Goal: Task Accomplishment & Management: Use online tool/utility

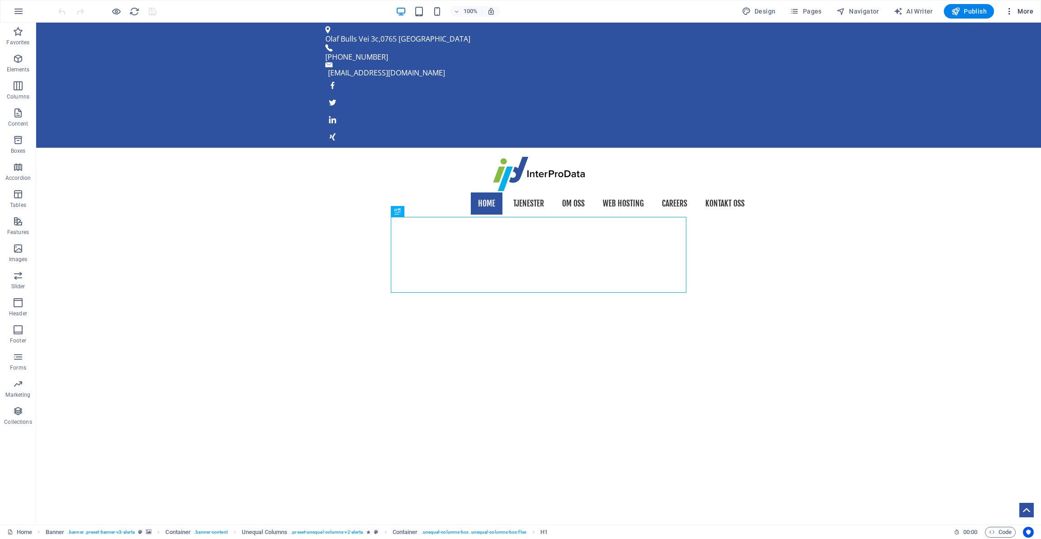
click at [1015, 8] on span "More" at bounding box center [1019, 11] width 28 height 9
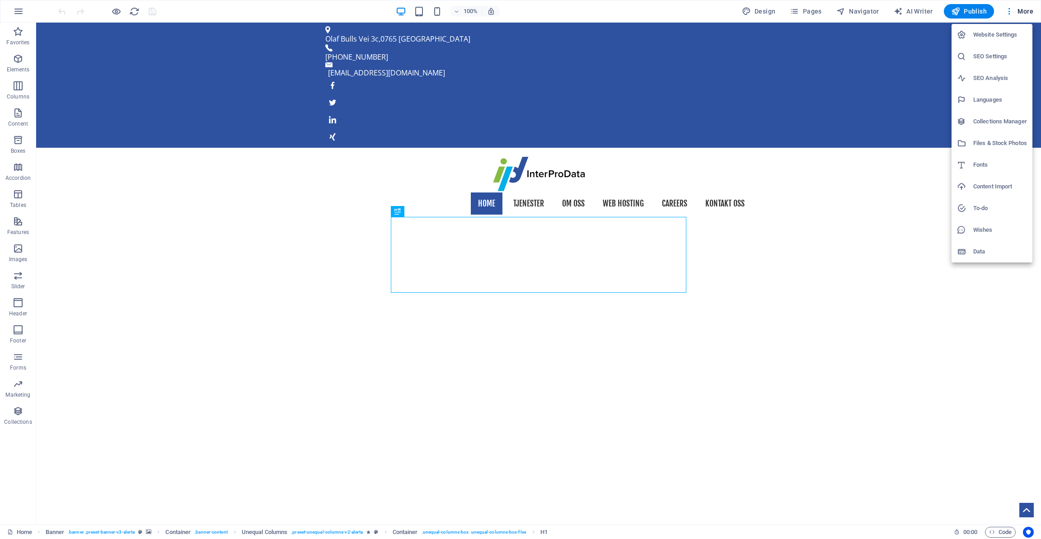
click at [992, 124] on h6 "Collections Manager" at bounding box center [1001, 121] width 54 height 11
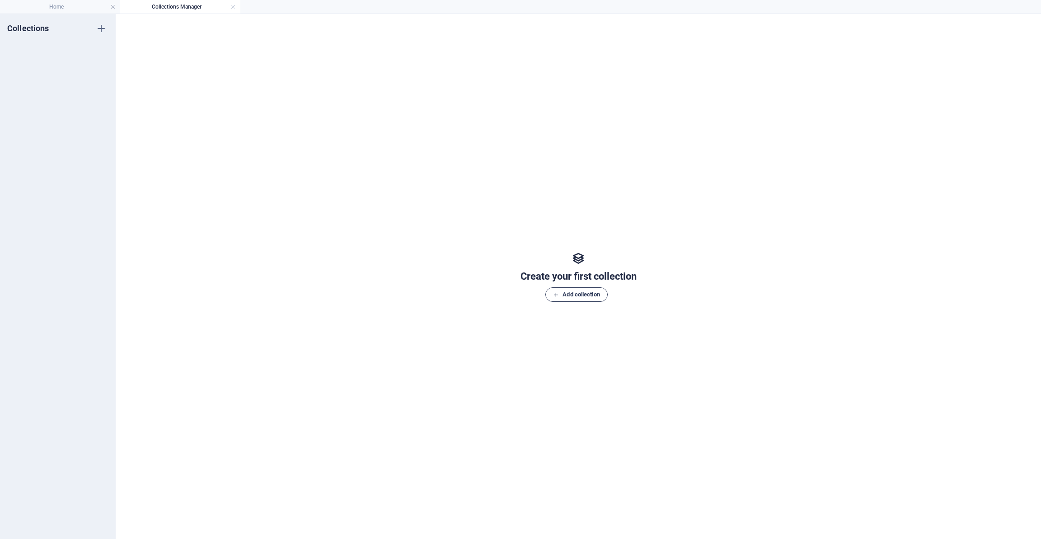
click at [561, 295] on span "Add collection" at bounding box center [576, 294] width 47 height 11
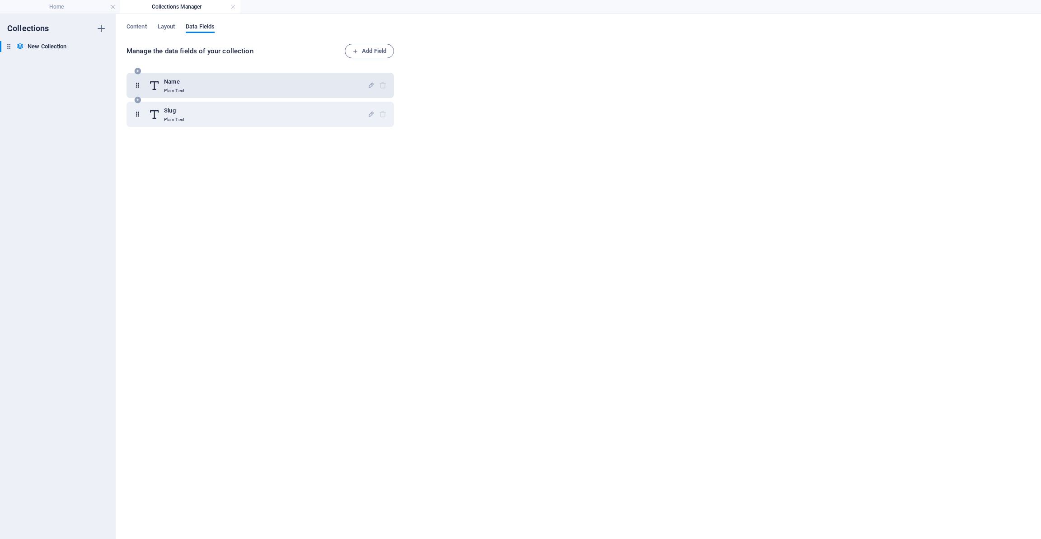
click at [245, 84] on div "Name Plain Text" at bounding box center [258, 85] width 219 height 18
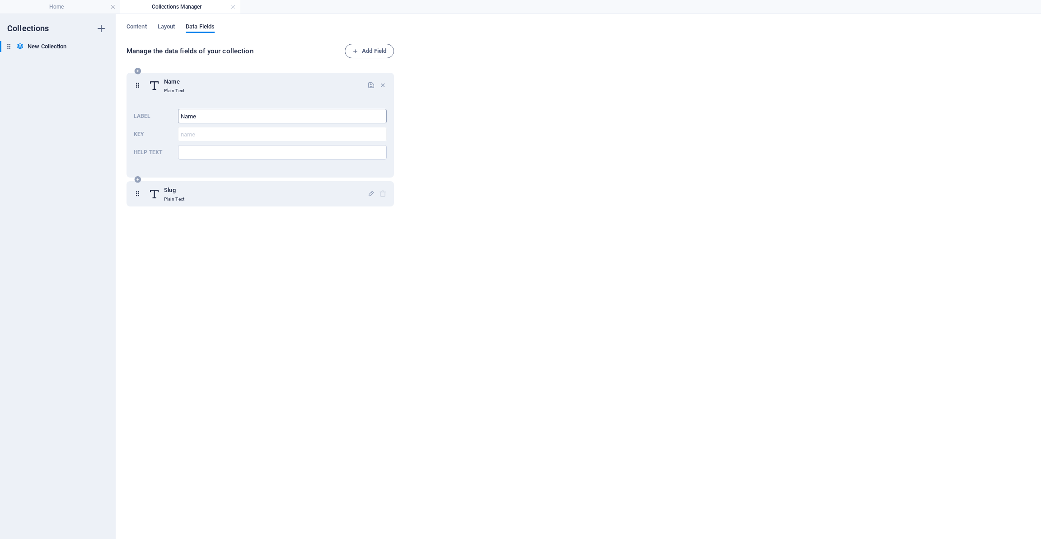
click at [249, 115] on input "Name" at bounding box center [282, 116] width 209 height 14
type input "[GEOGRAPHIC_DATA]"
click at [369, 83] on icon "button" at bounding box center [371, 85] width 8 height 8
click at [267, 89] on div "Thailand Plain Text" at bounding box center [258, 85] width 219 height 18
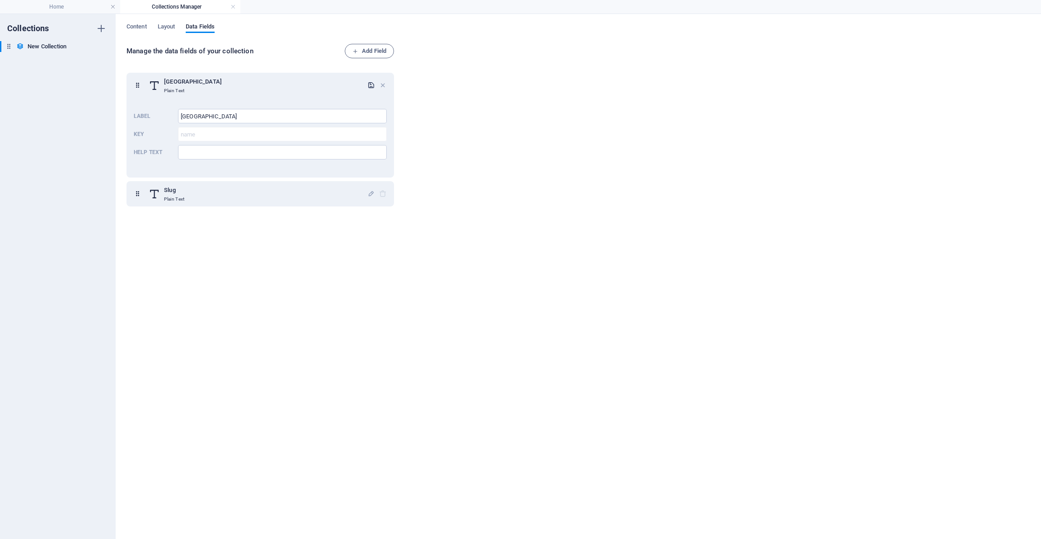
click at [263, 235] on div "Thailand Plain Text Label Thailand ​ Key name ​ Help text ​ Slug Plain Text" at bounding box center [262, 298] width 271 height 462
click at [53, 42] on h6 "New Collection" at bounding box center [47, 46] width 39 height 11
click at [167, 25] on span "Layout" at bounding box center [167, 27] width 18 height 13
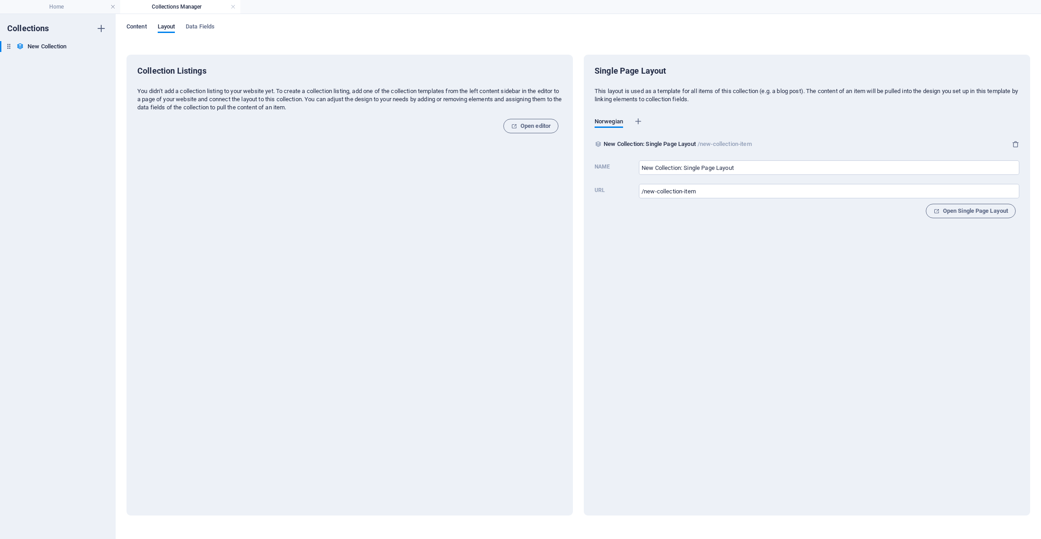
click at [145, 23] on span "Content" at bounding box center [137, 27] width 20 height 13
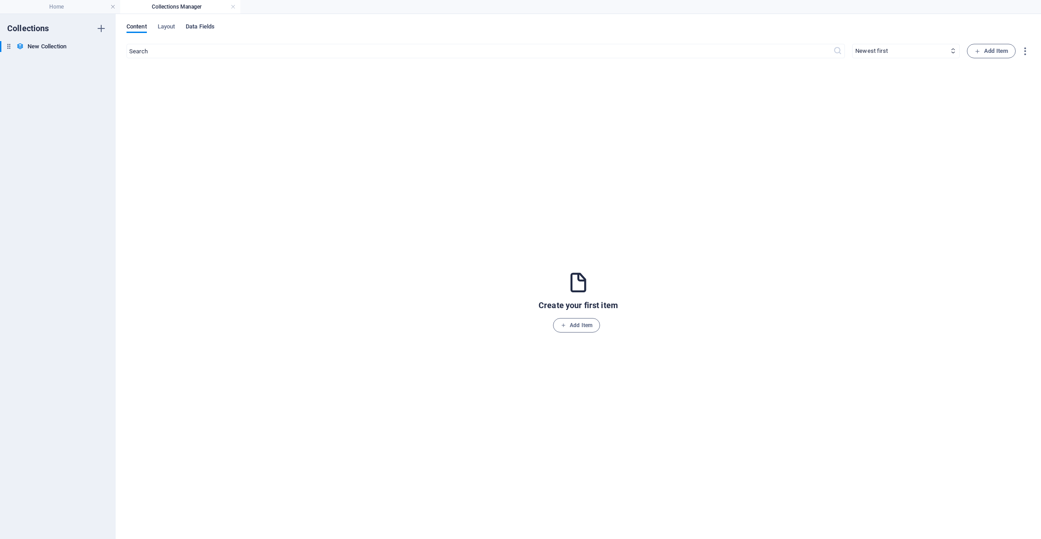
click at [203, 25] on span "Data Fields" at bounding box center [200, 27] width 29 height 13
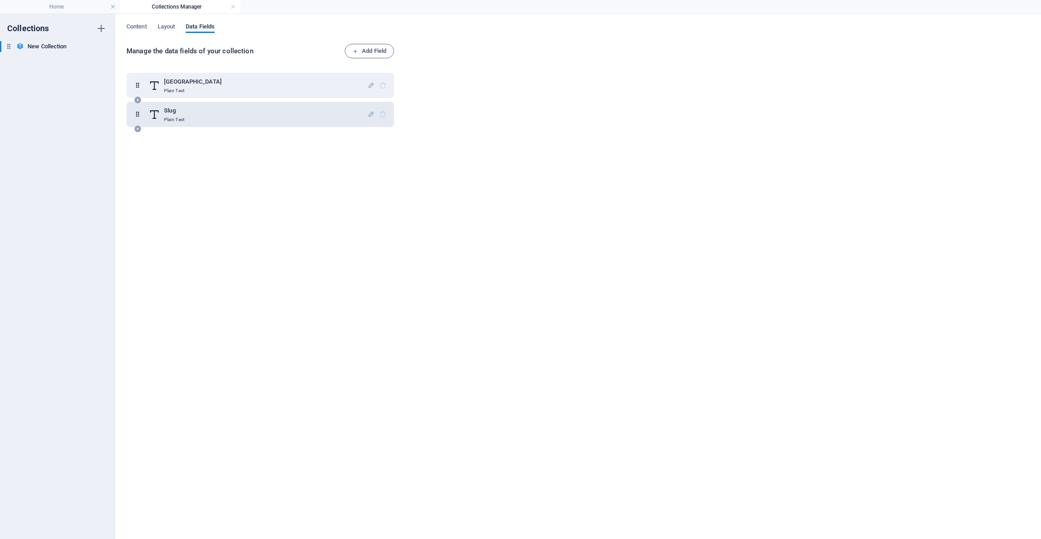
click at [239, 109] on div "Slug Plain Text" at bounding box center [258, 114] width 219 height 18
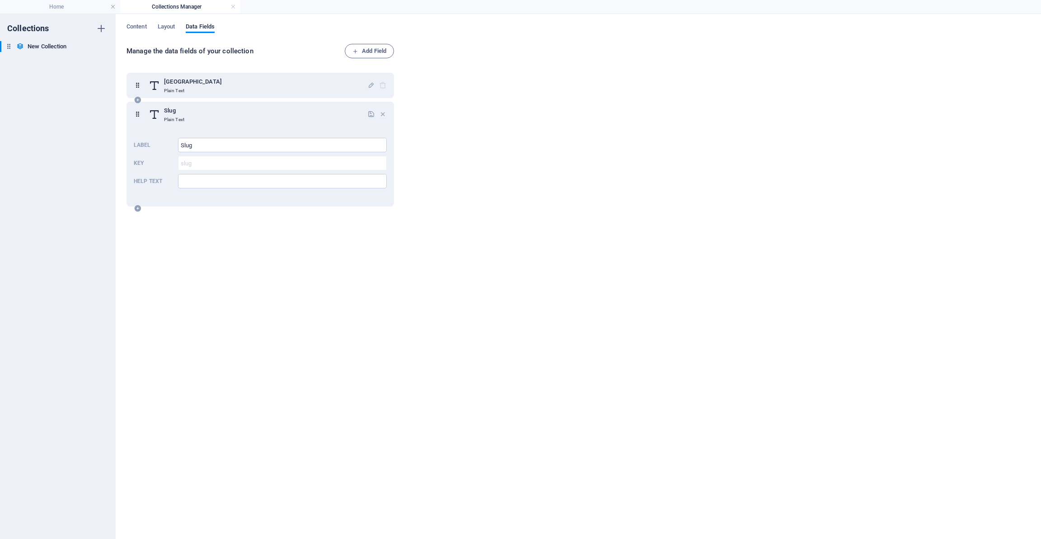
click at [239, 109] on div "Slug Plain Text" at bounding box center [258, 114] width 219 height 18
click at [379, 114] on icon "button" at bounding box center [383, 114] width 8 height 8
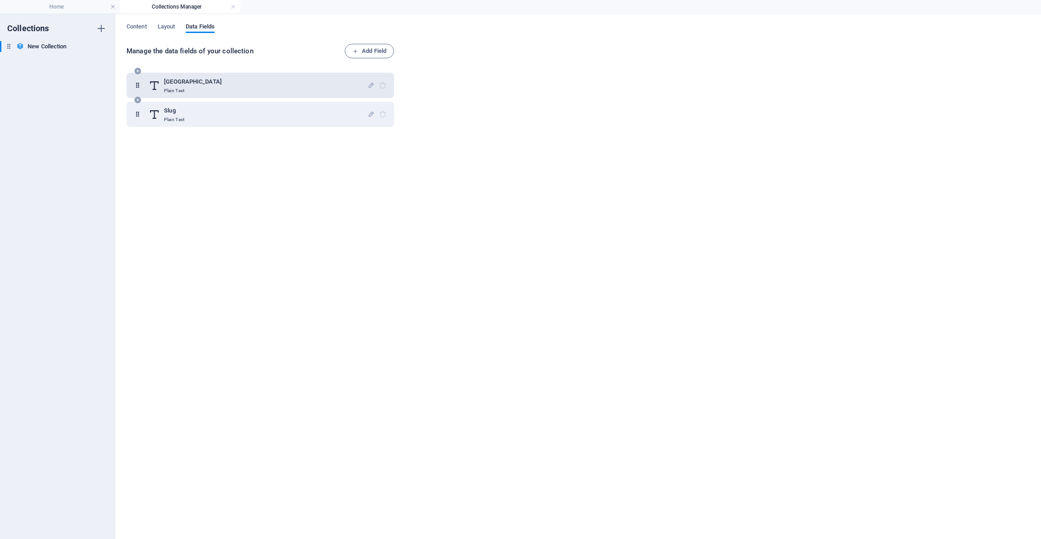
click at [275, 85] on div "Thailand Plain Text" at bounding box center [258, 85] width 219 height 18
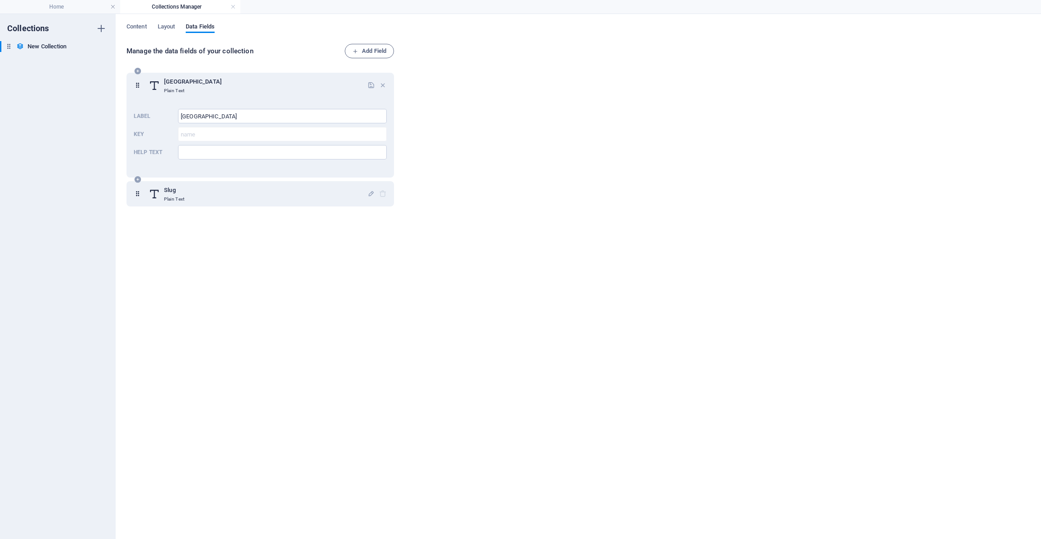
click at [275, 85] on div "Thailand Plain Text" at bounding box center [258, 85] width 219 height 18
click at [137, 21] on div "Content Layout Data Fields Manage the data fields of your collection Add Field …" at bounding box center [579, 276] width 926 height 525
click at [137, 25] on span "Content" at bounding box center [137, 27] width 20 height 13
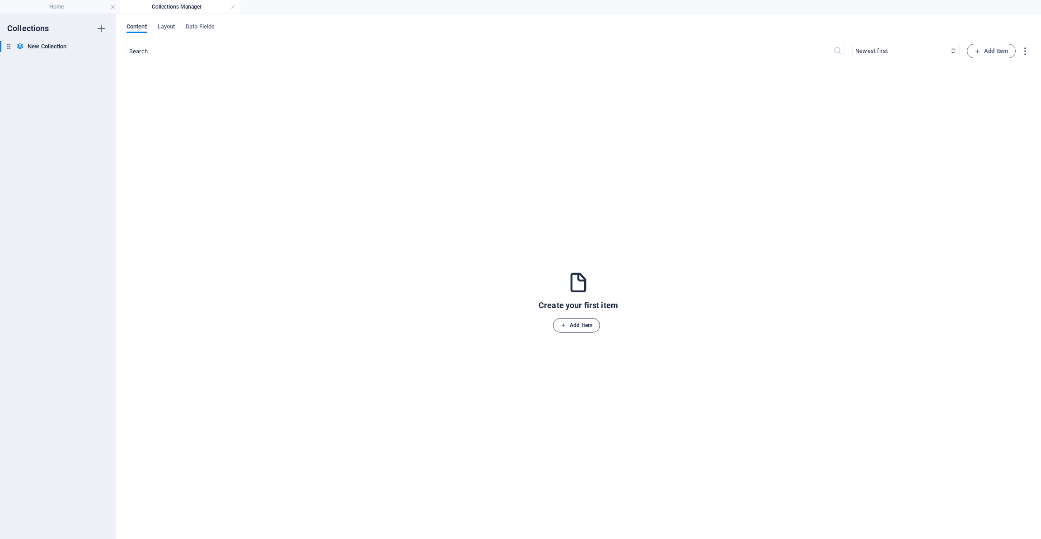
click at [573, 326] on span "Add Item" at bounding box center [577, 325] width 32 height 11
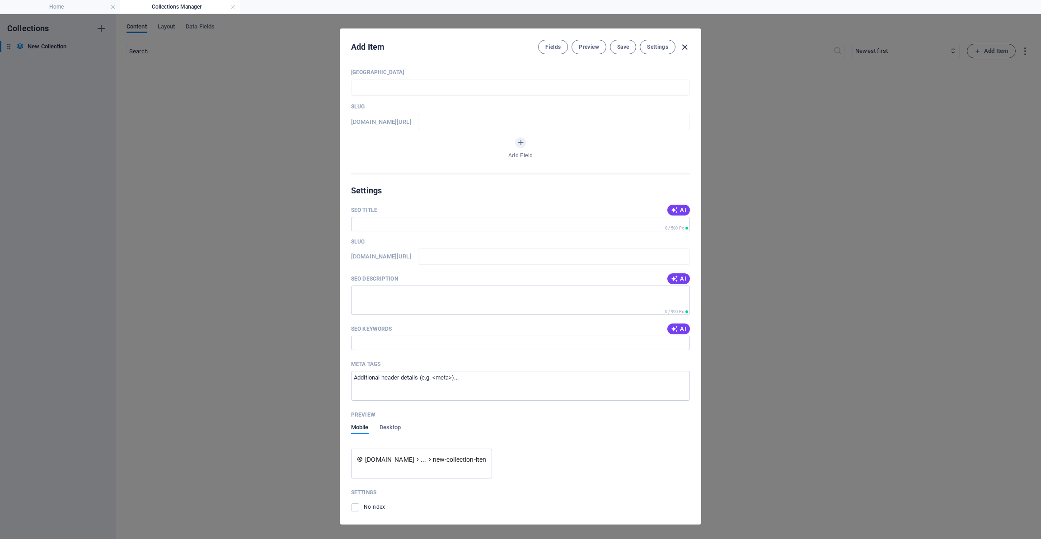
click at [683, 48] on icon "button" at bounding box center [685, 47] width 10 height 10
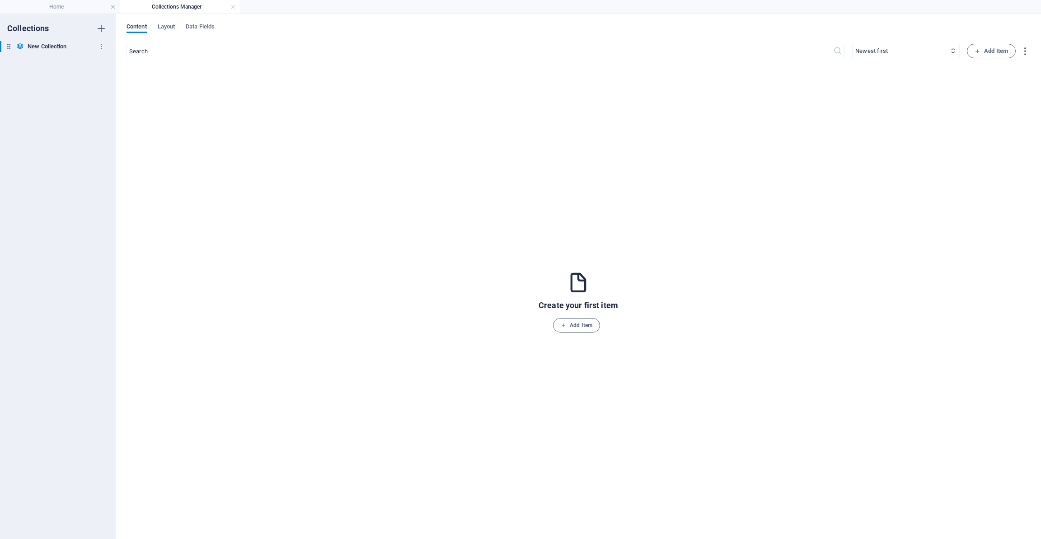
click at [45, 46] on h6 "New Collection" at bounding box center [47, 46] width 39 height 11
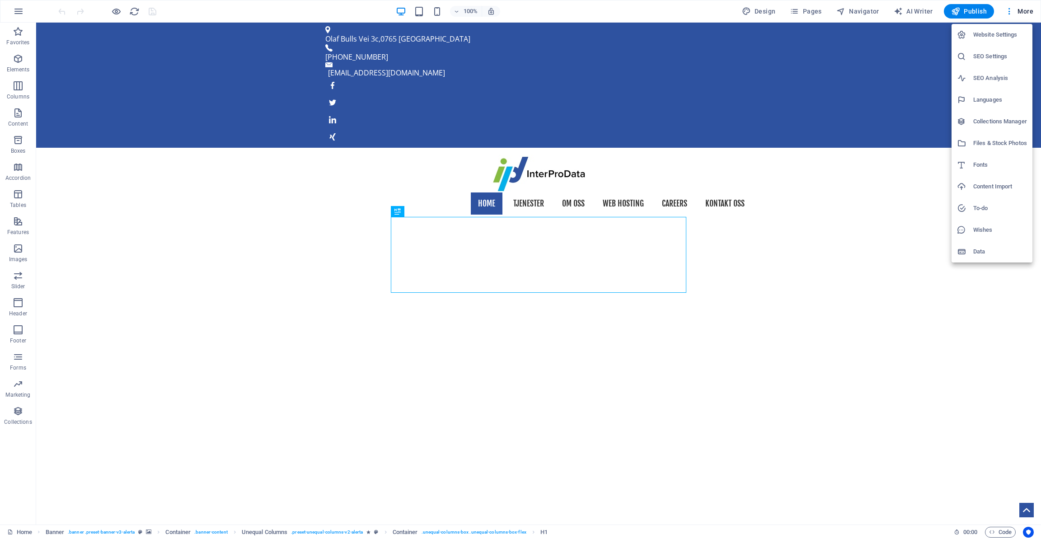
click at [980, 189] on h6 "Content Import" at bounding box center [1001, 186] width 54 height 11
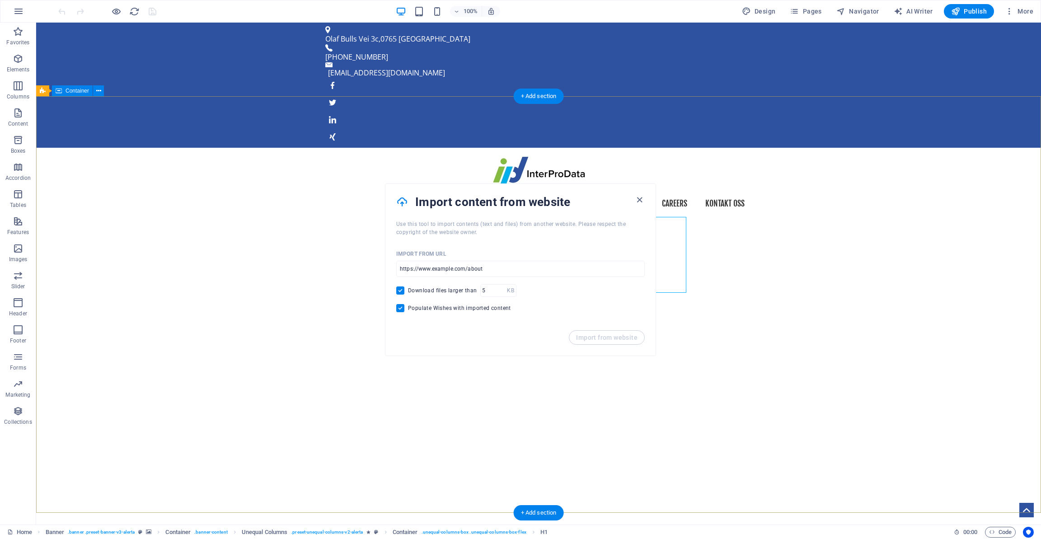
click at [639, 199] on icon "button" at bounding box center [640, 200] width 10 height 10
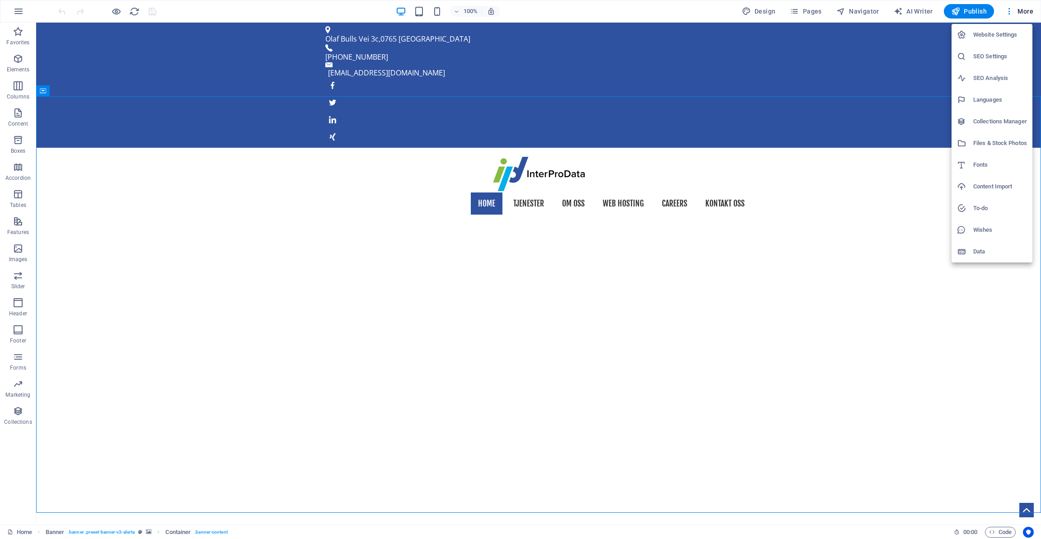
click at [982, 211] on h6 "To-do" at bounding box center [1001, 208] width 54 height 11
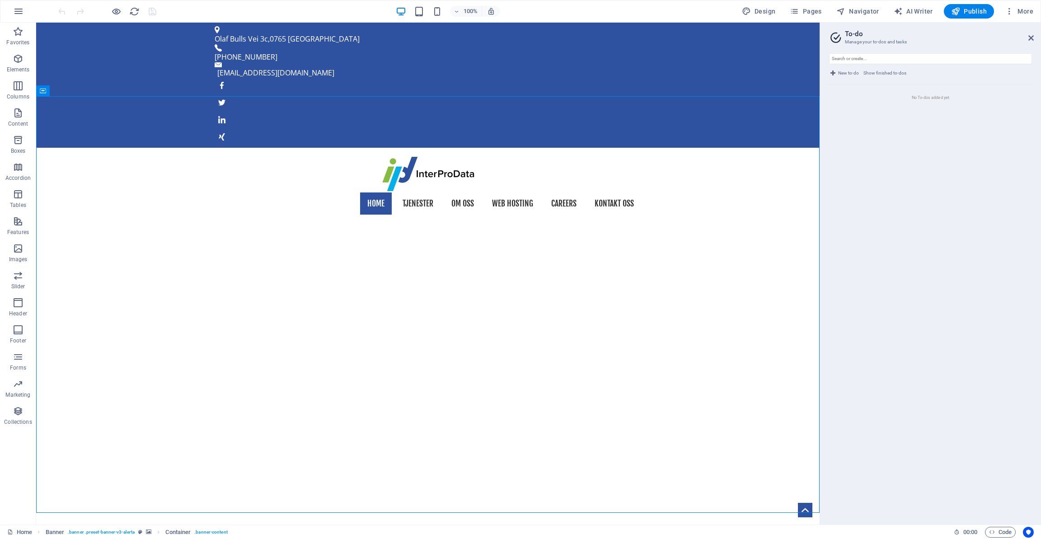
click at [842, 74] on span "New to-do" at bounding box center [848, 73] width 21 height 11
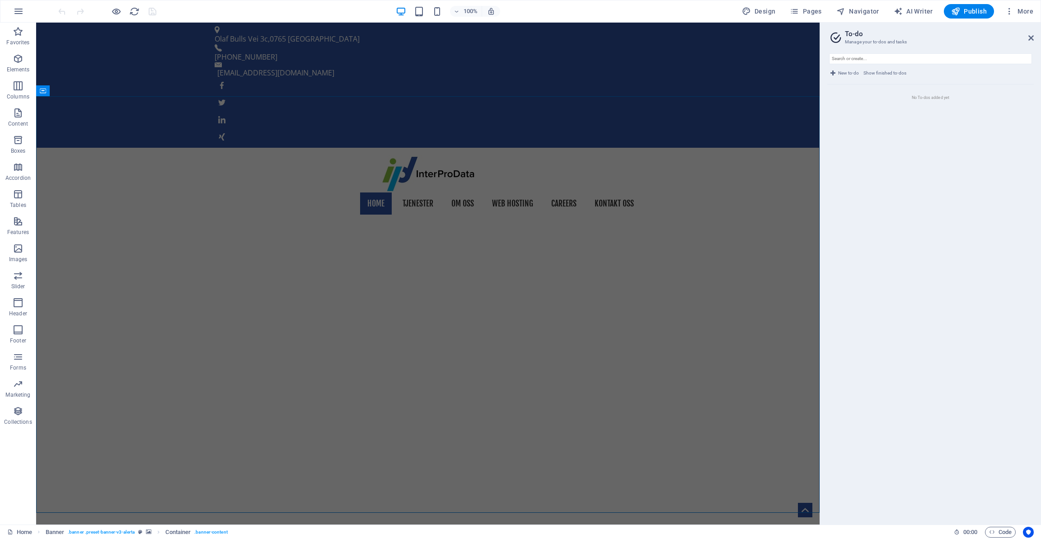
click at [842, 74] on span "New to-do" at bounding box center [848, 73] width 21 height 11
click at [1033, 38] on icon at bounding box center [1031, 37] width 5 height 7
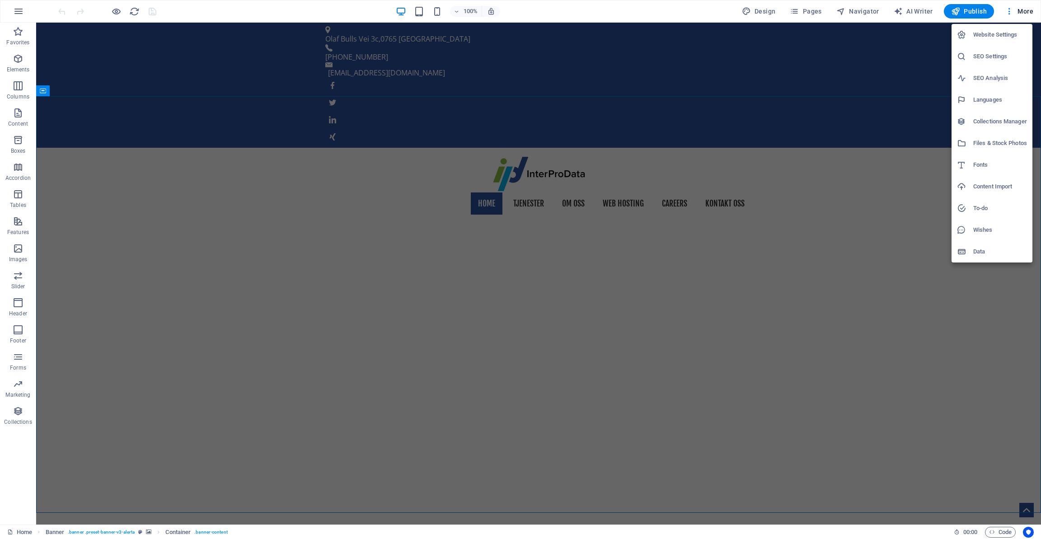
click at [981, 247] on h6 "Data" at bounding box center [1001, 251] width 54 height 11
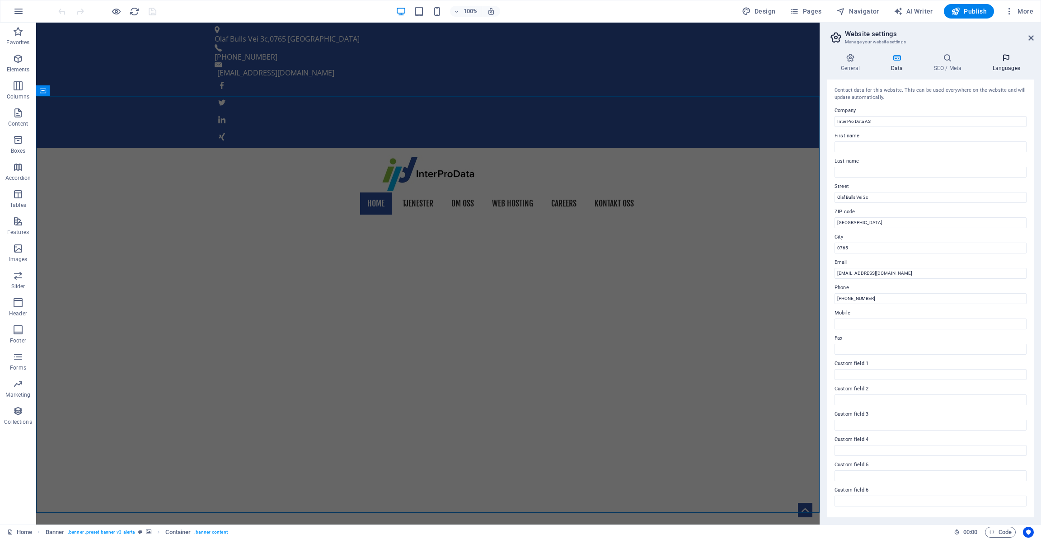
click at [1005, 62] on icon at bounding box center [1006, 57] width 55 height 9
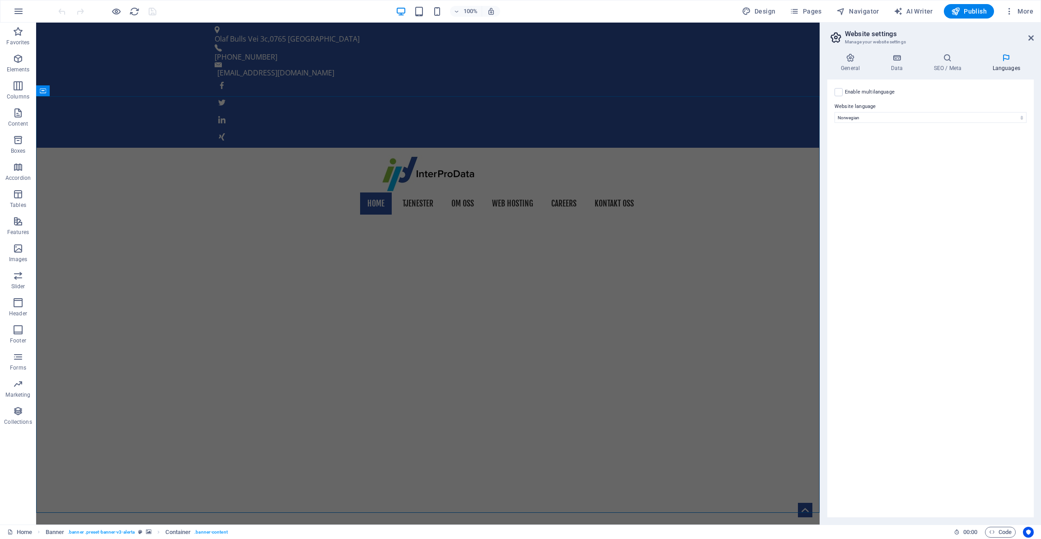
click at [1028, 38] on header "Website settings Manage your website settings" at bounding box center [931, 35] width 205 height 24
click at [1032, 37] on icon at bounding box center [1031, 37] width 5 height 7
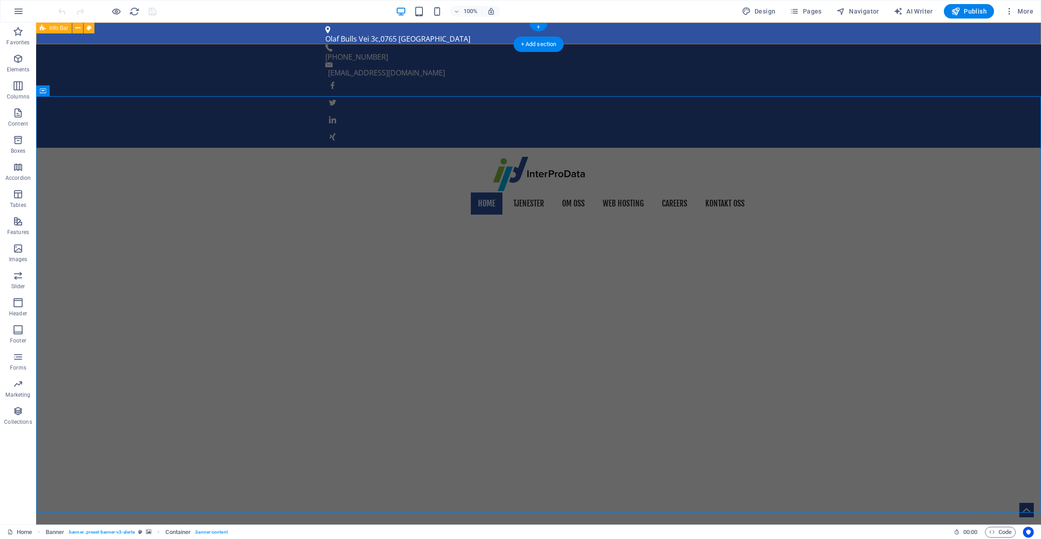
click at [1029, 35] on div "Olaf [STREET_ADDRESS] [PHONE_NUMBER] [EMAIL_ADDRESS][DOMAIN_NAME]" at bounding box center [538, 85] width 1005 height 125
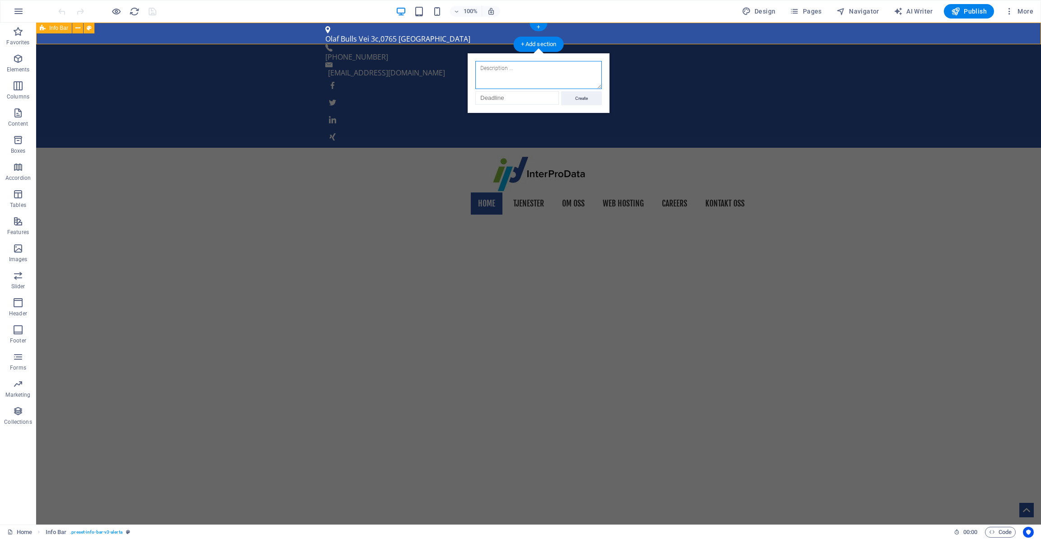
click at [232, 31] on div "Olaf [STREET_ADDRESS] [PHONE_NUMBER] [EMAIL_ADDRESS][DOMAIN_NAME]" at bounding box center [538, 85] width 1005 height 125
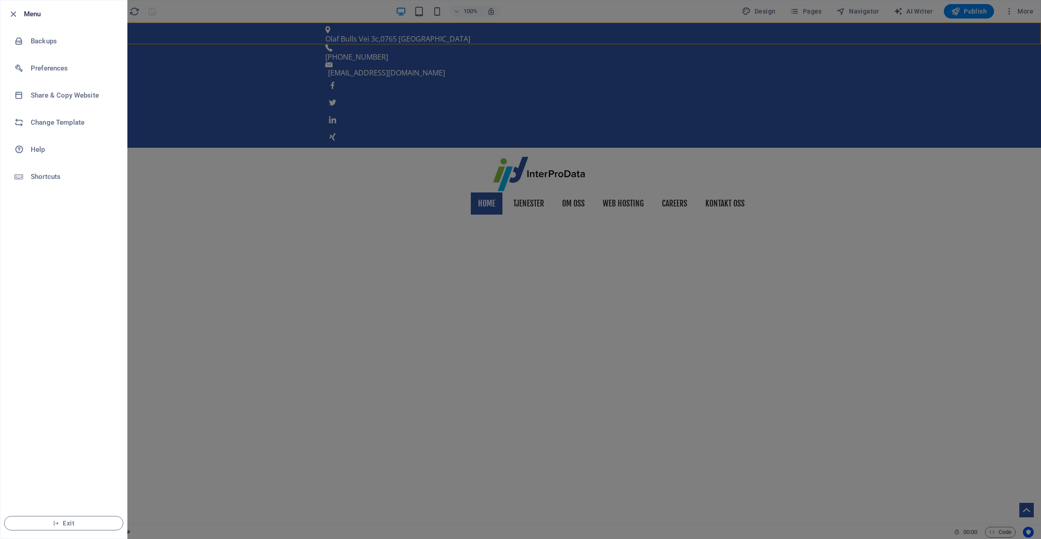
click at [210, 13] on div at bounding box center [520, 269] width 1041 height 539
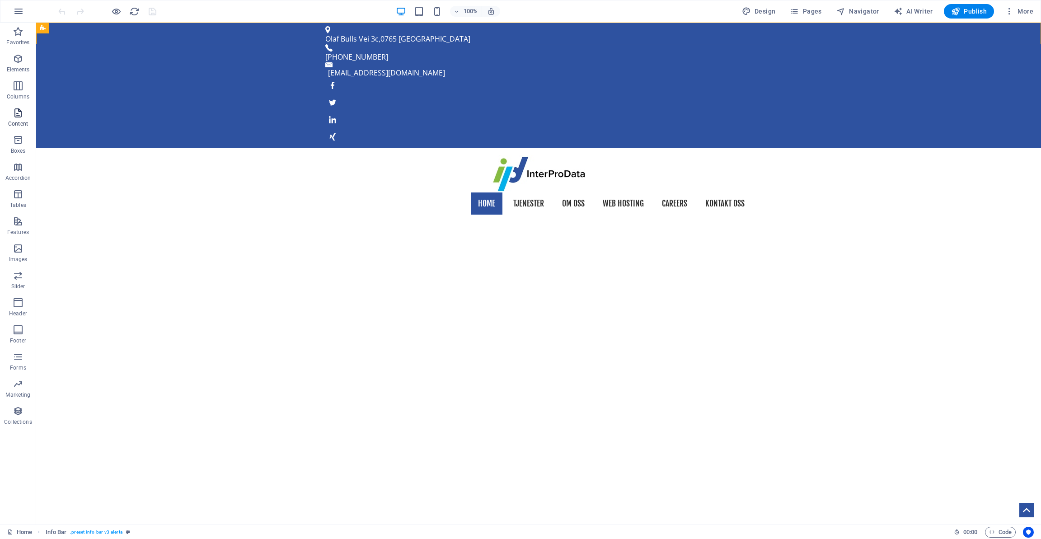
click at [19, 119] on span "Content" at bounding box center [18, 119] width 36 height 22
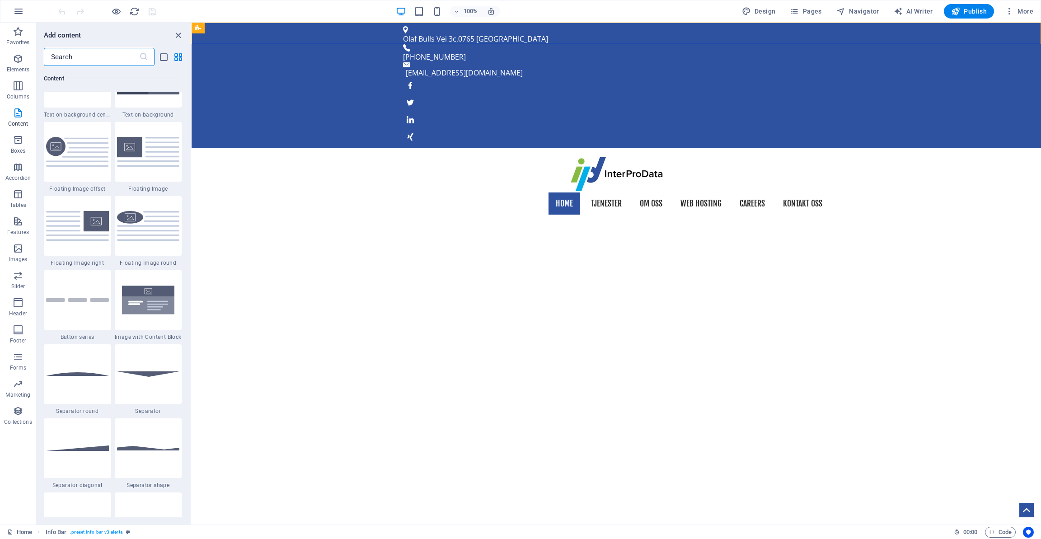
scroll to position [2044, 0]
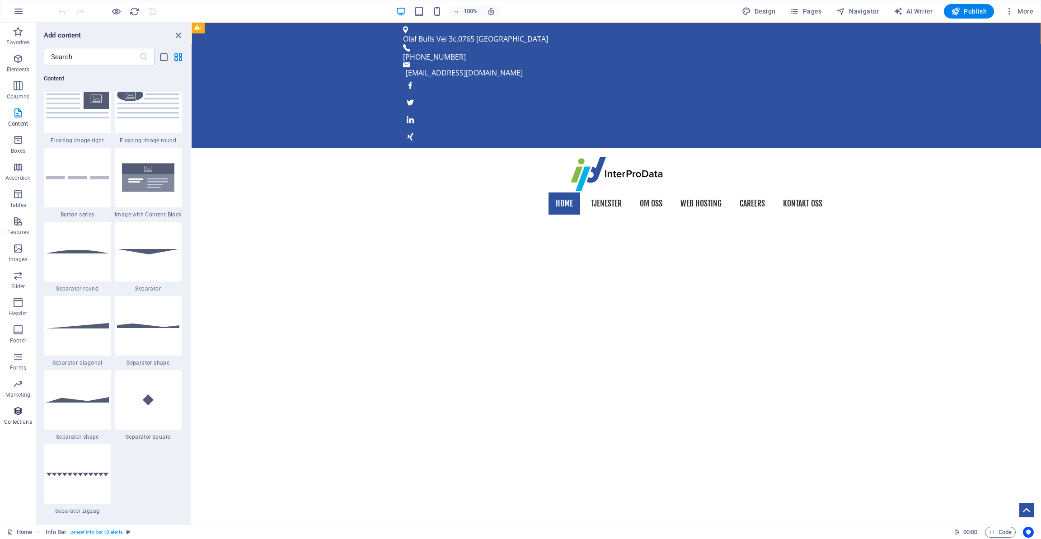
click at [19, 409] on icon "button" at bounding box center [18, 411] width 11 height 11
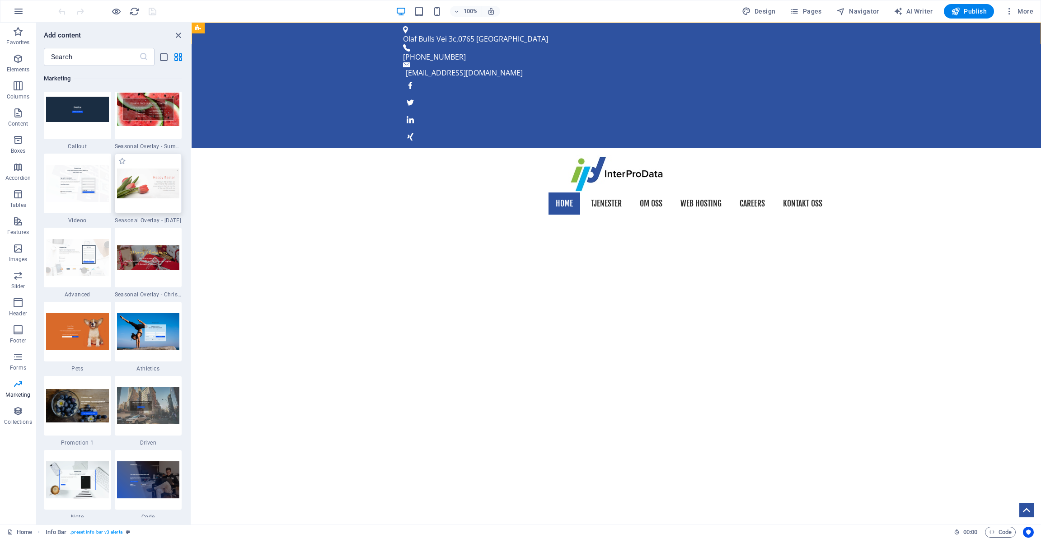
scroll to position [7475, 0]
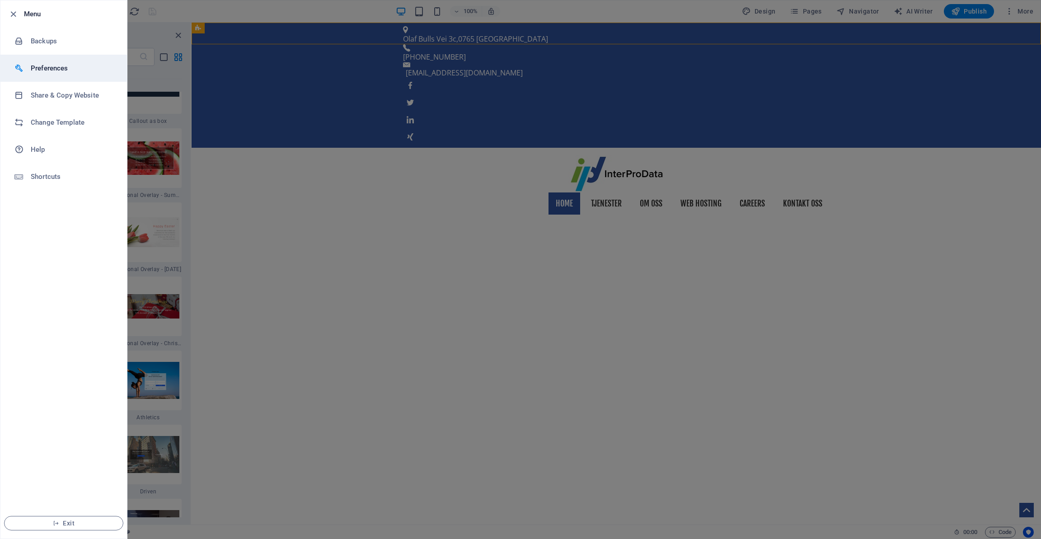
click at [63, 67] on h6 "Preferences" at bounding box center [73, 68] width 84 height 11
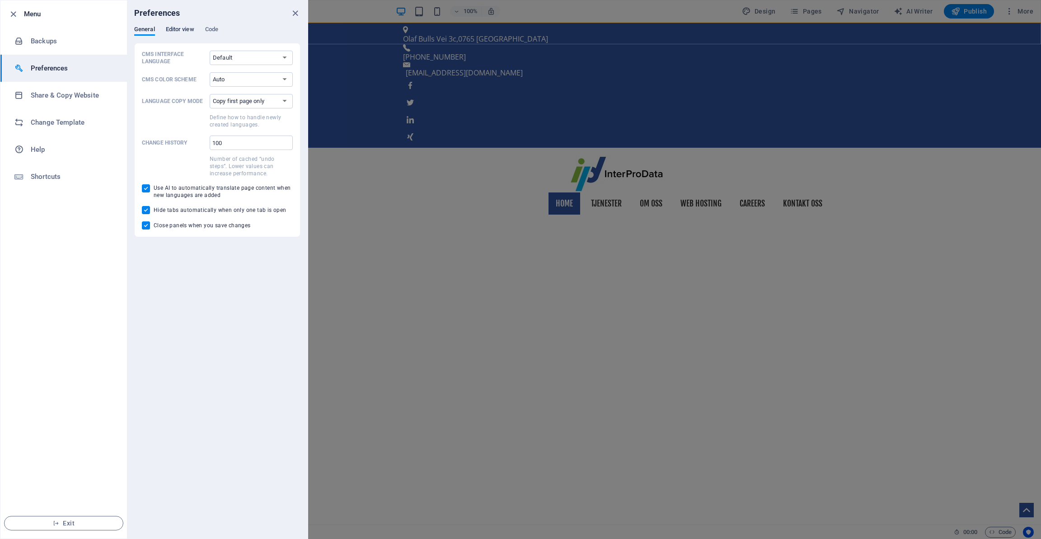
click at [182, 27] on span "Editor view" at bounding box center [180, 30] width 28 height 13
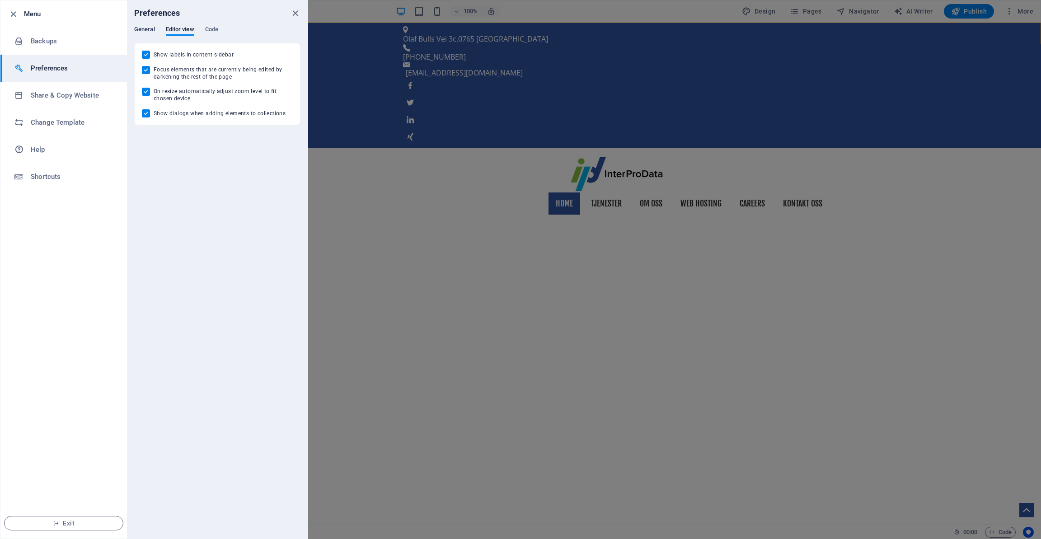
click at [149, 28] on span "General" at bounding box center [144, 30] width 21 height 13
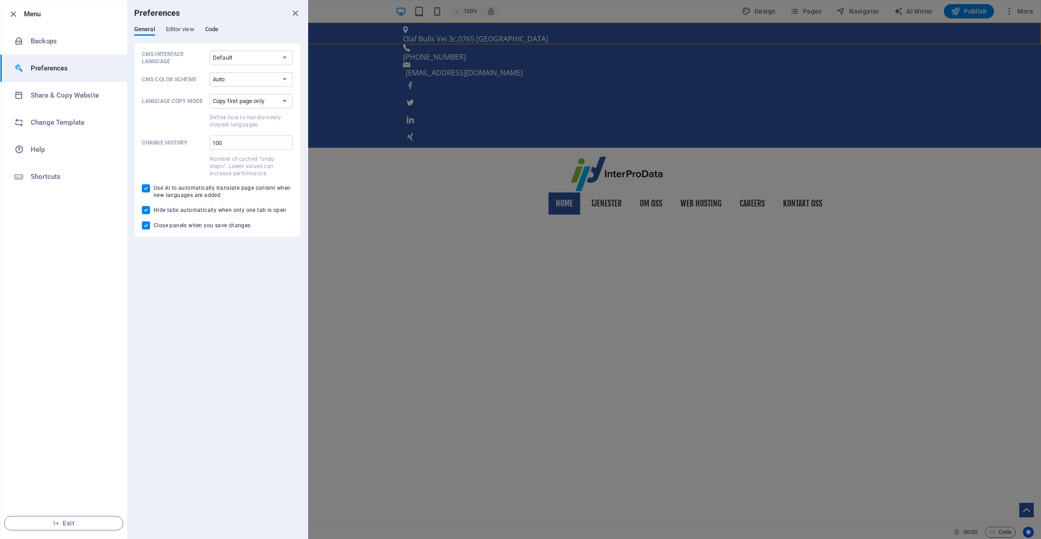
click at [211, 28] on span "Code" at bounding box center [211, 30] width 13 height 13
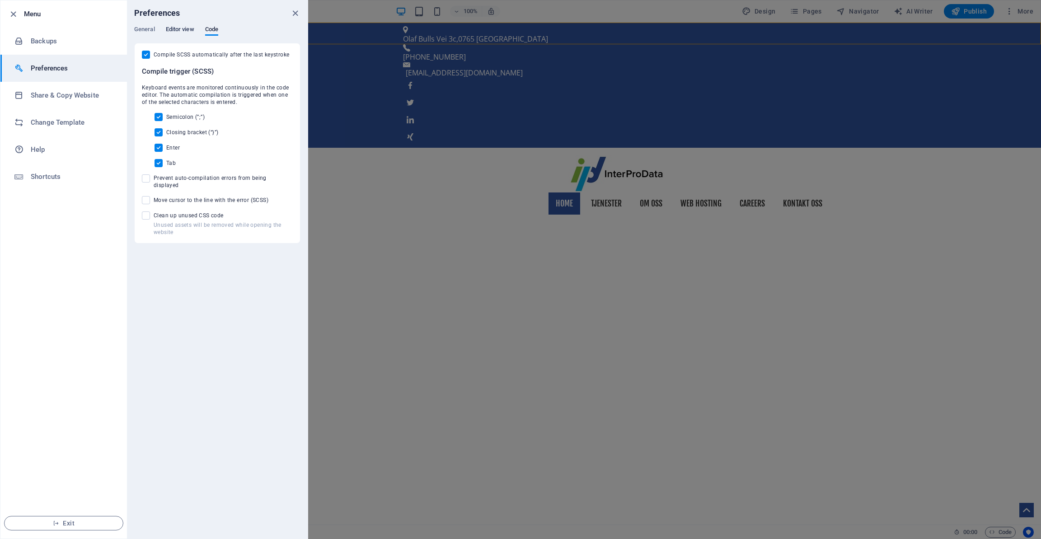
click at [185, 30] on span "Editor view" at bounding box center [180, 30] width 28 height 13
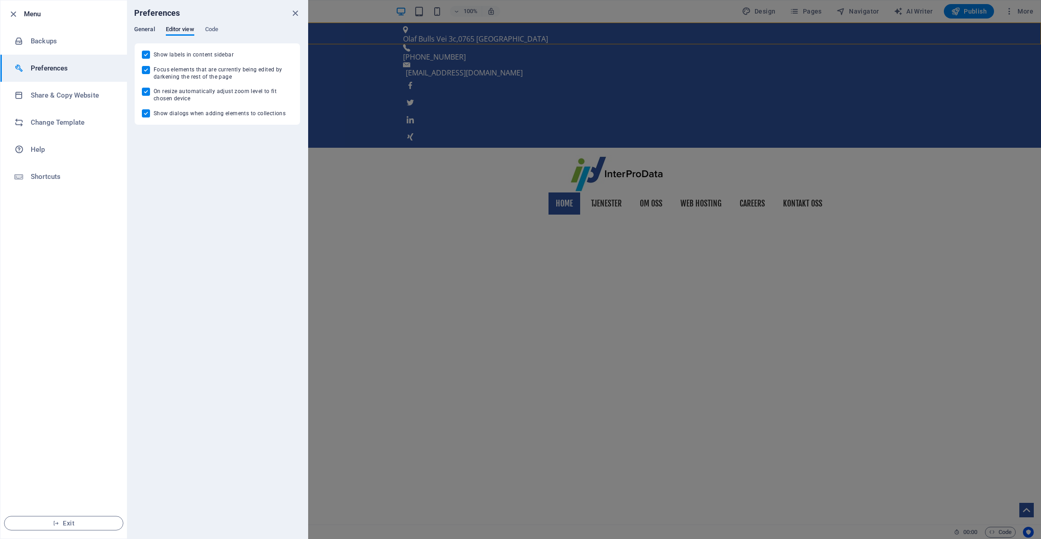
click at [146, 30] on span "General" at bounding box center [144, 30] width 21 height 13
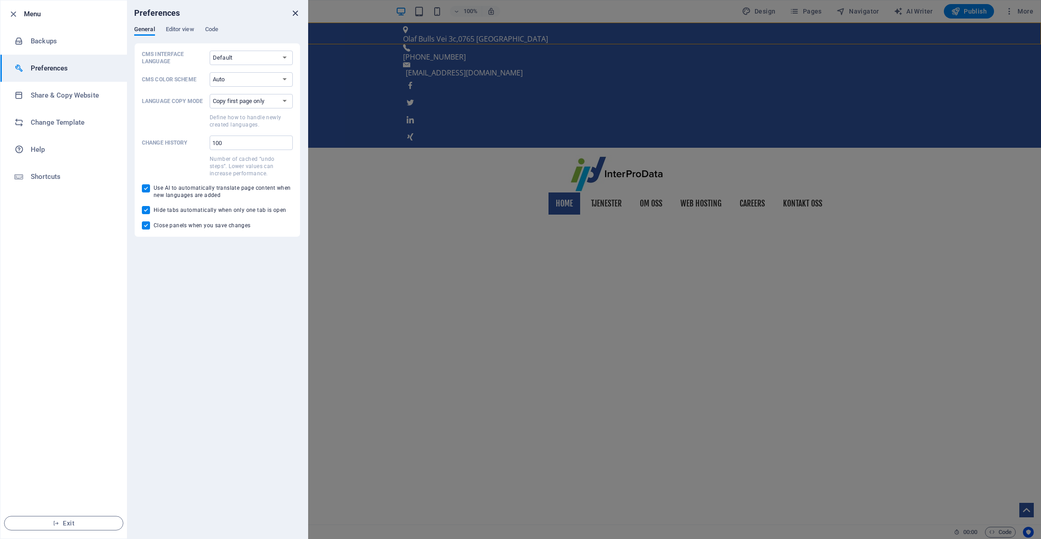
click at [297, 11] on icon "close" at bounding box center [295, 13] width 10 height 10
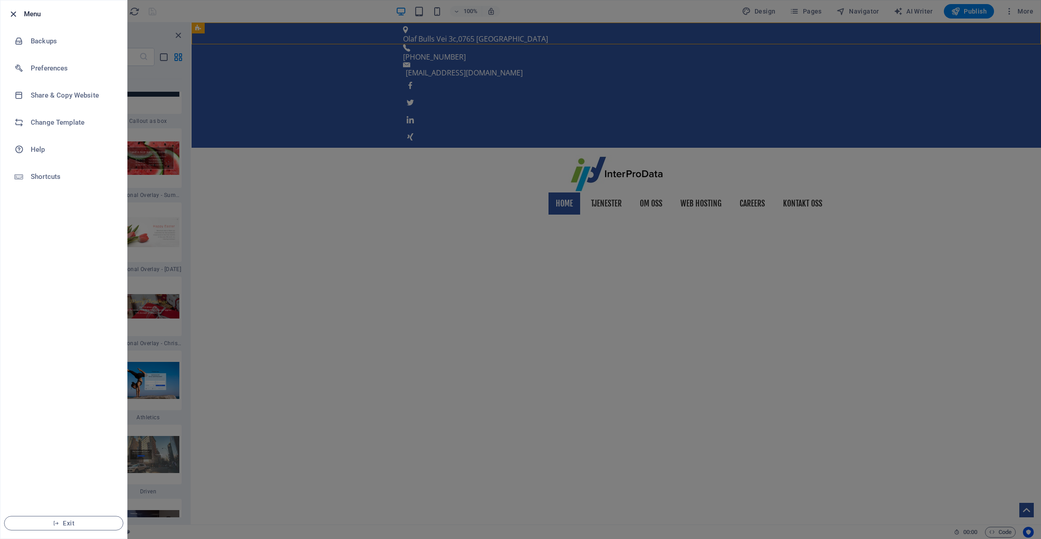
click at [17, 12] on icon "button" at bounding box center [13, 14] width 10 height 10
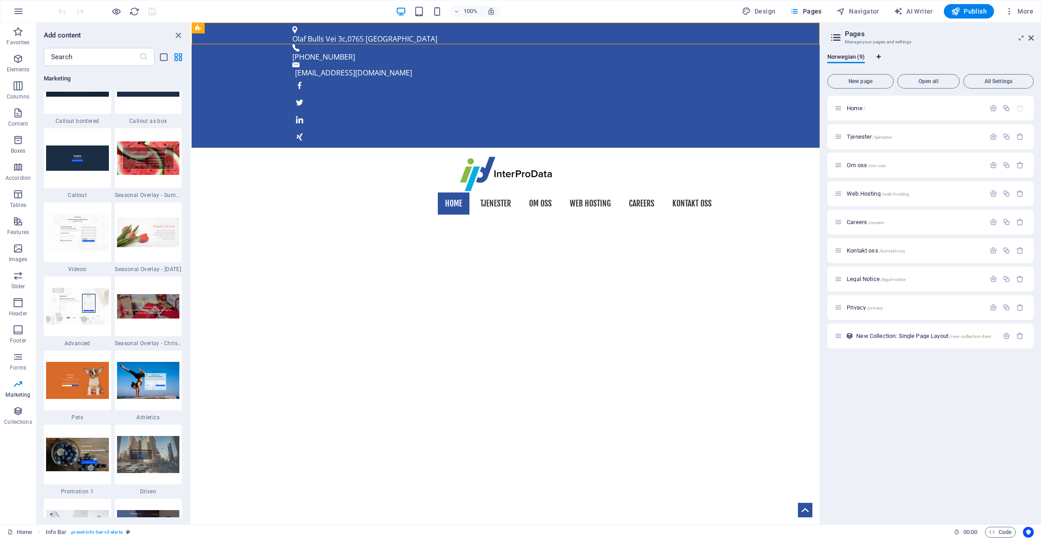
click at [880, 55] on icon "Language Tabs" at bounding box center [879, 56] width 4 height 5
select select "116"
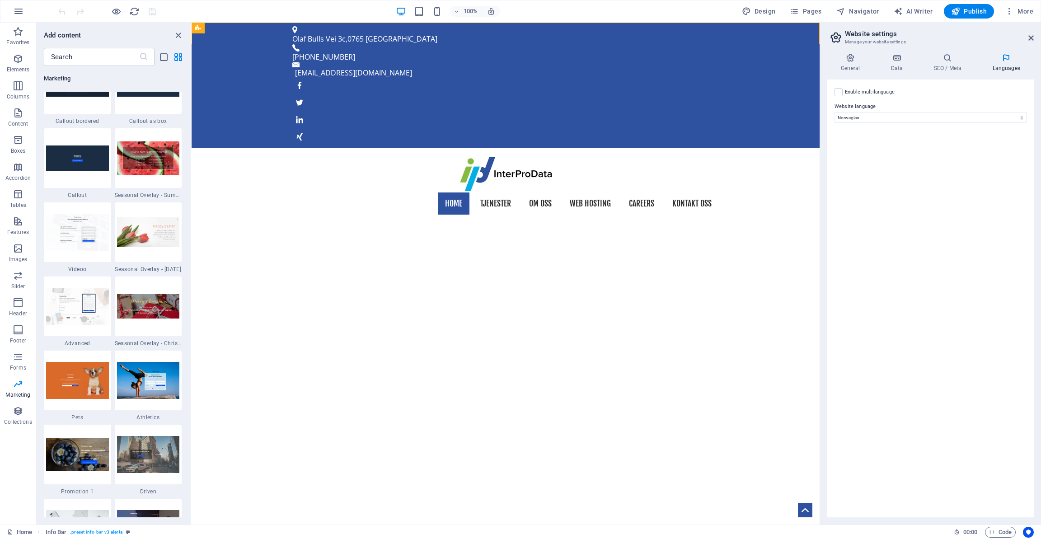
click at [888, 155] on div "Enable multilanguage To disable multilanguage delete all languages until only o…" at bounding box center [931, 299] width 207 height 438
click at [895, 58] on icon at bounding box center [896, 57] width 39 height 9
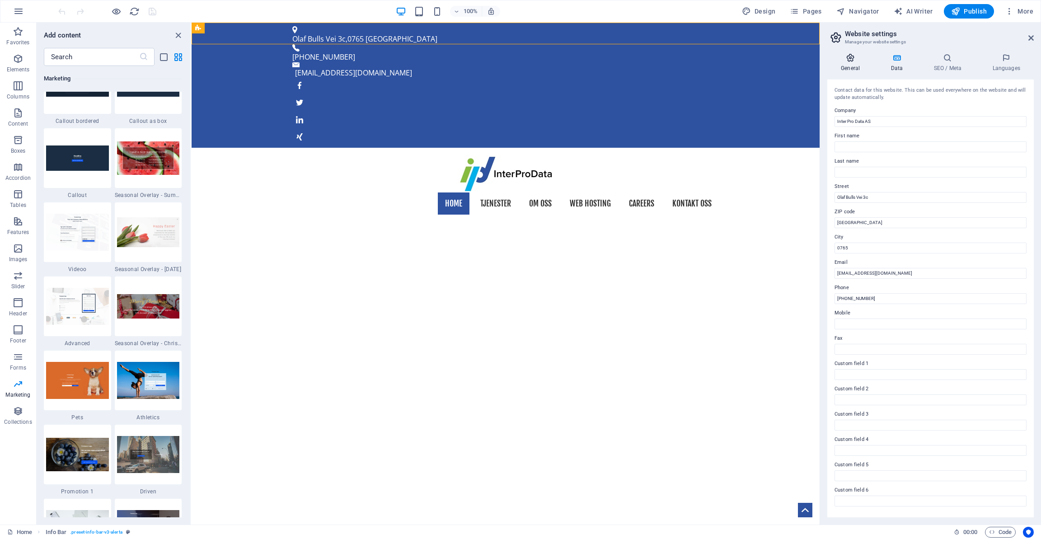
click at [855, 59] on icon at bounding box center [851, 57] width 46 height 9
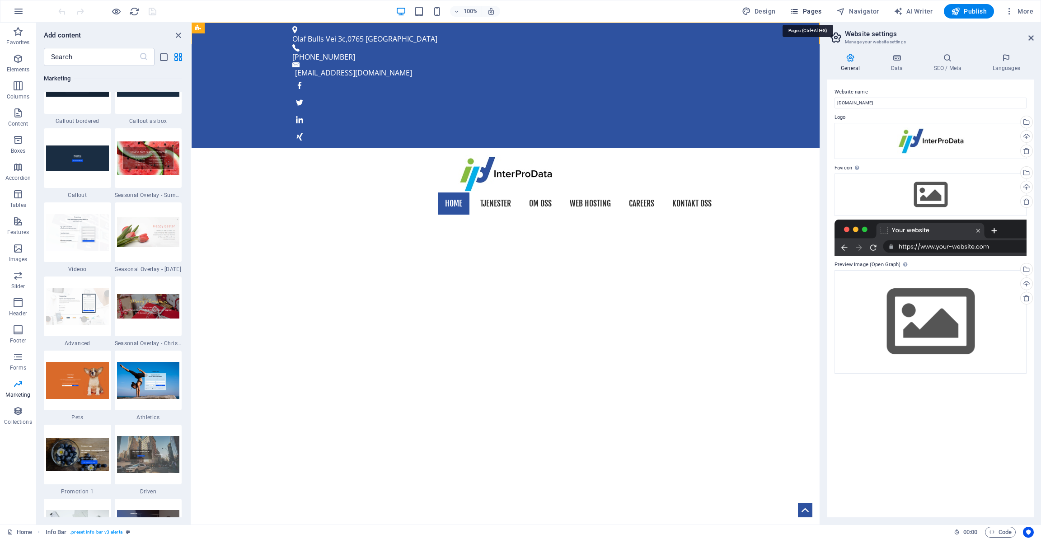
click at [816, 12] on span "Pages" at bounding box center [806, 11] width 32 height 9
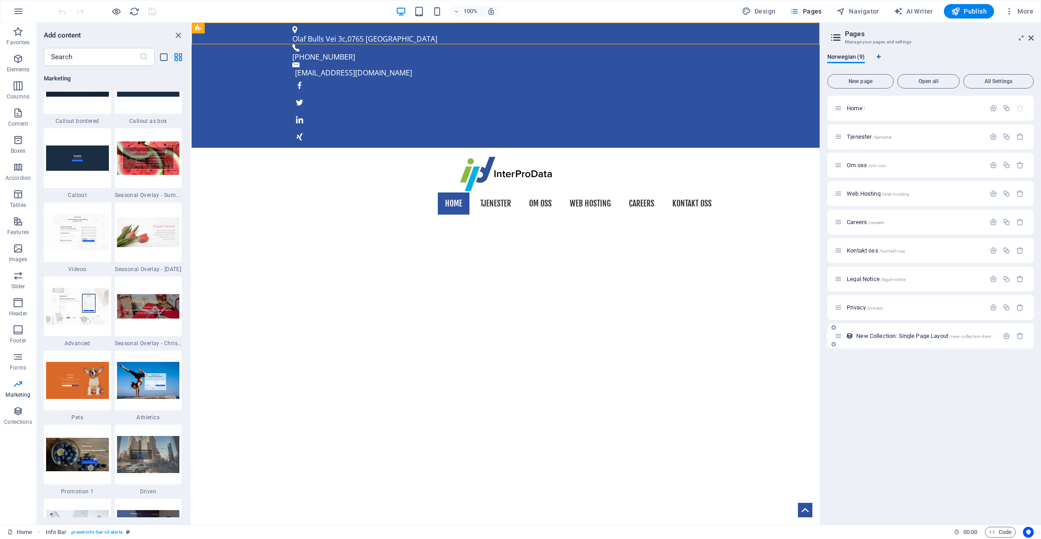
click at [907, 337] on span "New Collection: Single Page Layout /new-collection-item" at bounding box center [924, 336] width 135 height 7
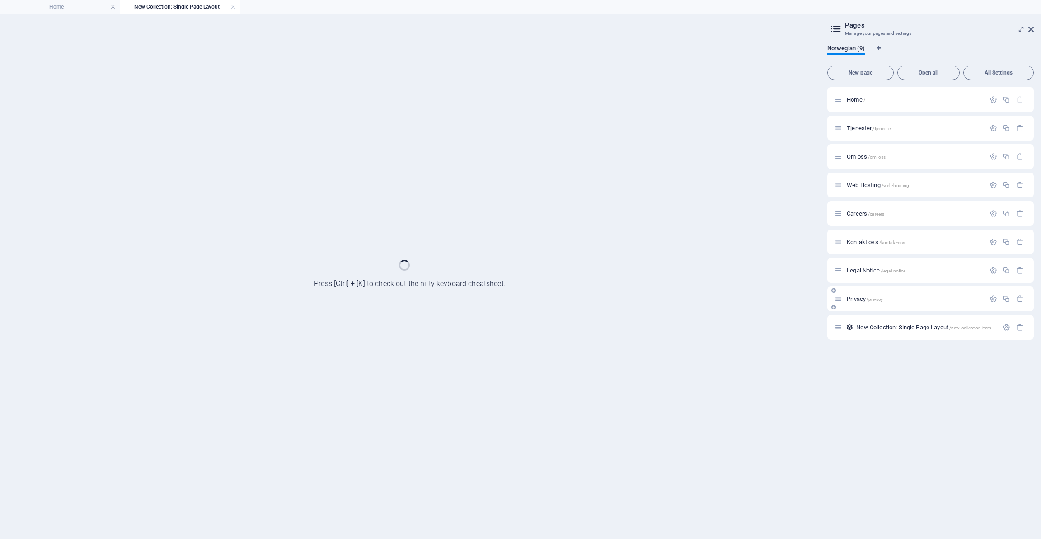
scroll to position [0, 0]
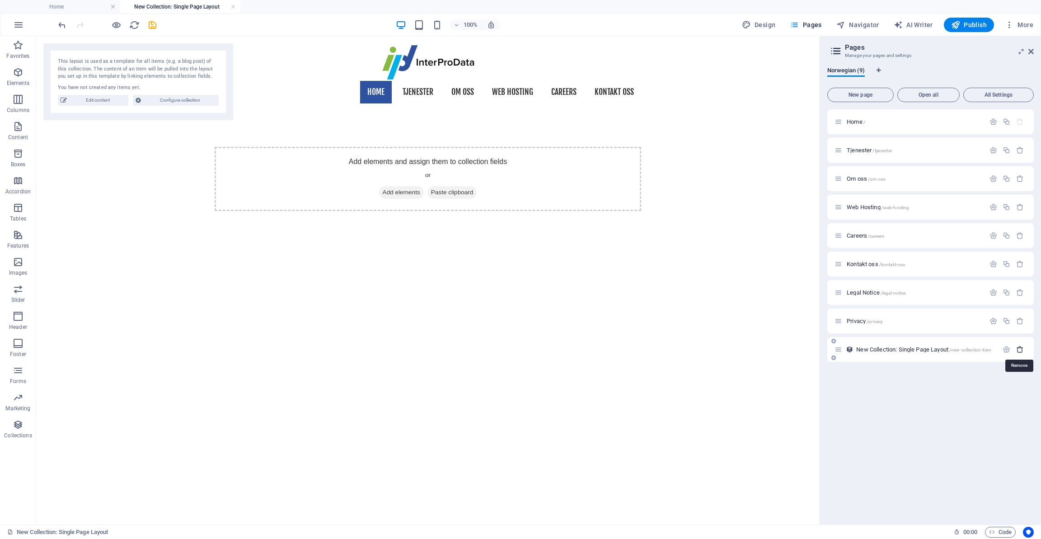
click at [1020, 349] on icon "button" at bounding box center [1021, 350] width 8 height 8
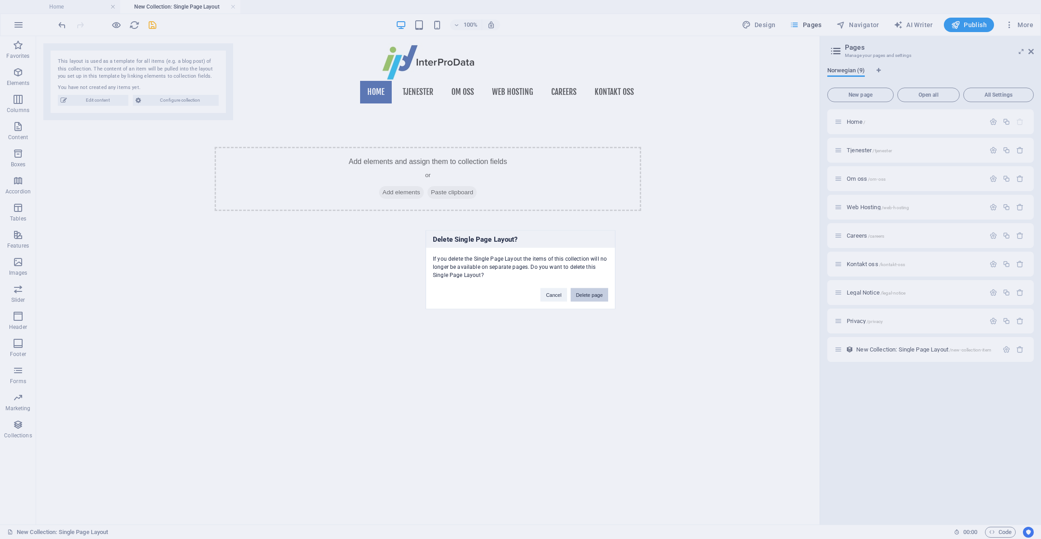
click at [589, 295] on button "Delete page" at bounding box center [590, 295] width 38 height 14
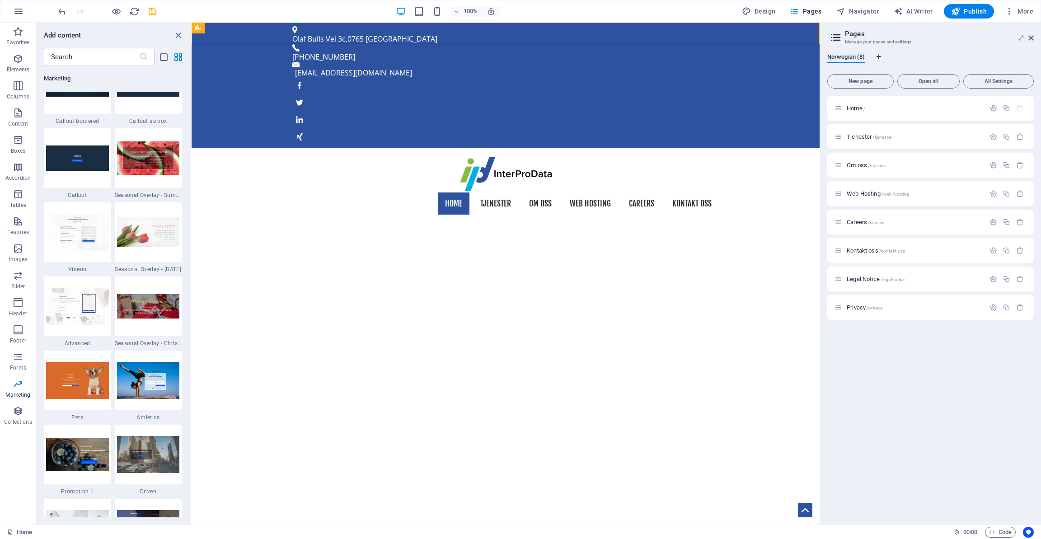
click at [878, 55] on icon "Language Tabs" at bounding box center [879, 56] width 4 height 5
select select "116"
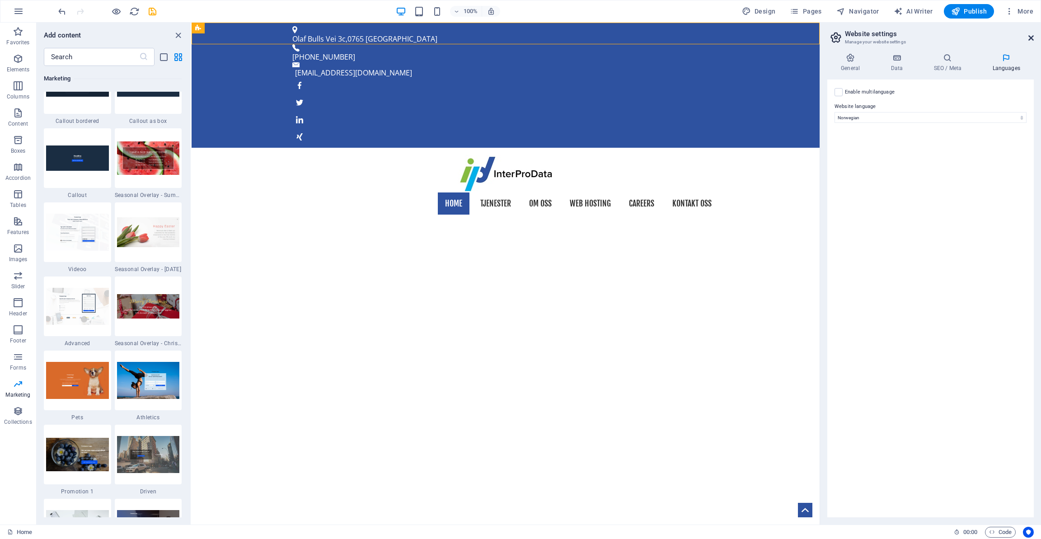
click at [1029, 35] on icon at bounding box center [1031, 37] width 5 height 7
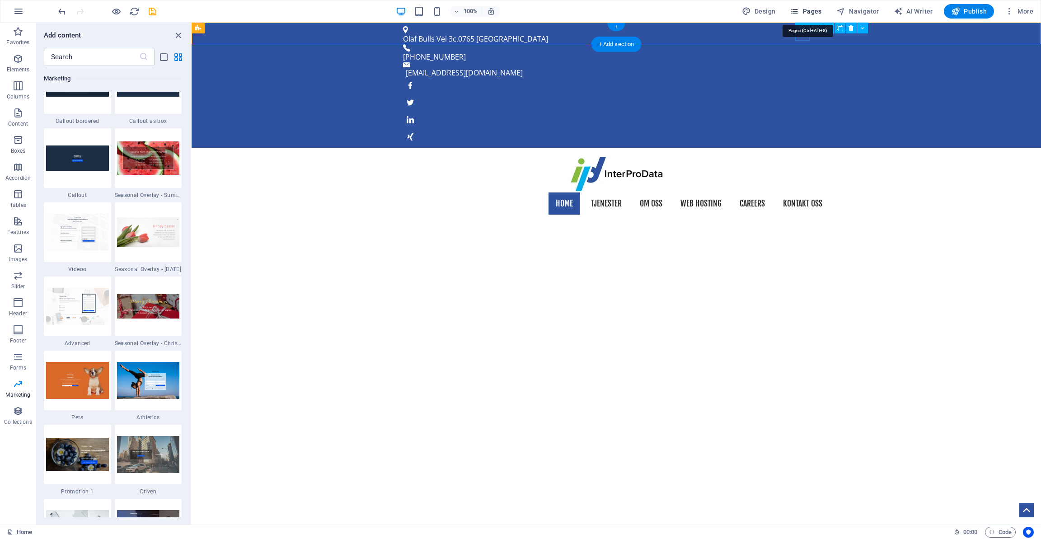
click at [803, 8] on span "Pages" at bounding box center [806, 11] width 32 height 9
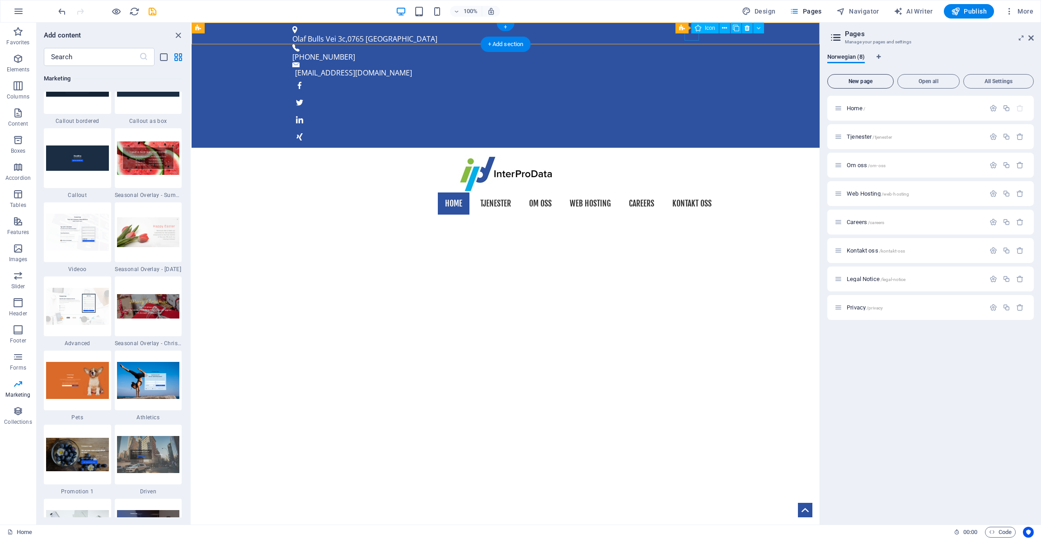
click at [858, 79] on span "New page" at bounding box center [861, 81] width 58 height 5
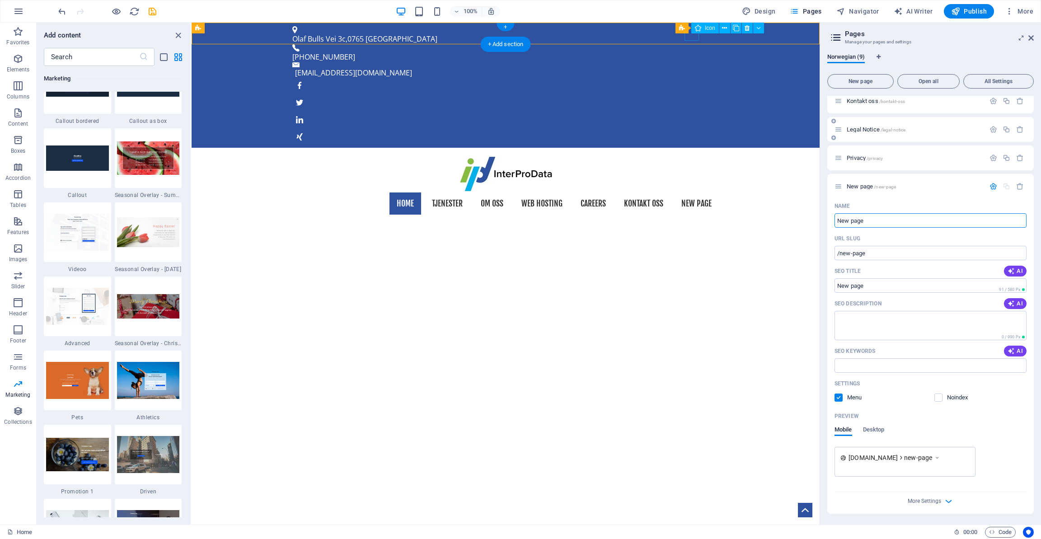
scroll to position [150, 0]
click at [872, 433] on span "Desktop" at bounding box center [874, 430] width 22 height 13
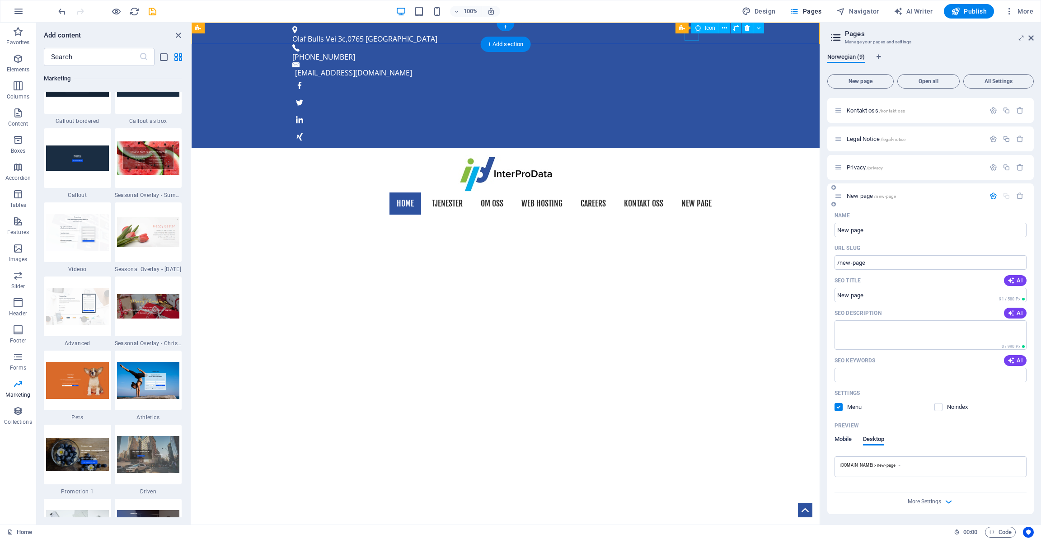
click at [839, 442] on span "Mobile" at bounding box center [844, 440] width 18 height 13
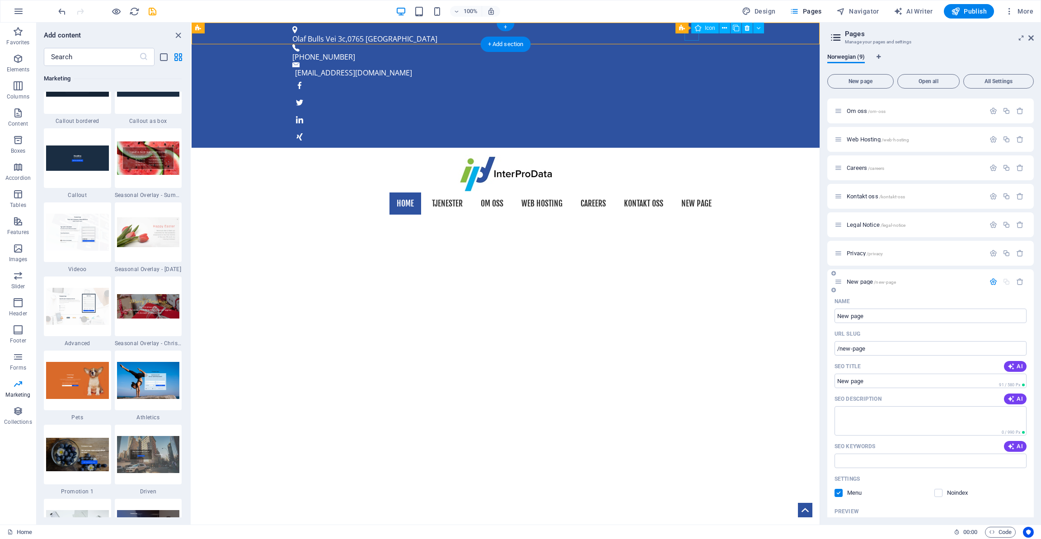
scroll to position [3, 0]
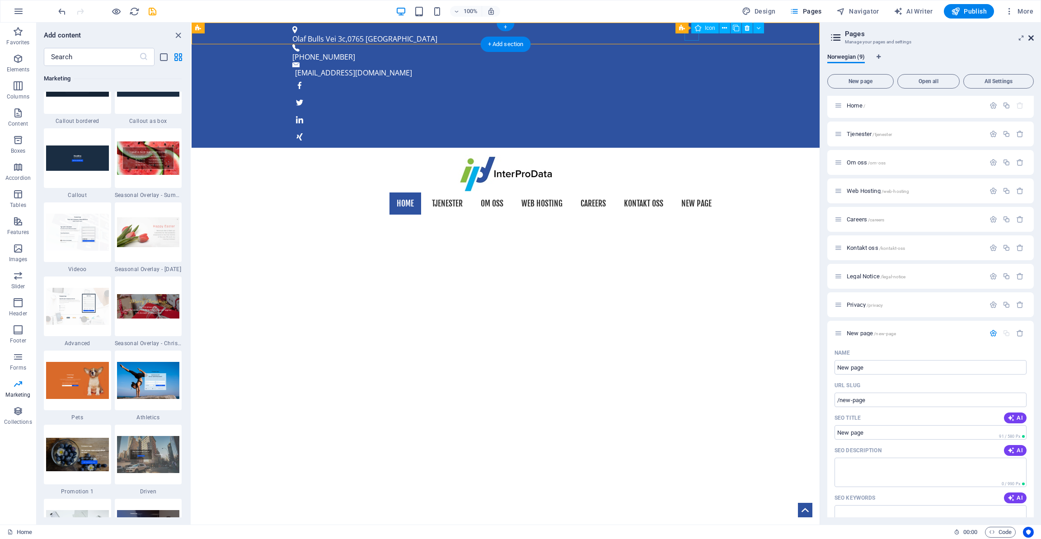
click at [1031, 39] on icon at bounding box center [1031, 37] width 5 height 7
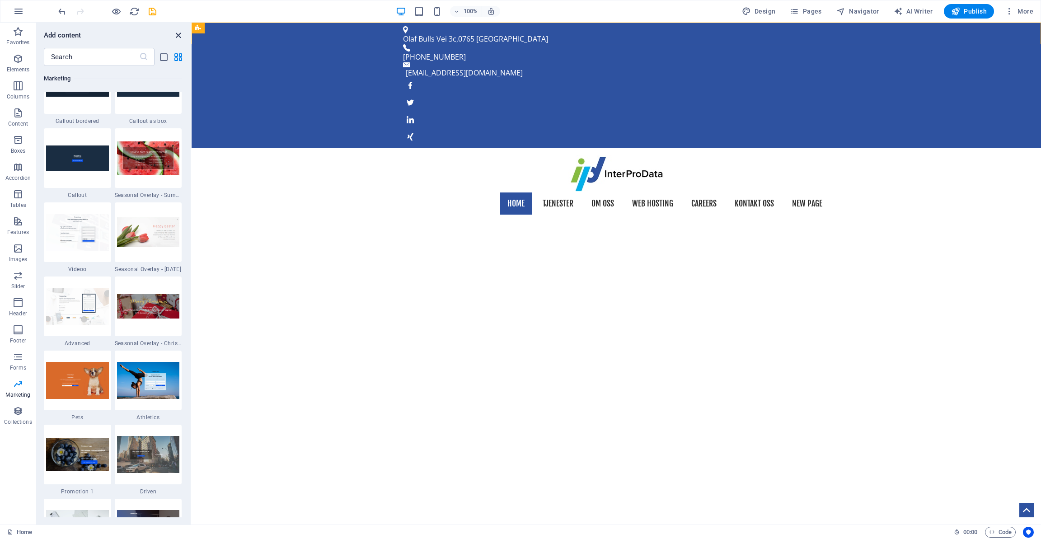
click at [180, 38] on icon "close panel" at bounding box center [178, 35] width 10 height 10
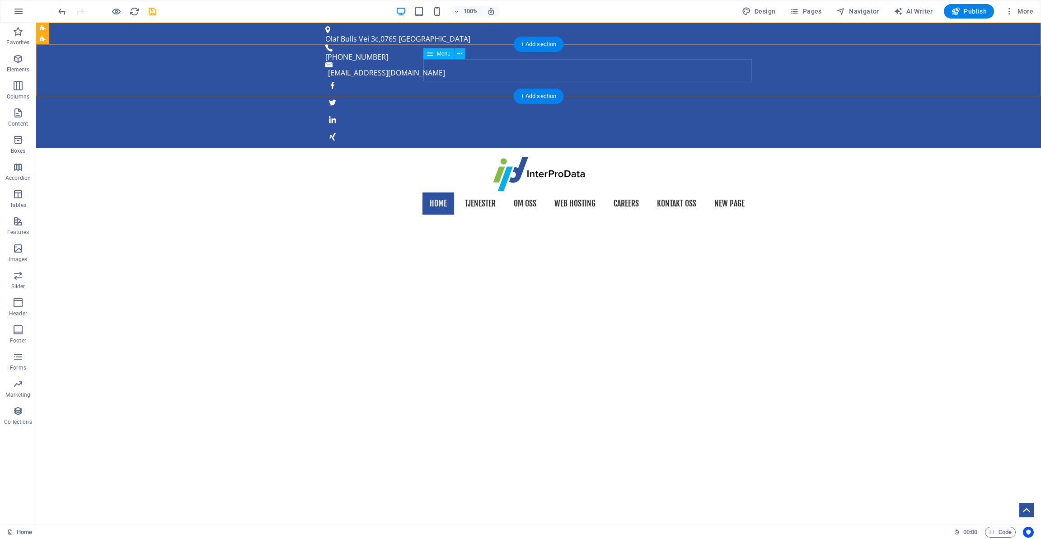
click at [738, 193] on nav "Home Tjenester Om oss Web Hosting Careers Kontakt oss New page" at bounding box center [538, 204] width 427 height 23
click at [810, 12] on span "Pages" at bounding box center [806, 11] width 32 height 9
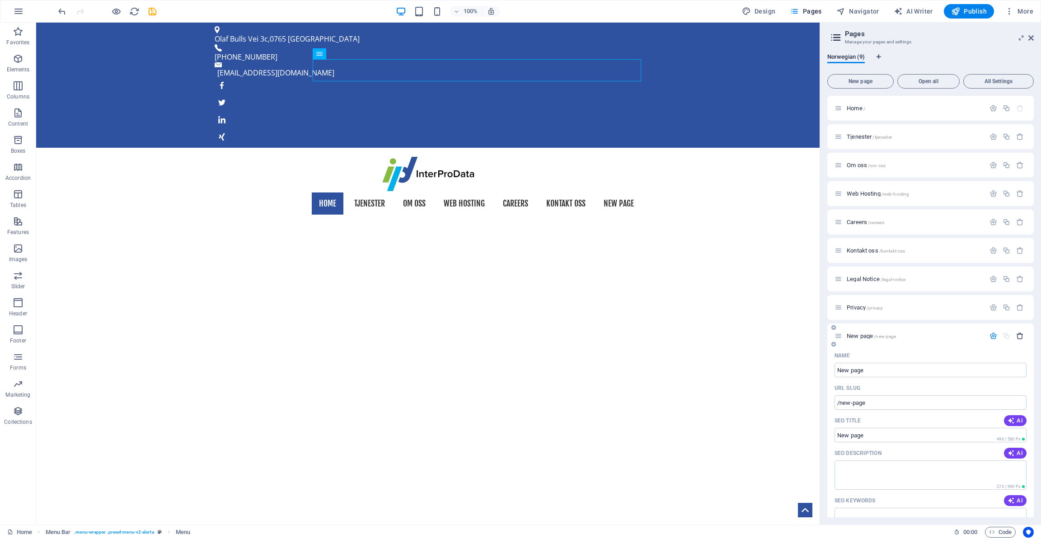
click at [1018, 337] on icon "button" at bounding box center [1021, 336] width 8 height 8
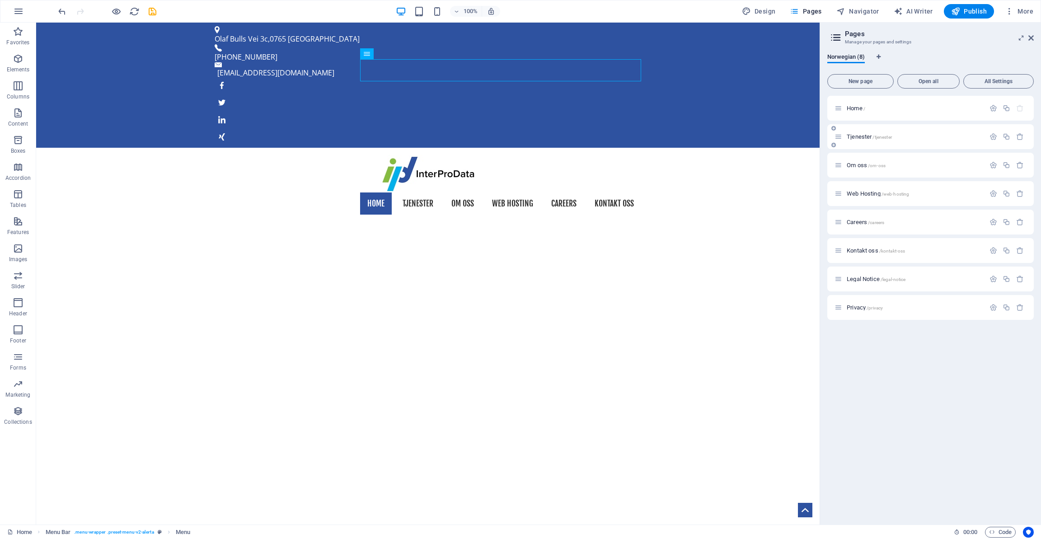
click at [920, 136] on p "Tjenester /tjenester" at bounding box center [915, 137] width 136 height 6
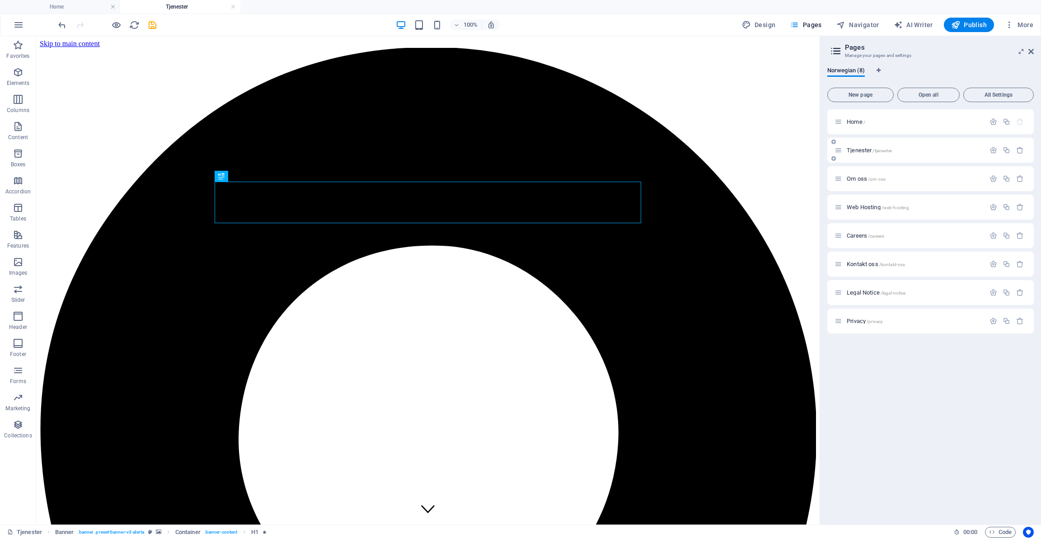
scroll to position [0, 0]
click at [876, 94] on span "New page" at bounding box center [861, 94] width 58 height 5
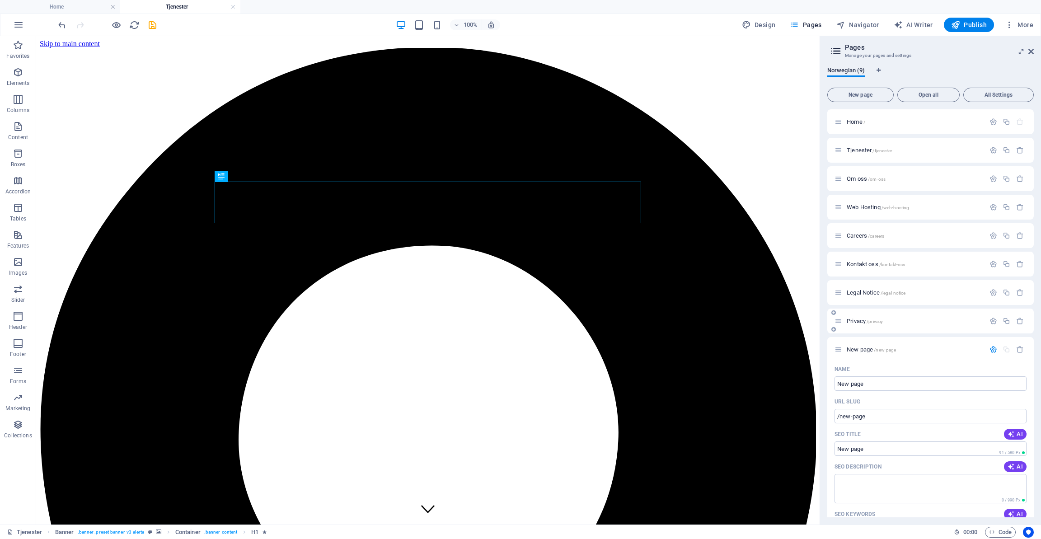
drag, startPoint x: 865, startPoint y: 350, endPoint x: 867, endPoint y: 324, distance: 25.8
click at [867, 324] on div "Home / Tjenester /tjenester Om oss /om-oss Web Hosting /web-hosting Careers /ca…" at bounding box center [931, 393] width 207 height 568
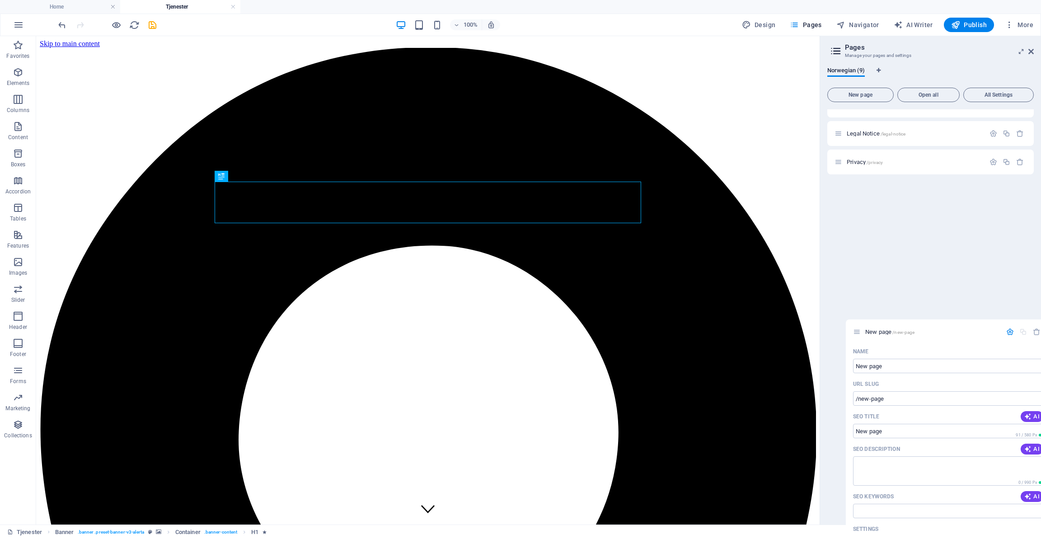
scroll to position [163, 0]
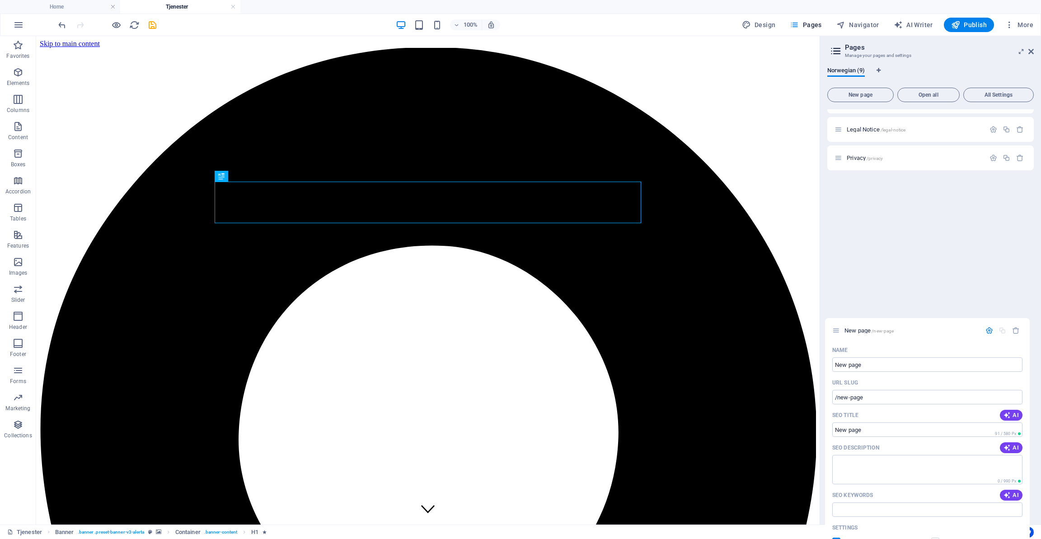
drag, startPoint x: 839, startPoint y: 351, endPoint x: 838, endPoint y: 330, distance: 21.2
click at [838, 330] on div "Home / Tjenester /tjenester Om oss /om-oss Web Hosting /web-hosting Careers /ca…" at bounding box center [931, 230] width 207 height 568
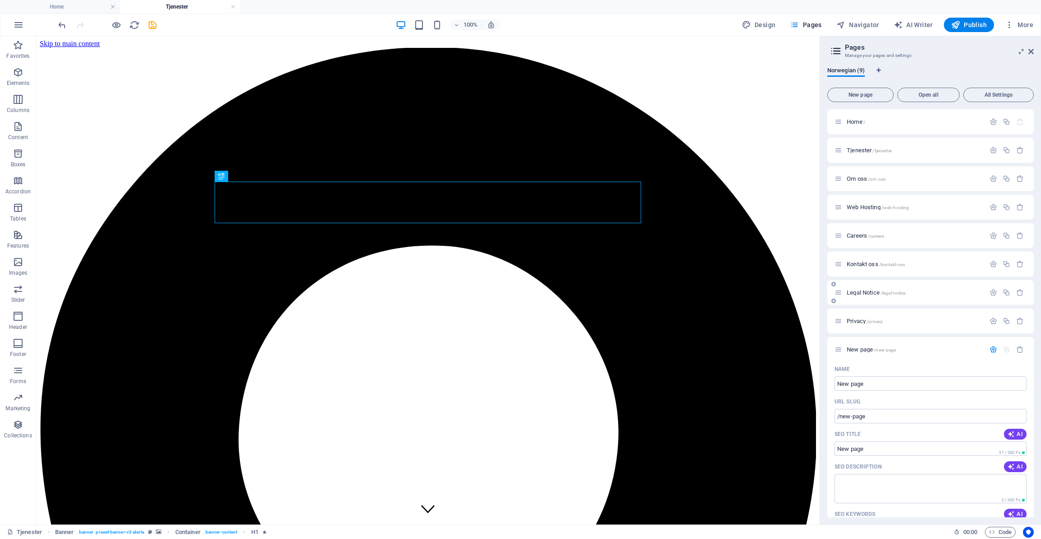
scroll to position [0, 0]
click at [834, 328] on icon at bounding box center [834, 329] width 5 height 5
click at [1019, 349] on icon "button" at bounding box center [1021, 350] width 8 height 8
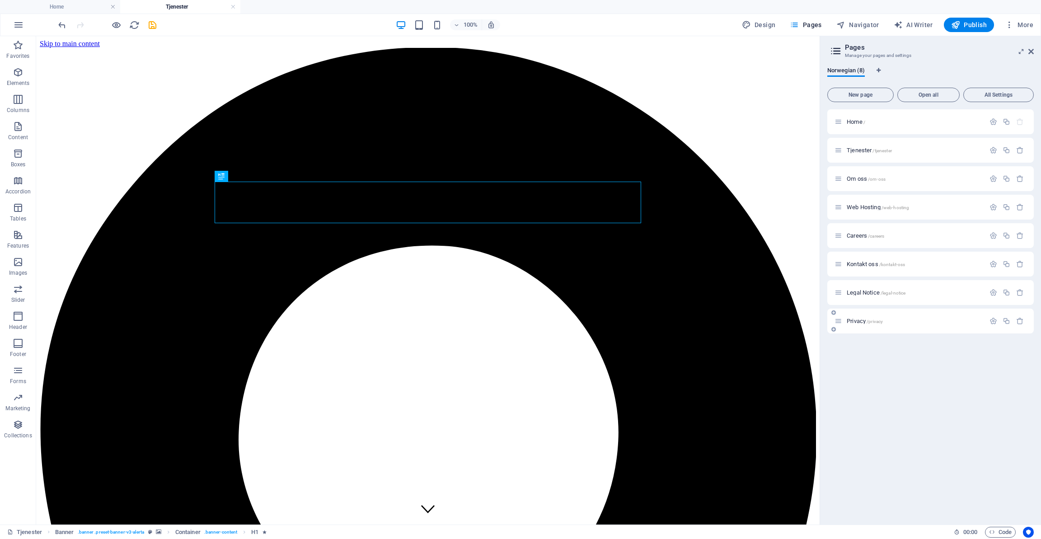
click at [835, 330] on icon at bounding box center [834, 329] width 5 height 5
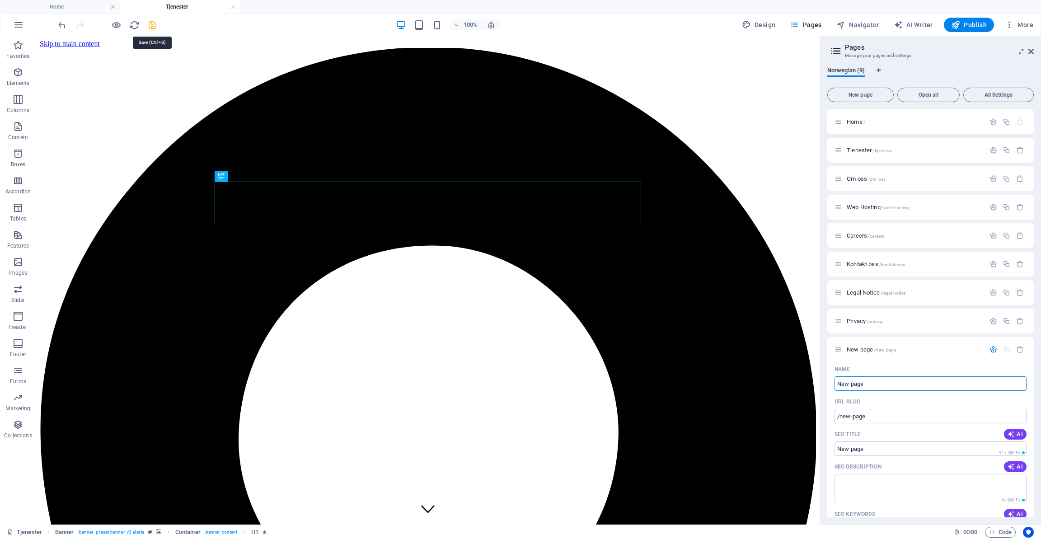
click at [152, 28] on icon "save" at bounding box center [152, 25] width 10 height 10
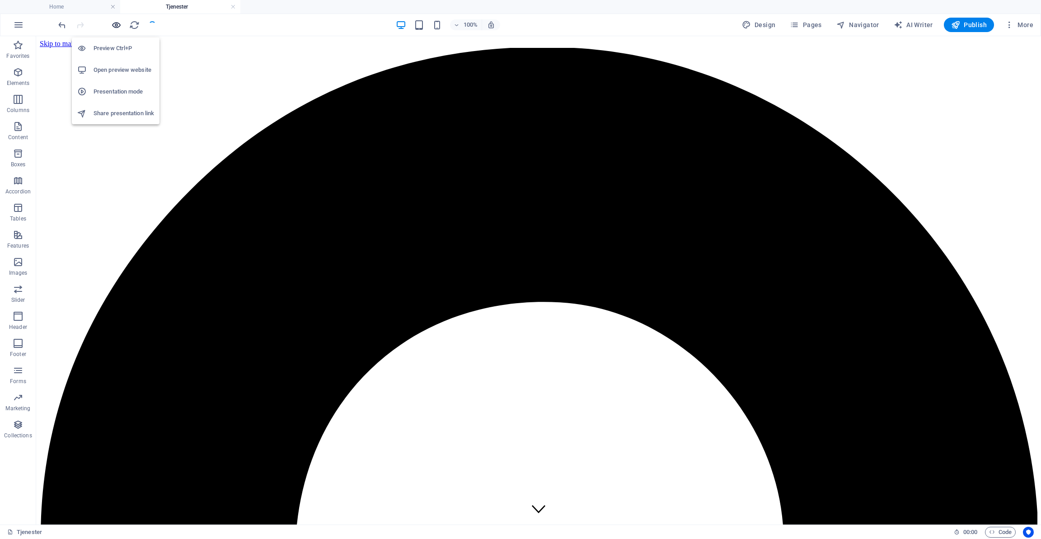
click at [117, 25] on icon "button" at bounding box center [116, 25] width 10 height 10
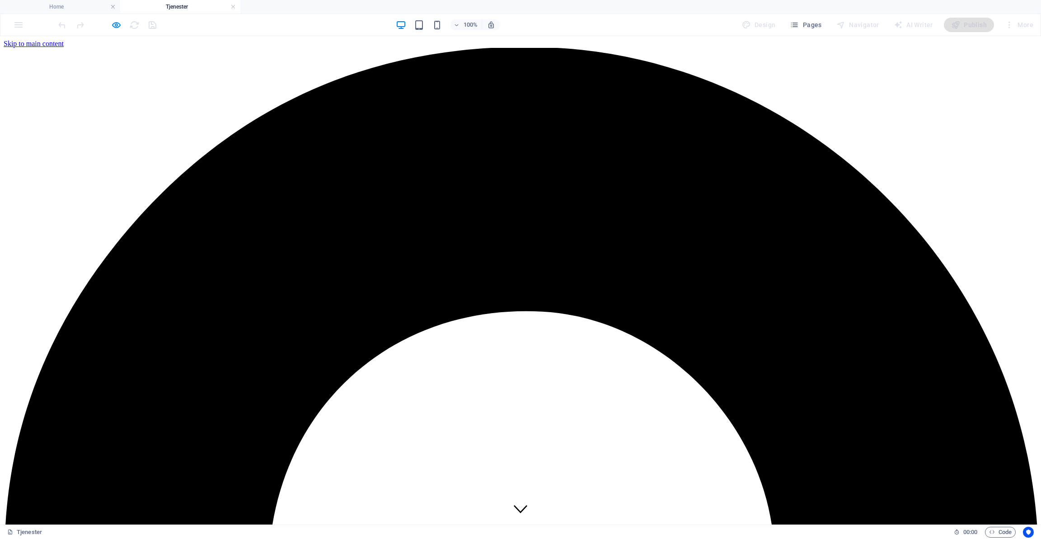
click at [113, 25] on icon "button" at bounding box center [116, 25] width 10 height 10
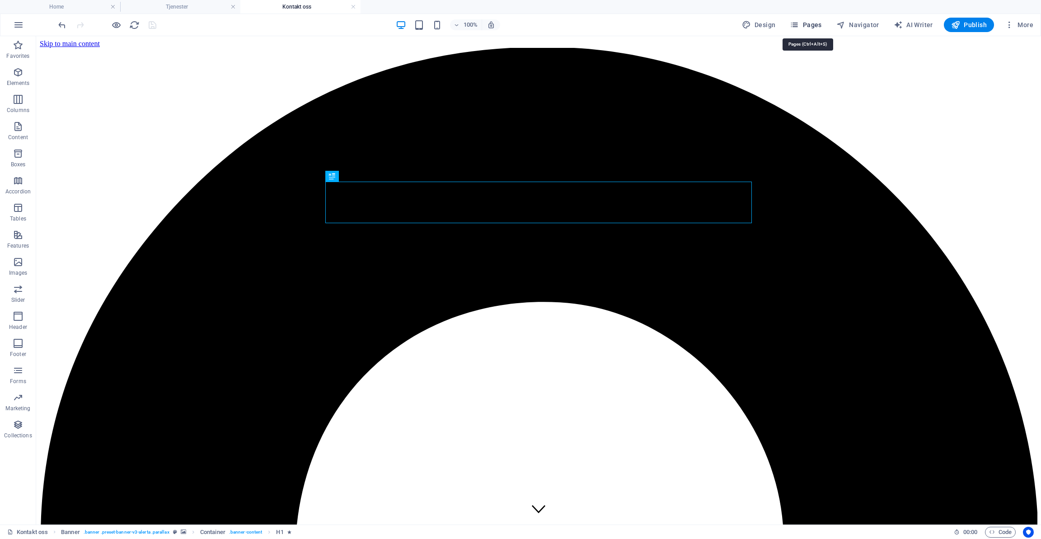
click at [823, 30] on button "Pages" at bounding box center [806, 25] width 39 height 14
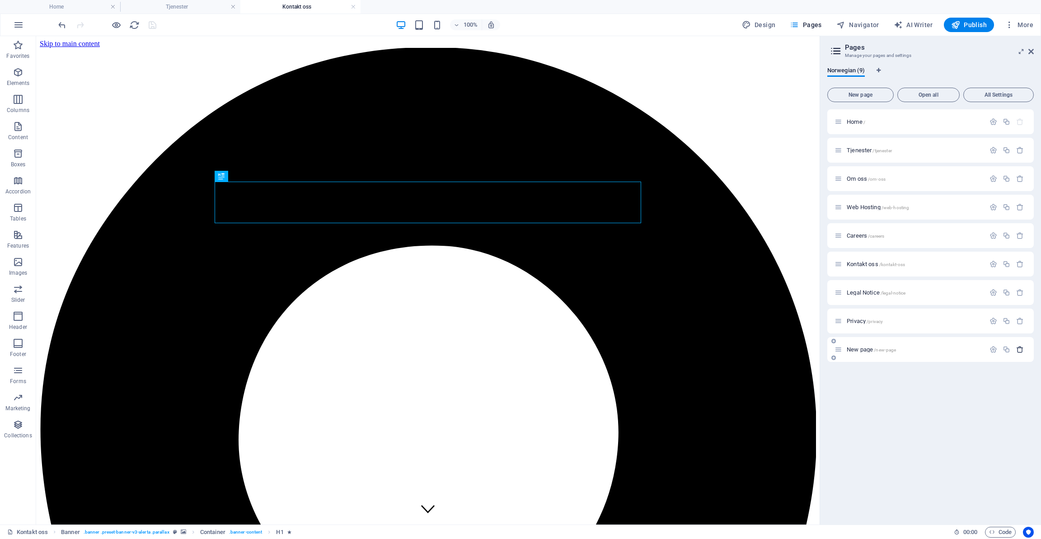
click at [1019, 350] on icon "button" at bounding box center [1021, 350] width 8 height 8
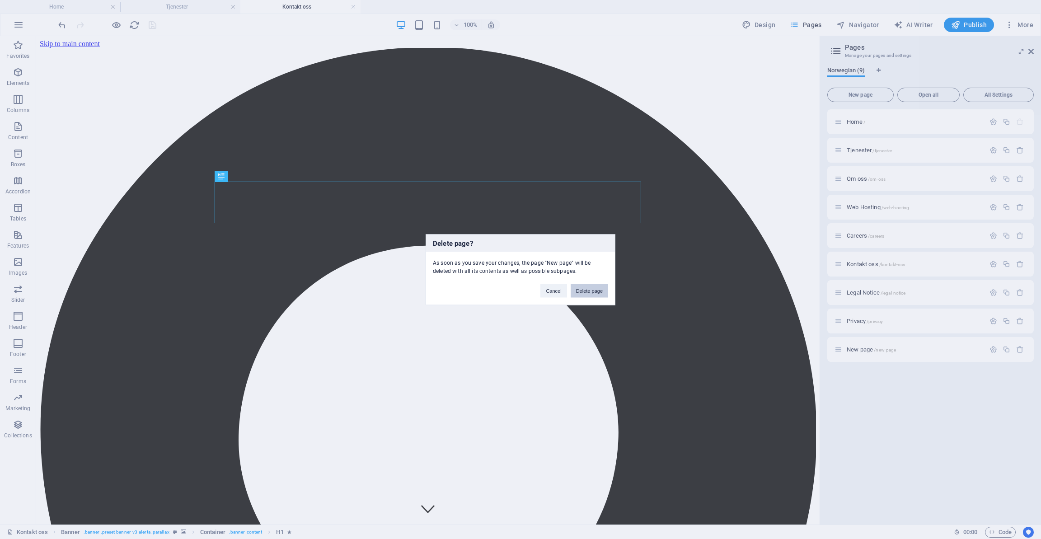
click at [596, 289] on button "Delete page" at bounding box center [590, 291] width 38 height 14
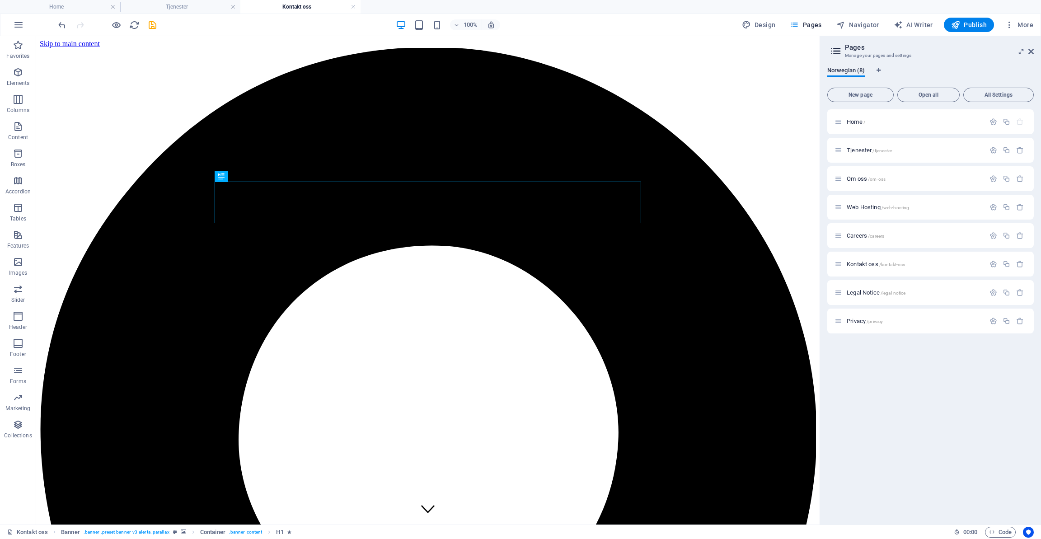
click at [836, 50] on icon at bounding box center [836, 51] width 14 height 13
click at [1032, 51] on icon at bounding box center [1031, 51] width 5 height 7
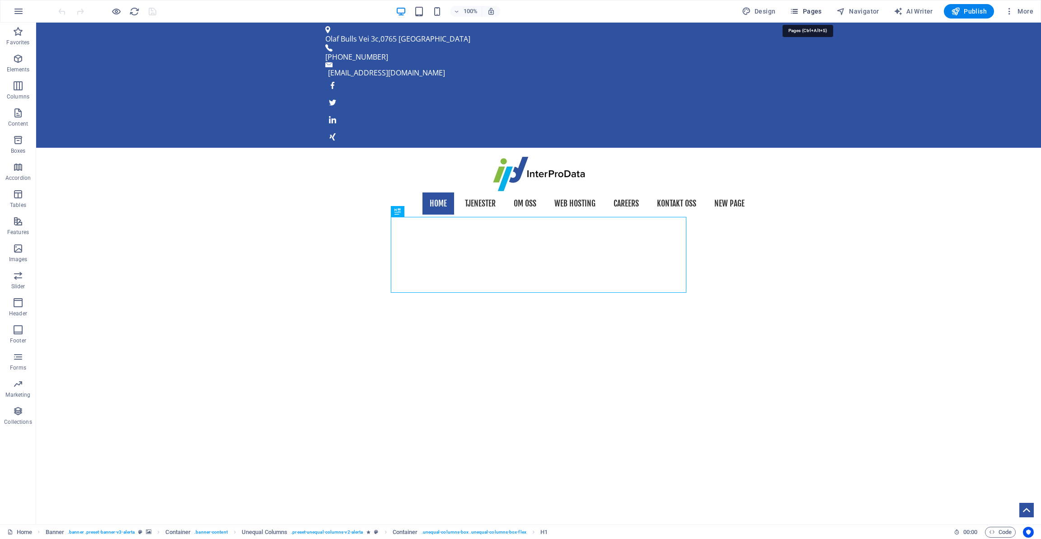
click at [805, 12] on span "Pages" at bounding box center [806, 11] width 32 height 9
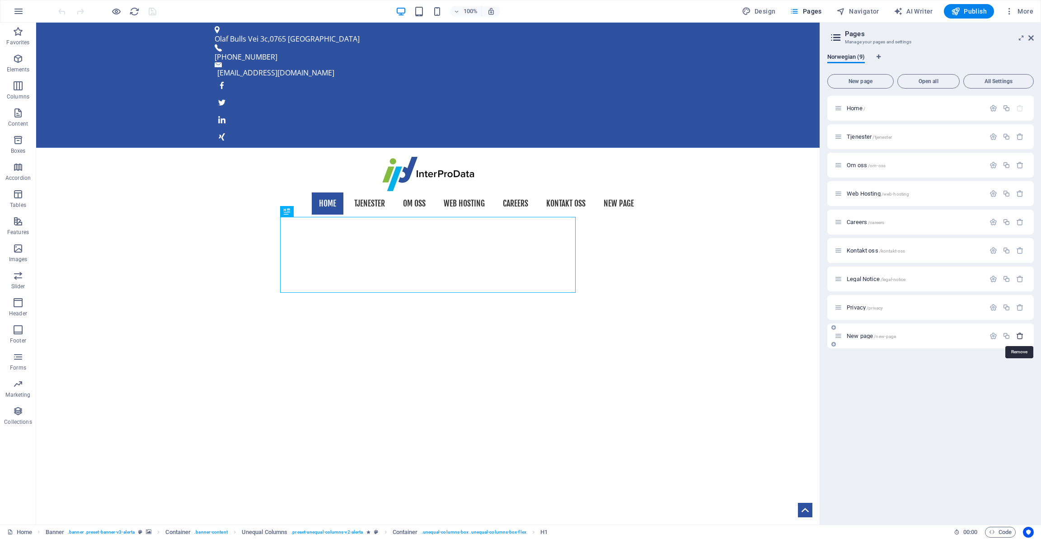
click at [1022, 335] on icon "button" at bounding box center [1021, 336] width 8 height 8
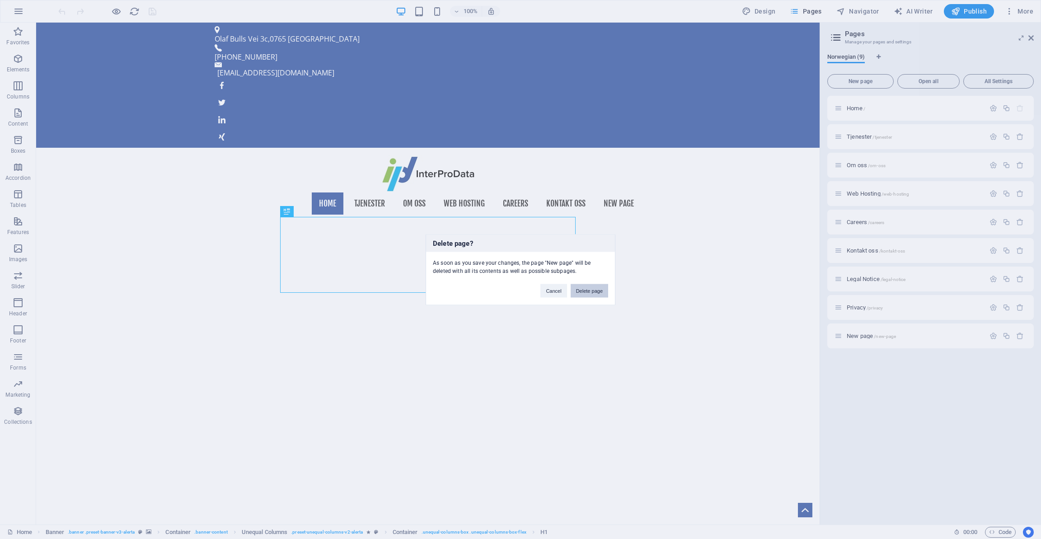
click at [585, 287] on button "Delete page" at bounding box center [590, 291] width 38 height 14
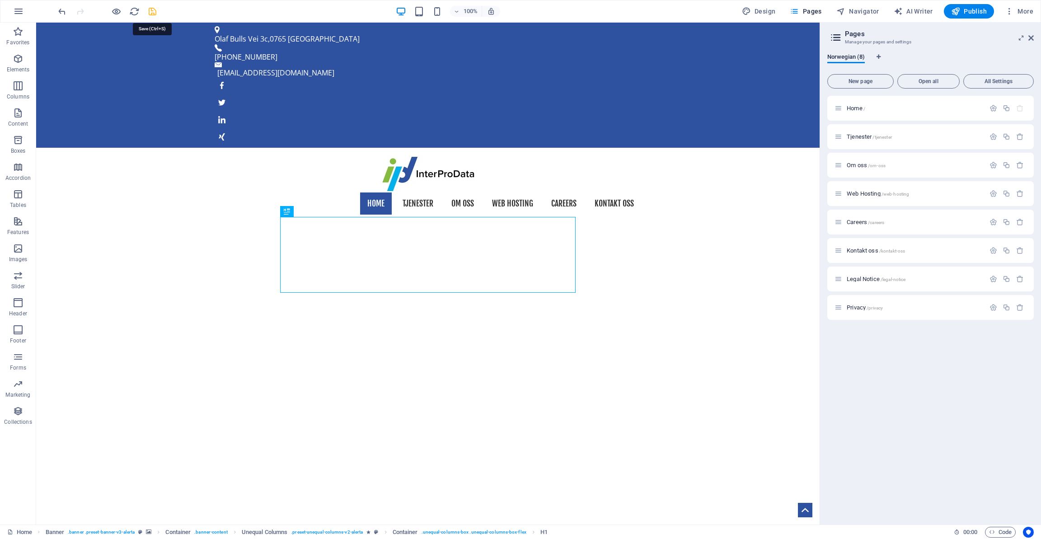
click at [151, 11] on icon "save" at bounding box center [152, 11] width 10 height 10
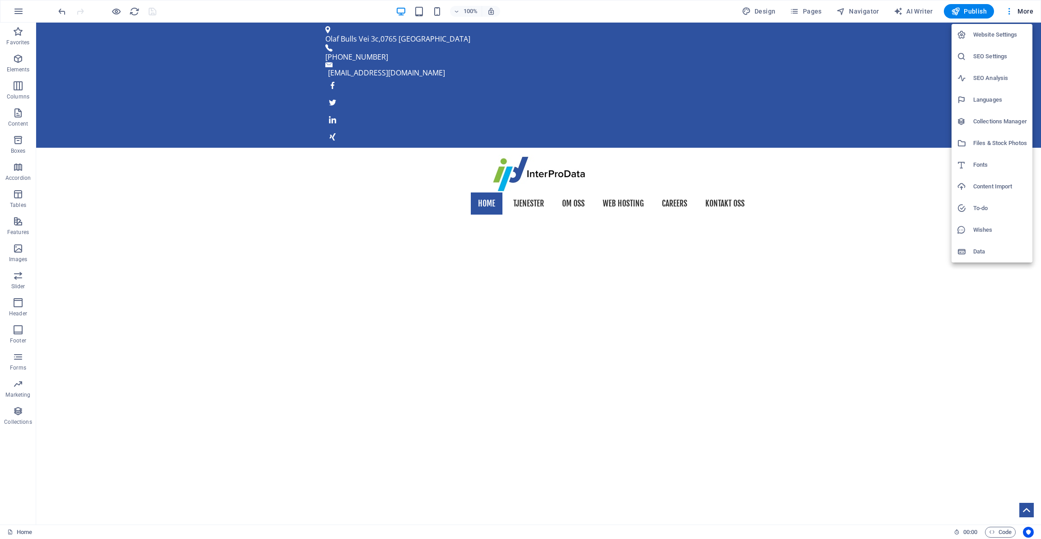
click at [985, 122] on h6 "Collections Manager" at bounding box center [1001, 121] width 54 height 11
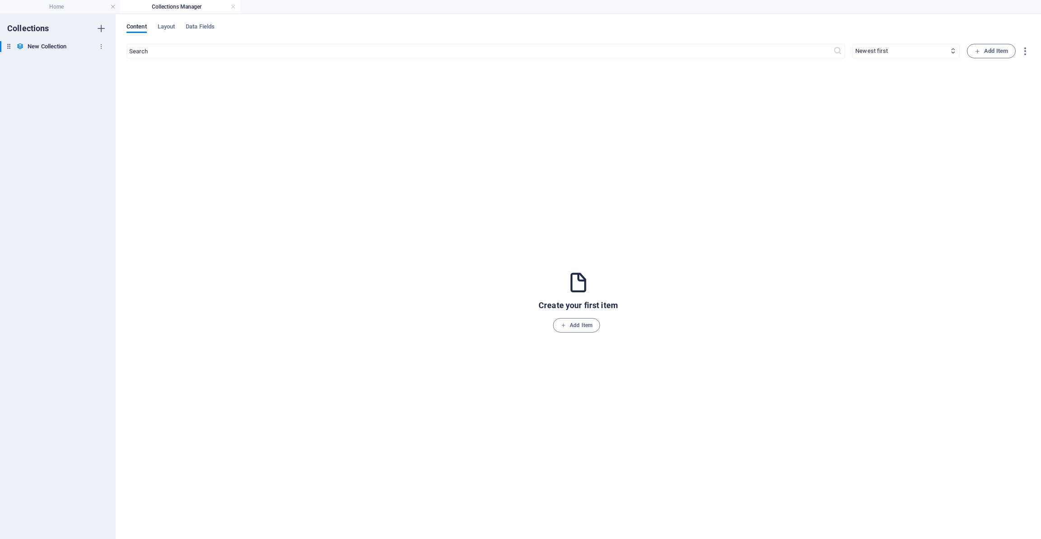
click at [42, 42] on h6 "New Collection" at bounding box center [47, 46] width 39 height 11
click at [59, 47] on h6 "New Collection" at bounding box center [47, 46] width 39 height 11
click at [60, 53] on h6 "Rename" at bounding box center [67, 54] width 24 height 11
type input "Thailand"
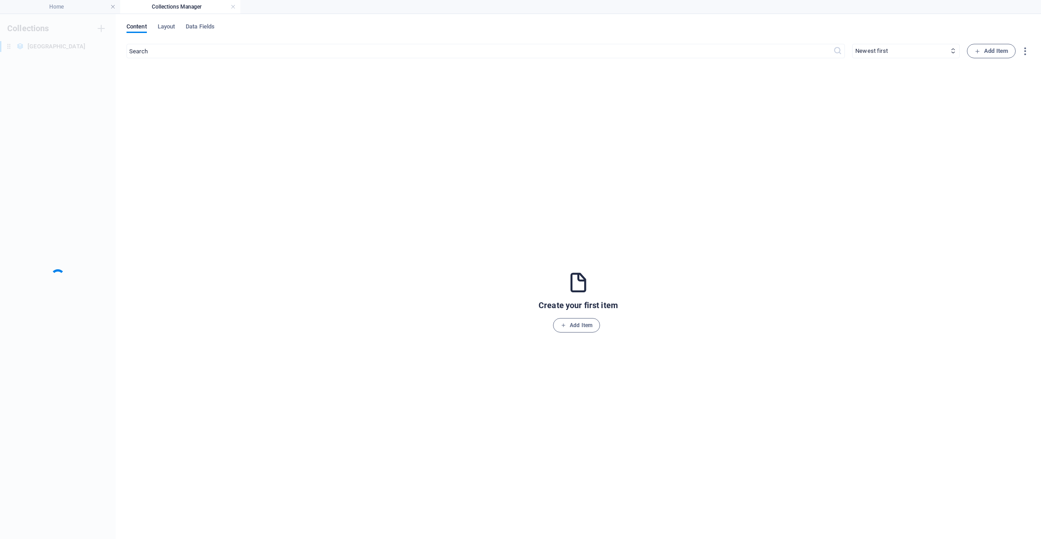
click at [70, 125] on div "Collections Thailand Thailand" at bounding box center [58, 276] width 116 height 525
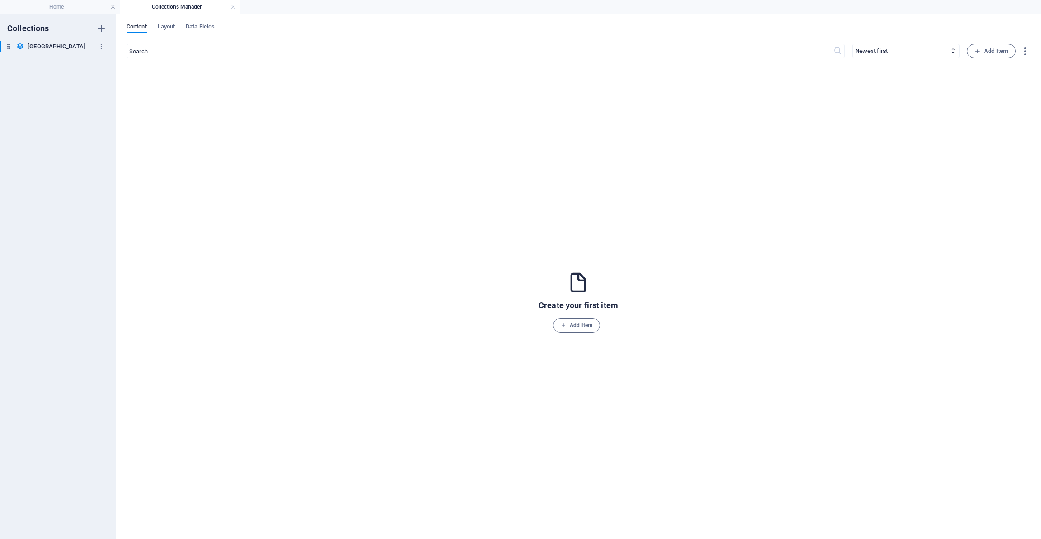
click at [45, 45] on h6 "Thailand" at bounding box center [57, 46] width 58 height 11
click at [85, 131] on div at bounding box center [520, 269] width 1041 height 539
click at [100, 26] on icon "button" at bounding box center [101, 28] width 11 height 11
click at [9, 50] on icon at bounding box center [9, 46] width 8 height 8
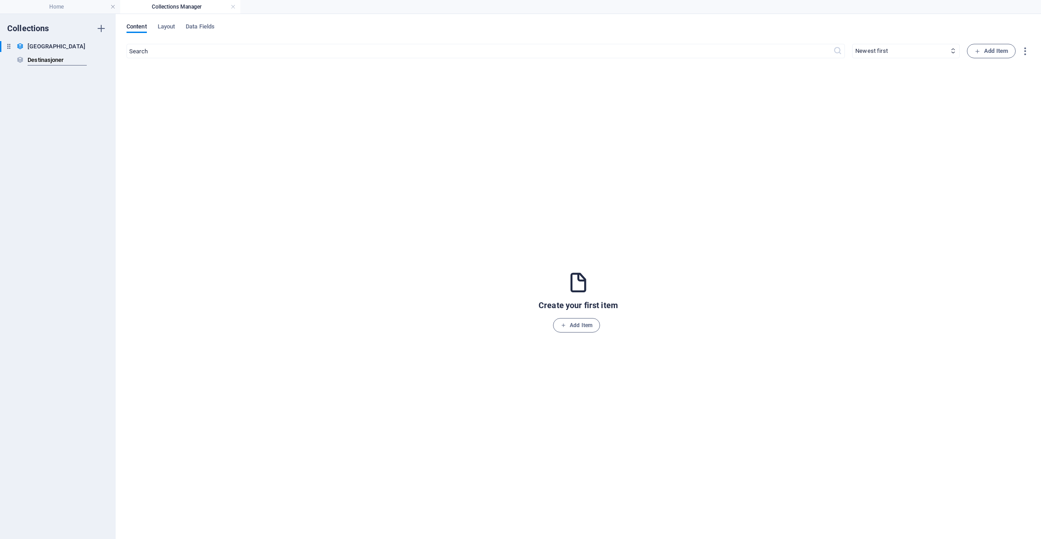
type input "Destinasjoner"
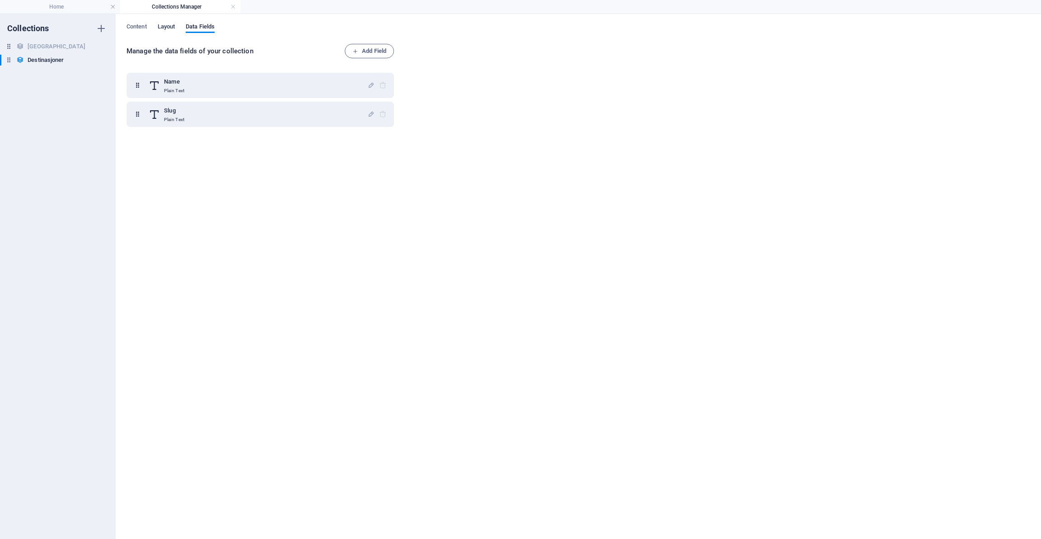
click at [171, 26] on span "Layout" at bounding box center [167, 27] width 18 height 13
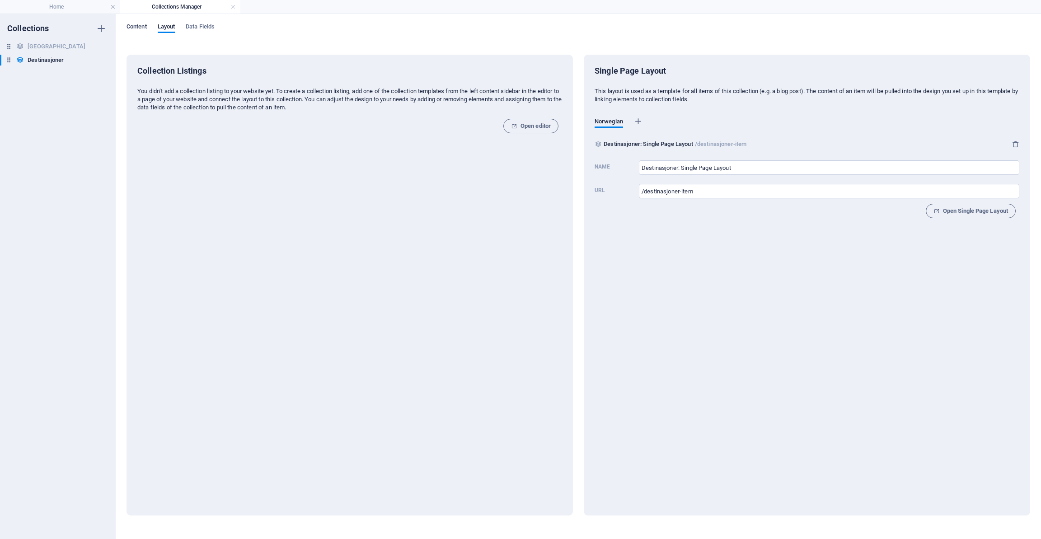
click at [146, 25] on span "Content" at bounding box center [137, 27] width 20 height 13
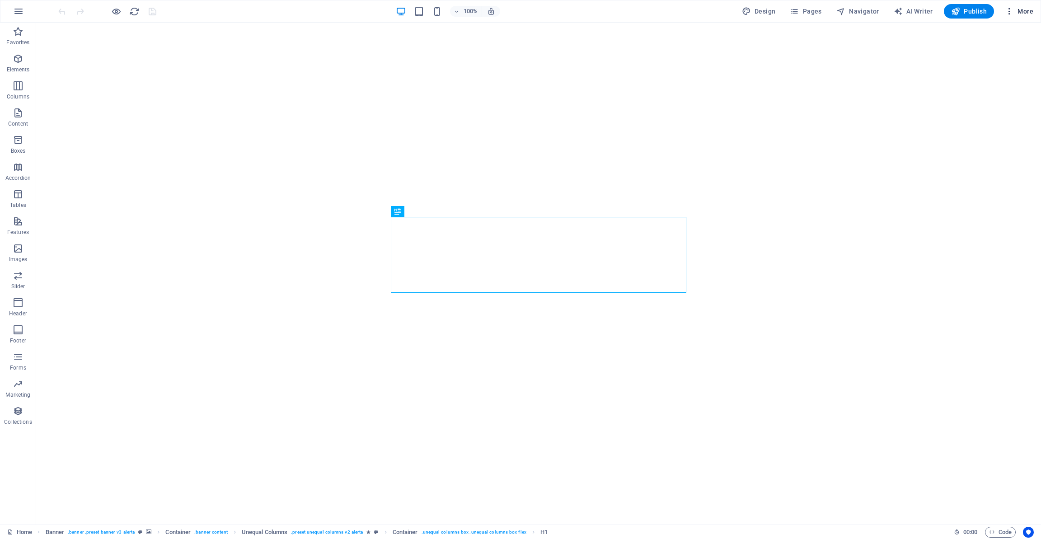
click at [1022, 12] on span "More" at bounding box center [1019, 11] width 28 height 9
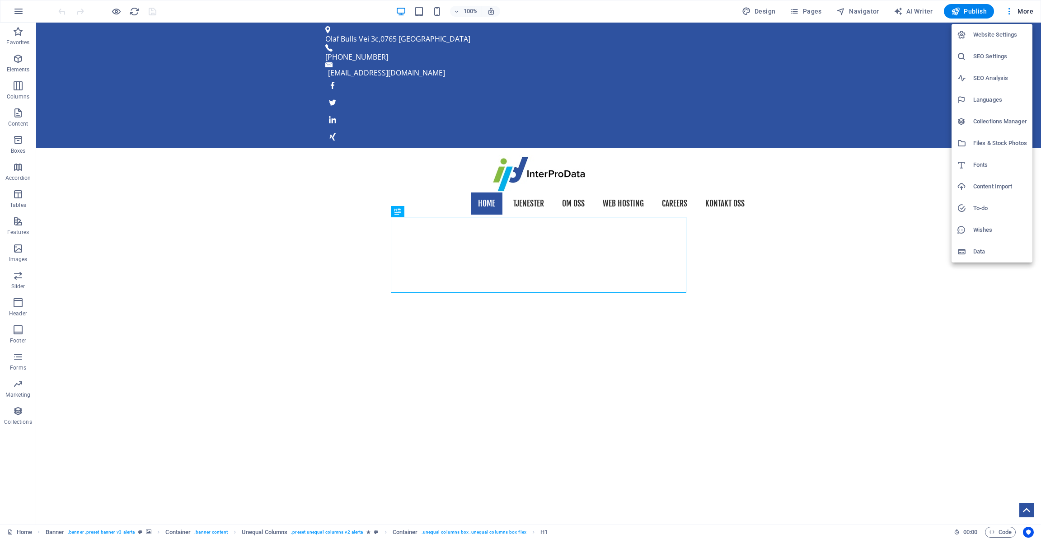
click at [988, 122] on h6 "Collections Manager" at bounding box center [1001, 121] width 54 height 11
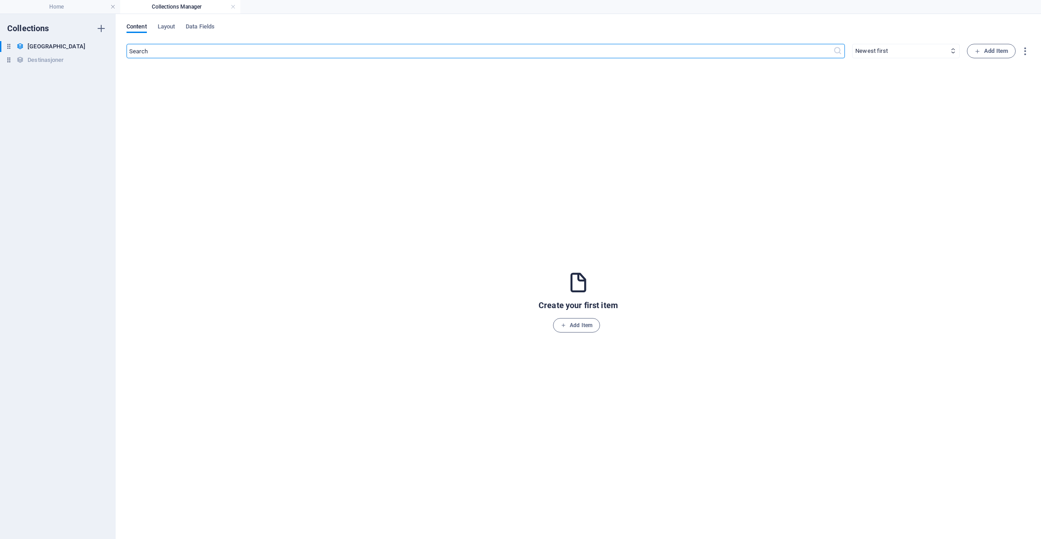
click at [149, 4] on h4 "Collections Manager" at bounding box center [180, 7] width 120 height 10
click at [170, 27] on span "Layout" at bounding box center [167, 27] width 18 height 13
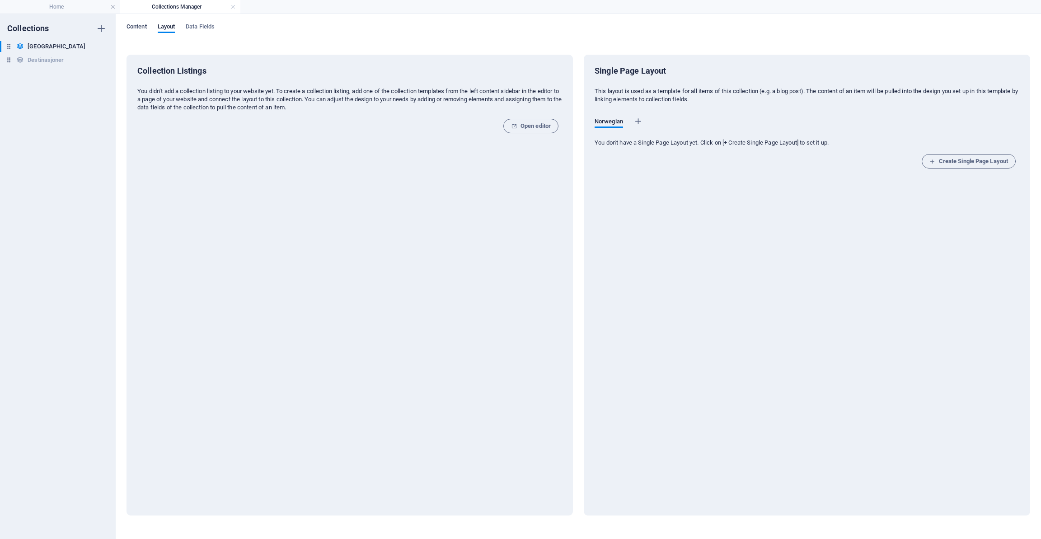
click at [137, 28] on span "Content" at bounding box center [137, 27] width 20 height 13
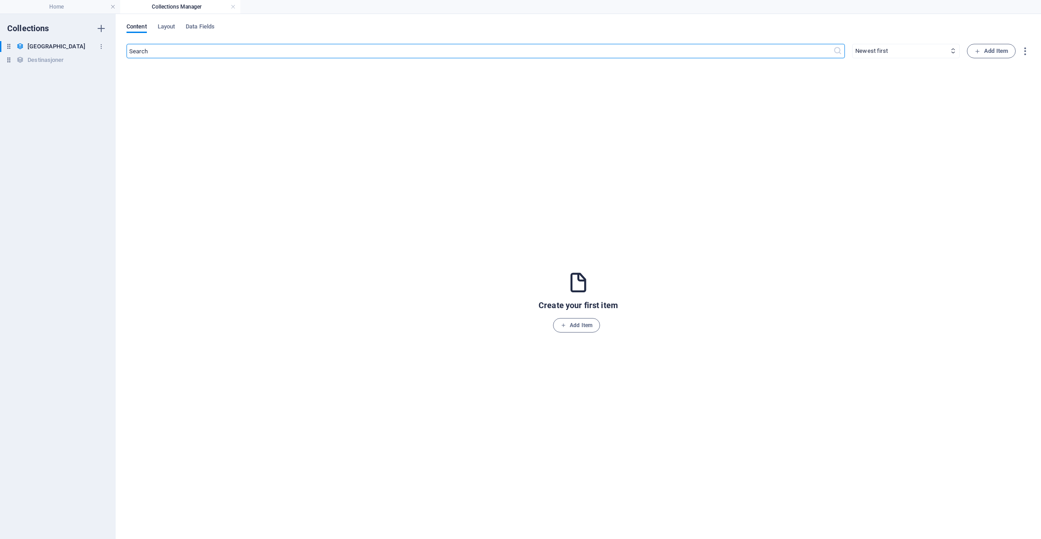
click at [31, 47] on h6 "Thailand" at bounding box center [57, 46] width 58 height 11
click at [199, 108] on div "Create your first item Add Item" at bounding box center [579, 301] width 904 height 457
click at [984, 51] on span "Add Item" at bounding box center [991, 51] width 33 height 11
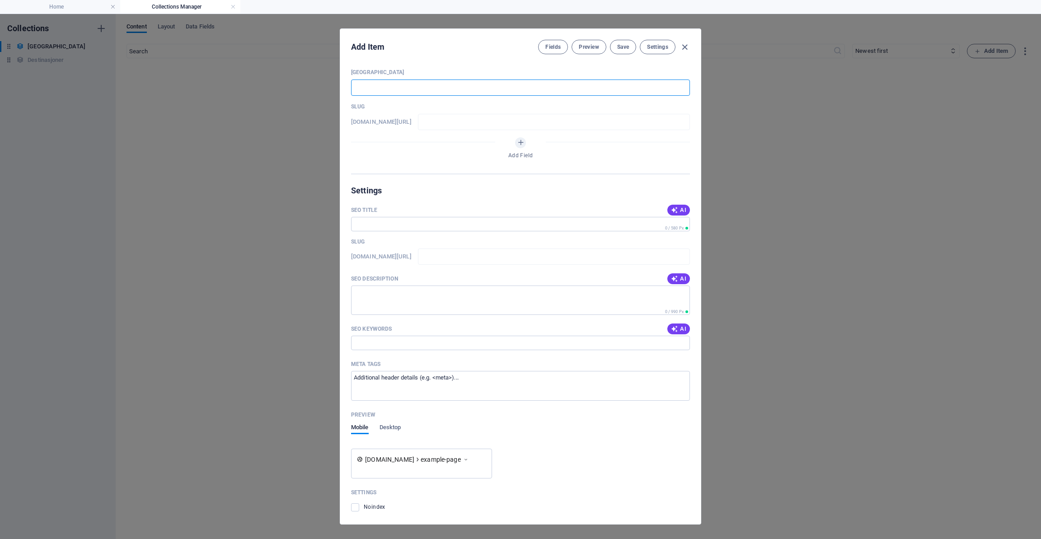
click at [438, 91] on input "text" at bounding box center [520, 88] width 339 height 16
type input "O"
type input "o"
type input "Om"
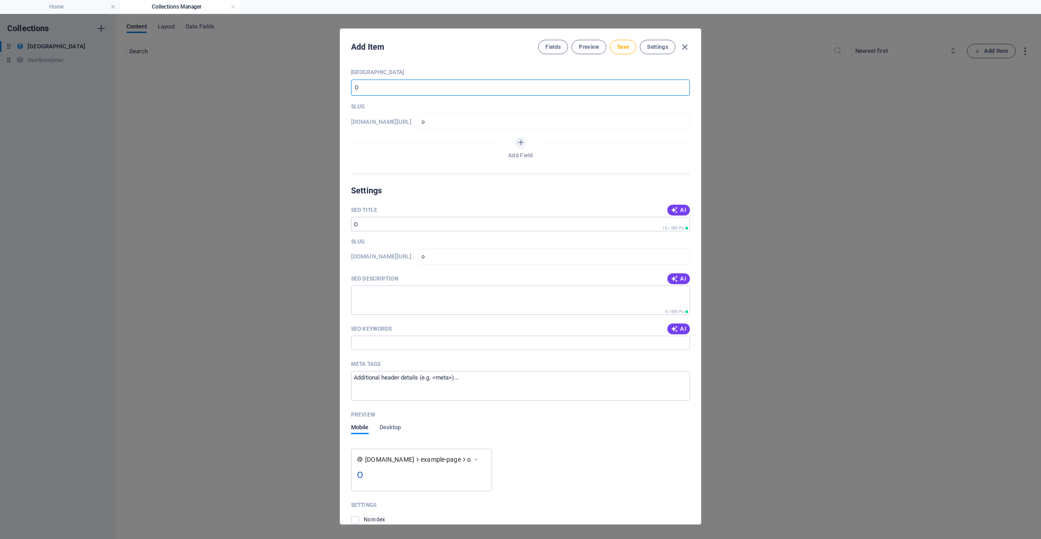
type input "om"
type input "Om T"
type input "om-t"
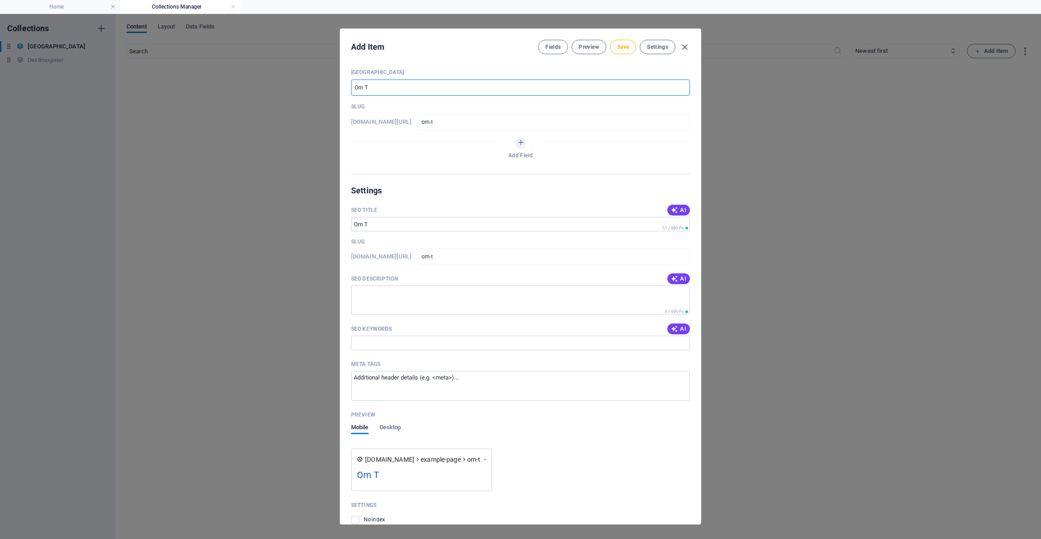
type input "Om Th"
type input "om-th"
type input "Om Tha"
type input "om-tha"
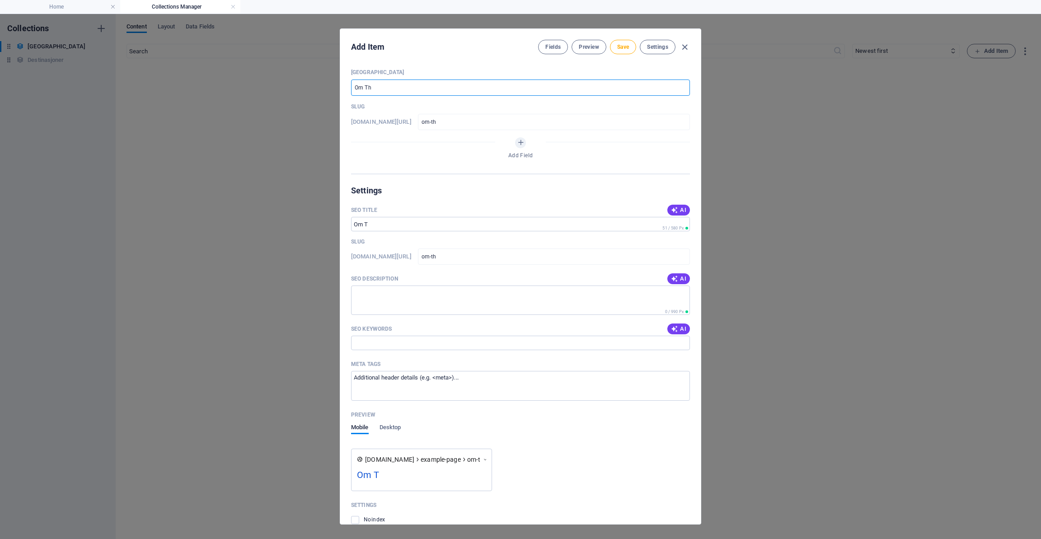
type input "om-tha"
type input "Om Thai"
type input "om-thai"
type input "Om Thail"
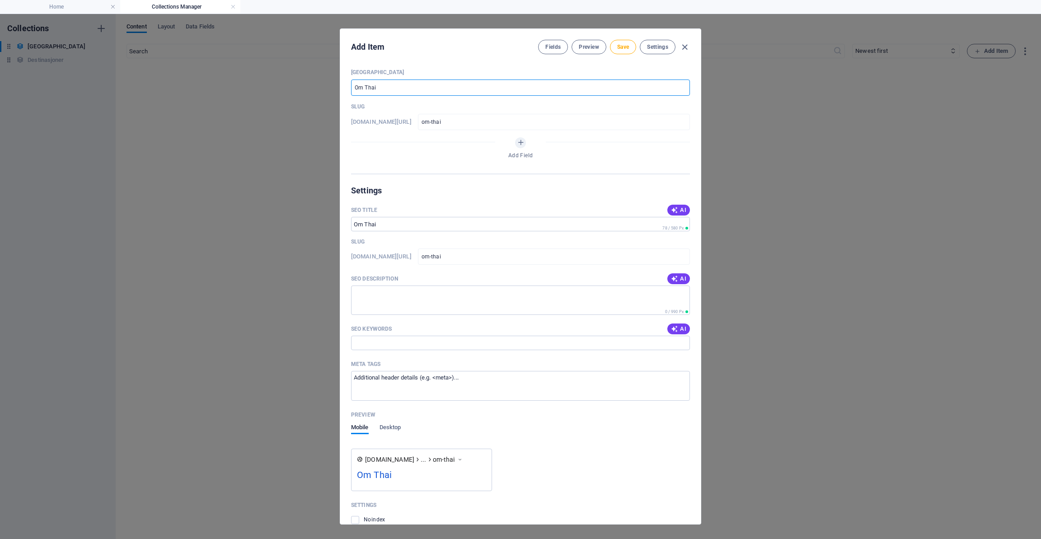
type input "om-thail"
type input "Om Thaila"
type input "om-thaila"
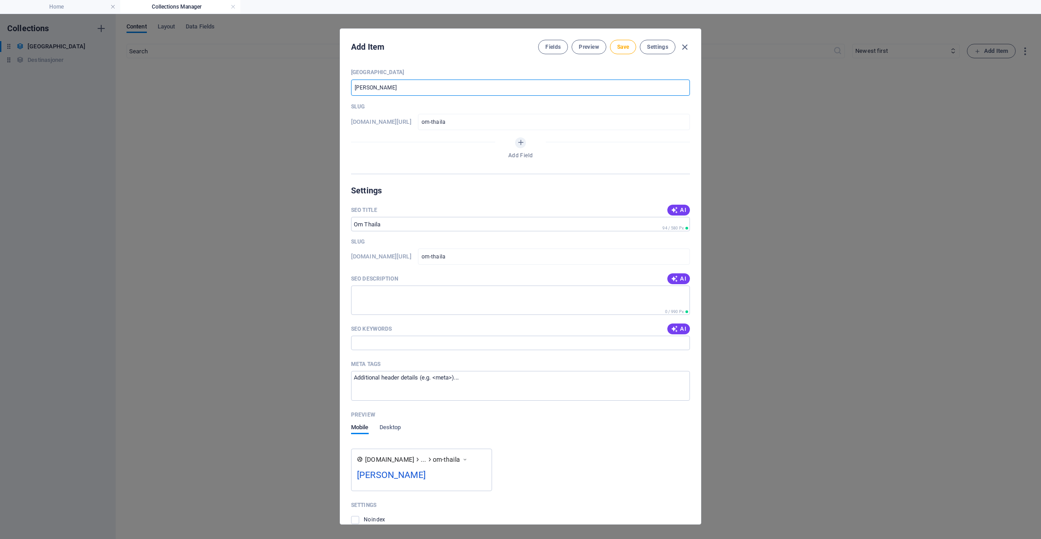
type input "Om Thailan"
type input "om-thailan"
type input "Om Thailand"
type input "om-thailand"
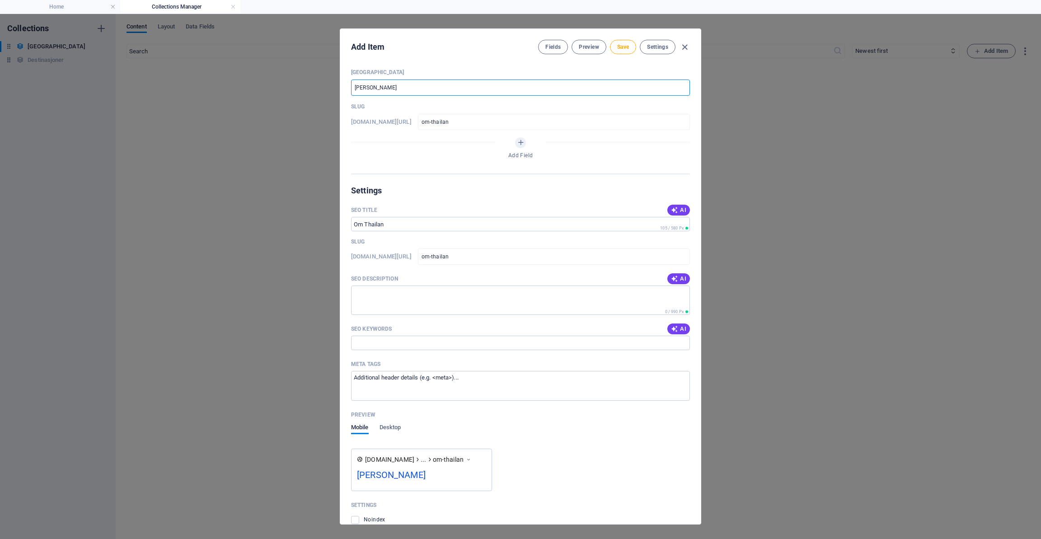
type input "om-thailand"
type input "Om Thailand"
click at [431, 291] on textarea "SEO Description" at bounding box center [520, 300] width 339 height 29
click at [521, 143] on icon "Add Field" at bounding box center [521, 143] width 8 height 8
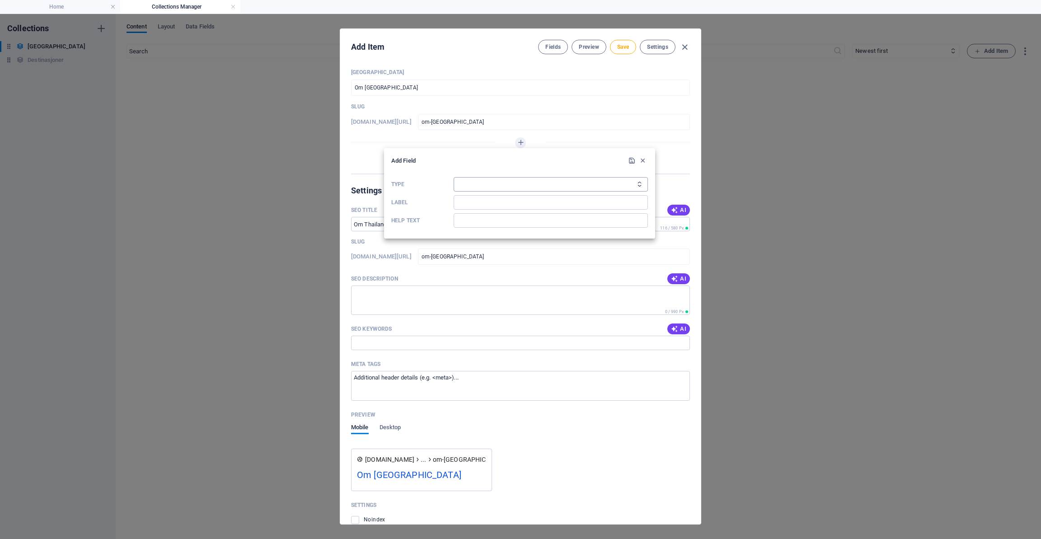
select select "text"
click at [551, 198] on input "Label" at bounding box center [551, 202] width 194 height 14
click at [633, 158] on icon "submit" at bounding box center [632, 161] width 8 height 8
click at [512, 195] on input "Label" at bounding box center [551, 202] width 194 height 14
type input "Text"
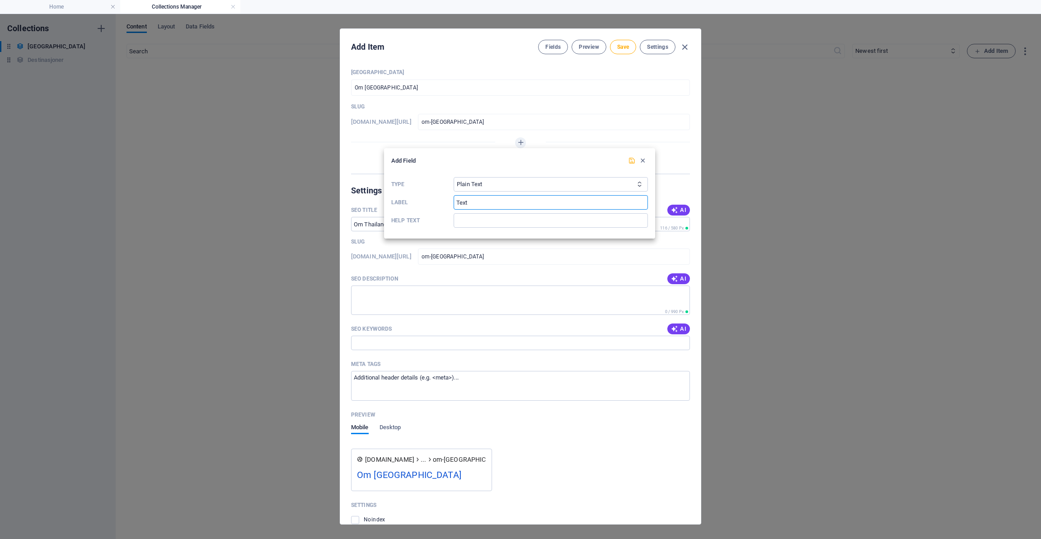
click at [632, 162] on icon "submit" at bounding box center [632, 161] width 8 height 8
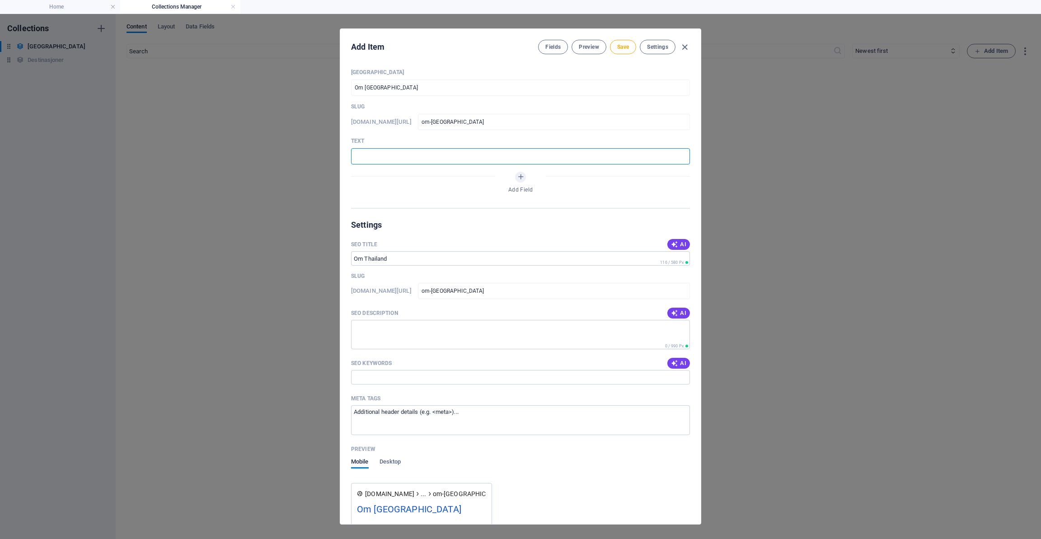
click at [510, 156] on input "text" at bounding box center [520, 156] width 339 height 16
paste input "Klart! Her er et forslag til en artikkel om Thailand som kan brukes som reisegu…"
type input "Klart! Her er et forslag til en artikkel om Thailand som kan brukes som reisegu…"
click at [620, 49] on span "Save" at bounding box center [623, 46] width 12 height 7
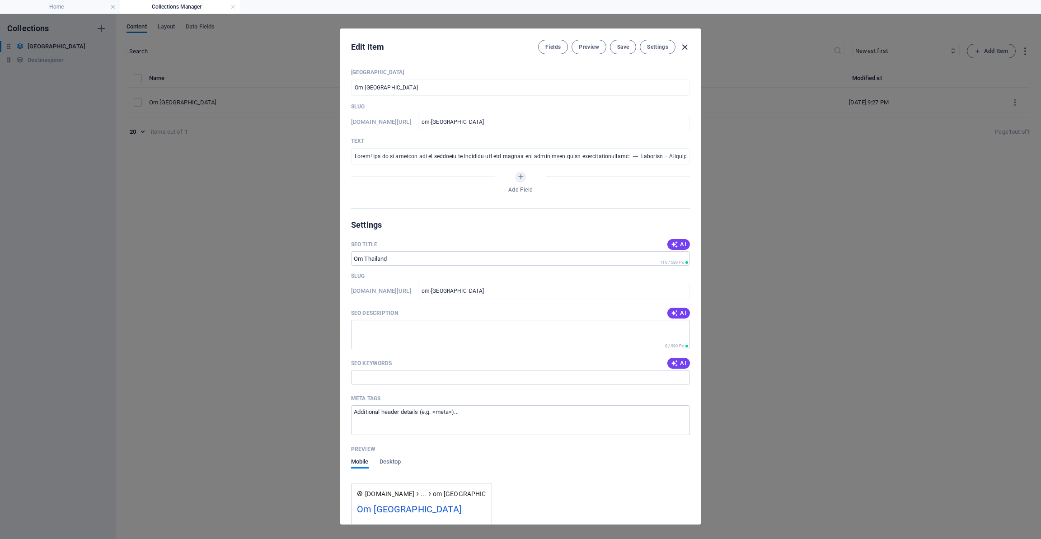
click at [684, 47] on icon "button" at bounding box center [685, 47] width 10 height 10
type input "om-thailand"
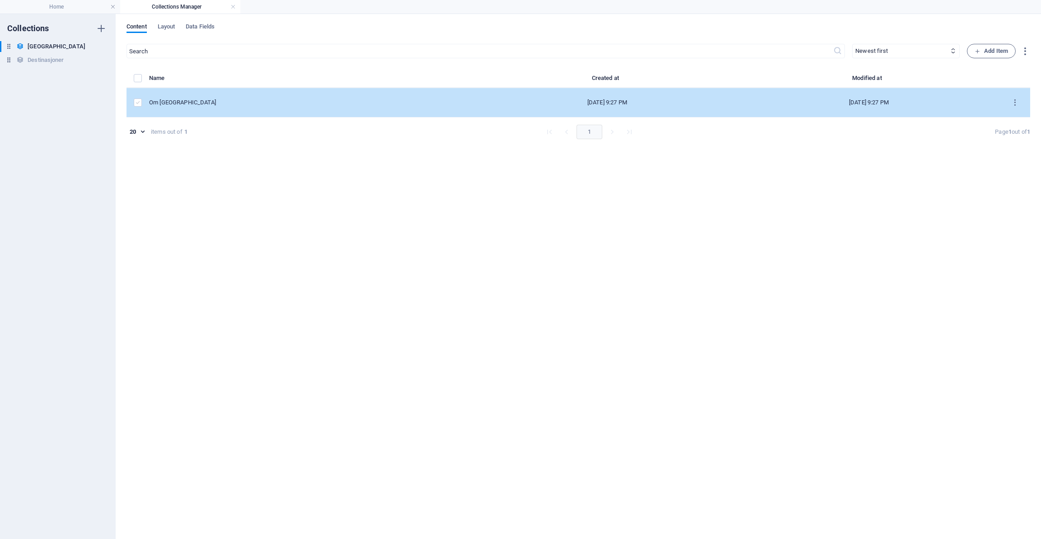
click at [139, 101] on label "items list" at bounding box center [138, 103] width 8 height 8
click at [0, 0] on input "items list" at bounding box center [0, 0] width 0 height 0
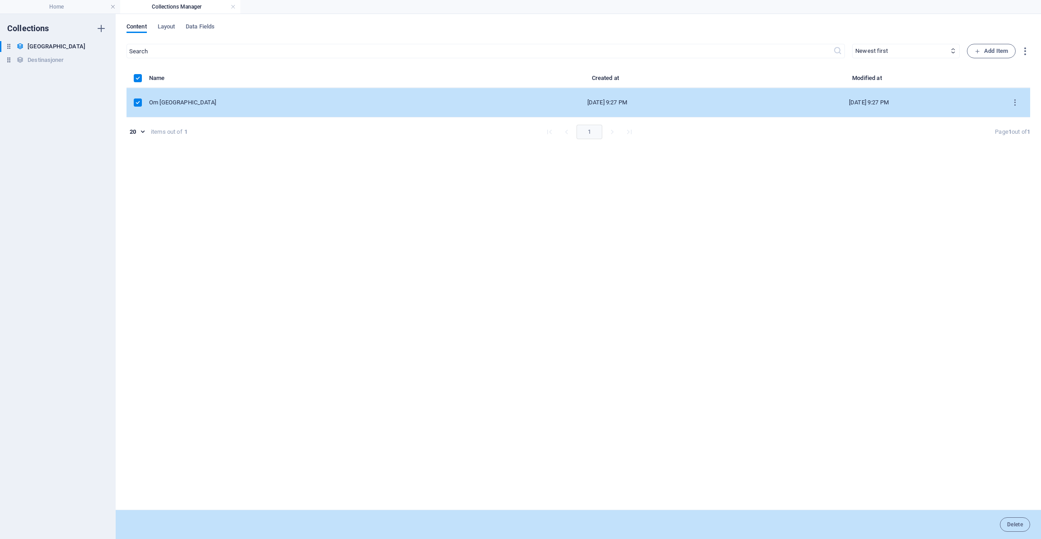
click at [212, 97] on td "Om Thailand" at bounding box center [312, 102] width 327 height 29
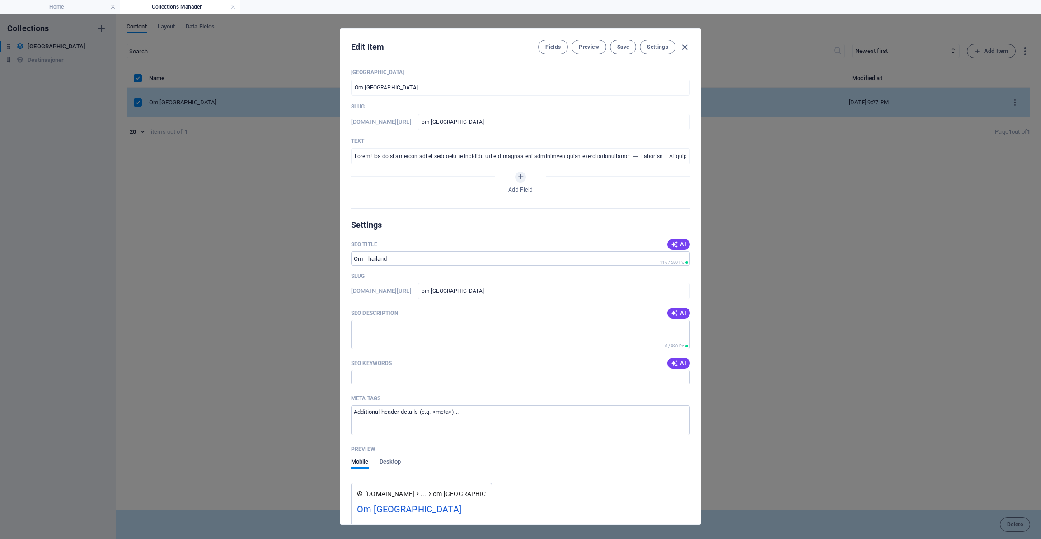
click at [445, 296] on div "www.example.com/example-page/ om-thailand ​" at bounding box center [520, 291] width 339 height 16
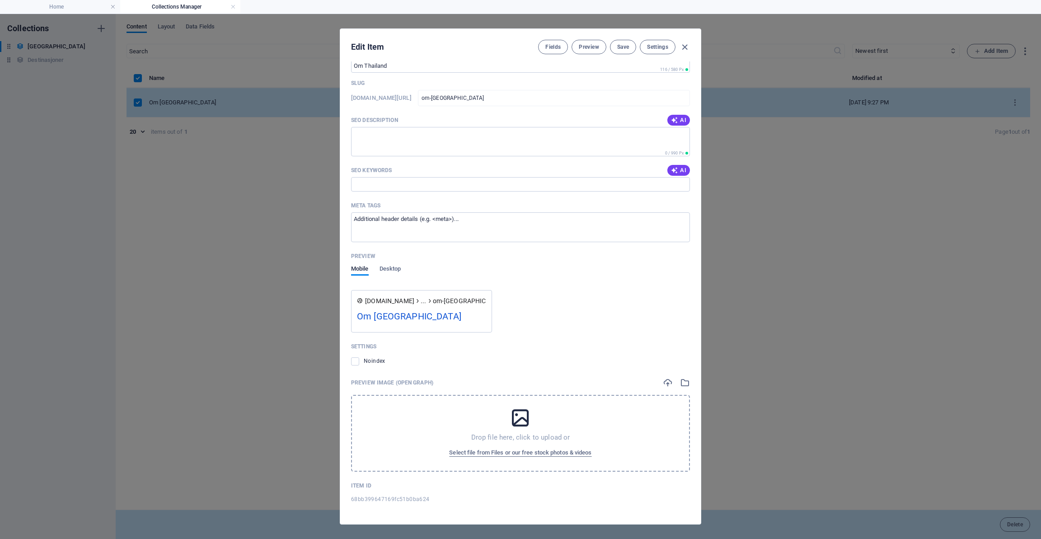
scroll to position [193, 0]
click at [397, 270] on span "Desktop" at bounding box center [391, 270] width 22 height 13
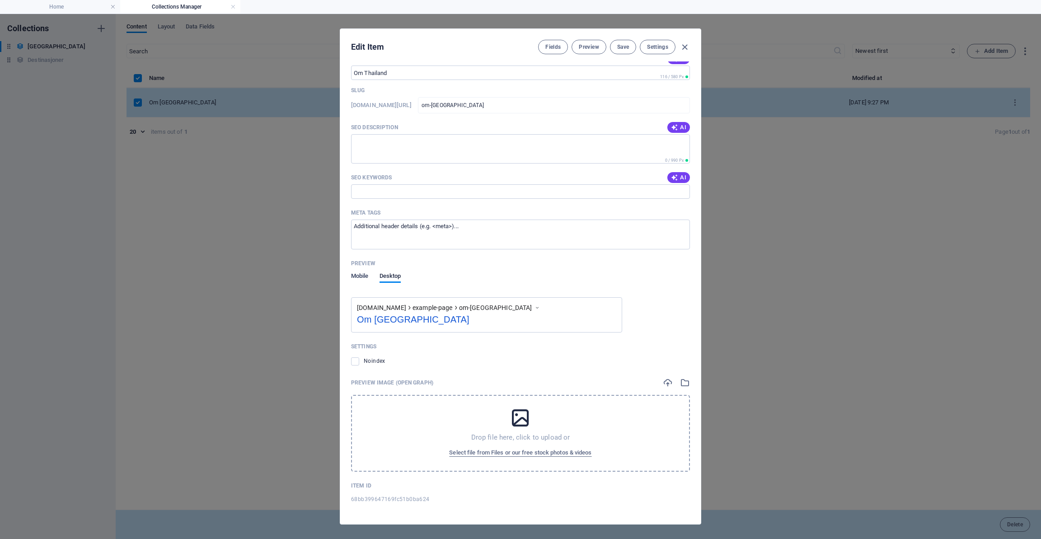
click at [360, 273] on span "Mobile" at bounding box center [360, 277] width 18 height 13
click at [392, 278] on span "Desktop" at bounding box center [391, 277] width 22 height 13
click at [683, 48] on icon "button" at bounding box center [685, 47] width 10 height 10
type input "om-thailand"
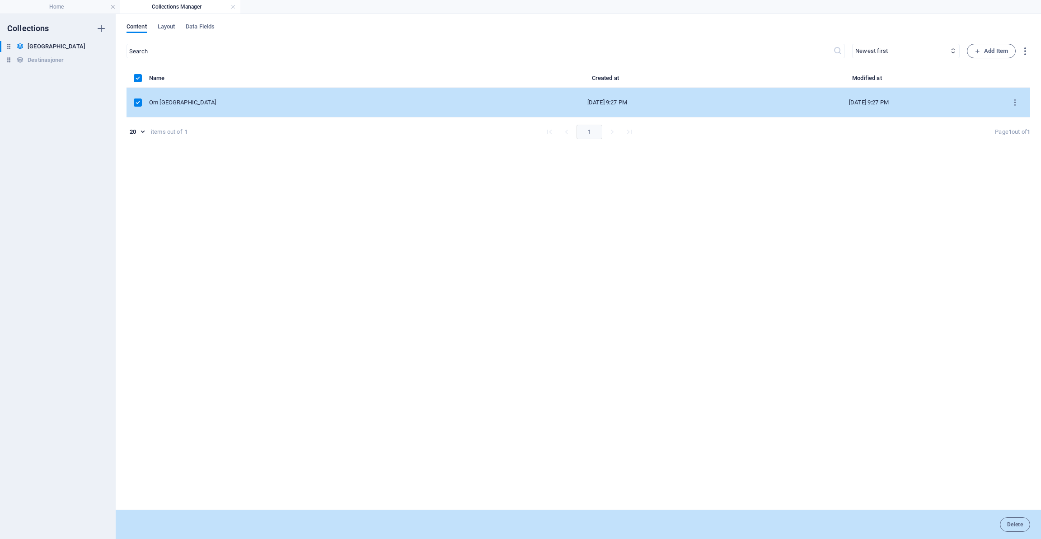
scroll to position [140, 0]
click at [180, 12] on li "Collections Manager" at bounding box center [180, 7] width 120 height 14
click at [100, 7] on h4 "Home" at bounding box center [60, 7] width 120 height 10
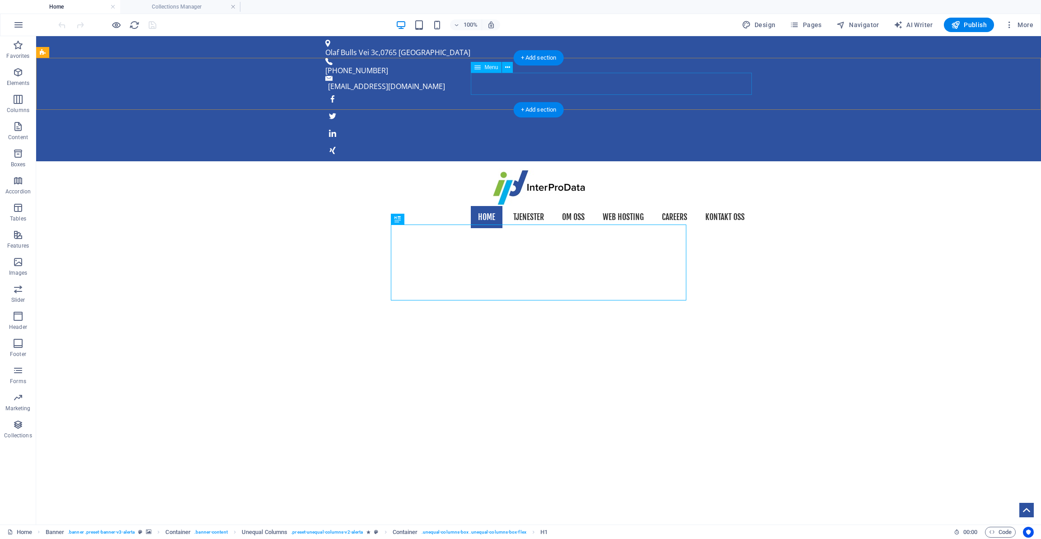
click at [509, 206] on nav "Home Tjenester Om oss Web Hosting Careers Kontakt oss" at bounding box center [538, 217] width 427 height 23
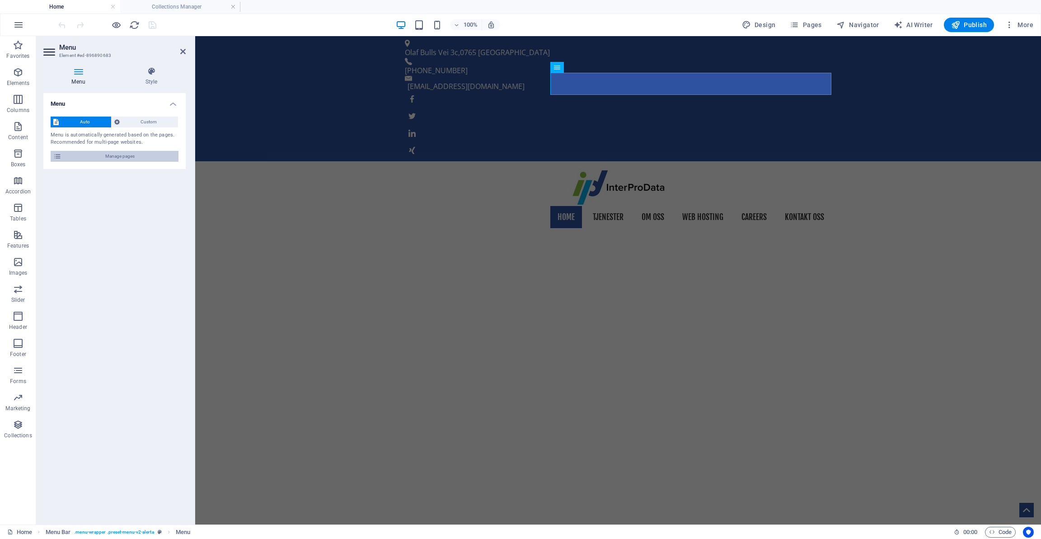
click at [111, 157] on span "Manage pages" at bounding box center [120, 156] width 112 height 11
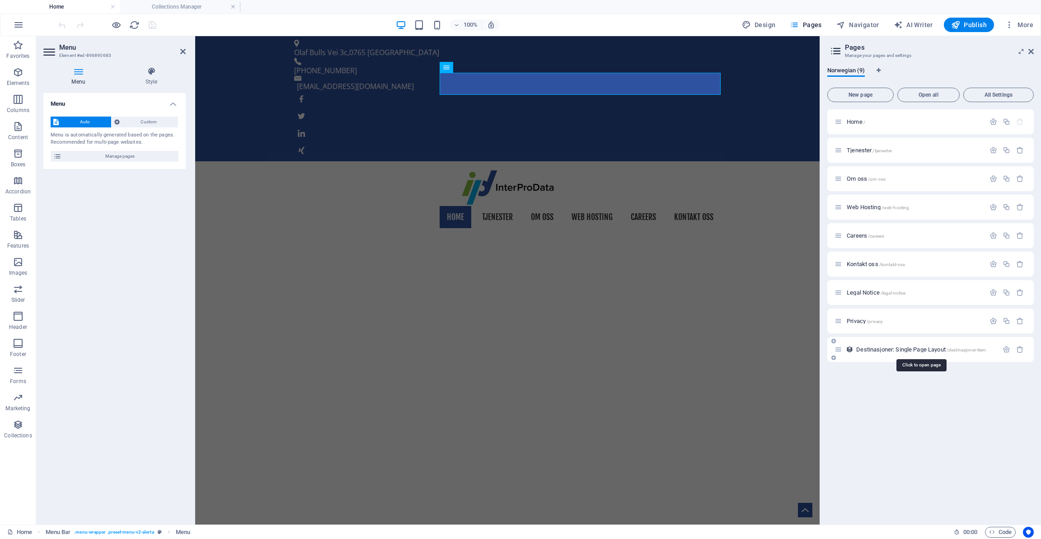
click at [899, 352] on span "Destinasjoner: Single Page Layout /destinasjoner-item" at bounding box center [922, 349] width 130 height 7
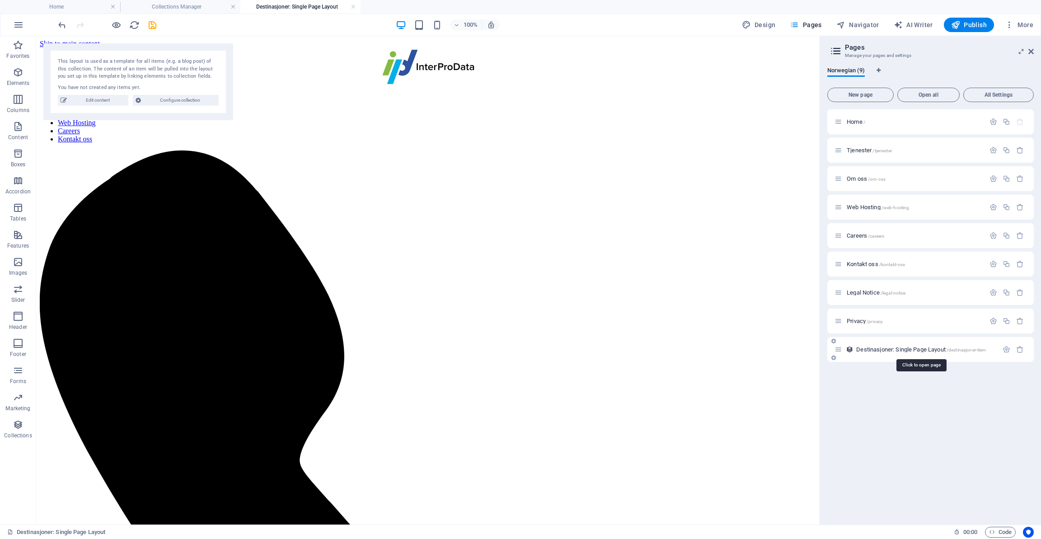
scroll to position [0, 0]
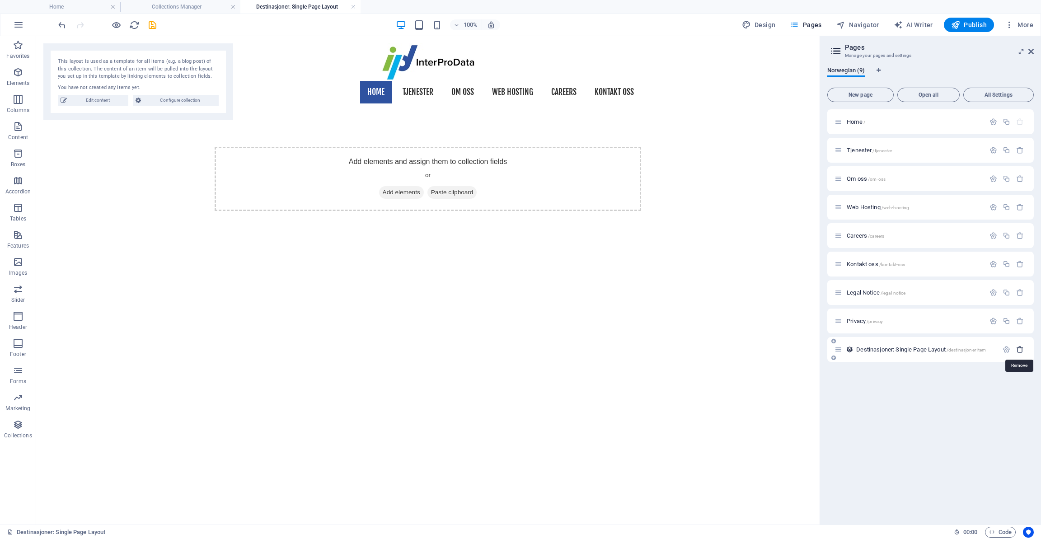
click at [1020, 352] on icon "button" at bounding box center [1021, 350] width 8 height 8
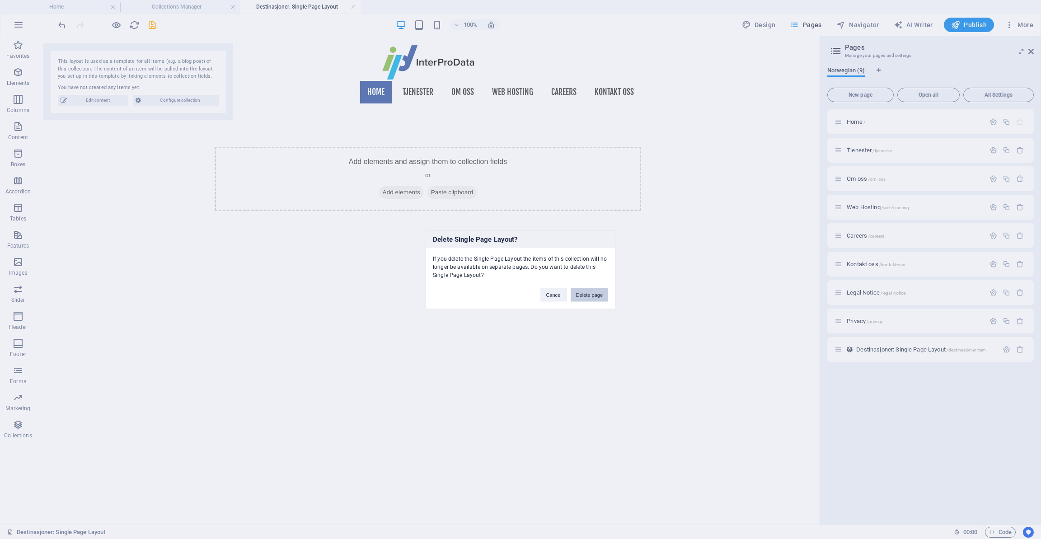
click at [602, 297] on button "Delete page" at bounding box center [590, 295] width 38 height 14
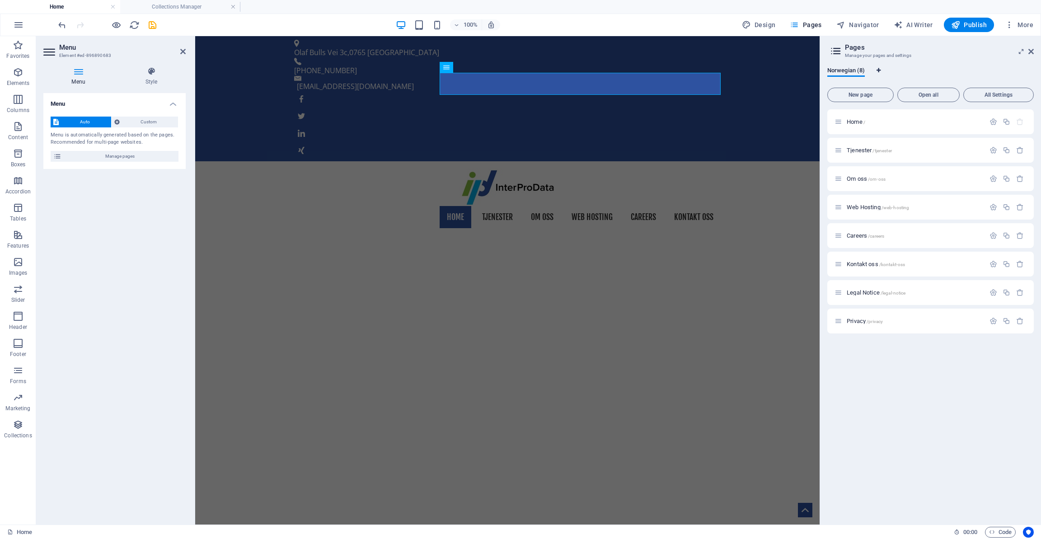
click at [877, 70] on icon "Language Tabs" at bounding box center [879, 70] width 4 height 5
select select "116"
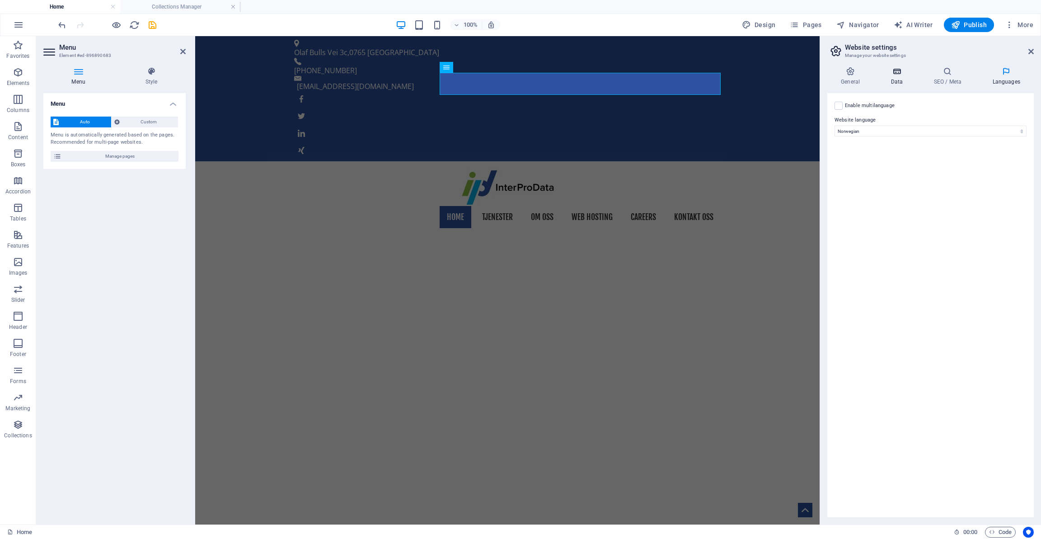
click at [896, 77] on h4 "Data" at bounding box center [898, 76] width 43 height 19
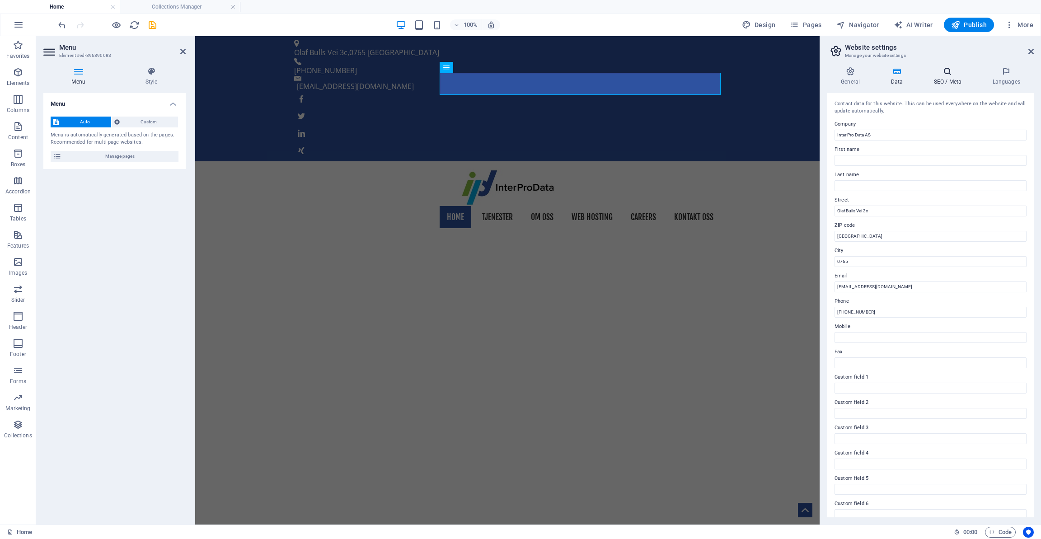
click at [942, 71] on icon at bounding box center [947, 71] width 55 height 9
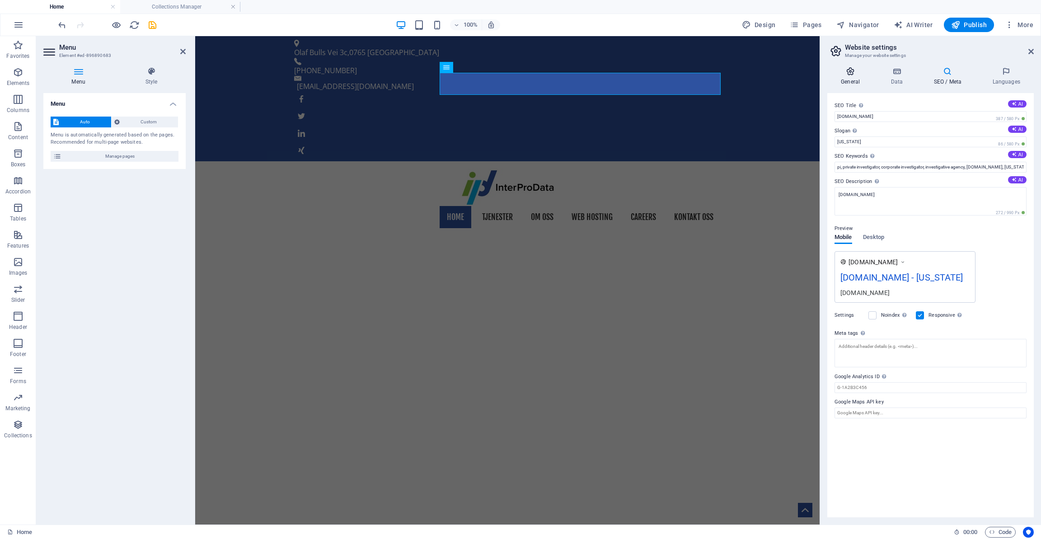
click at [850, 75] on icon at bounding box center [851, 71] width 46 height 9
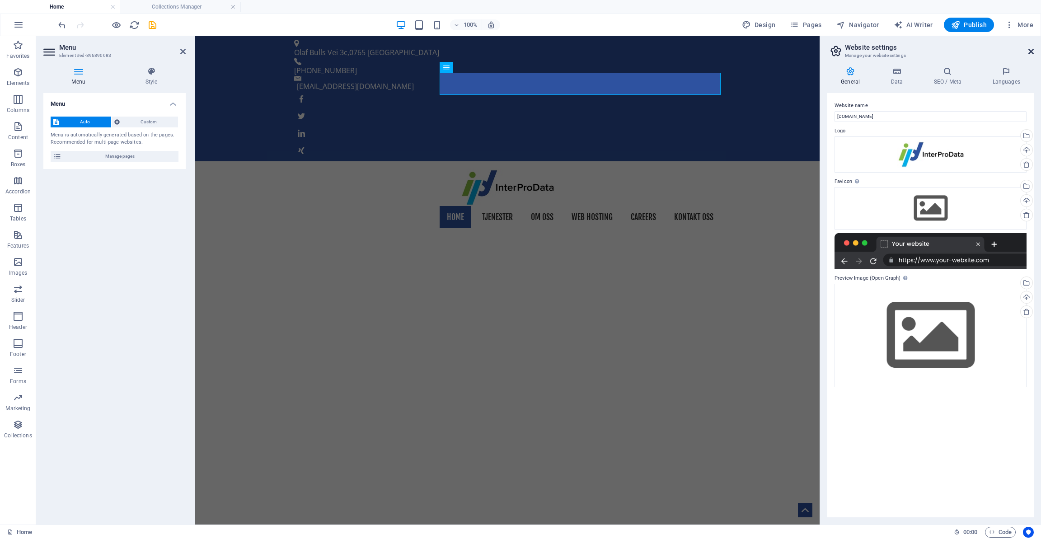
click at [1032, 53] on icon at bounding box center [1031, 51] width 5 height 7
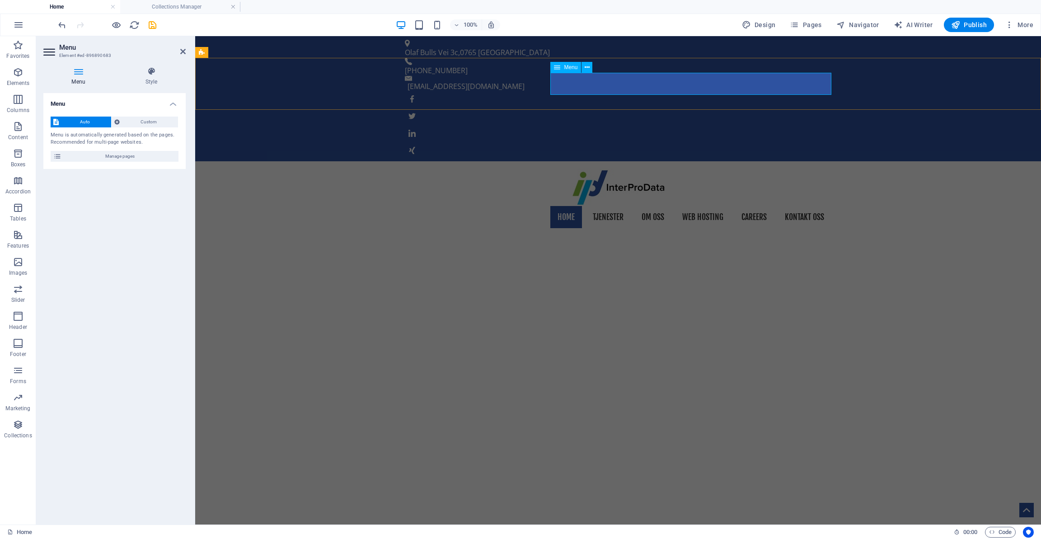
click at [775, 206] on nav "Home Tjenester Om oss Web Hosting Careers Kontakt oss" at bounding box center [618, 217] width 427 height 23
click at [126, 155] on span "Manage pages" at bounding box center [120, 156] width 112 height 11
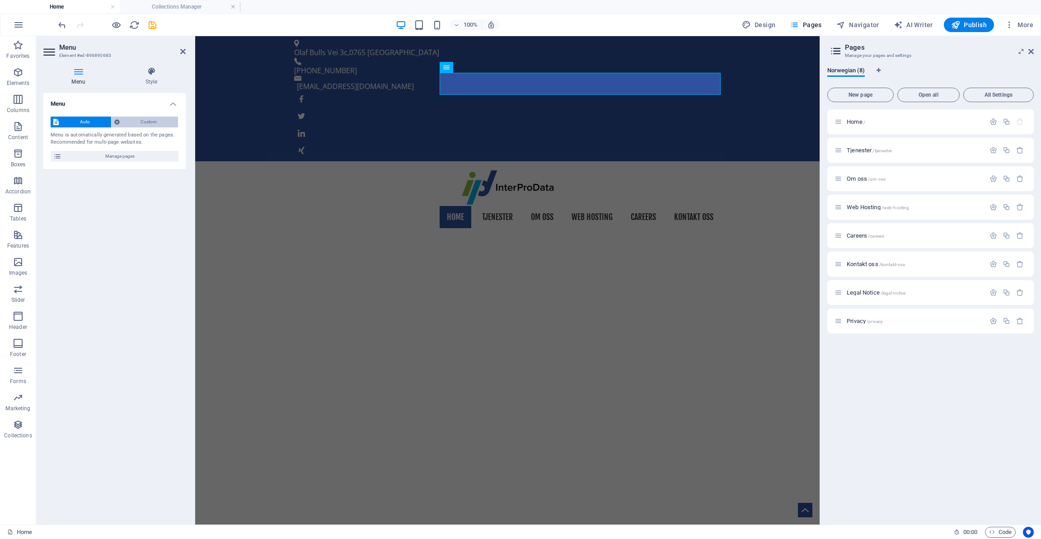
click at [127, 123] on span "Custom" at bounding box center [148, 122] width 53 height 11
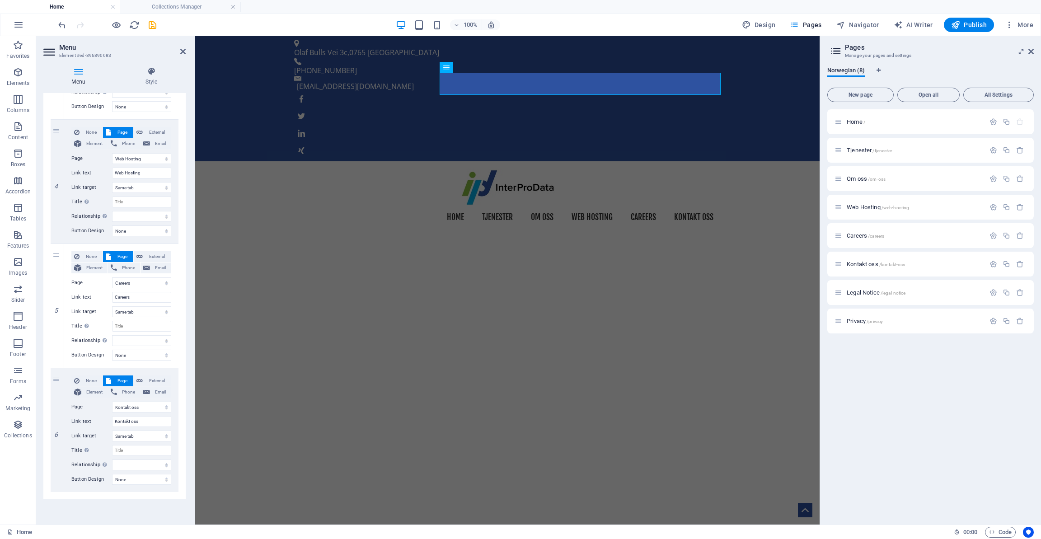
scroll to position [432, 0]
click at [57, 489] on icon at bounding box center [57, 492] width 5 height 6
select select
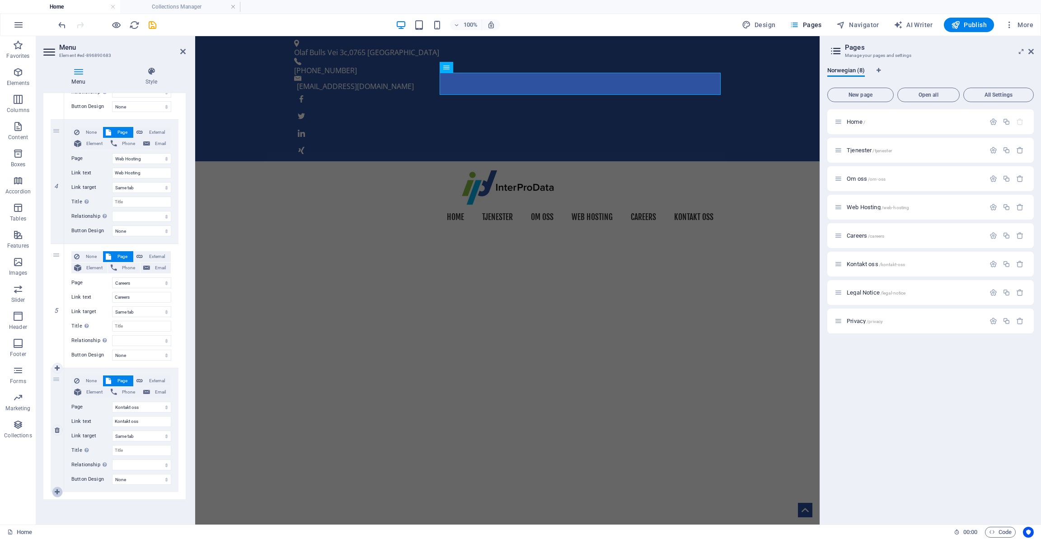
select select
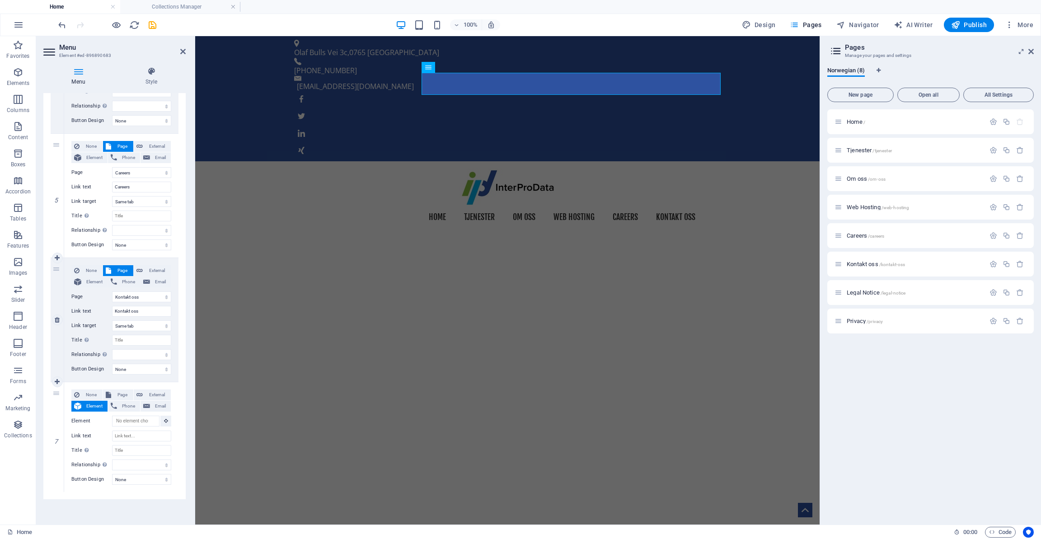
scroll to position [542, 0]
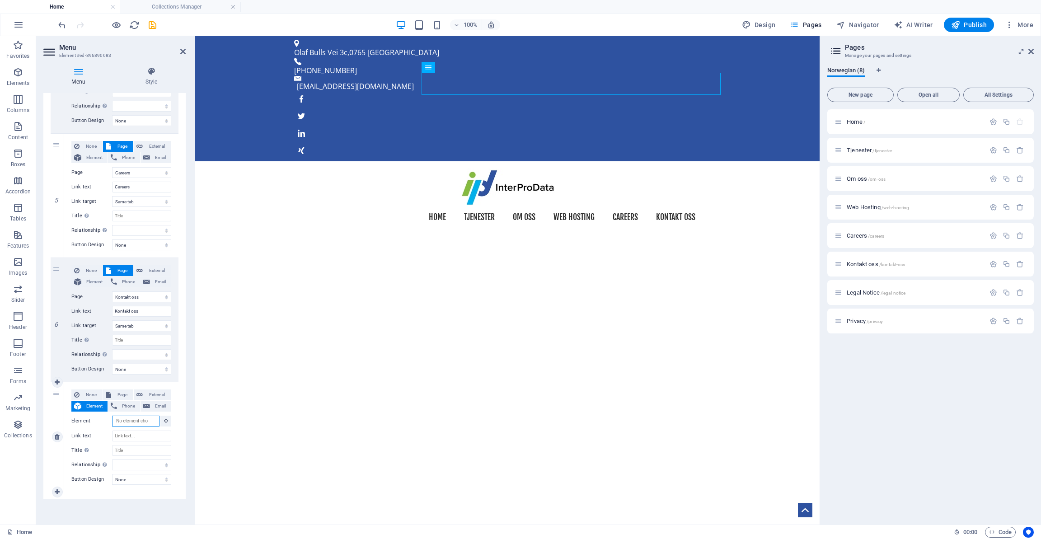
click at [127, 422] on input "Element" at bounding box center [135, 421] width 47 height 11
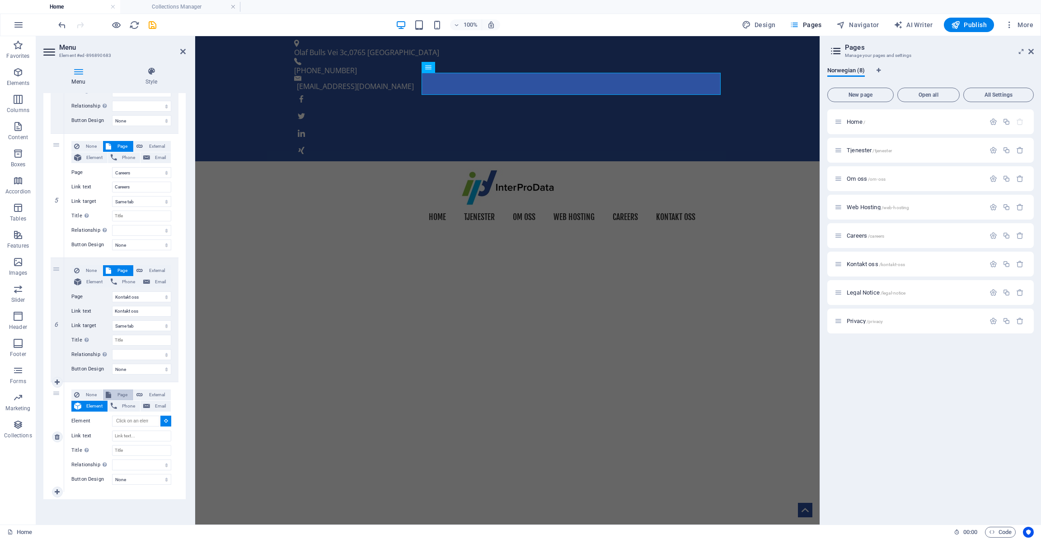
click at [121, 392] on span "Page" at bounding box center [122, 395] width 17 height 11
select select
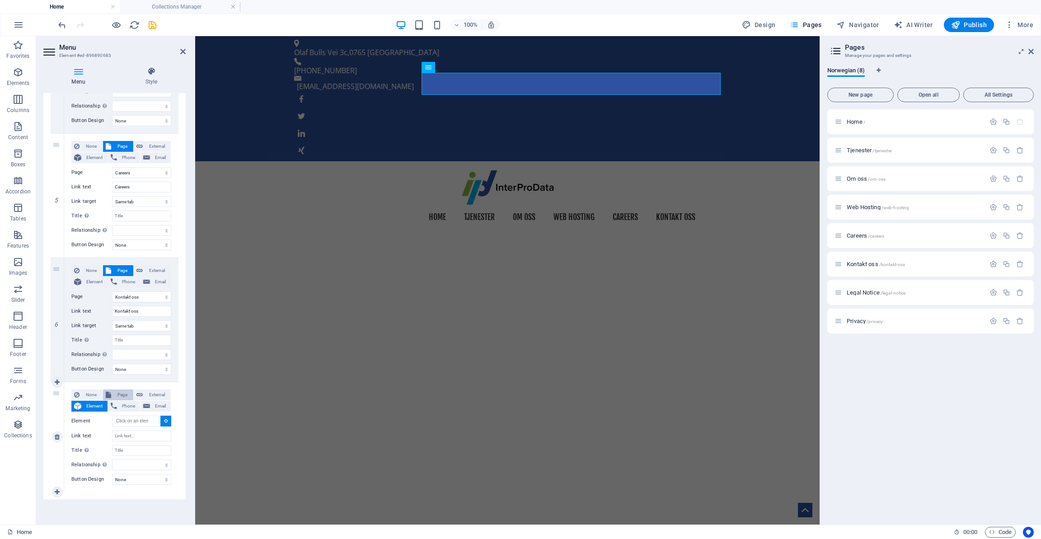
select select
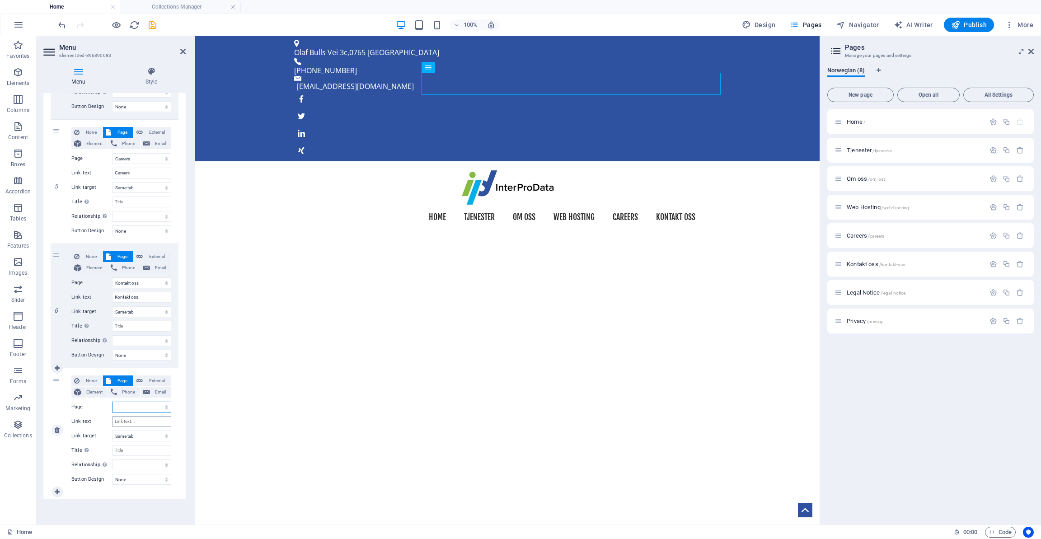
scroll to position [556, 0]
click at [101, 389] on span "Element" at bounding box center [94, 392] width 21 height 11
select select
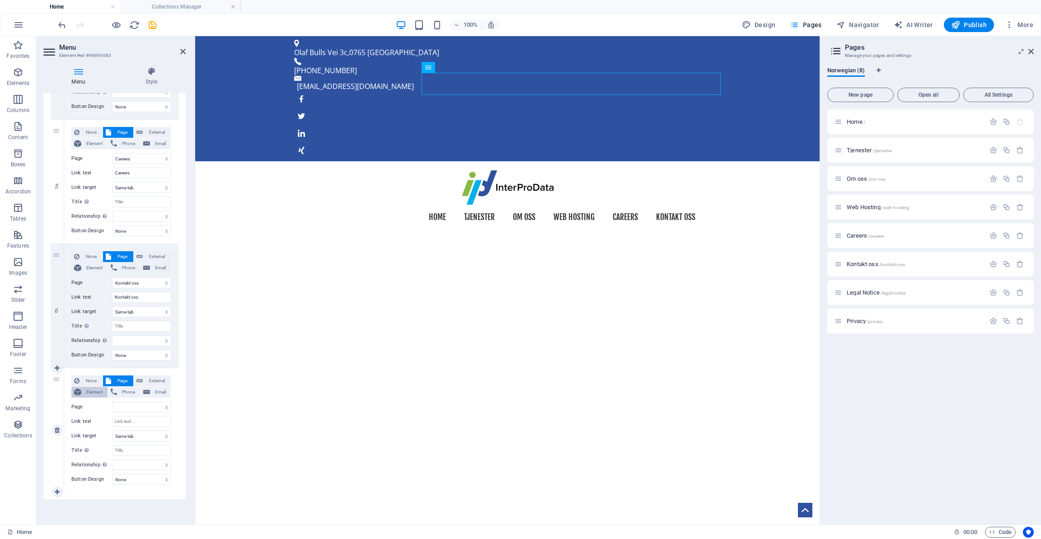
select select
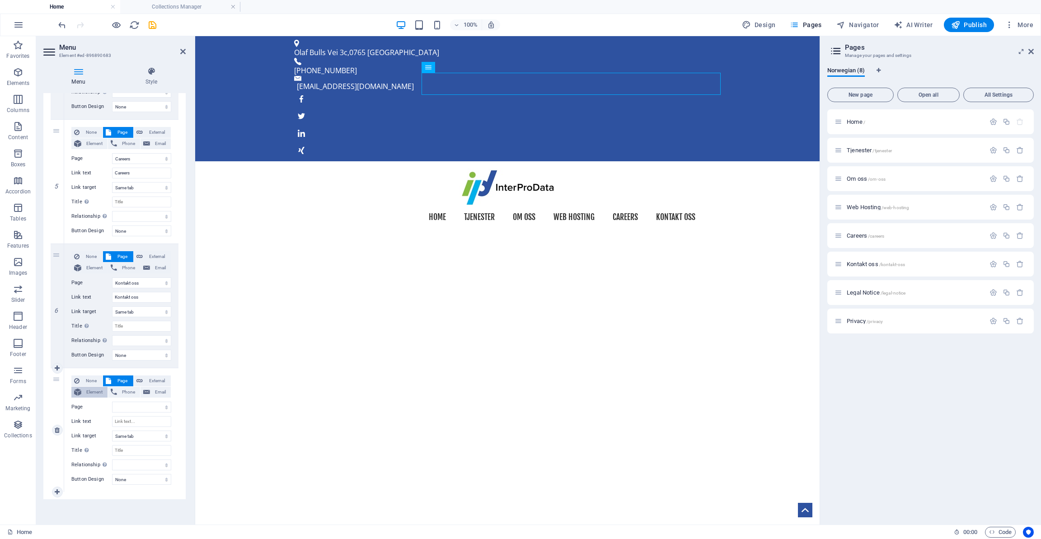
scroll to position [542, 0]
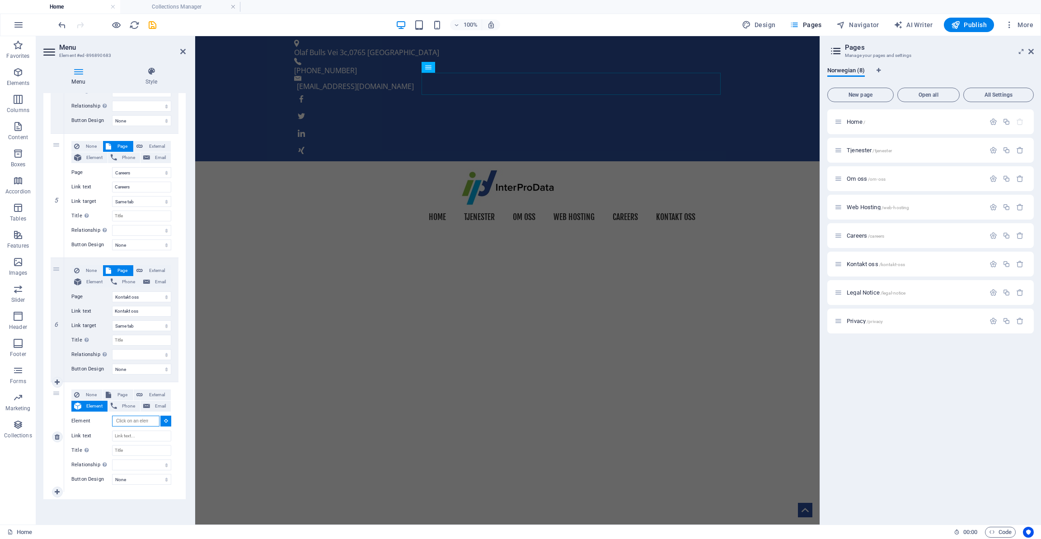
click at [147, 421] on input "Element" at bounding box center [135, 421] width 47 height 11
click at [148, 395] on span "External" at bounding box center [157, 395] width 23 height 11
select select
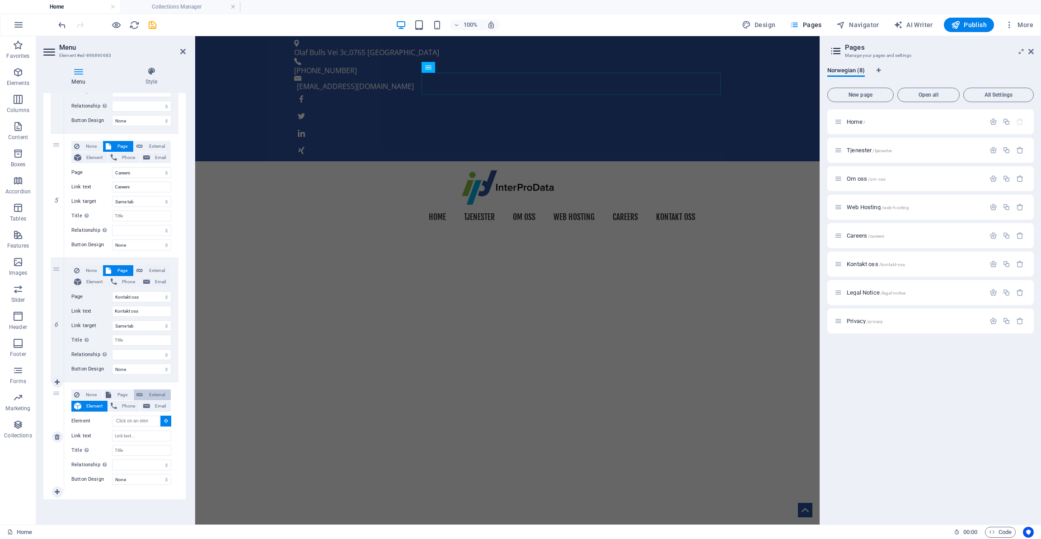
select select
select select "blank"
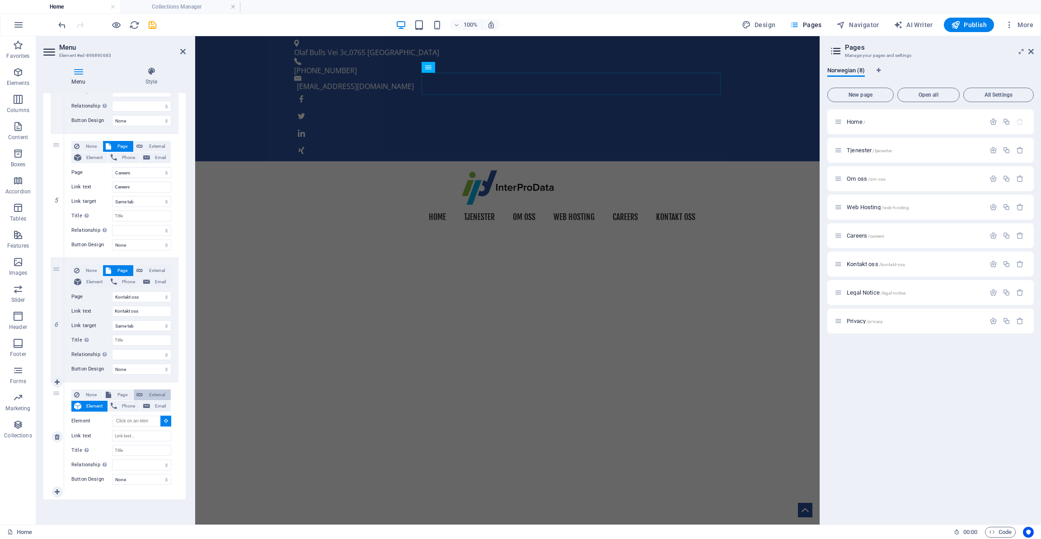
select select
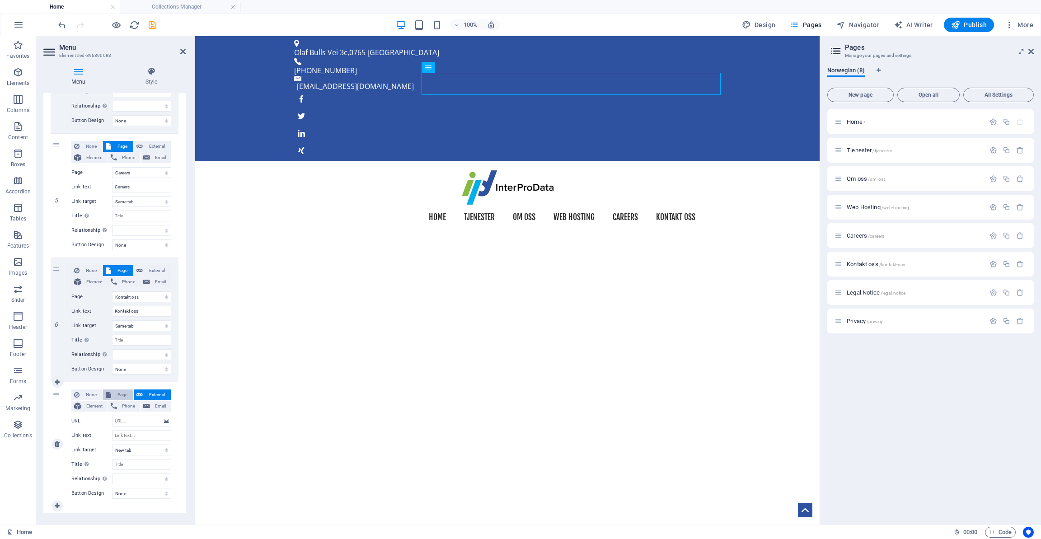
click at [122, 395] on span "Page" at bounding box center [122, 395] width 17 height 11
select select
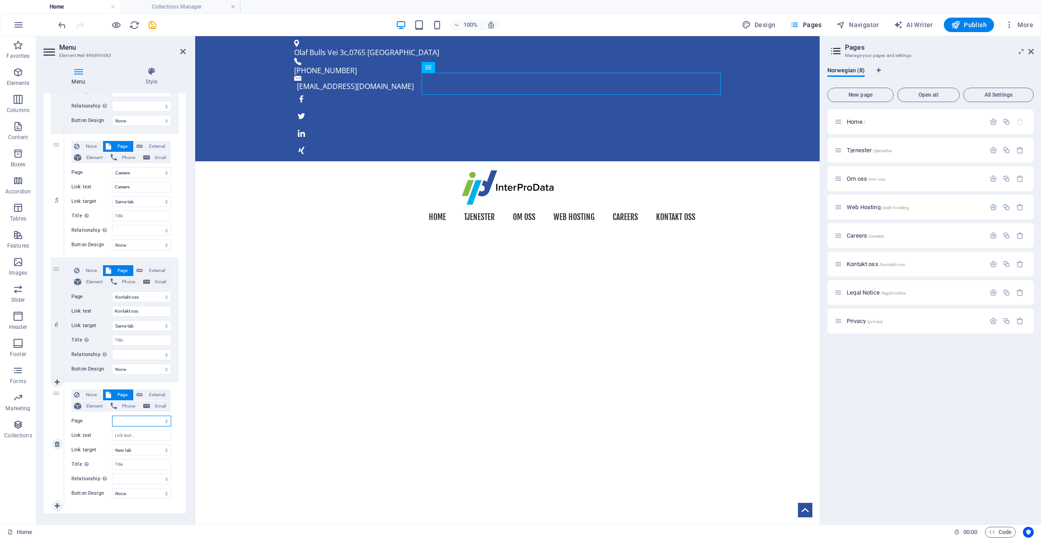
select select
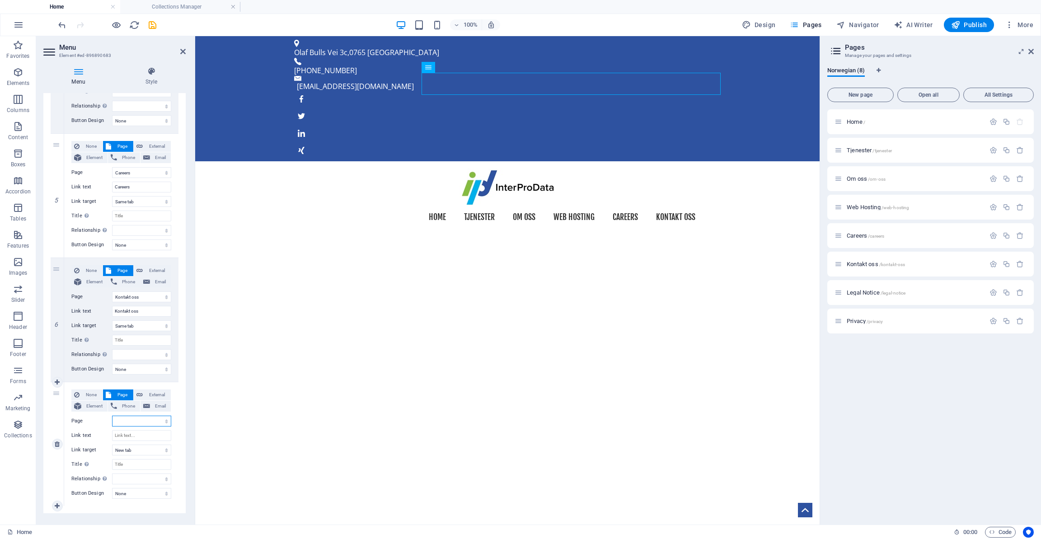
select select
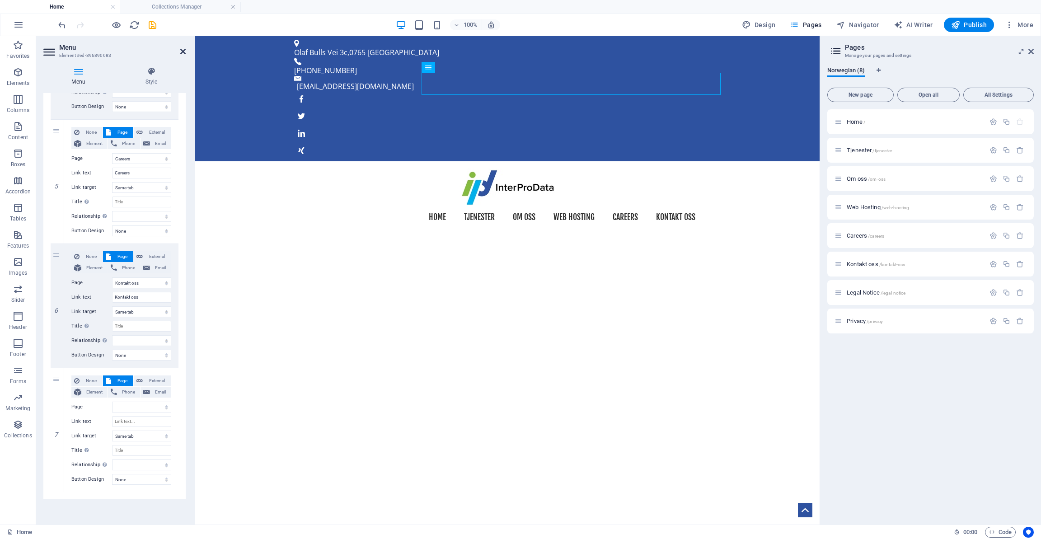
click at [181, 48] on icon at bounding box center [182, 51] width 5 height 7
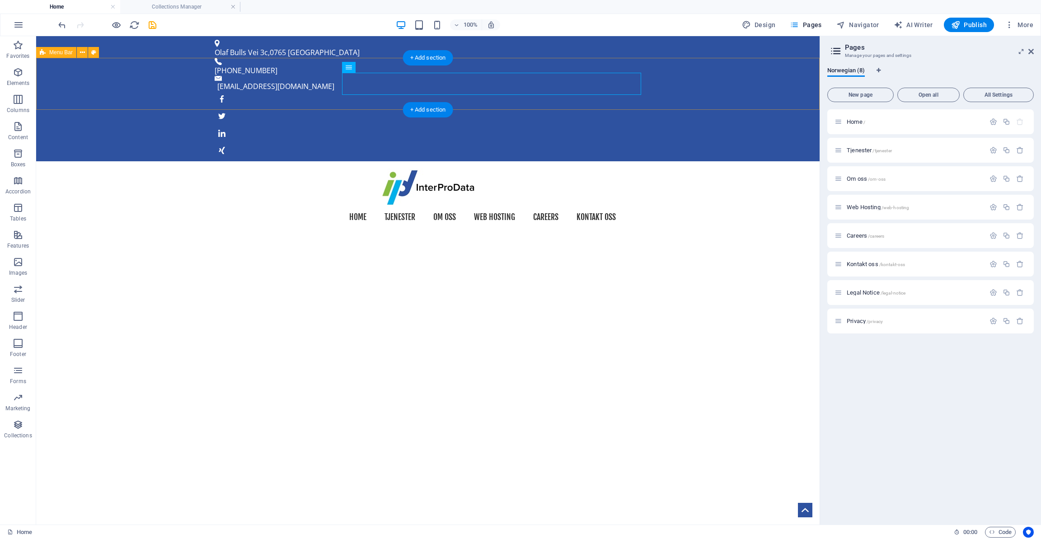
click at [61, 161] on div "Home Tjenester Om oss Web Hosting Careers Kontakt oss" at bounding box center [428, 198] width 784 height 75
select select "header"
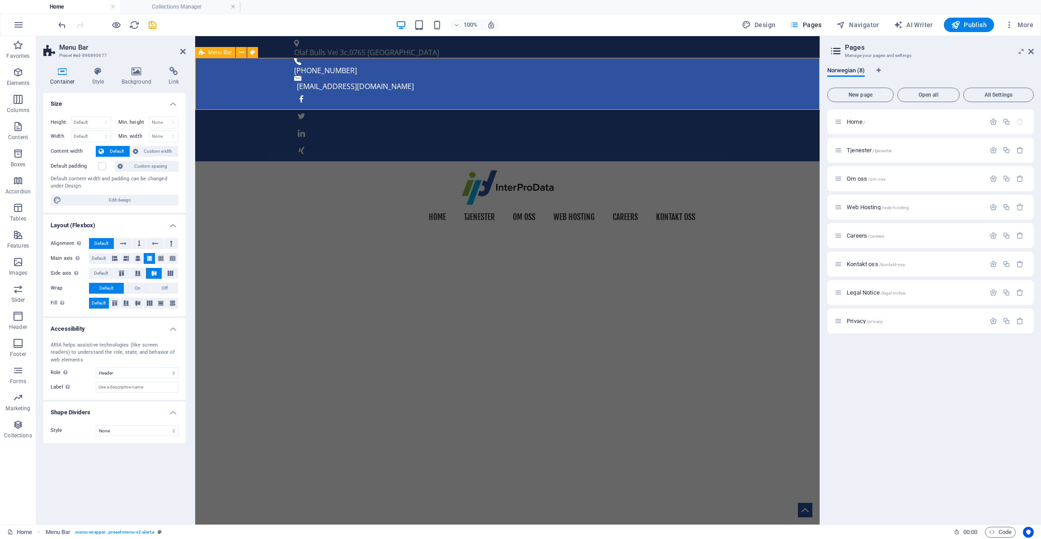
click at [255, 161] on div "Home Tjenester Om oss Web Hosting Careers Kontakt oss" at bounding box center [507, 198] width 625 height 75
click at [438, 206] on nav "Home Tjenester Om oss Web Hosting Careers Kontakt oss" at bounding box center [507, 217] width 427 height 23
select select
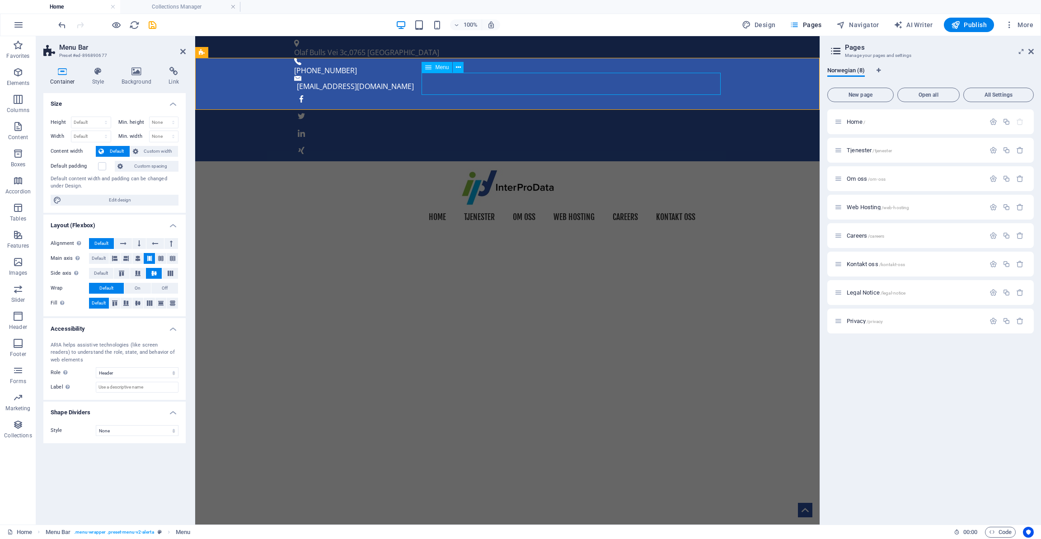
select select "1"
select select
select select "2"
select select
select select "3"
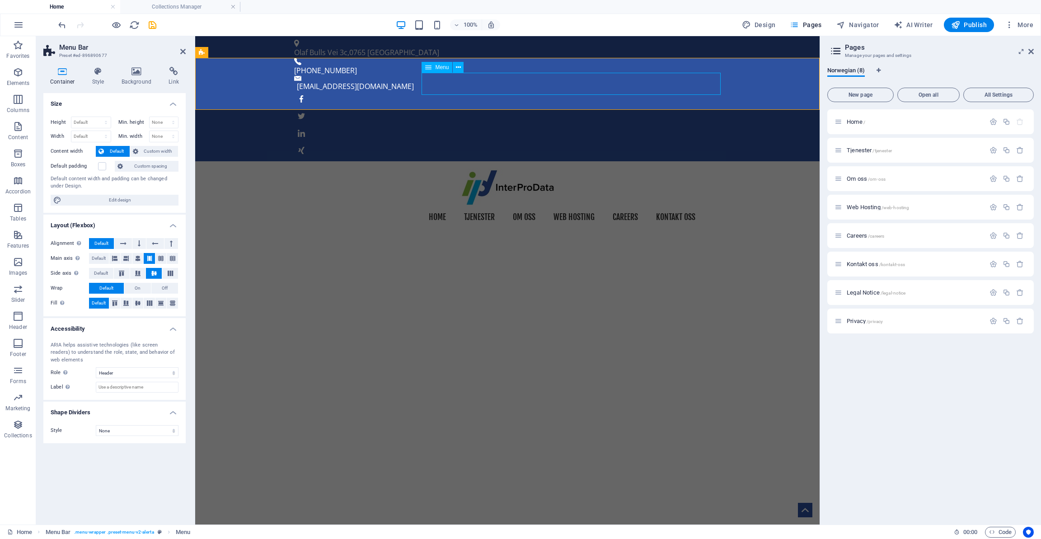
select select
select select "4"
select select
select select "5"
select select
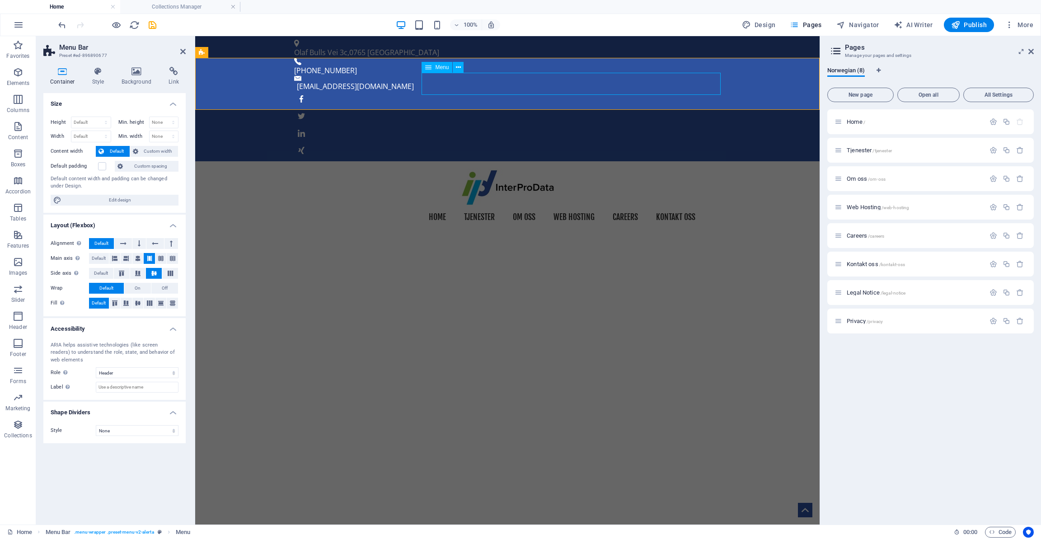
select select
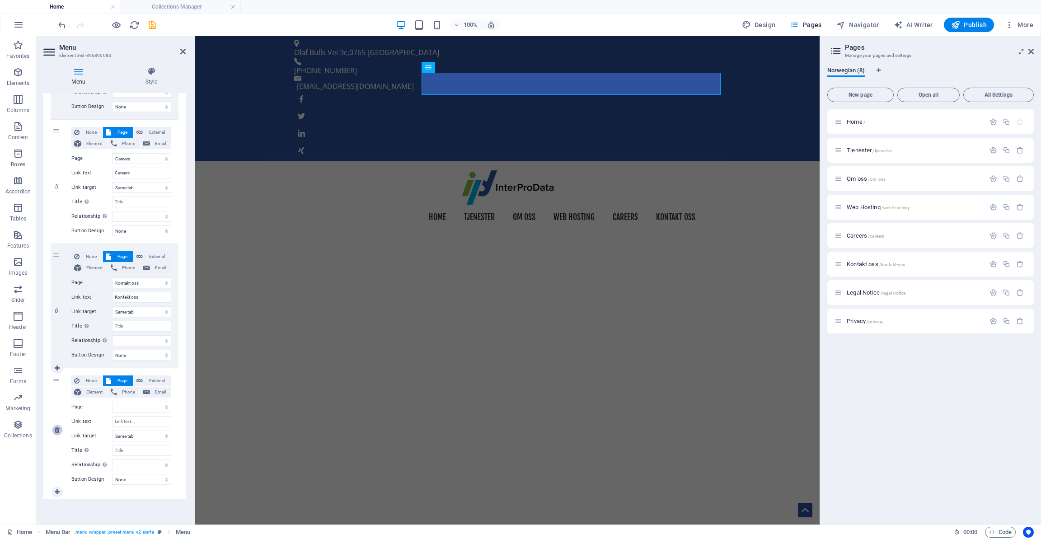
click at [58, 429] on icon at bounding box center [57, 430] width 5 height 6
select select
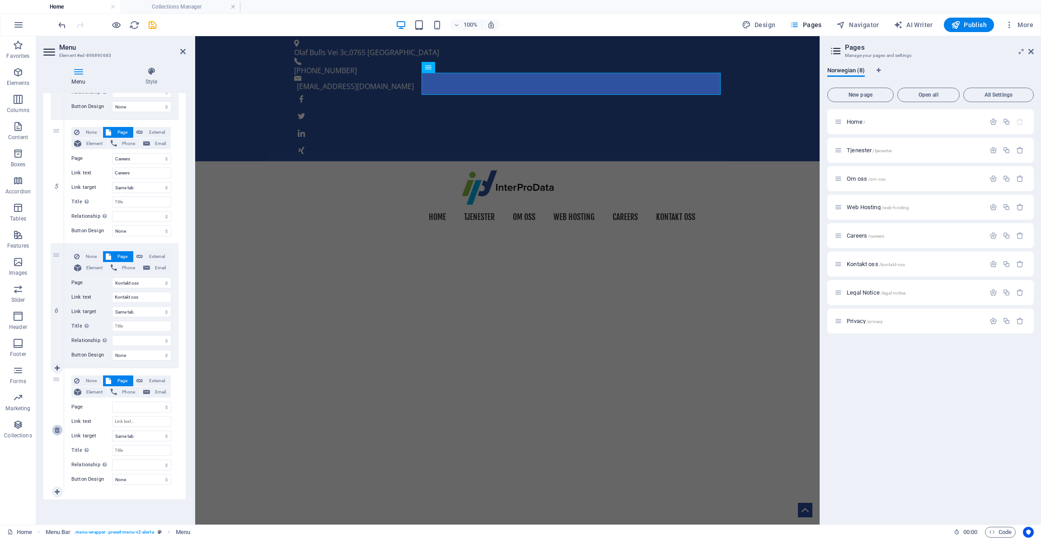
select select
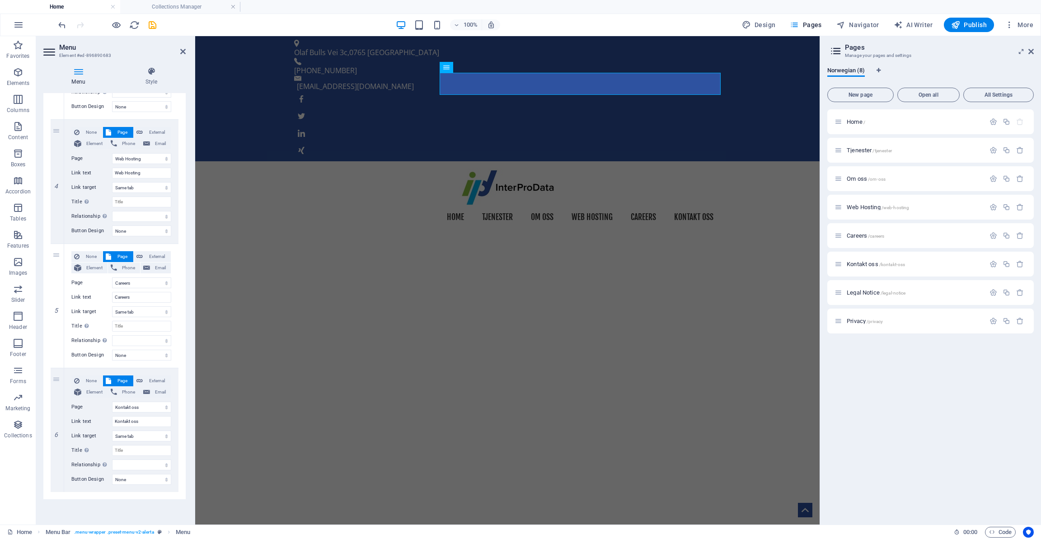
scroll to position [432, 0]
click at [152, 24] on icon "save" at bounding box center [152, 25] width 10 height 10
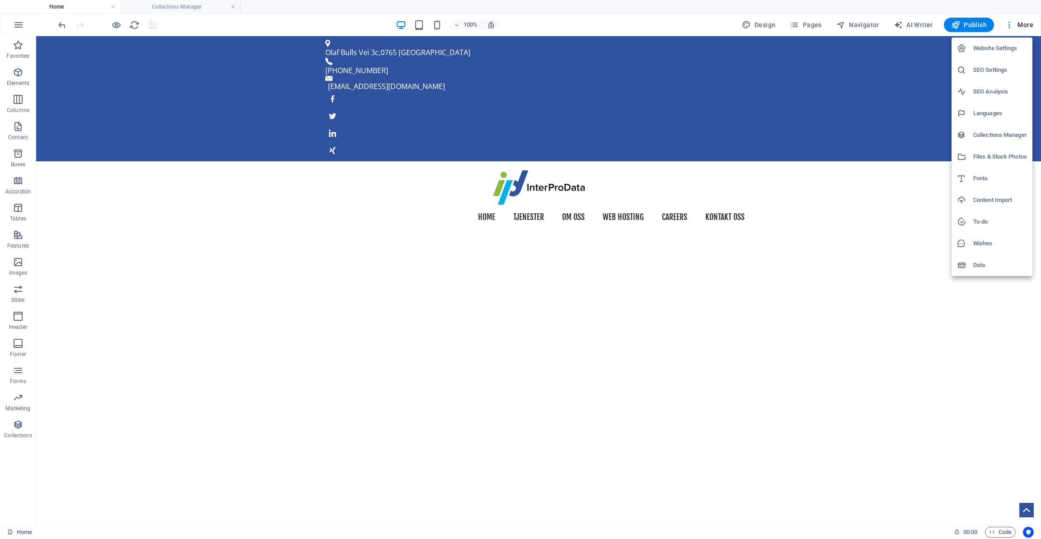
click at [986, 137] on h6 "Collections Manager" at bounding box center [1001, 135] width 54 height 11
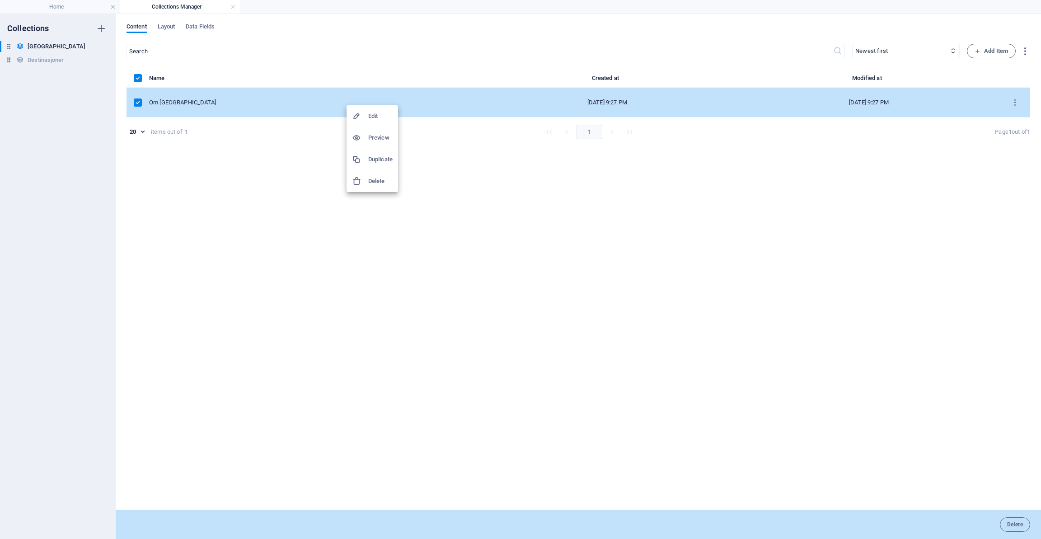
click at [382, 136] on h6 "Preview" at bounding box center [380, 137] width 24 height 11
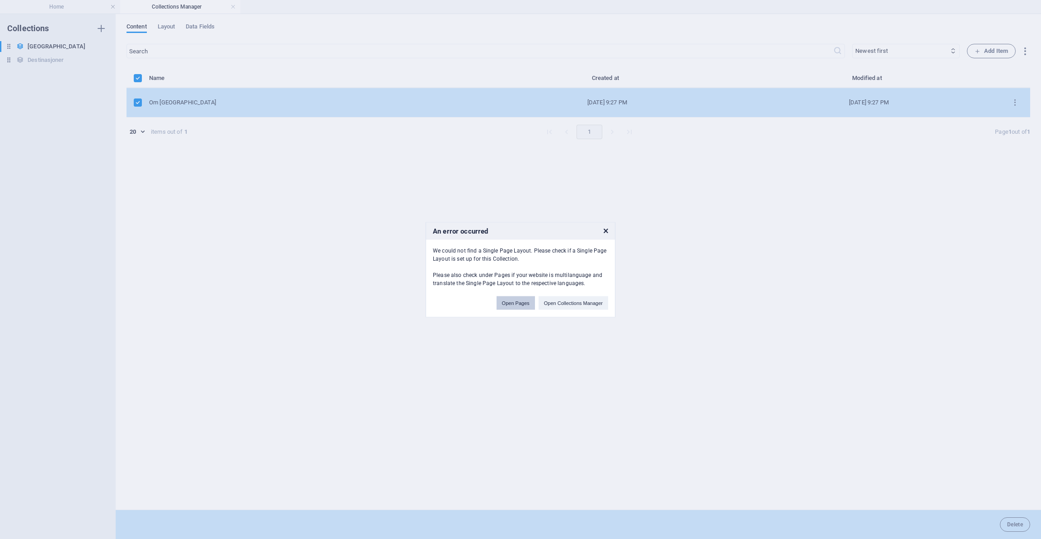
click at [518, 307] on button "Open Pages" at bounding box center [516, 303] width 38 height 14
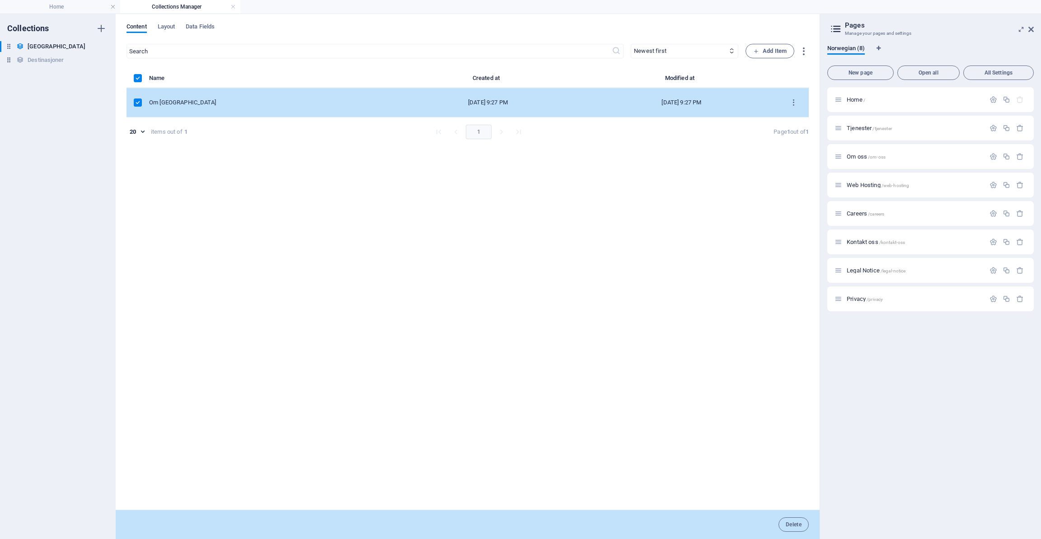
click at [766, 100] on div "Sep 5, 2025 9:27 PM" at bounding box center [681, 103] width 179 height 8
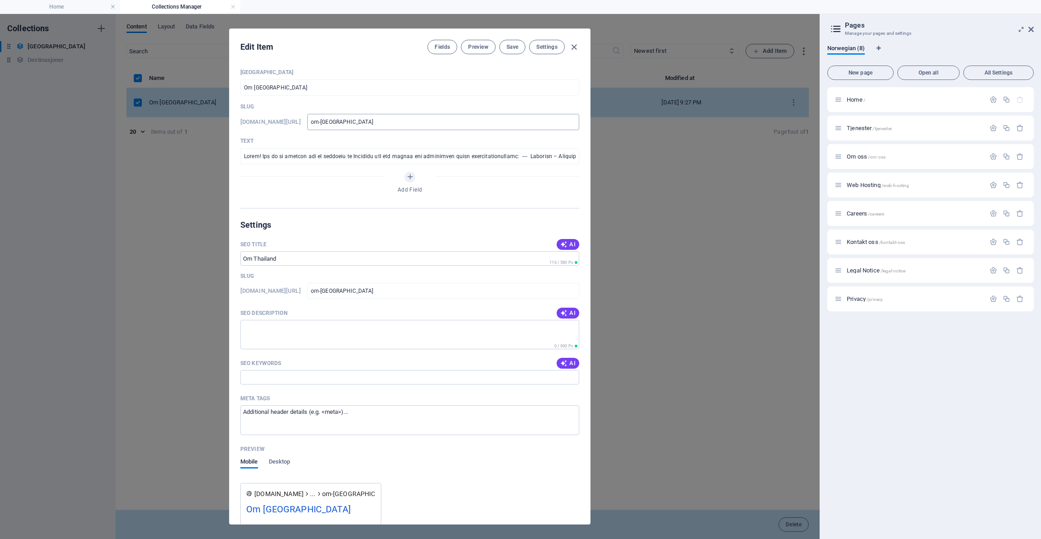
scroll to position [0, 0]
click at [549, 45] on span "Settings" at bounding box center [547, 46] width 21 height 7
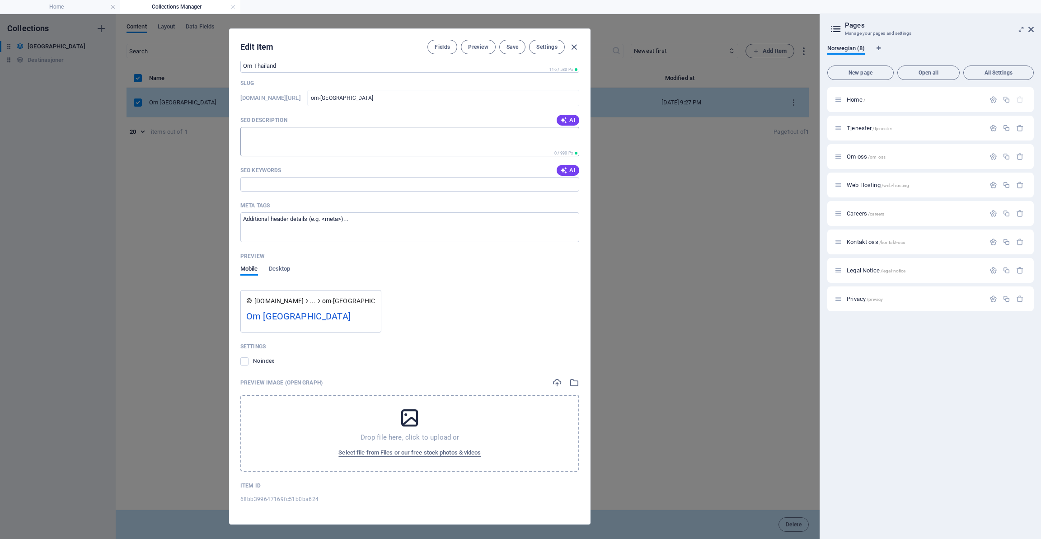
scroll to position [0, 0]
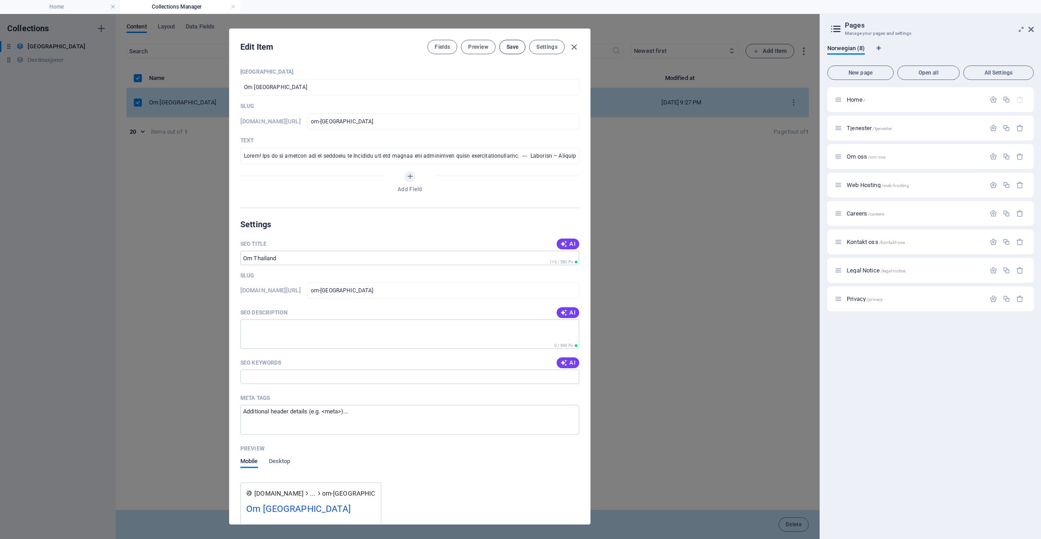
click at [512, 46] on span "Save" at bounding box center [513, 46] width 12 height 7
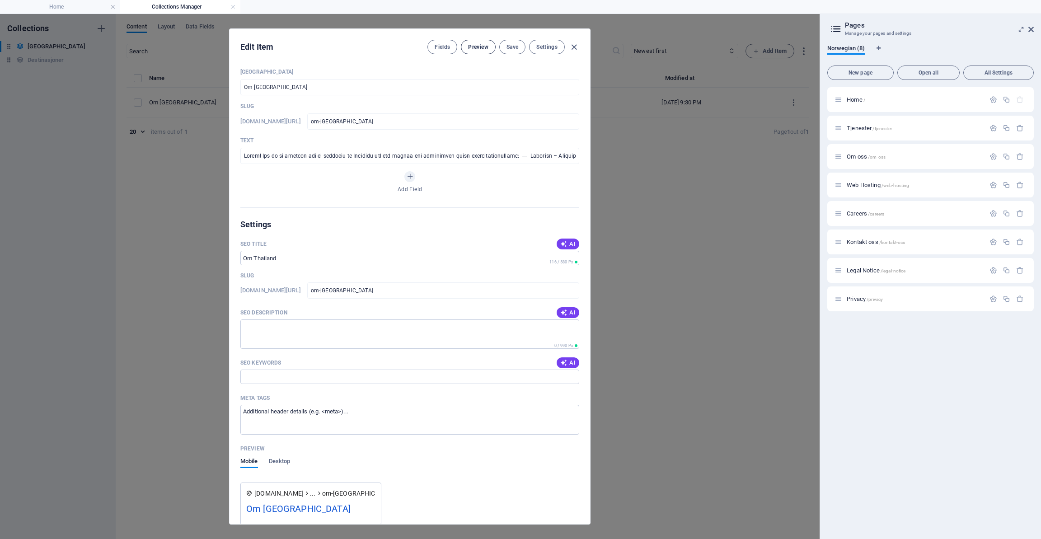
click at [480, 46] on span "Preview" at bounding box center [478, 46] width 20 height 7
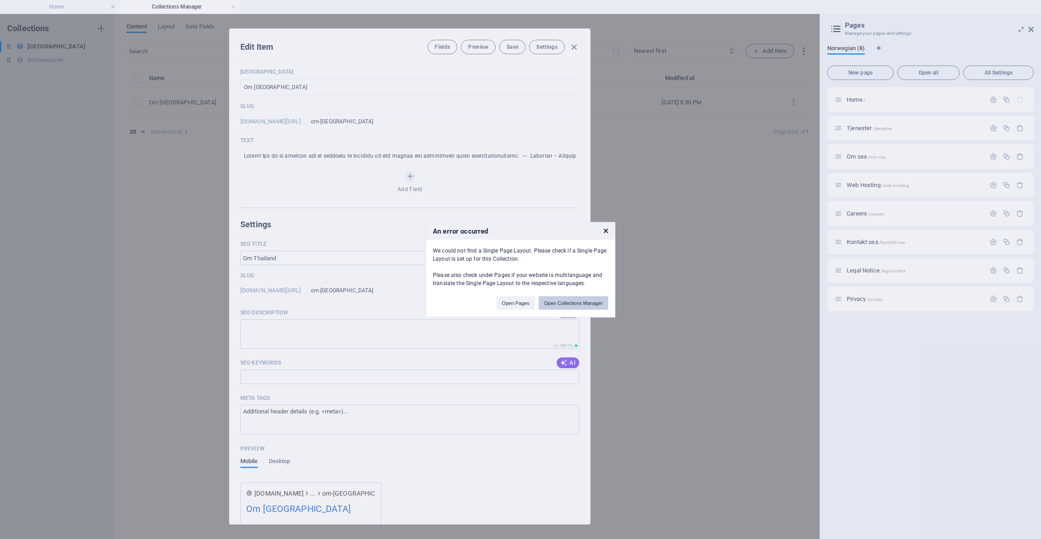
click at [558, 303] on button "Open Collections Manager" at bounding box center [574, 303] width 70 height 14
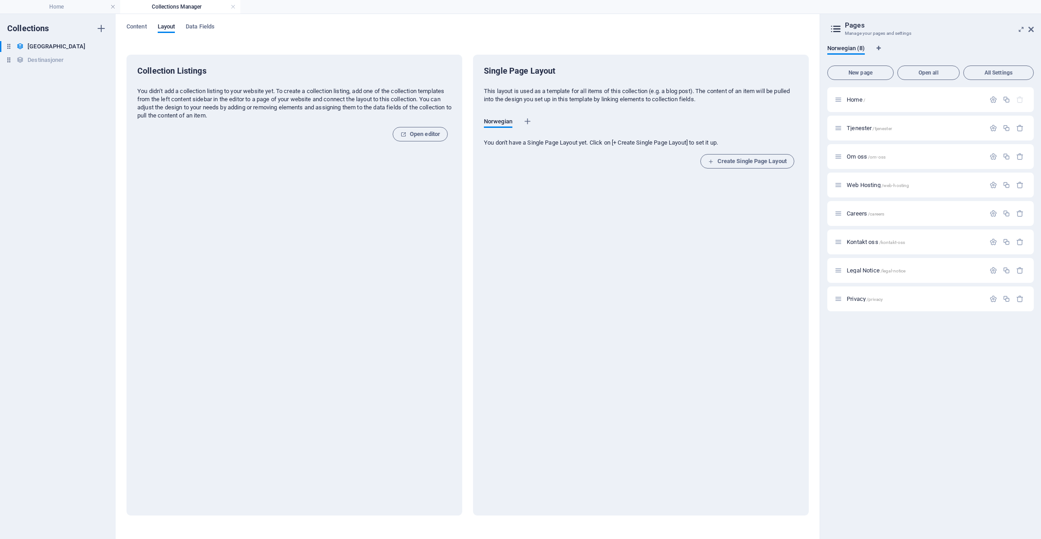
click at [510, 141] on p "You don't have a Single Page Layout yet. Click on [+ Create Single Page Layout]…" at bounding box center [641, 143] width 314 height 8
click at [728, 160] on span "Create Single Page Layout" at bounding box center [747, 161] width 79 height 11
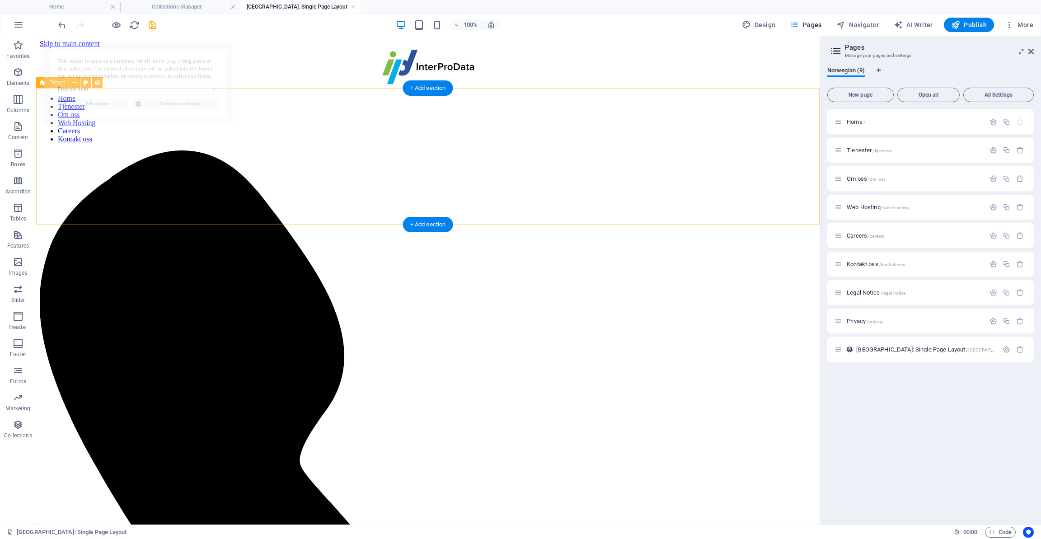
scroll to position [0, 0]
select select "68bb399647169fc51b0ba624"
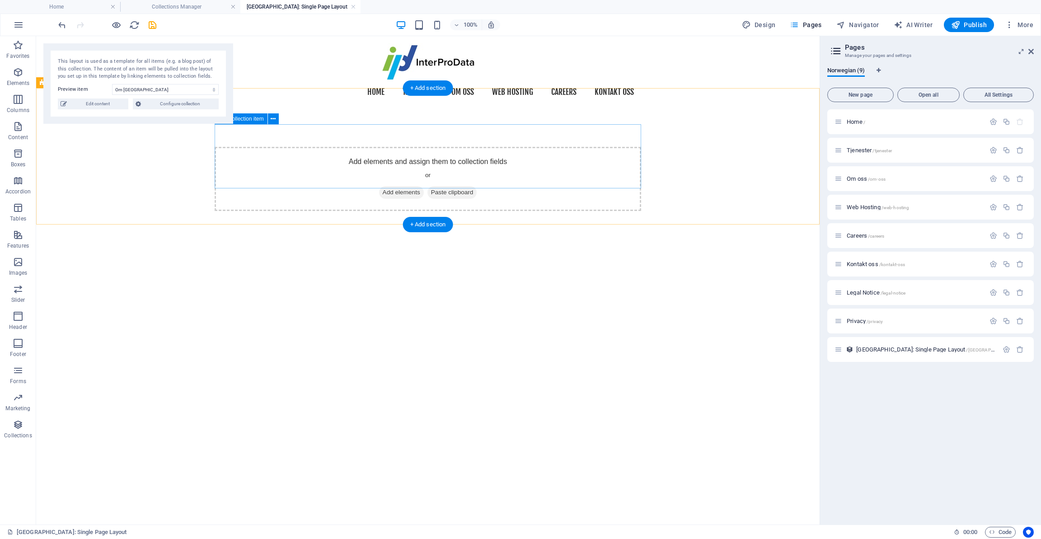
click at [402, 186] on span "Add elements" at bounding box center [401, 192] width 45 height 13
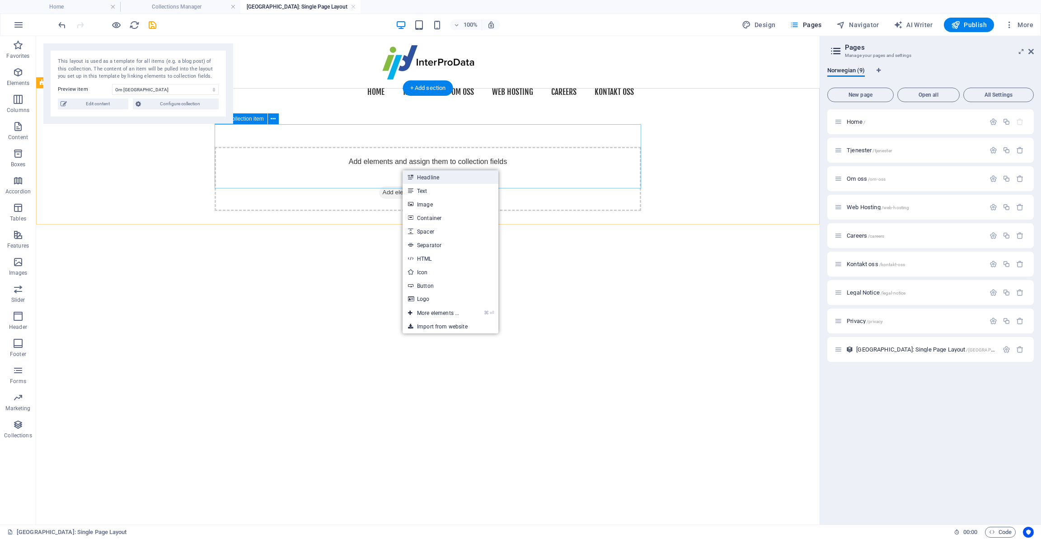
click at [418, 177] on link "Headline" at bounding box center [451, 177] width 96 height 14
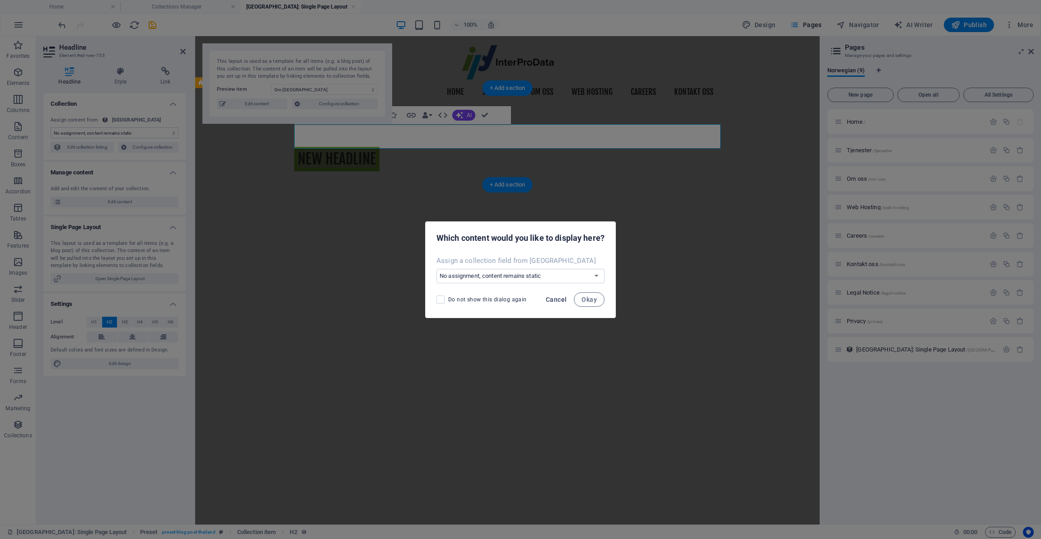
click at [557, 296] on button "Cancel" at bounding box center [556, 299] width 28 height 14
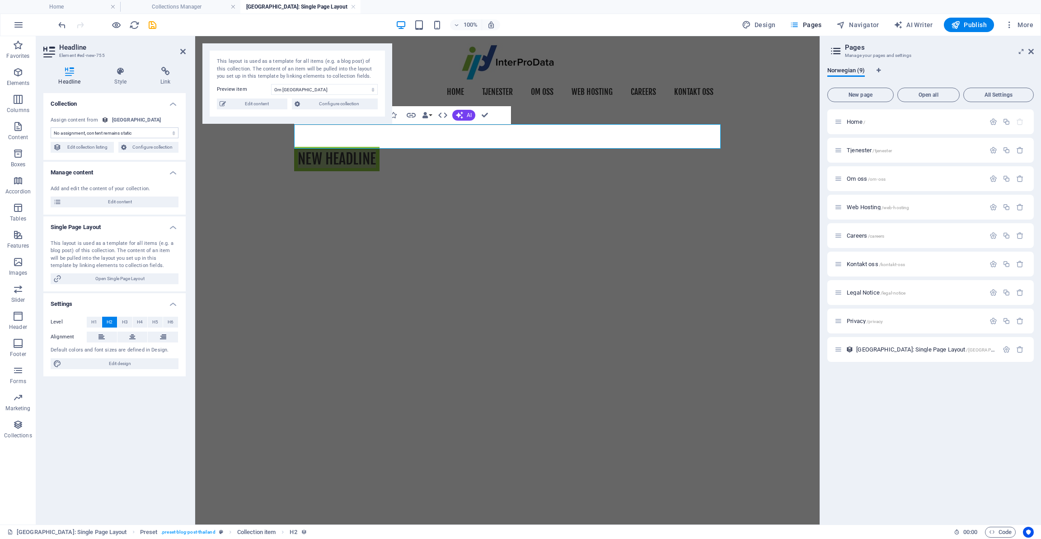
click at [56, 27] on div "100% Design Pages Navigator AI Writer Publish More" at bounding box center [520, 25] width 1041 height 22
click at [57, 27] on icon "undo" at bounding box center [62, 25] width 10 height 10
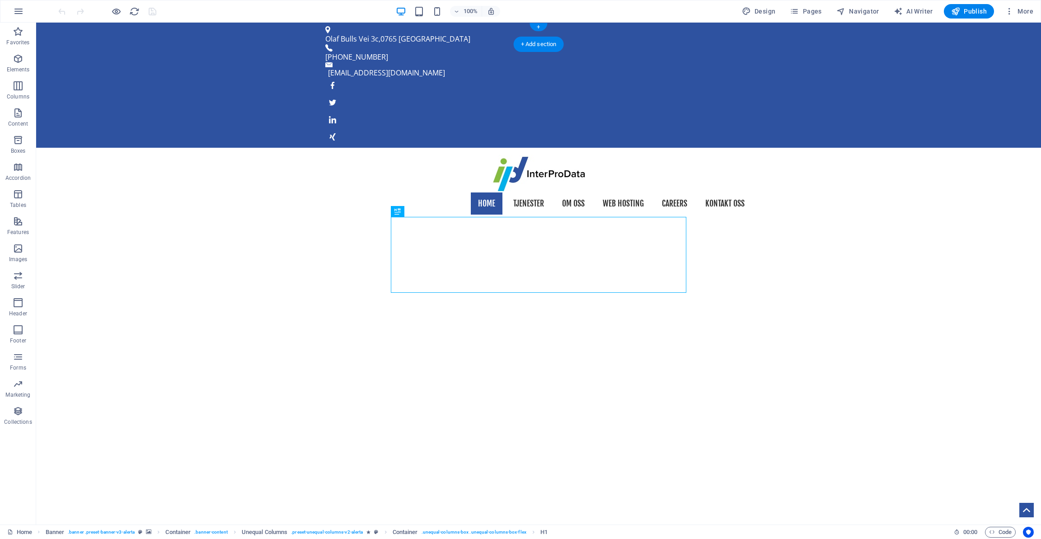
click at [745, 130] on figure at bounding box center [538, 137] width 427 height 14
click at [759, 35] on div "Olaf [STREET_ADDRESS] [PHONE_NUMBER] [EMAIL_ADDRESS][DOMAIN_NAME]" at bounding box center [538, 85] width 1005 height 125
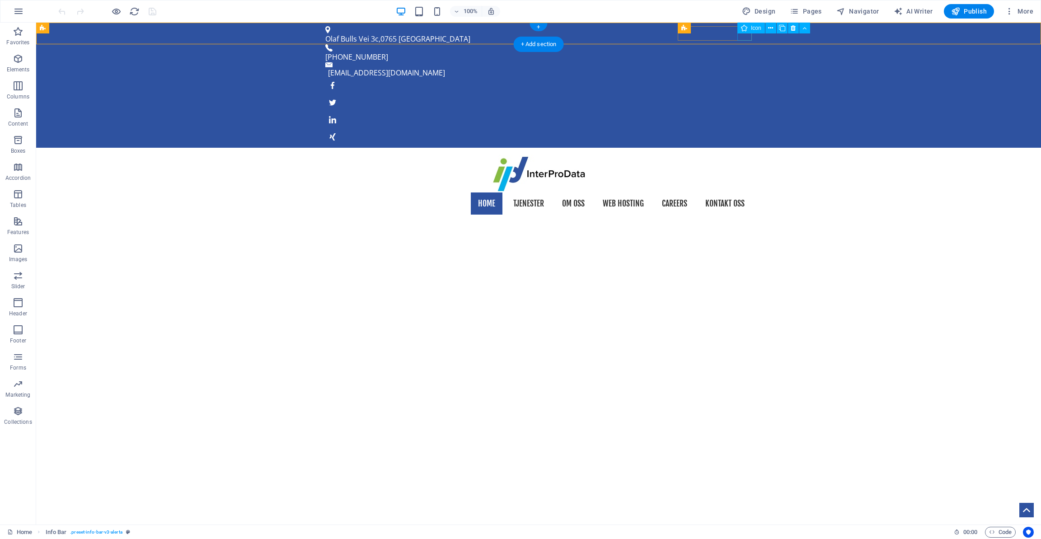
click at [745, 130] on figure at bounding box center [538, 137] width 427 height 14
click at [769, 33] on div "Olaf [STREET_ADDRESS] [PHONE_NUMBER] [EMAIL_ADDRESS][DOMAIN_NAME]" at bounding box center [538, 85] width 1005 height 125
click at [745, 31] on icon at bounding box center [744, 28] width 6 height 11
click at [744, 130] on figure at bounding box center [538, 137] width 427 height 14
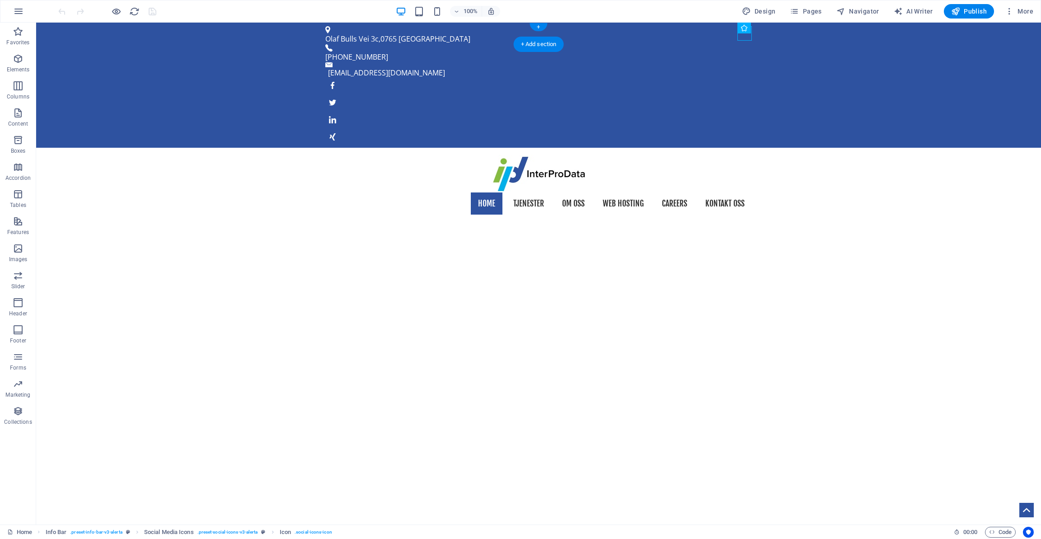
select select "xMidYMid"
select select "px"
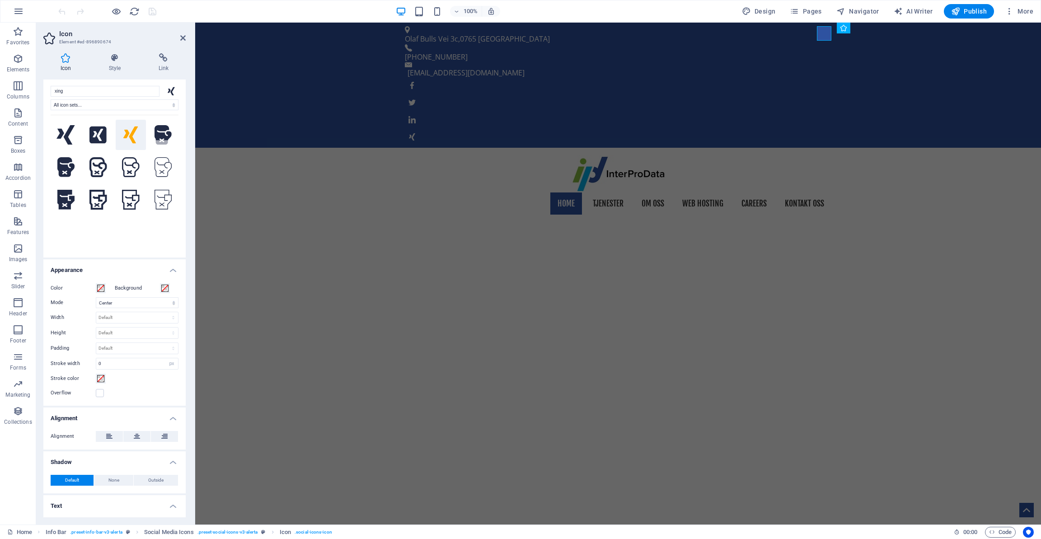
scroll to position [36, 0]
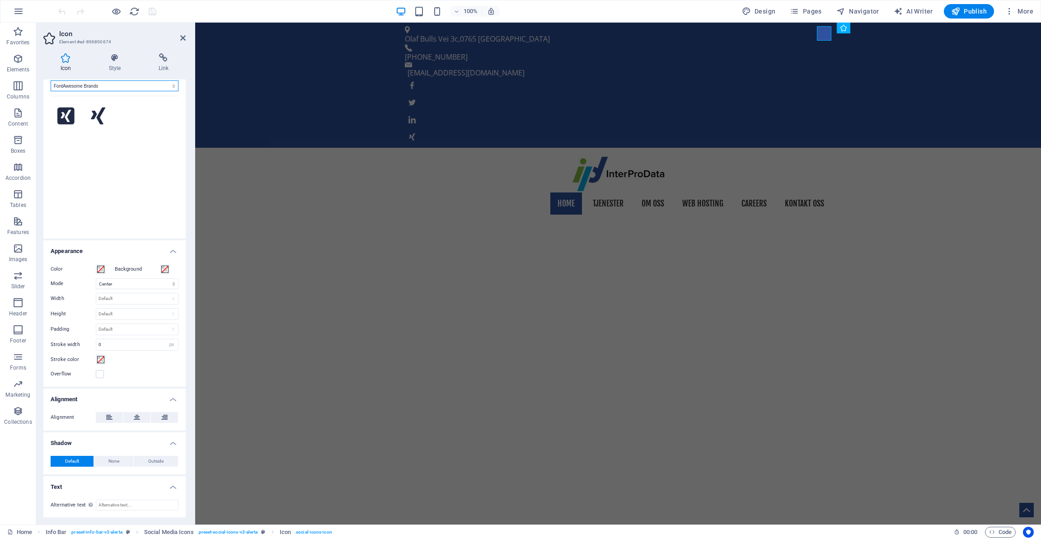
select select "font-awesome-sharp-thin"
select select
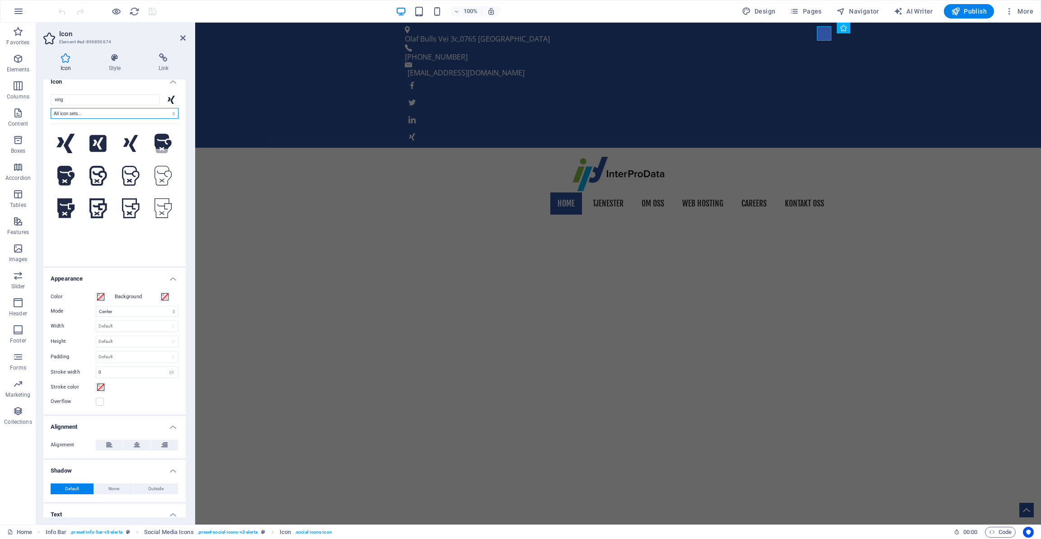
scroll to position [9, 0]
click at [791, 193] on nav "Home Tjenester Om oss Web Hosting Careers Kontakt oss" at bounding box center [618, 204] width 427 height 23
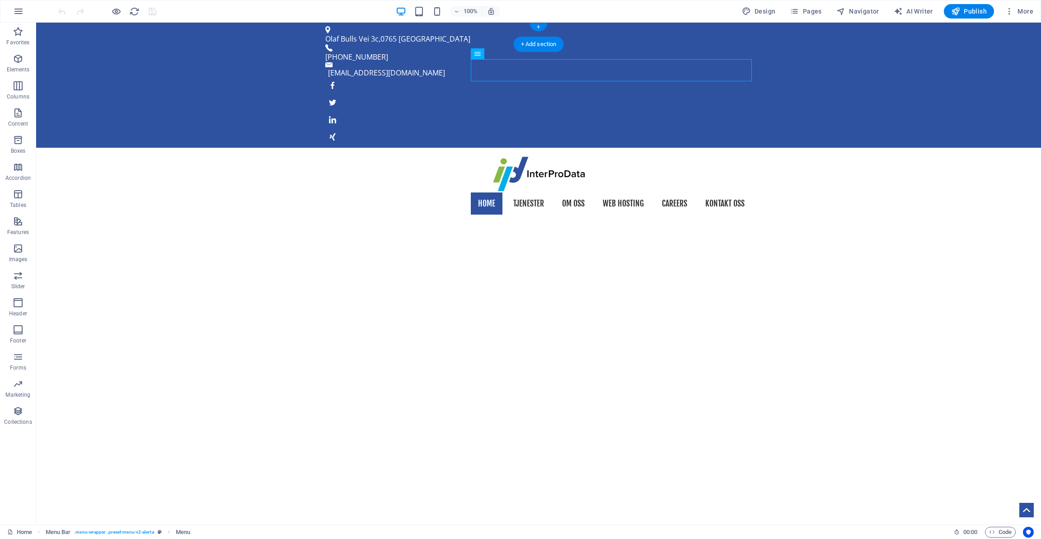
click at [725, 113] on figure at bounding box center [538, 120] width 427 height 14
select select "xMidYMid"
select select "px"
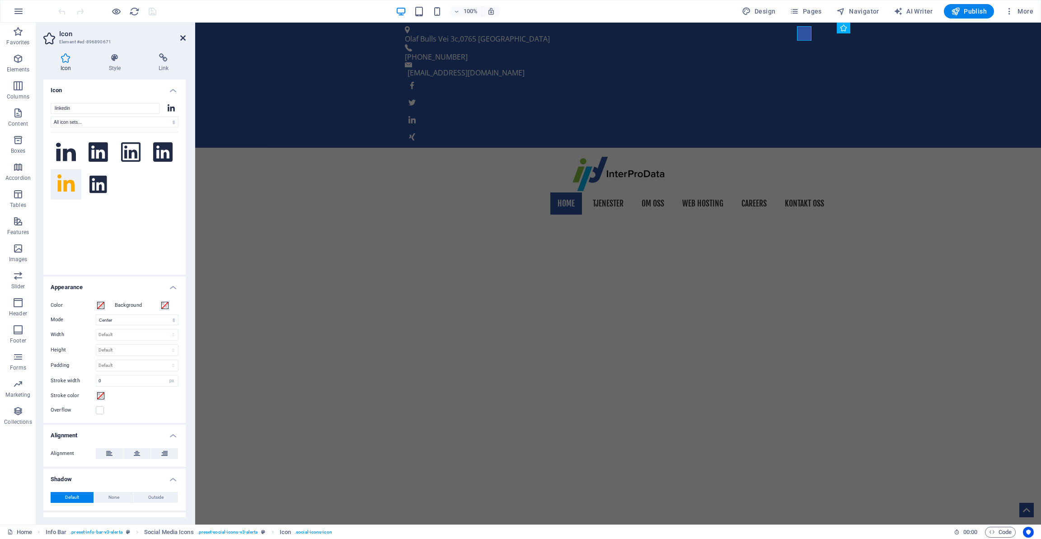
click at [184, 38] on icon at bounding box center [182, 37] width 5 height 7
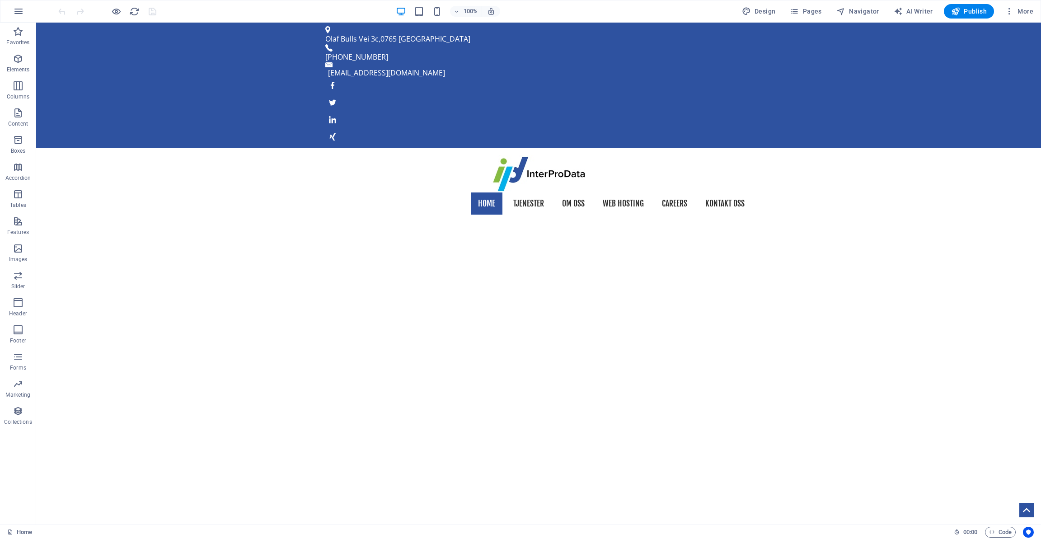
scroll to position [0, 0]
click at [567, 193] on nav "Home Tjenester Om oss Web Hosting Careers Kontakt oss" at bounding box center [538, 204] width 427 height 23
click at [506, 193] on nav "Home Tjenester Om oss Web Hosting Careers Kontakt oss" at bounding box center [538, 204] width 427 height 23
select select
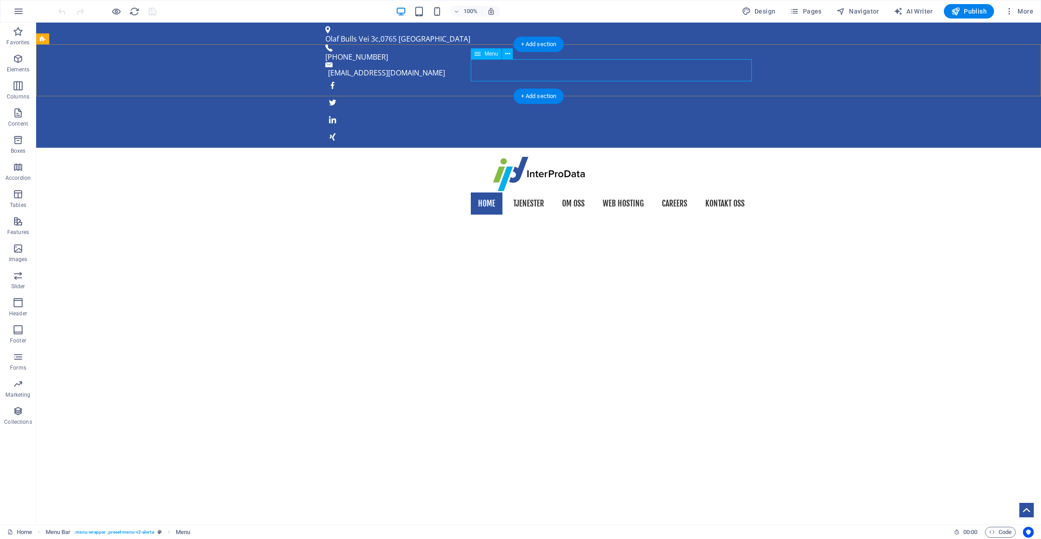
select select "1"
select select
select select "2"
select select
select select "3"
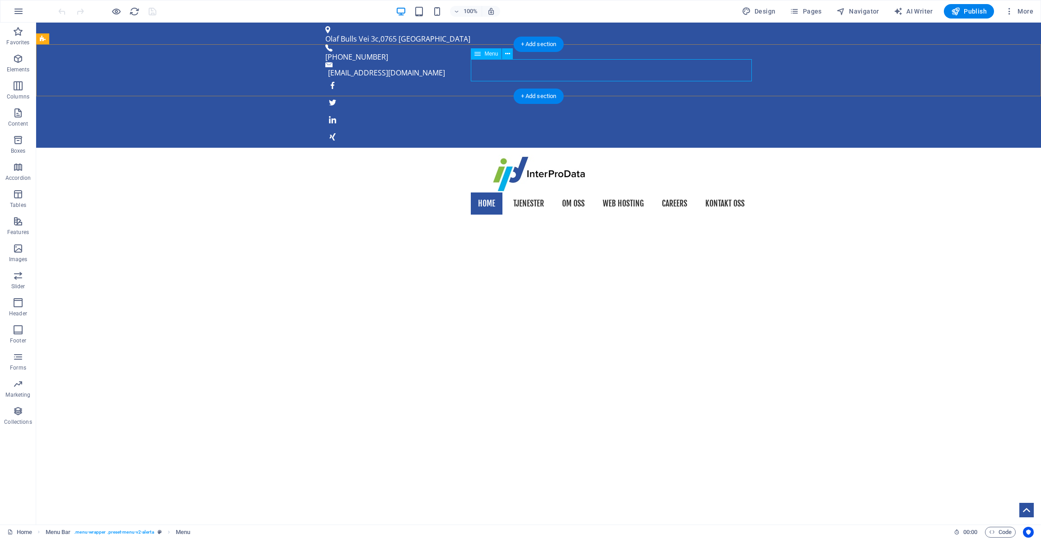
select select
select select "4"
select select
select select "5"
select select
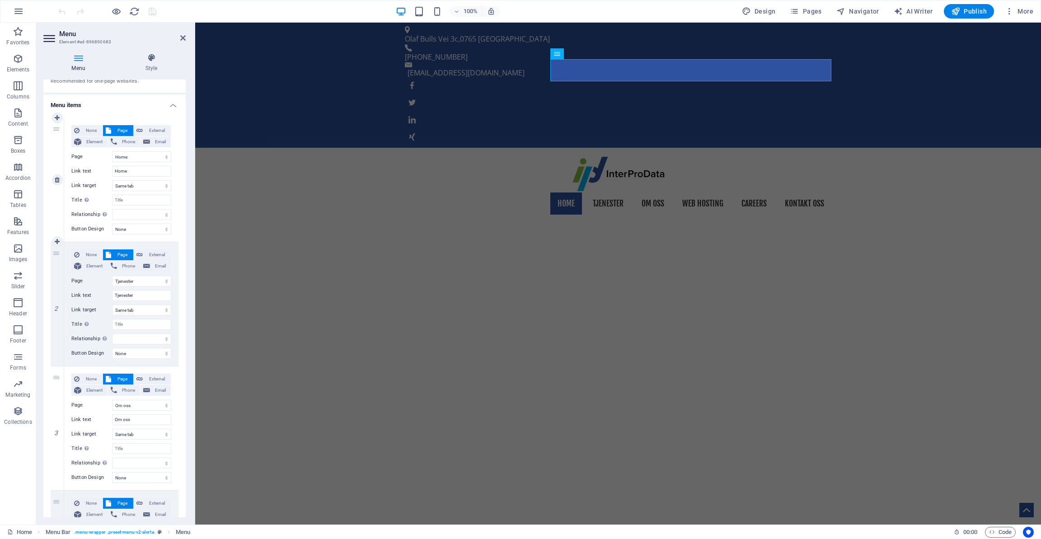
scroll to position [67, 0]
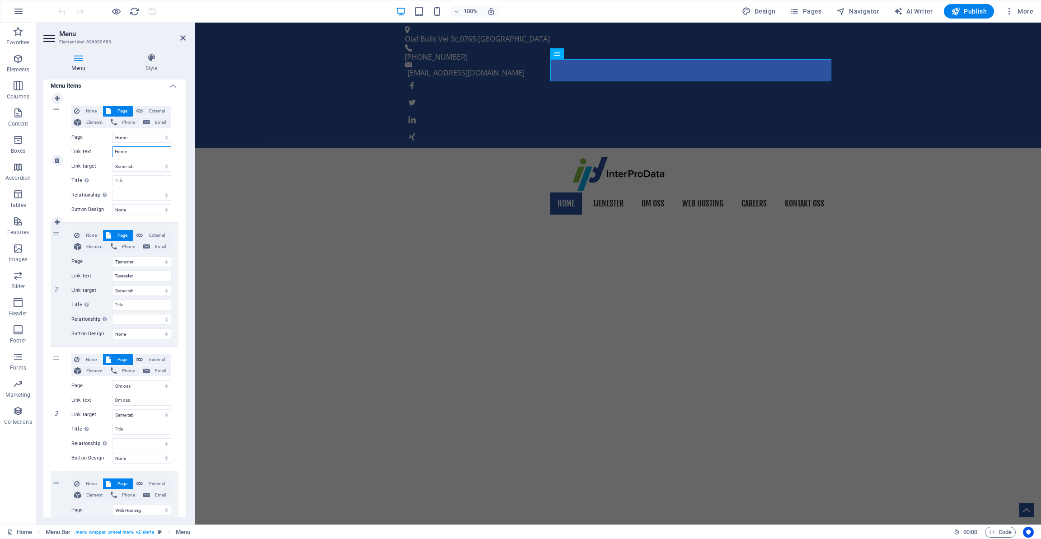
click at [129, 151] on input "Home" at bounding box center [141, 151] width 59 height 11
type input "S"
select select
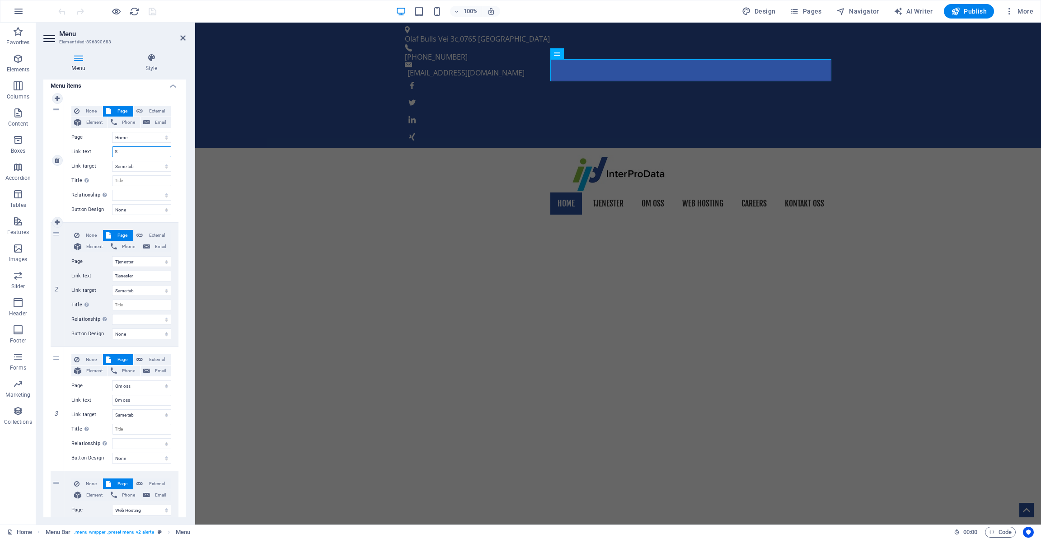
select select
type input "S"
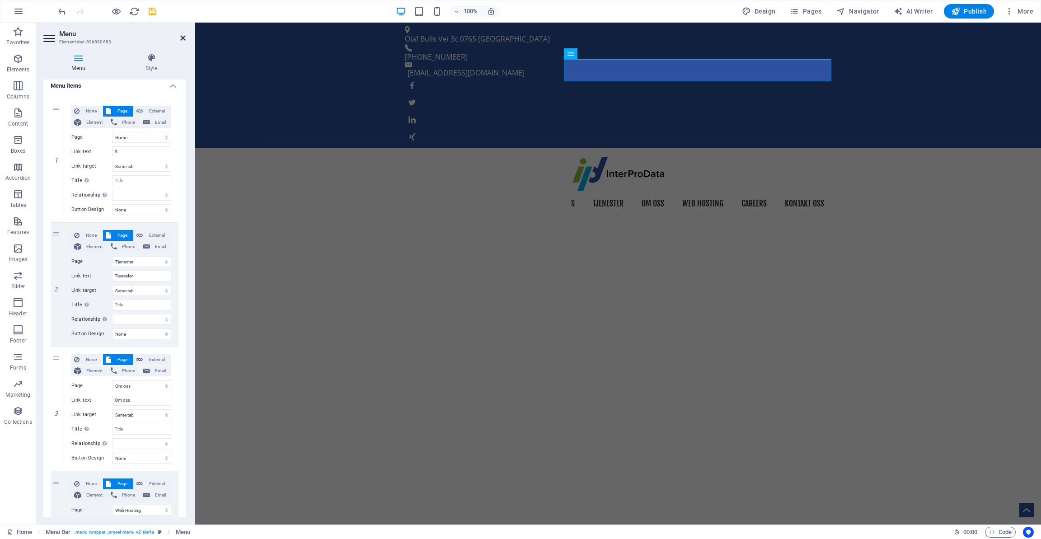
click at [181, 40] on icon at bounding box center [182, 37] width 5 height 7
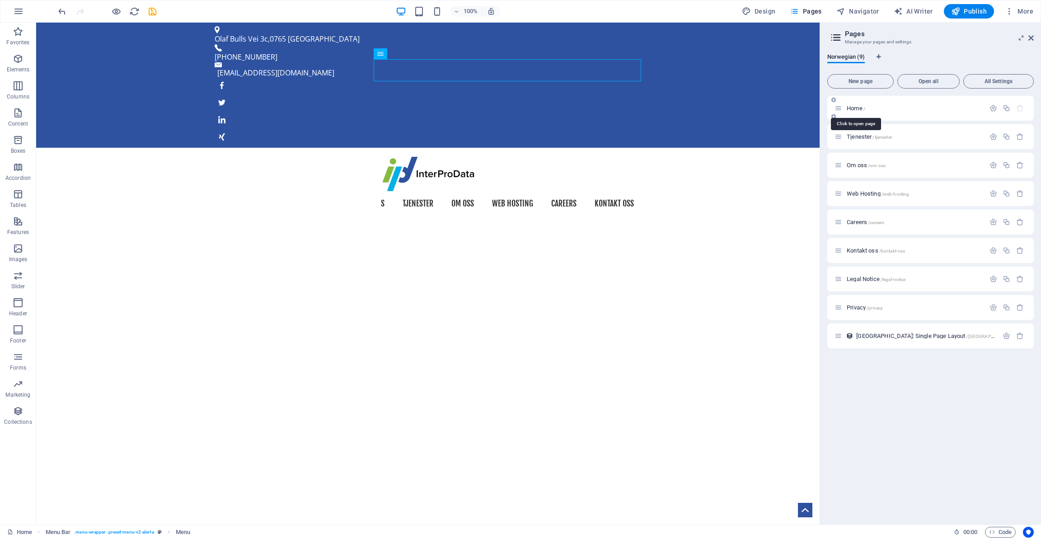
click at [860, 108] on span "Home /" at bounding box center [856, 108] width 19 height 7
click at [991, 109] on icon "button" at bounding box center [994, 108] width 8 height 8
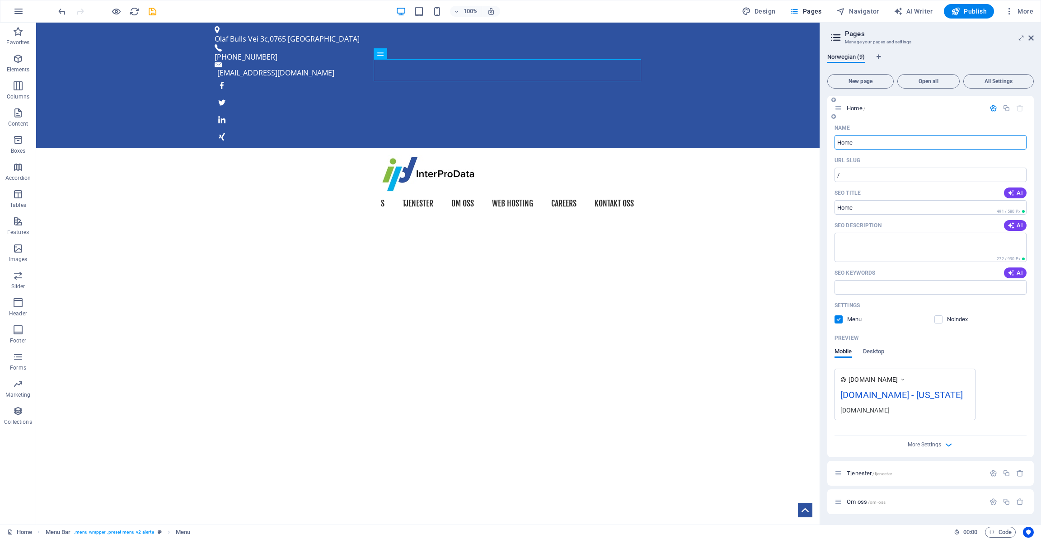
click at [912, 141] on input "Home" at bounding box center [931, 142] width 192 height 14
type input "Startsiden"
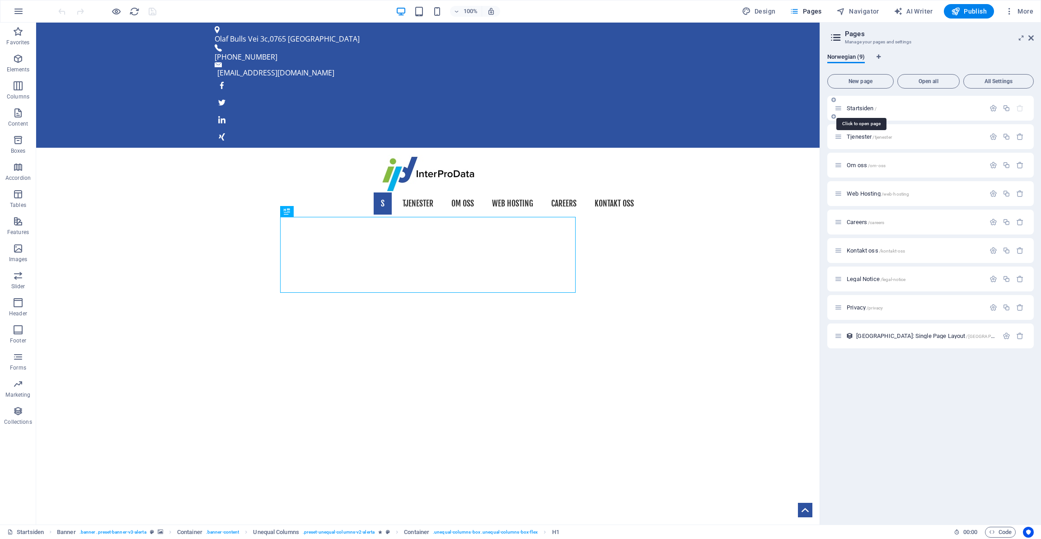
click at [867, 109] on span "Startsiden /" at bounding box center [862, 108] width 30 height 7
click at [995, 109] on icon "button" at bounding box center [994, 108] width 8 height 8
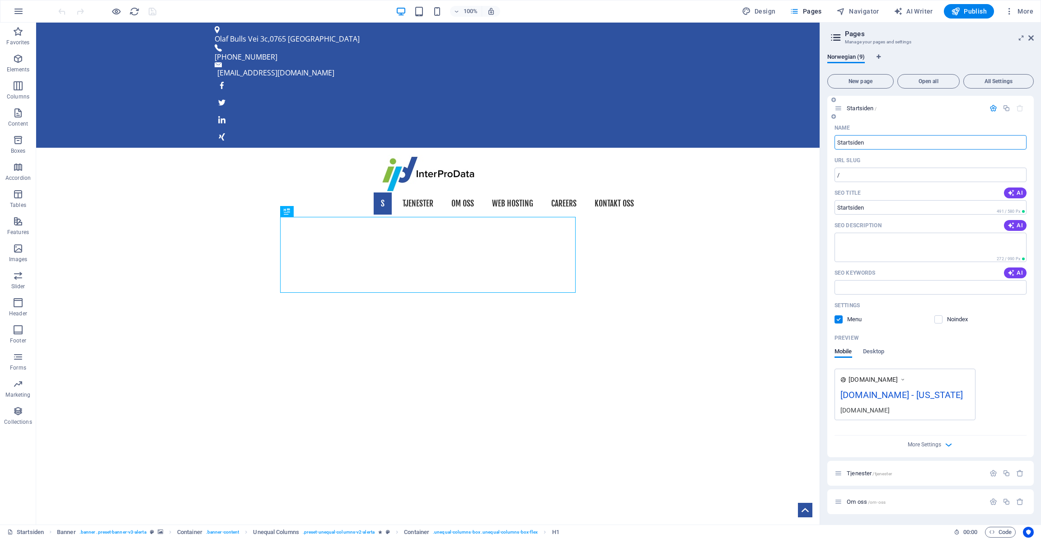
click at [872, 143] on input "Startsiden" at bounding box center [931, 142] width 192 height 14
type input "Hjem"
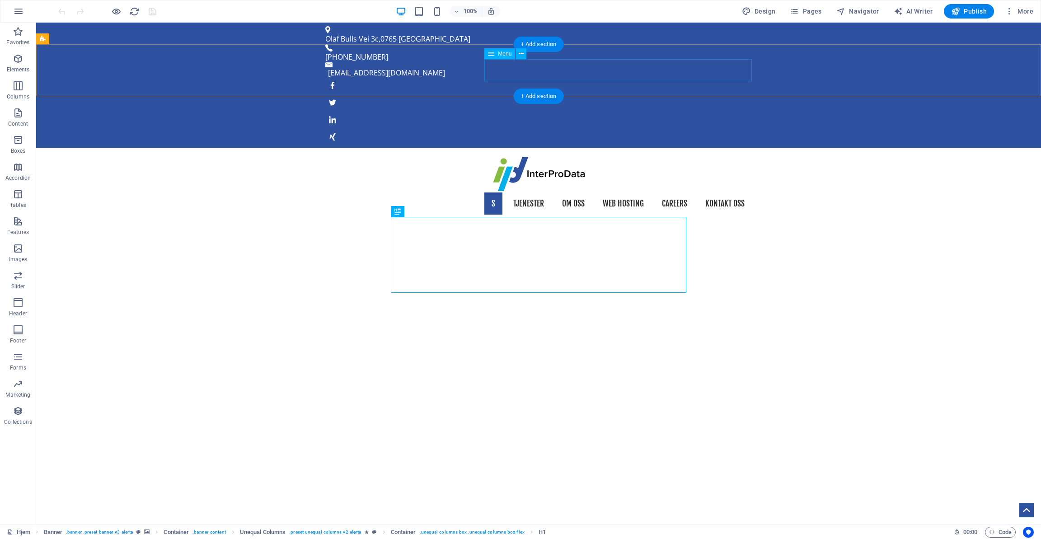
click at [490, 193] on nav "S Tjenester Om oss Web Hosting Careers Kontakt oss" at bounding box center [538, 204] width 427 height 23
select select
select select "1"
select select
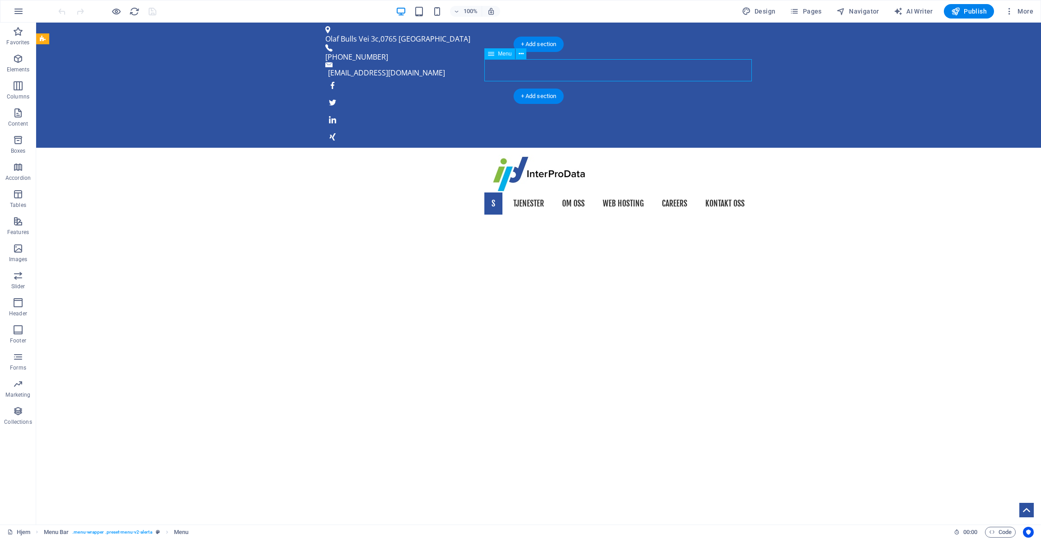
select select "2"
select select
select select "3"
select select
select select "4"
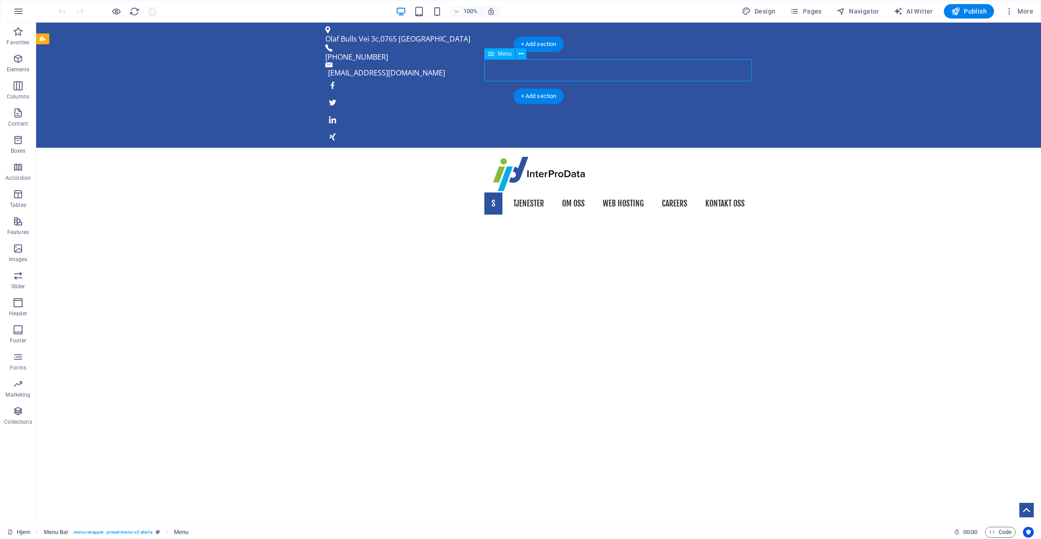
select select
select select "5"
select select
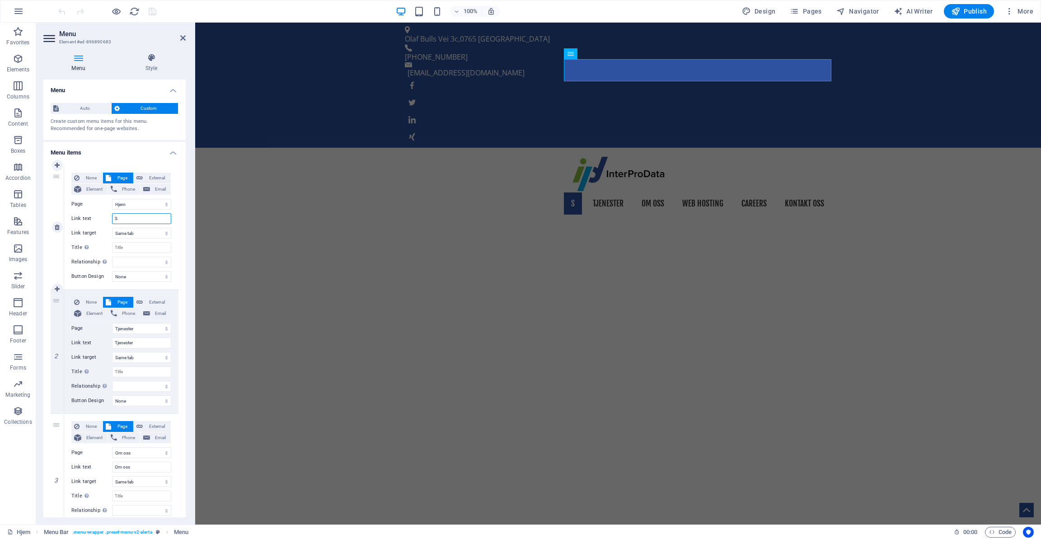
click at [137, 217] on input "S" at bounding box center [141, 218] width 59 height 11
type input "H"
select select
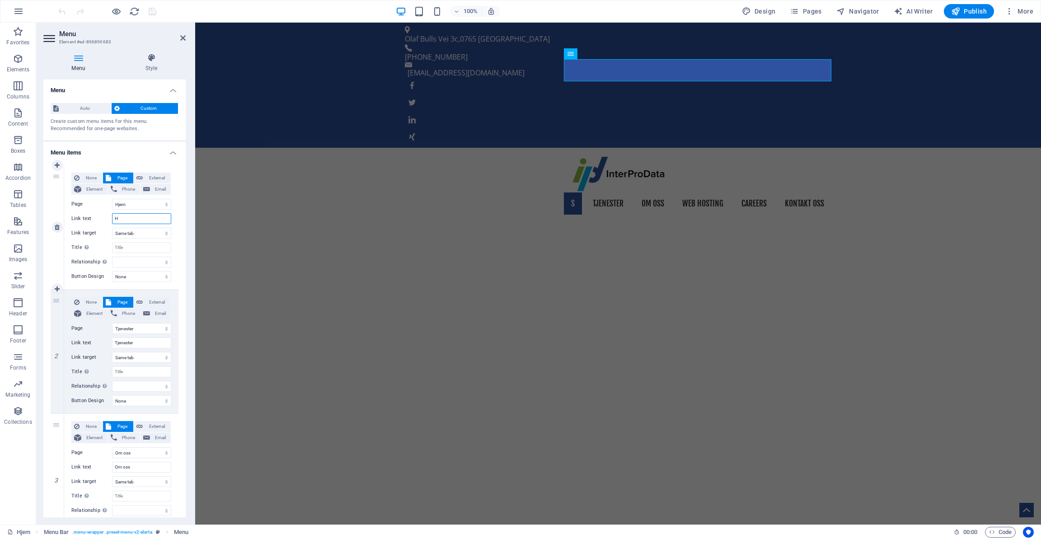
select select
type input "Hjem"
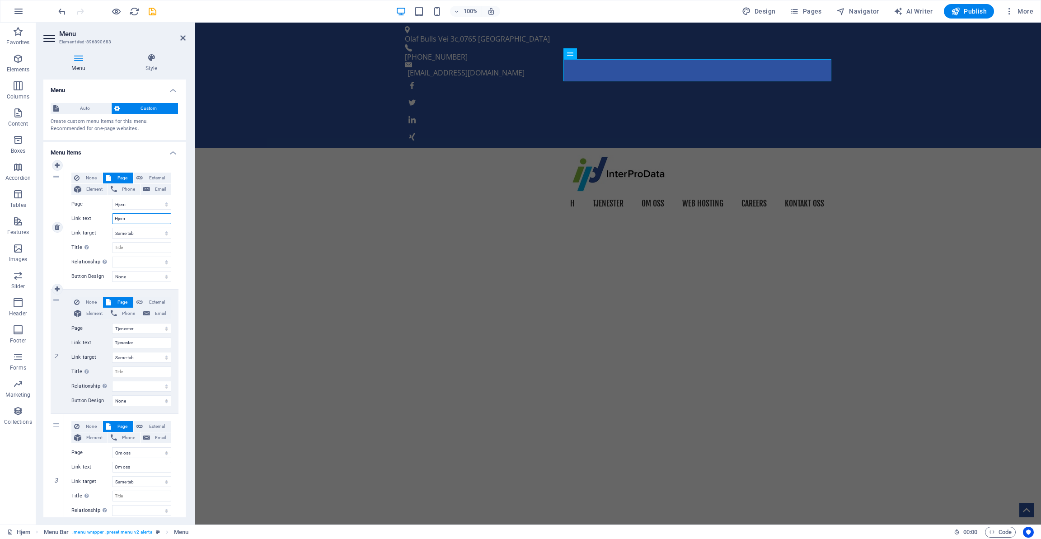
select select
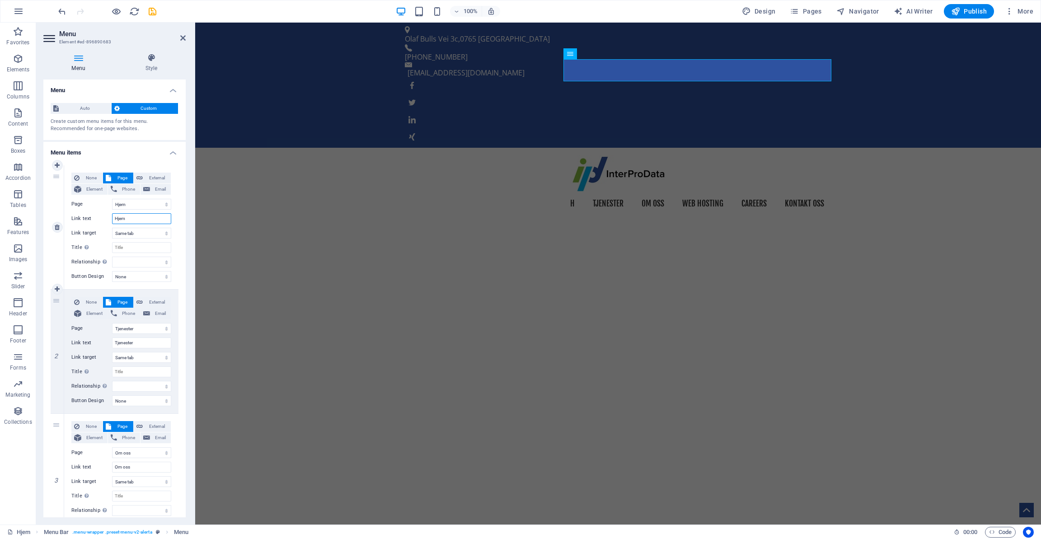
select select
type input "Hjem"
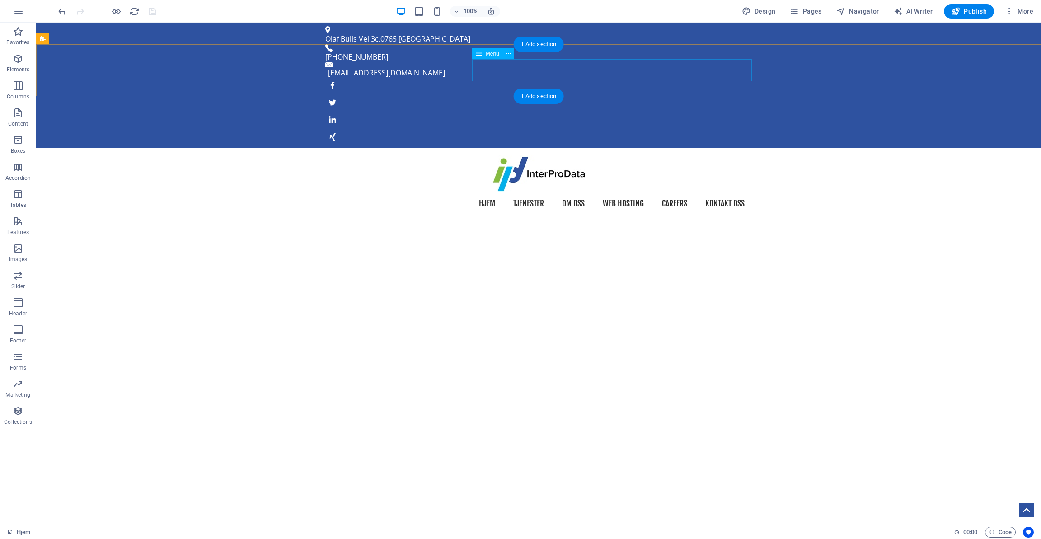
click at [499, 193] on nav "Hjem Tjenester Om oss Web Hosting Careers Kontakt oss" at bounding box center [538, 204] width 427 height 23
select select
select select "1"
select select
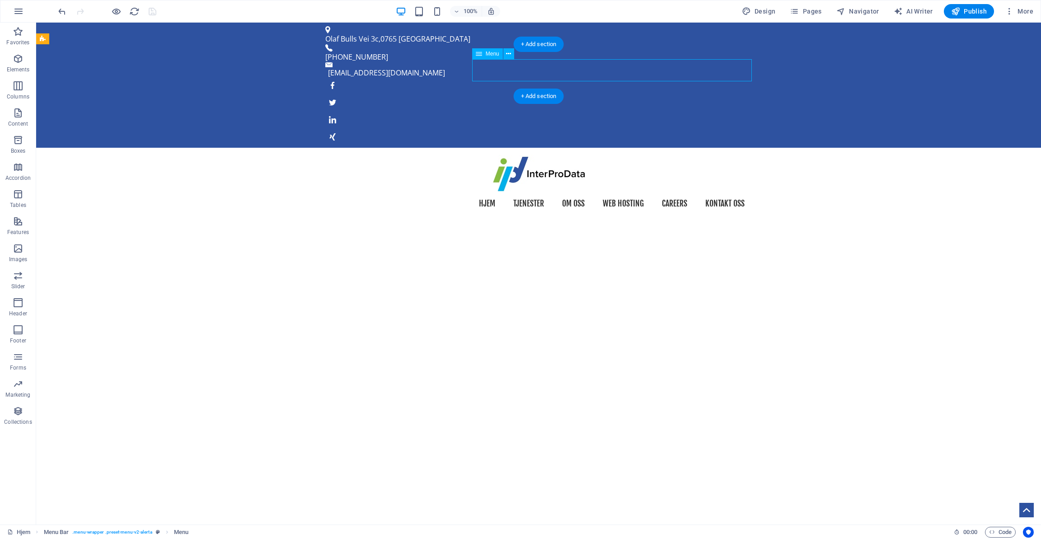
select select "2"
select select
select select "3"
select select
select select "4"
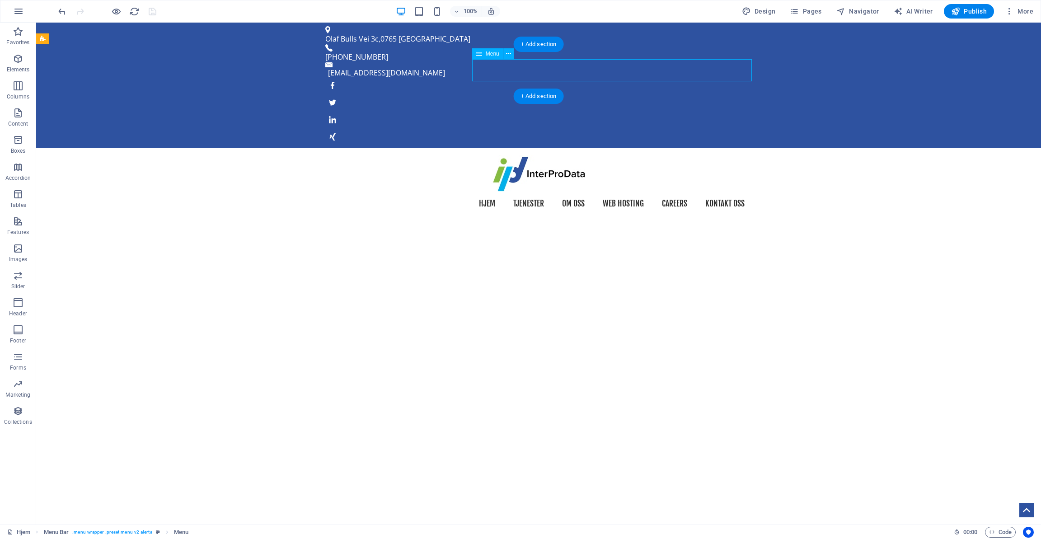
select select
select select "5"
select select
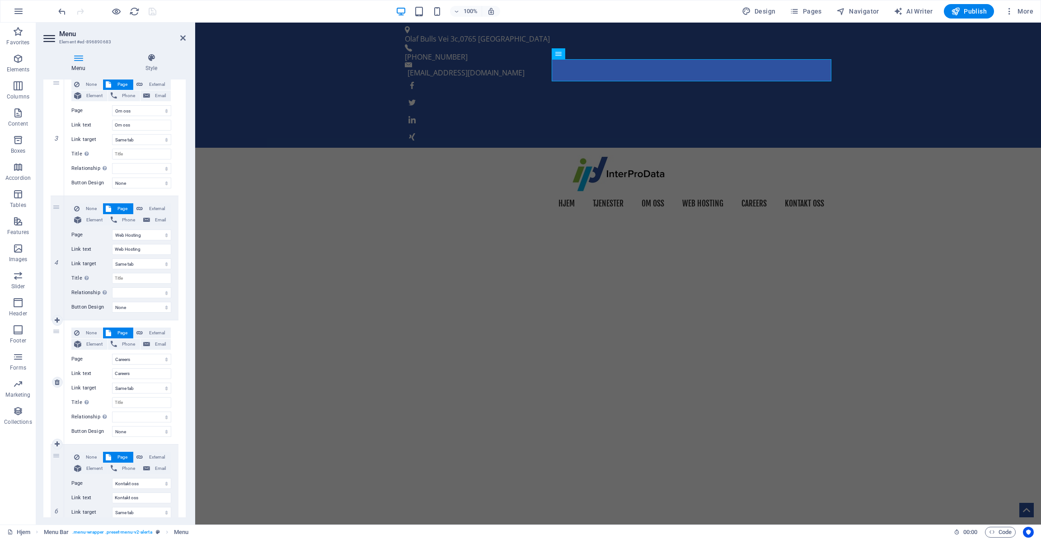
scroll to position [342, 0]
drag, startPoint x: 57, startPoint y: 116, endPoint x: 57, endPoint y: 275, distance: 159.6
click at [57, 275] on div "1 None Page External Element Phone Email Page Hjem Tjenester Om oss Web Hosting…" at bounding box center [115, 197] width 128 height 746
select select
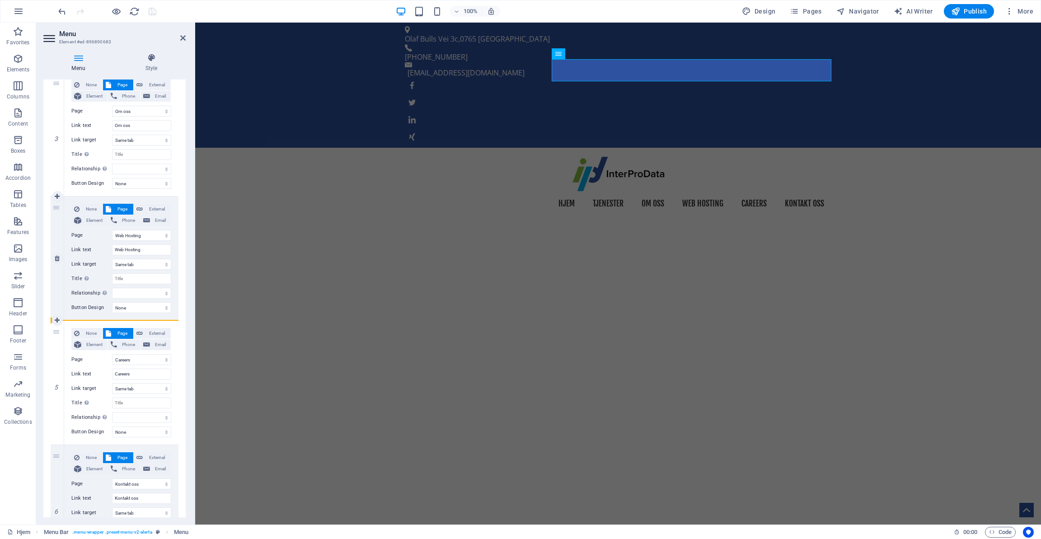
select select "3"
type input "Web Hosting"
select select
select select "2"
type input "Om oss"
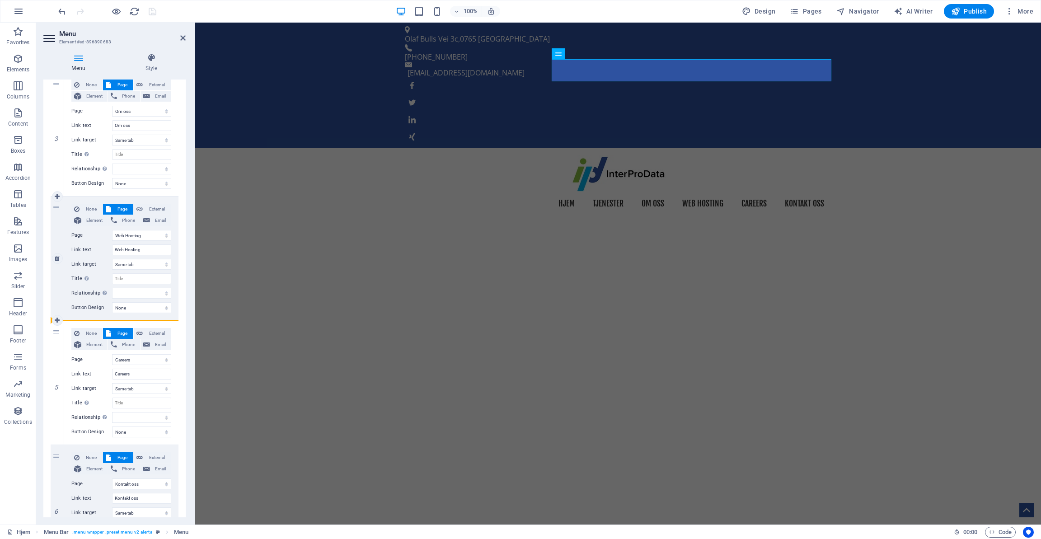
select select
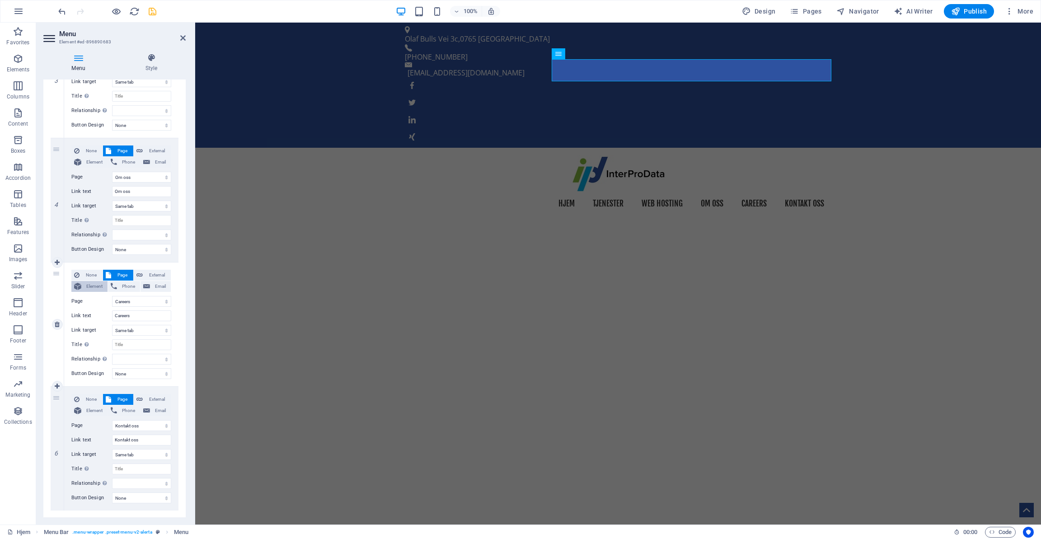
scroll to position [400, 0]
click at [153, 10] on icon "save" at bounding box center [152, 11] width 10 height 10
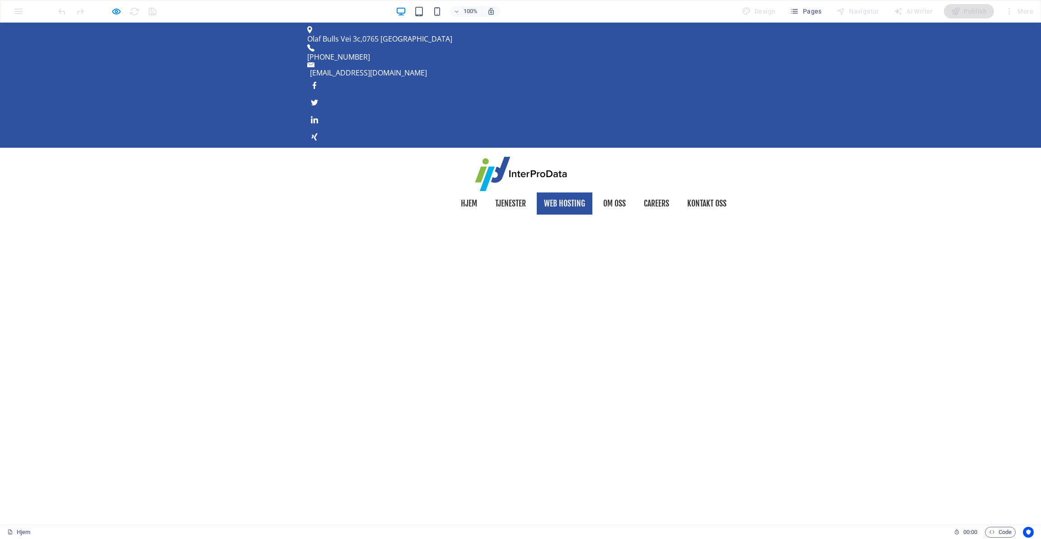
click at [561, 193] on link "Web Hosting" at bounding box center [565, 204] width 56 height 23
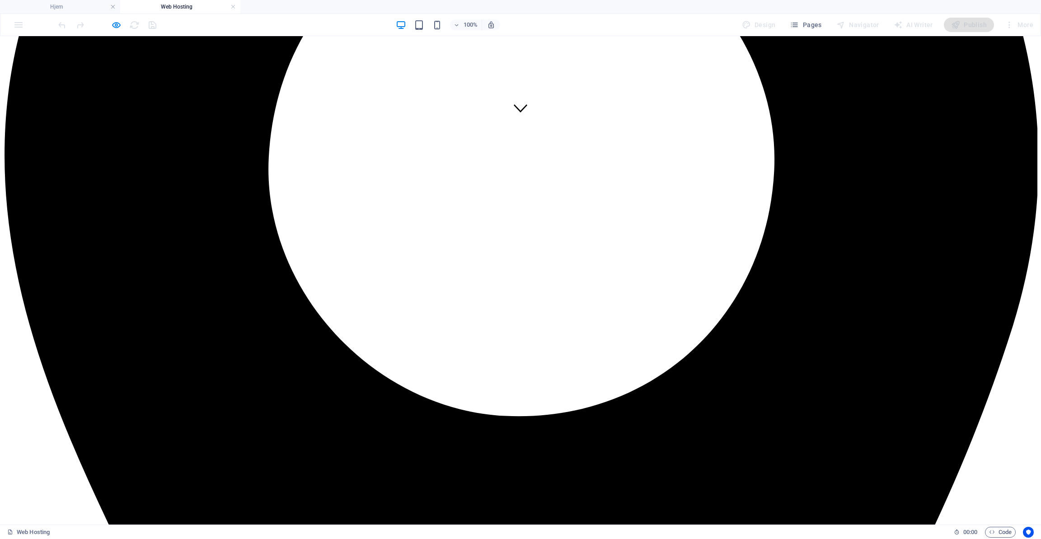
scroll to position [397, 0]
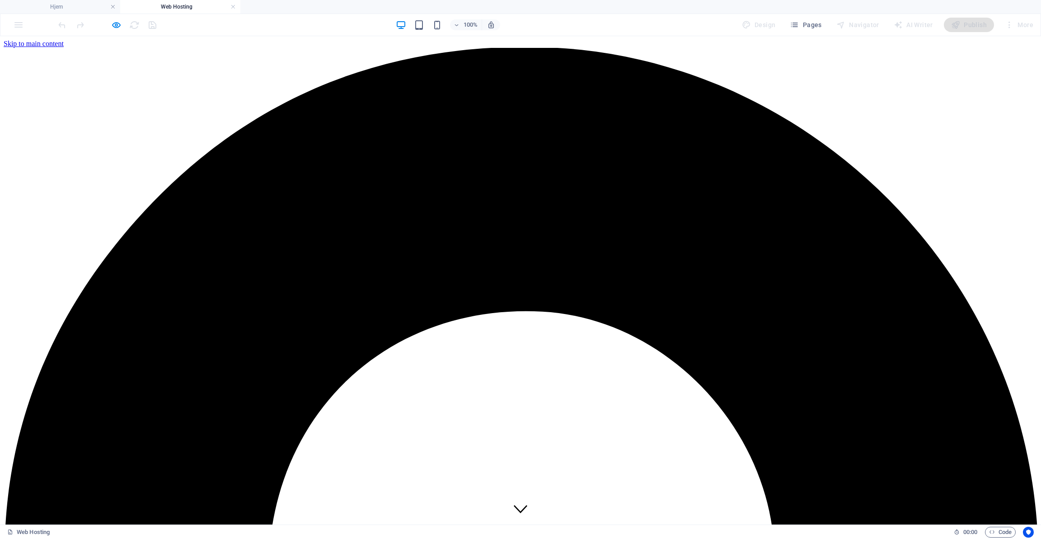
scroll to position [0, 0]
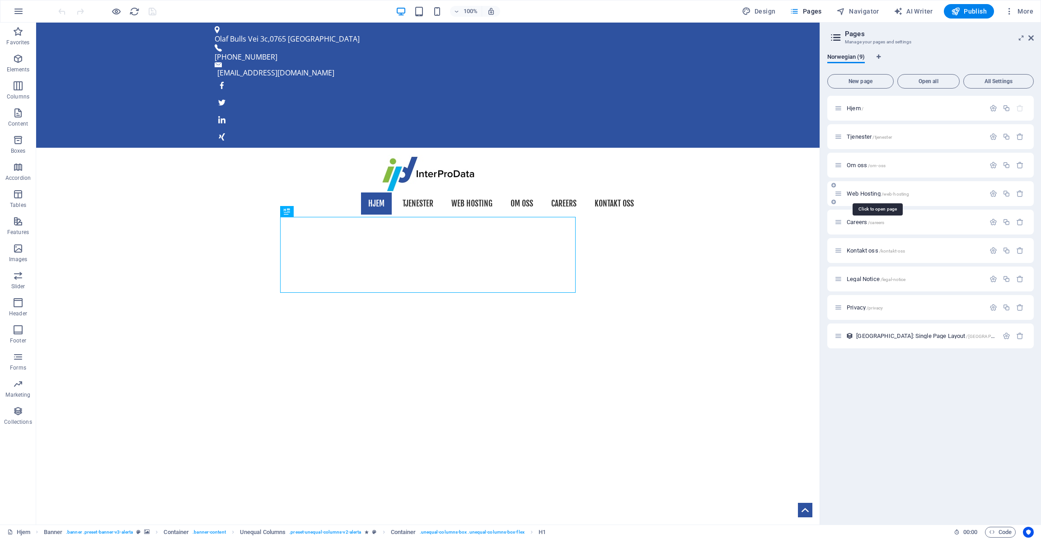
click at [869, 194] on span "Web Hosting /web-hosting" at bounding box center [878, 193] width 62 height 7
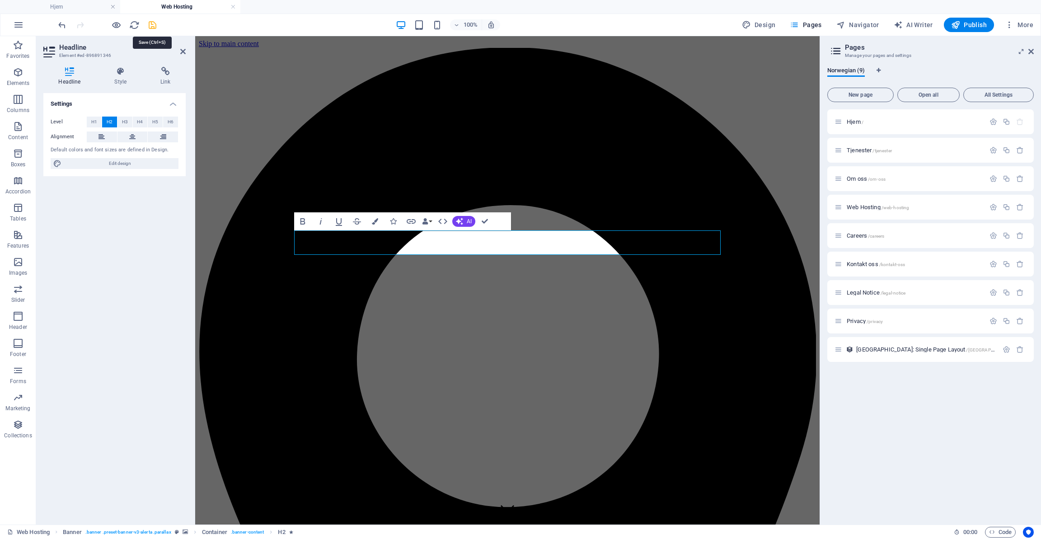
click at [155, 24] on icon "save" at bounding box center [152, 25] width 10 height 10
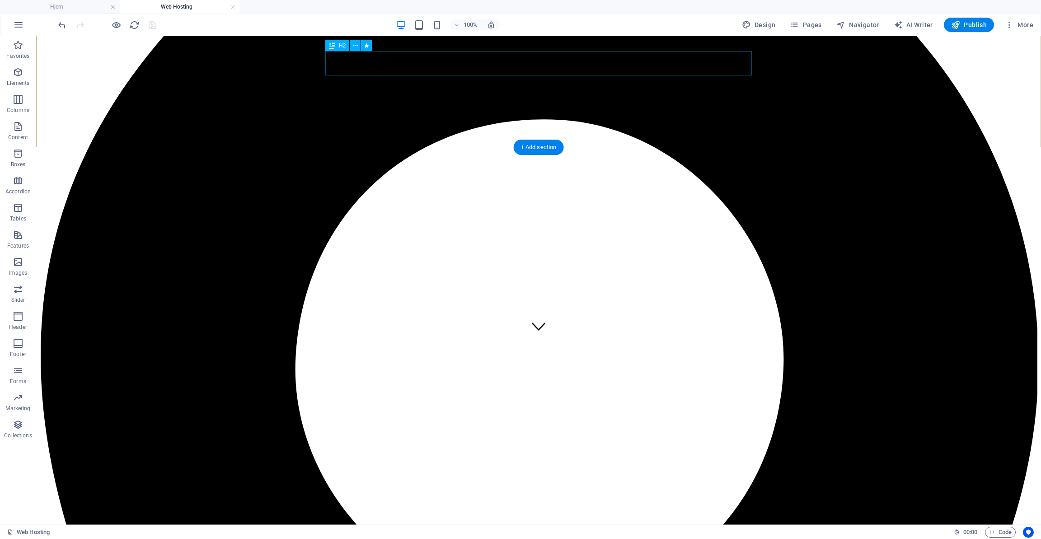
scroll to position [188, 0]
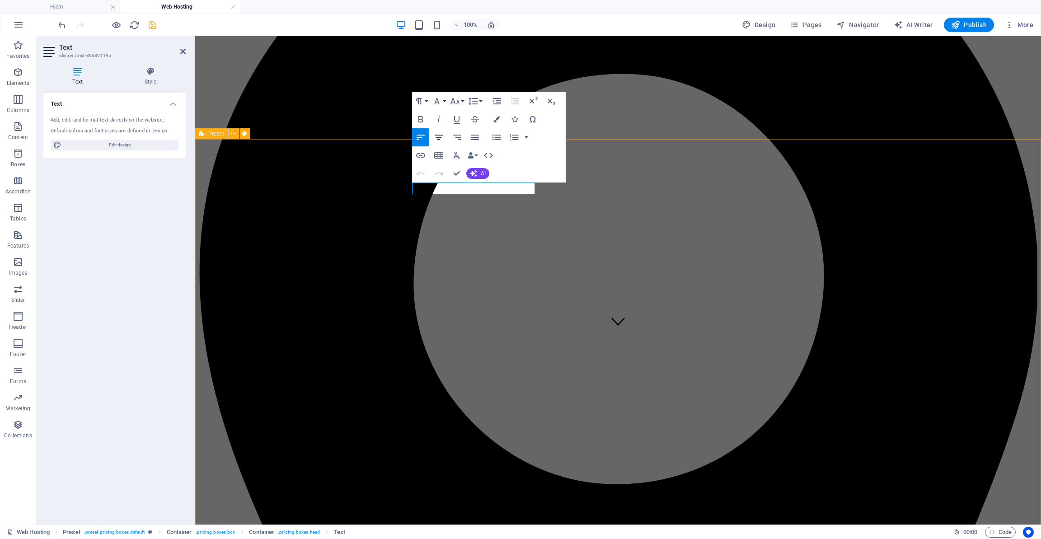
click at [440, 137] on icon "button" at bounding box center [439, 137] width 8 height 5
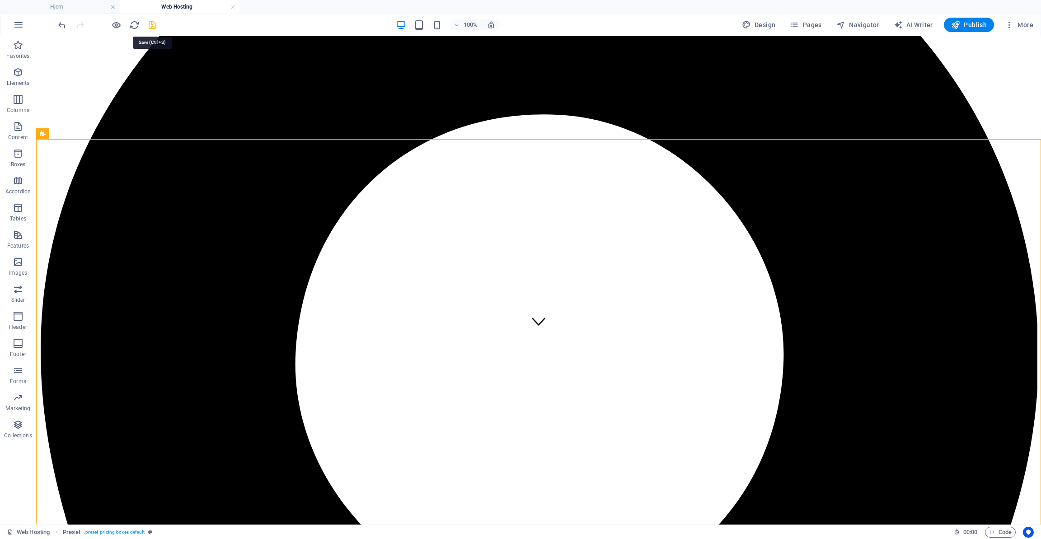
click at [153, 24] on icon "save" at bounding box center [152, 25] width 10 height 10
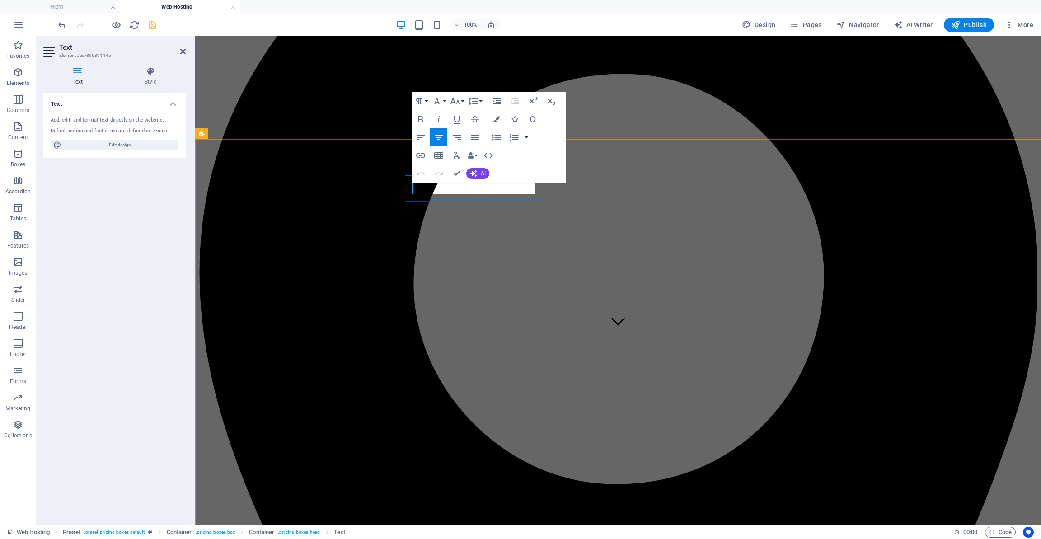
click at [441, 137] on icon "button" at bounding box center [439, 137] width 8 height 5
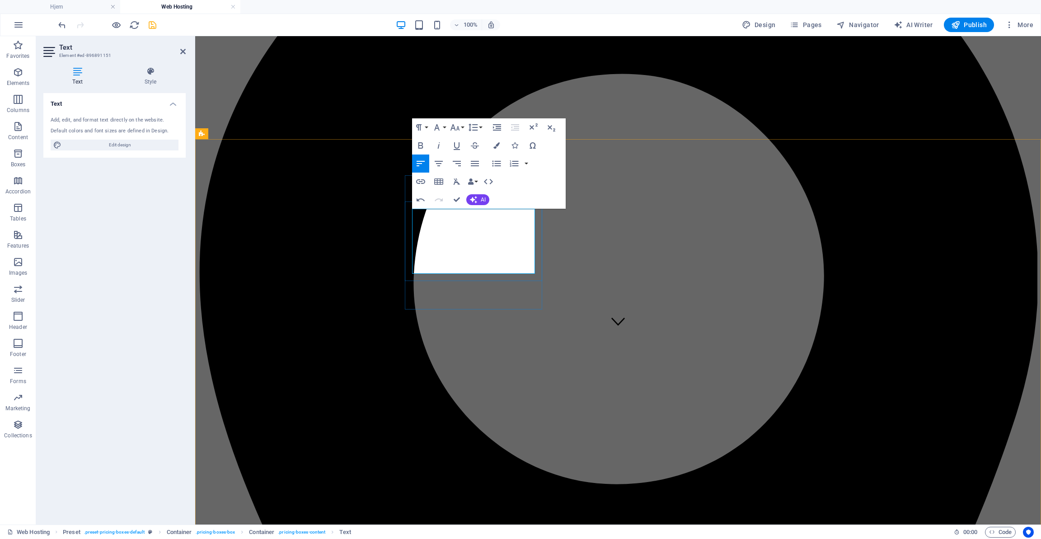
click at [459, 127] on icon "button" at bounding box center [455, 127] width 11 height 11
click at [463, 161] on link "24" at bounding box center [464, 167] width 33 height 14
click at [461, 129] on button "Font Size" at bounding box center [456, 127] width 17 height 18
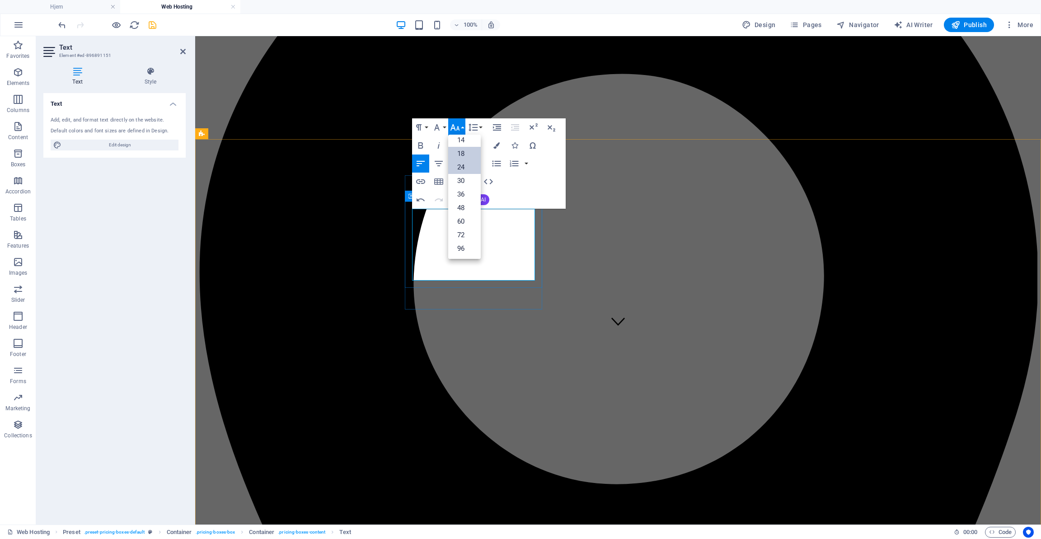
click at [462, 155] on link "18" at bounding box center [464, 154] width 33 height 14
click at [457, 129] on icon "button" at bounding box center [455, 127] width 11 height 11
click at [457, 141] on link "14" at bounding box center [464, 140] width 33 height 14
click at [441, 165] on icon "button" at bounding box center [438, 163] width 11 height 11
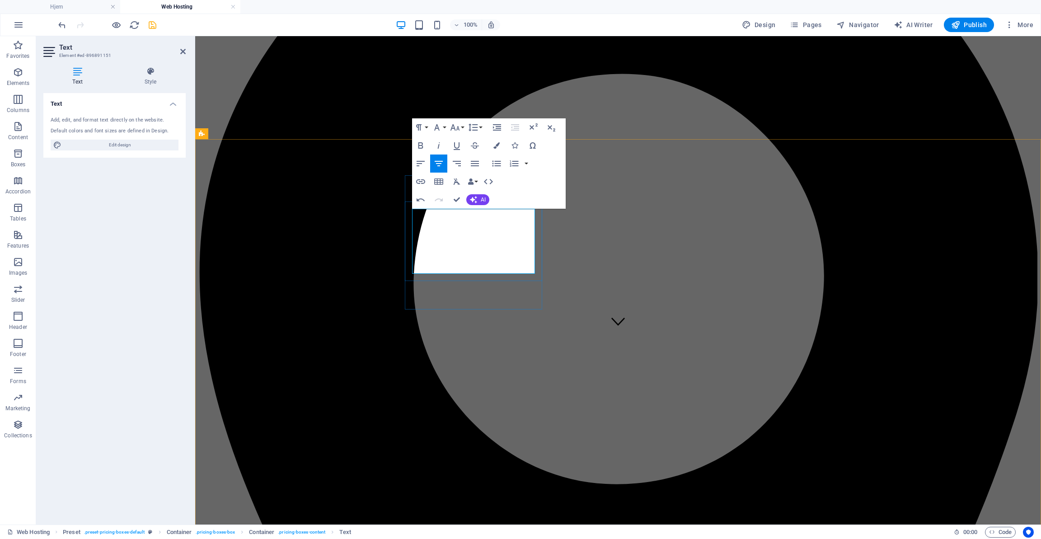
click at [462, 125] on button "Font Size" at bounding box center [456, 127] width 17 height 18
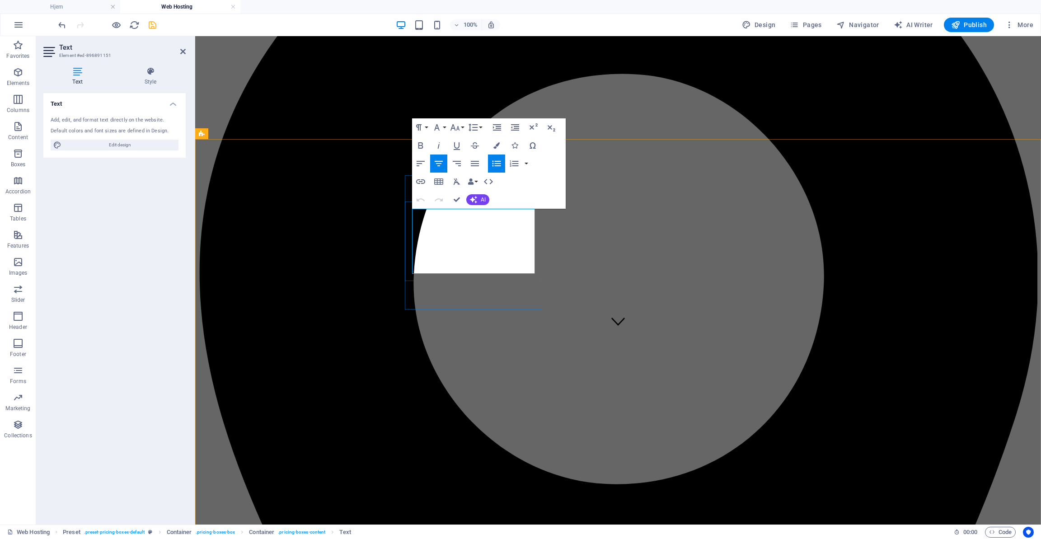
copy li "Free Consultation"
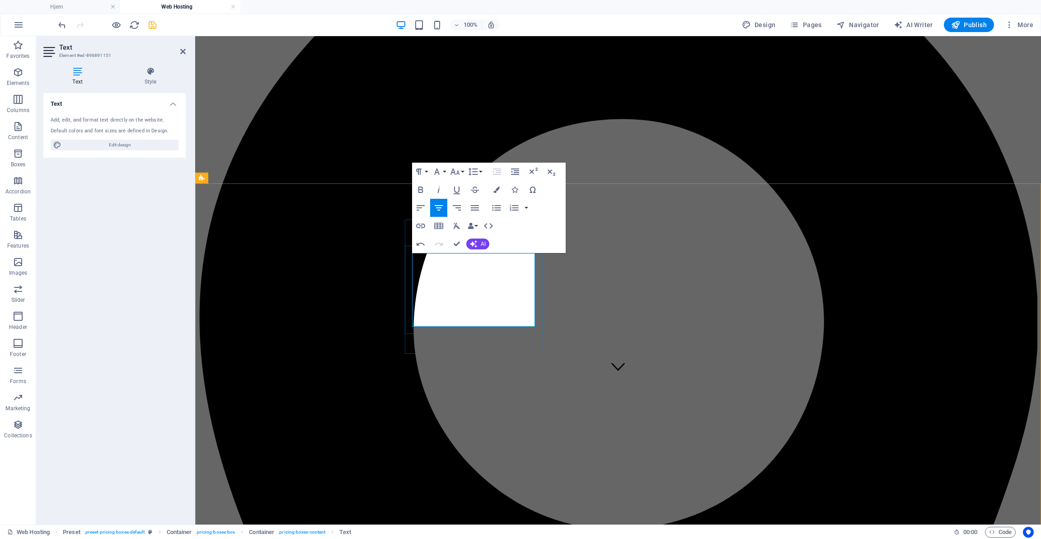
scroll to position [141, 0]
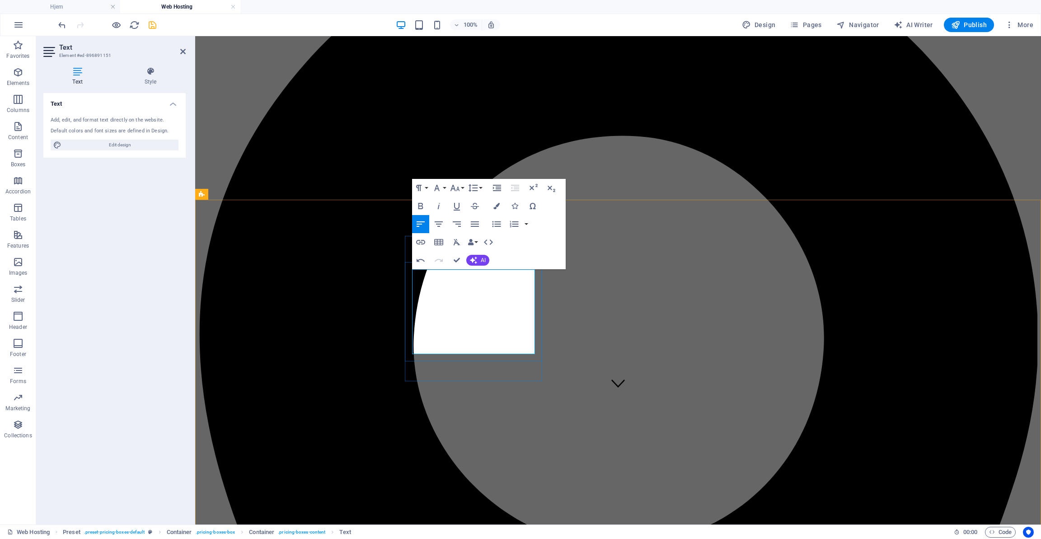
scroll to position [125, 0]
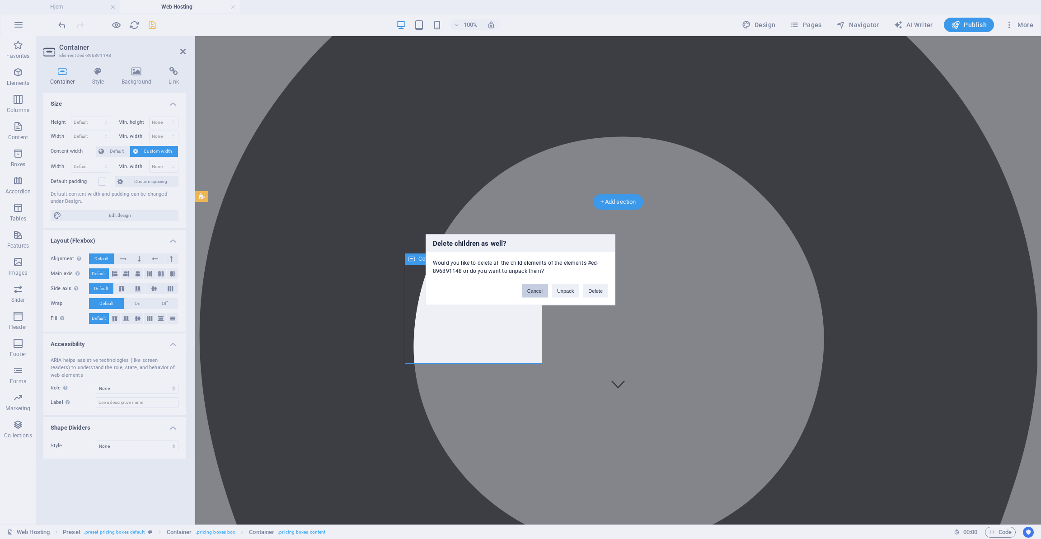
click at [533, 291] on button "Cancel" at bounding box center [535, 291] width 26 height 14
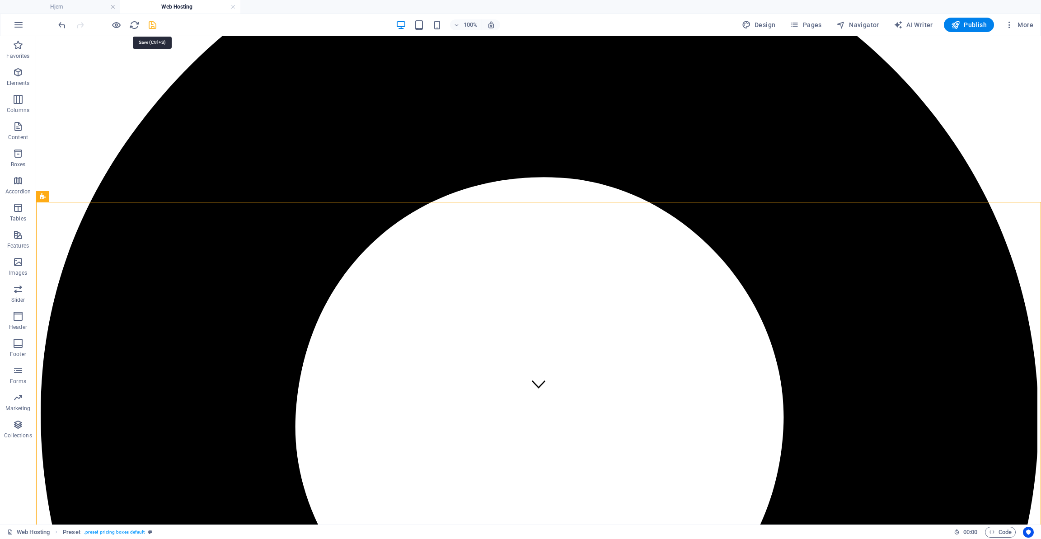
click at [151, 25] on icon "save" at bounding box center [152, 25] width 10 height 10
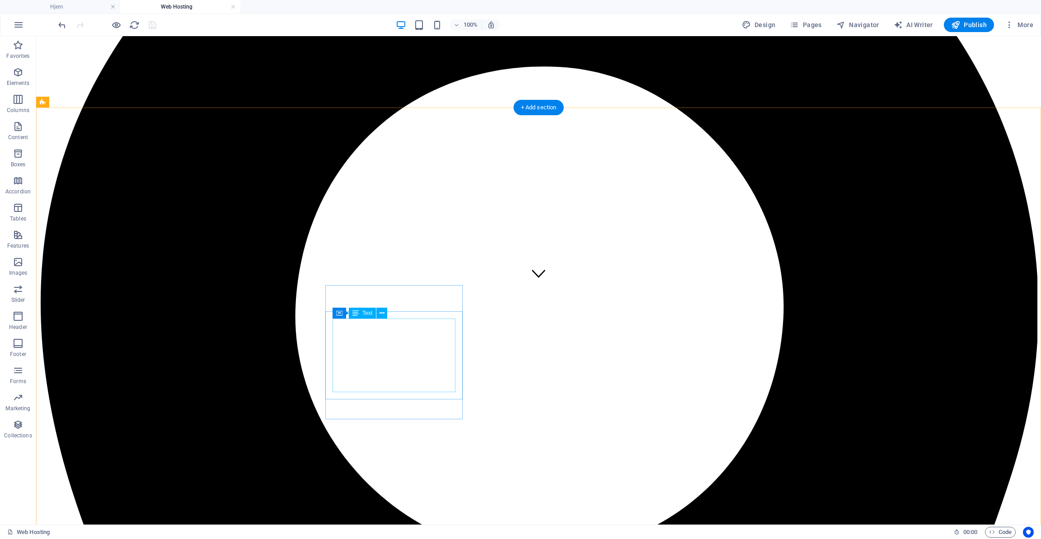
scroll to position [214, 0]
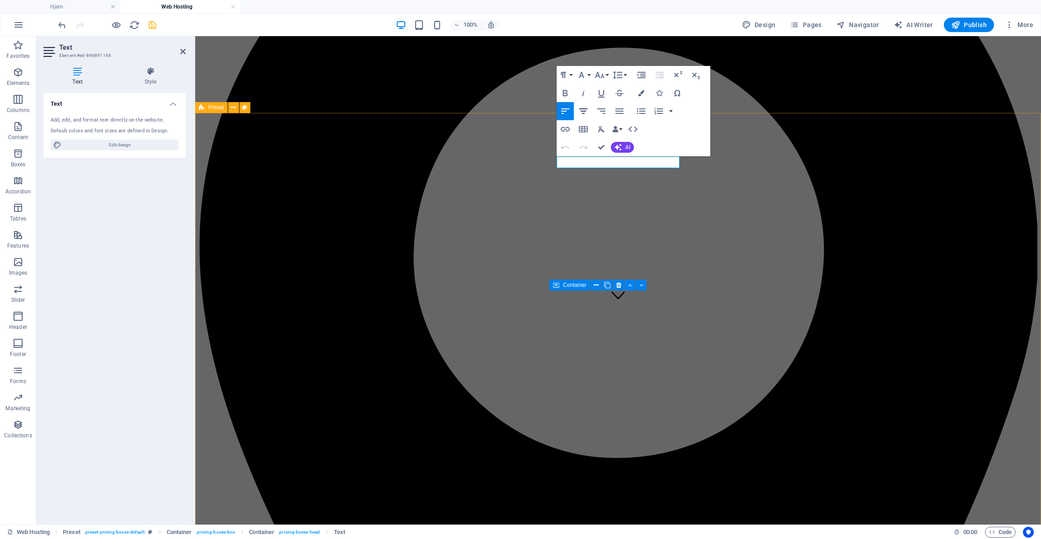
click at [583, 113] on icon "button" at bounding box center [583, 110] width 8 height 5
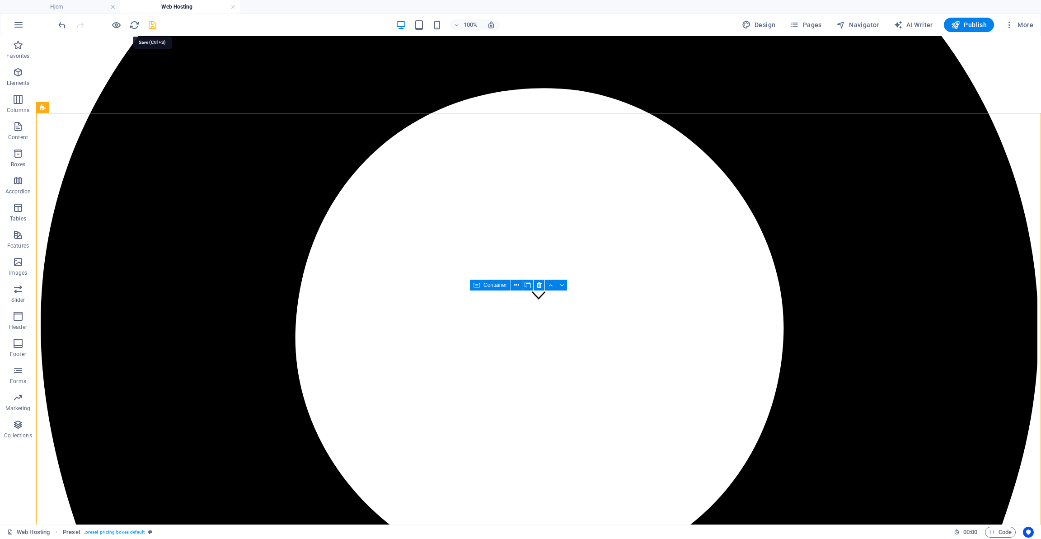
click at [151, 22] on icon "save" at bounding box center [152, 25] width 10 height 10
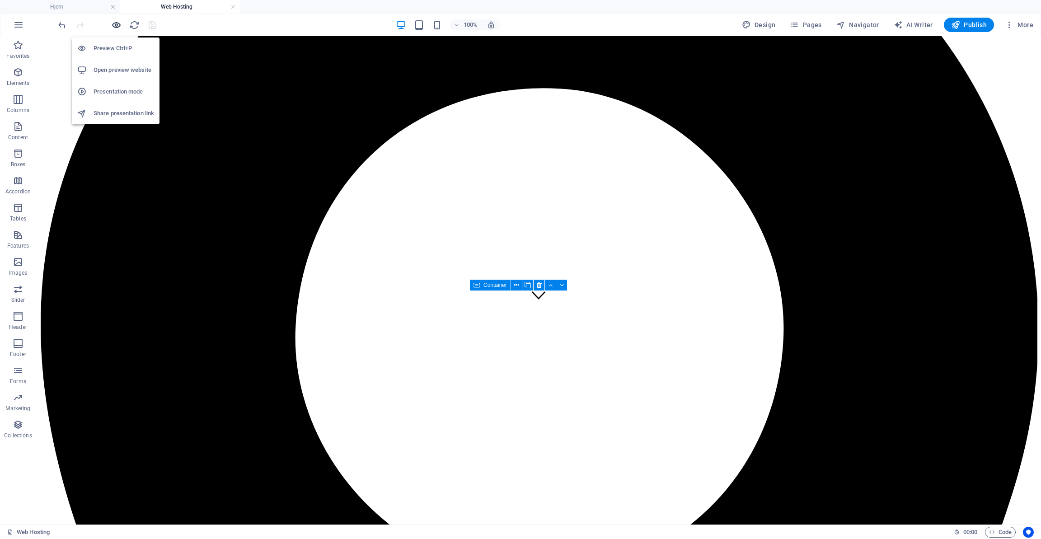
click at [114, 26] on icon "button" at bounding box center [116, 25] width 10 height 10
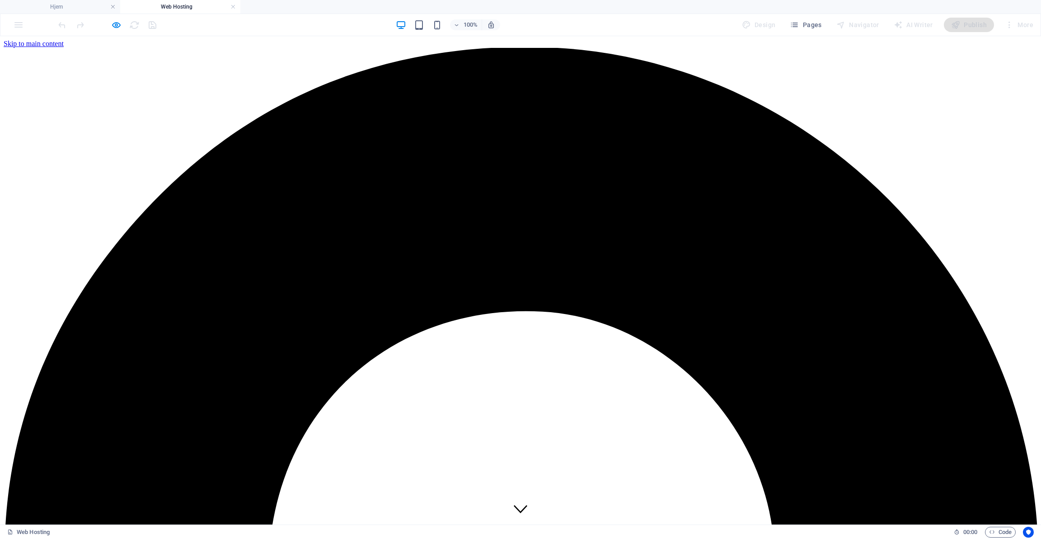
scroll to position [0, 0]
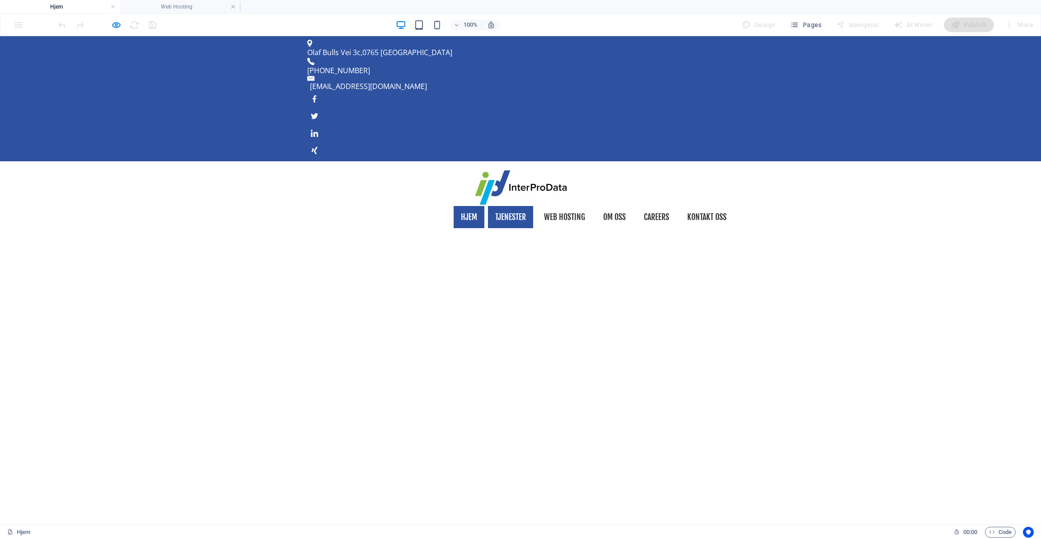
click at [508, 206] on link "Tjenester" at bounding box center [510, 217] width 45 height 23
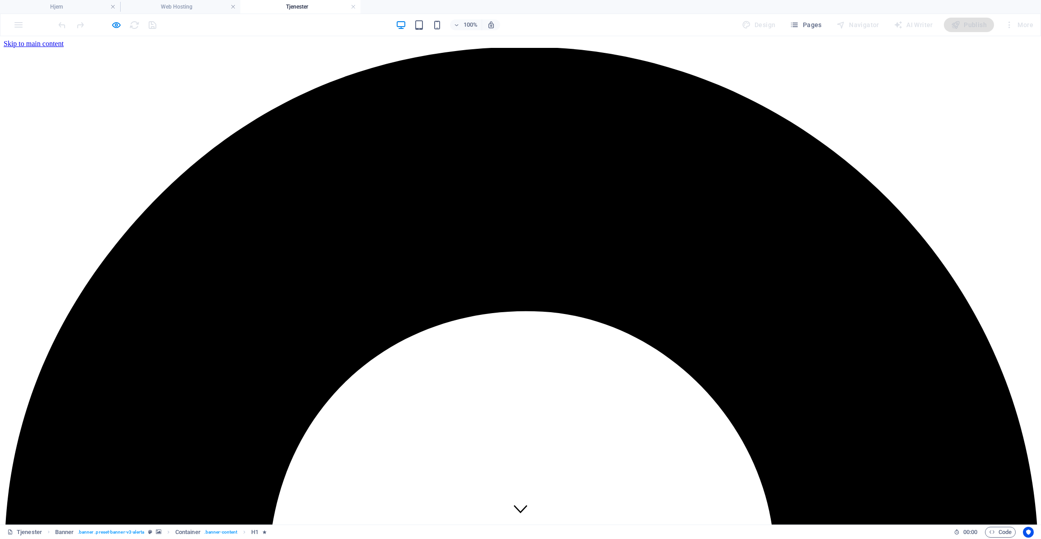
click at [112, 23] on icon "button" at bounding box center [116, 25] width 10 height 10
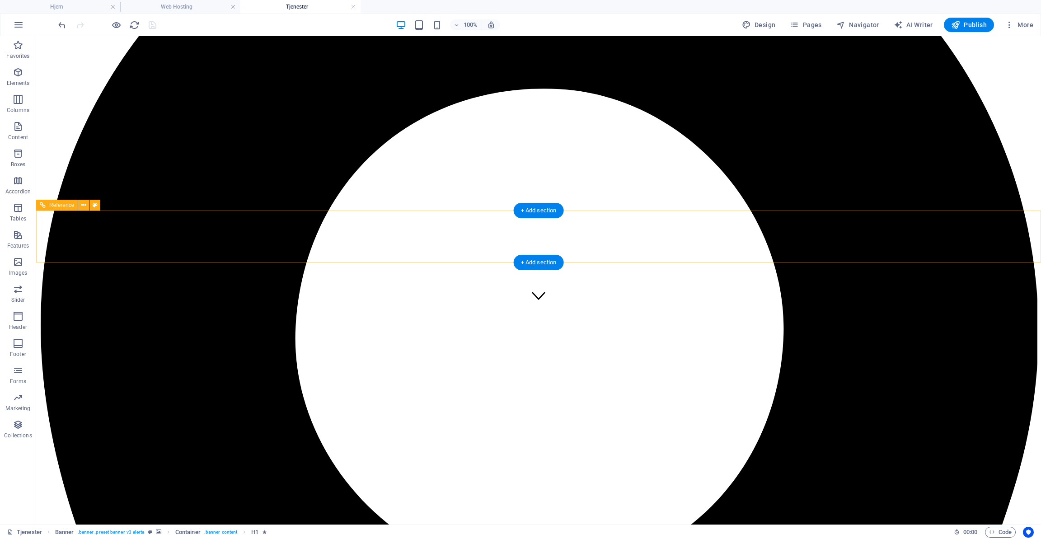
scroll to position [175, 0]
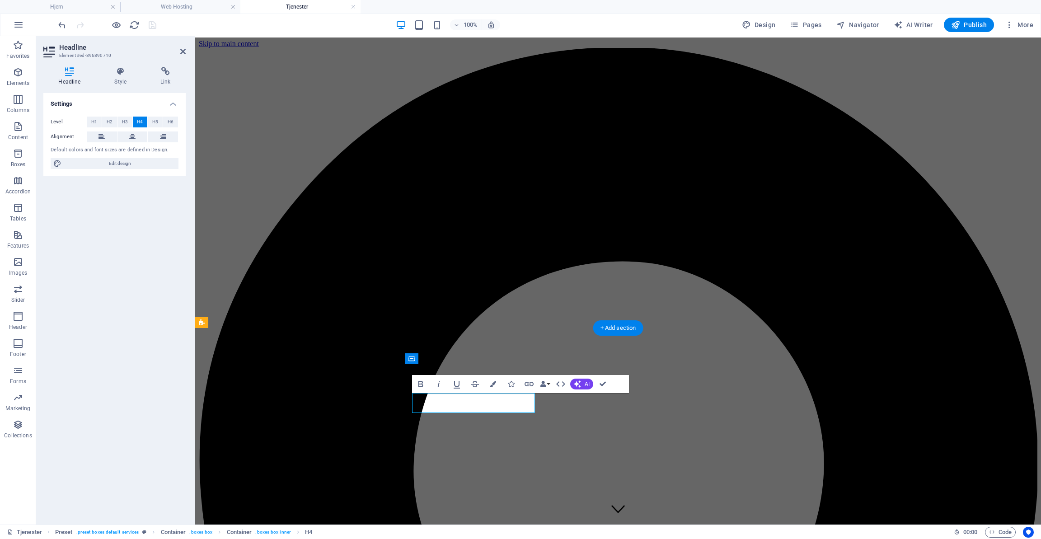
scroll to position [0, 0]
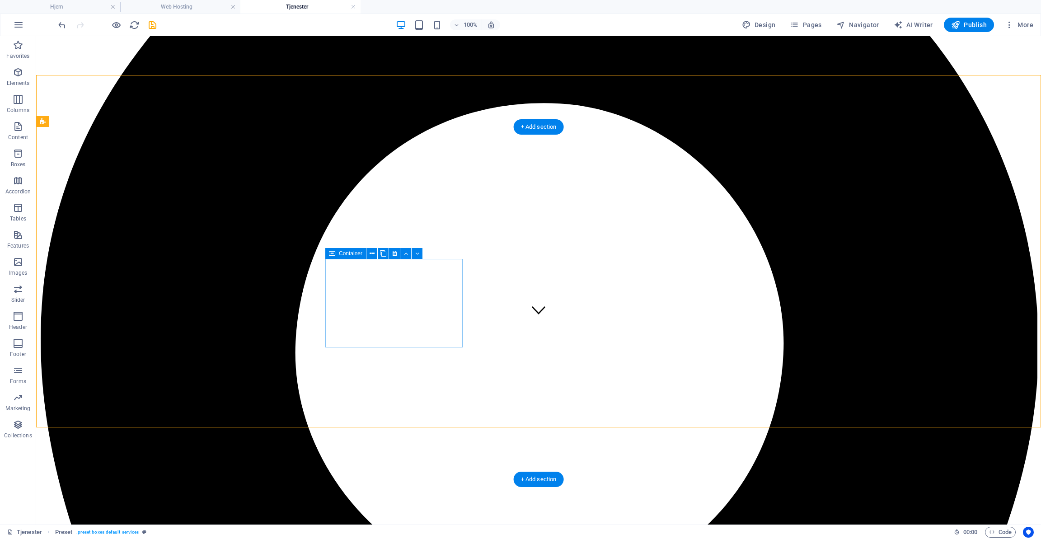
scroll to position [209, 0]
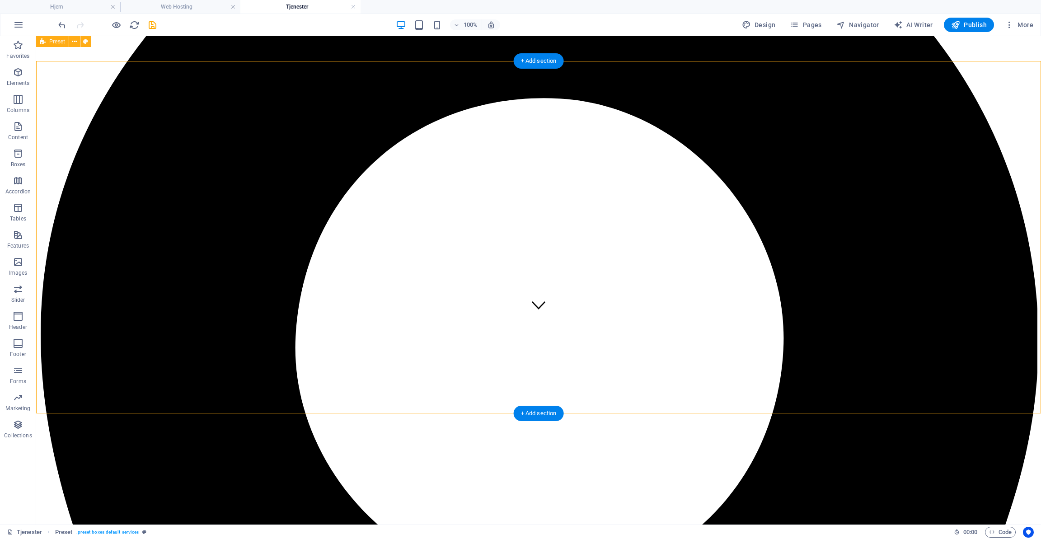
scroll to position [202, 0]
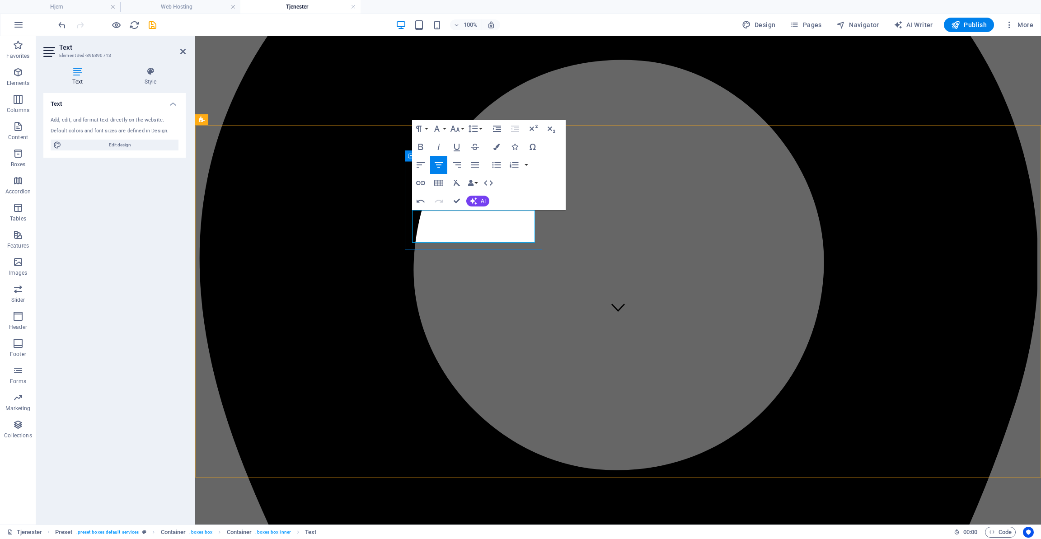
drag, startPoint x: 416, startPoint y: 216, endPoint x: 510, endPoint y: 236, distance: 96.0
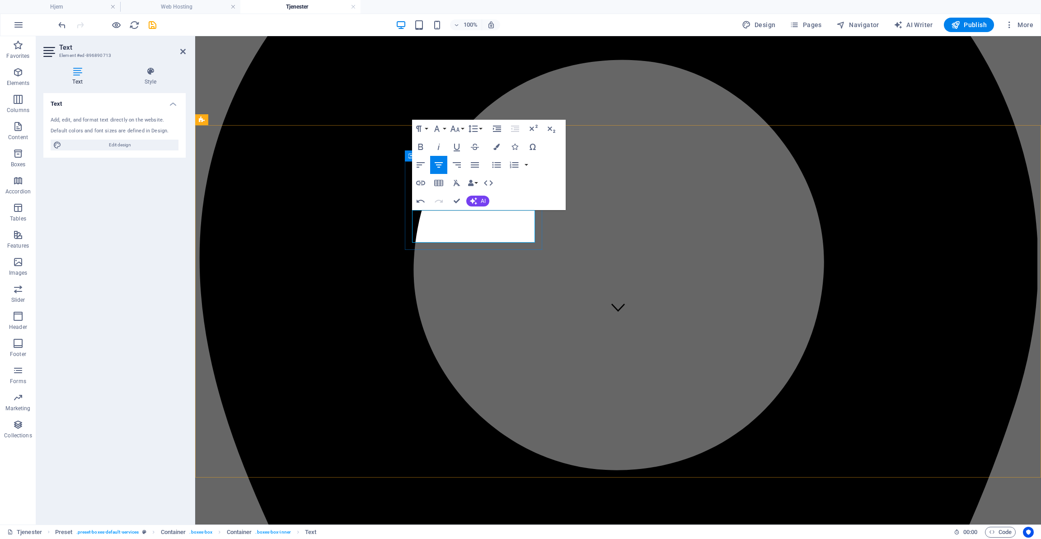
copy div "Vi skreddersyr websider basert på SiteJet Builder. Dette gjør at dere v"
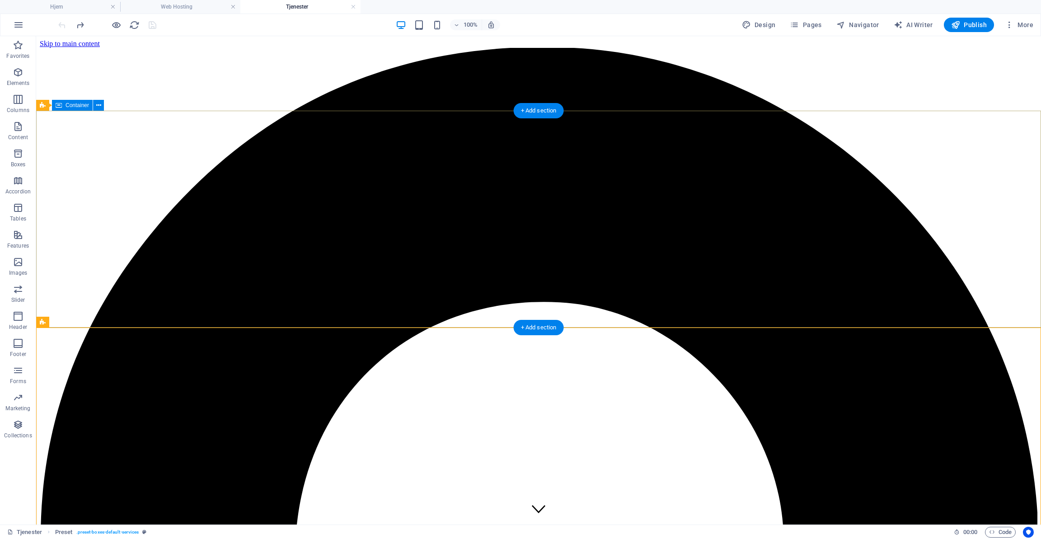
scroll to position [0, 0]
click at [152, 28] on div at bounding box center [107, 25] width 101 height 14
click at [811, 25] on span "Pages" at bounding box center [806, 24] width 32 height 9
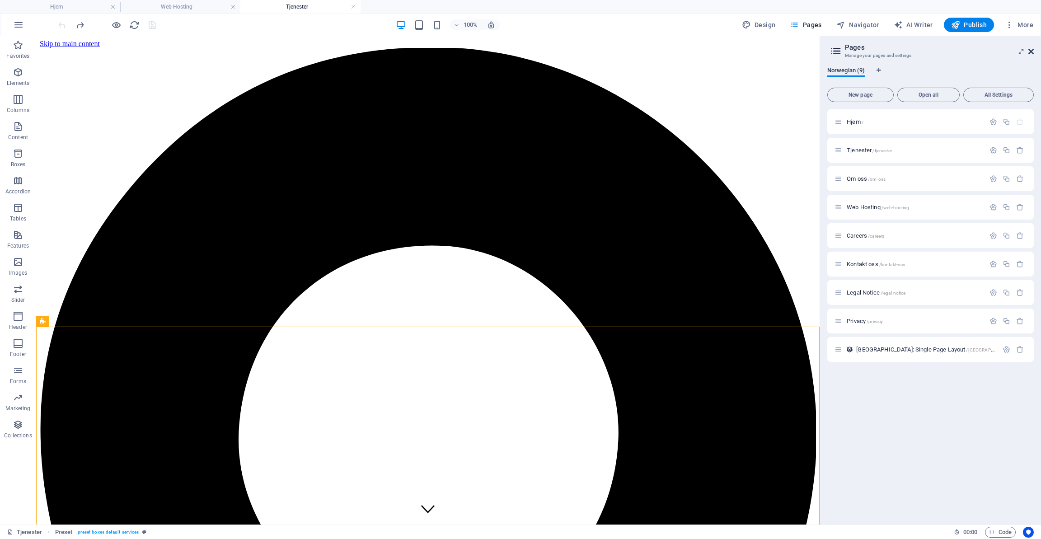
click at [1032, 49] on icon at bounding box center [1031, 51] width 5 height 7
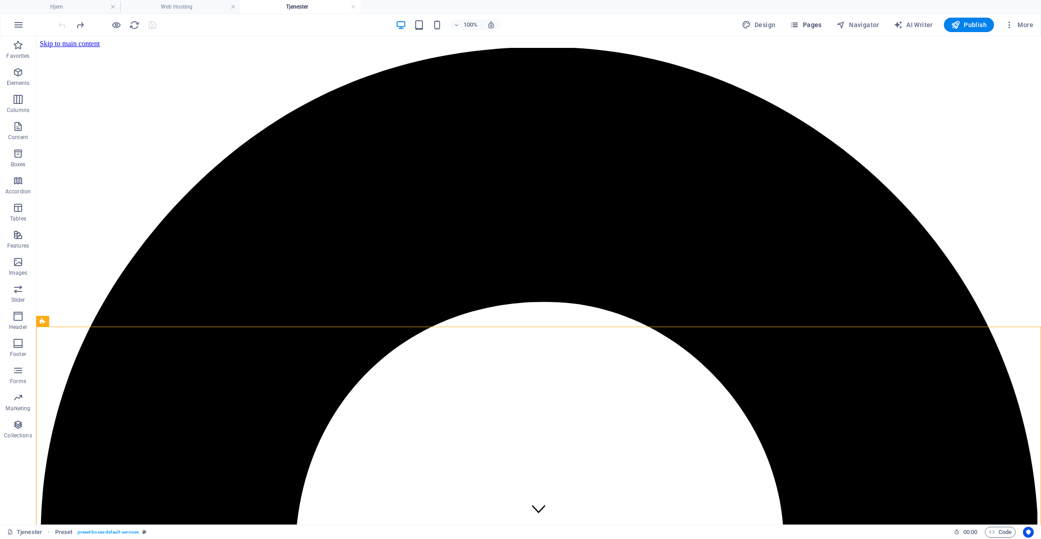
click at [817, 27] on span "Pages" at bounding box center [806, 24] width 32 height 9
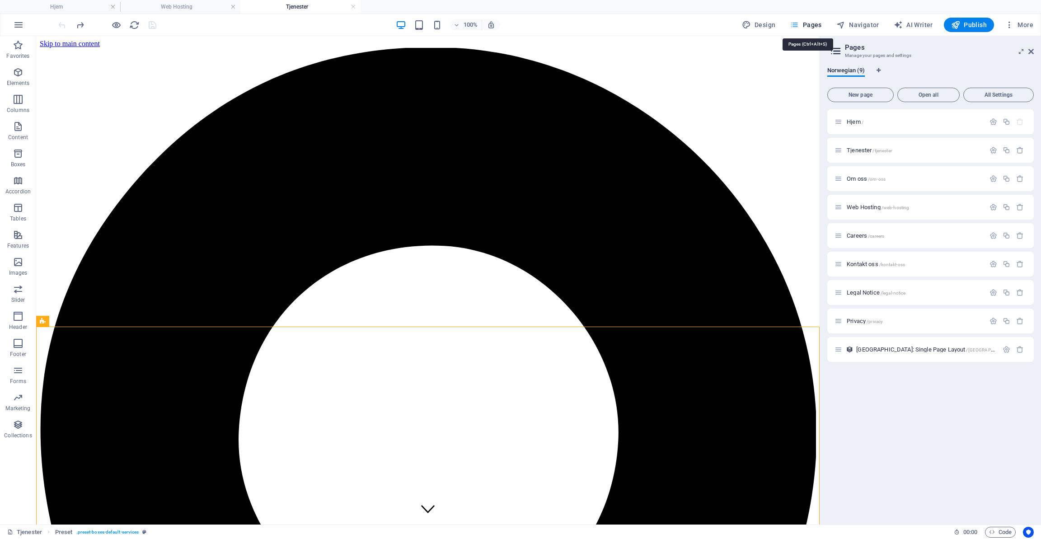
click at [817, 26] on span "Pages" at bounding box center [806, 24] width 32 height 9
click at [853, 121] on span "Hjem /" at bounding box center [855, 121] width 17 height 7
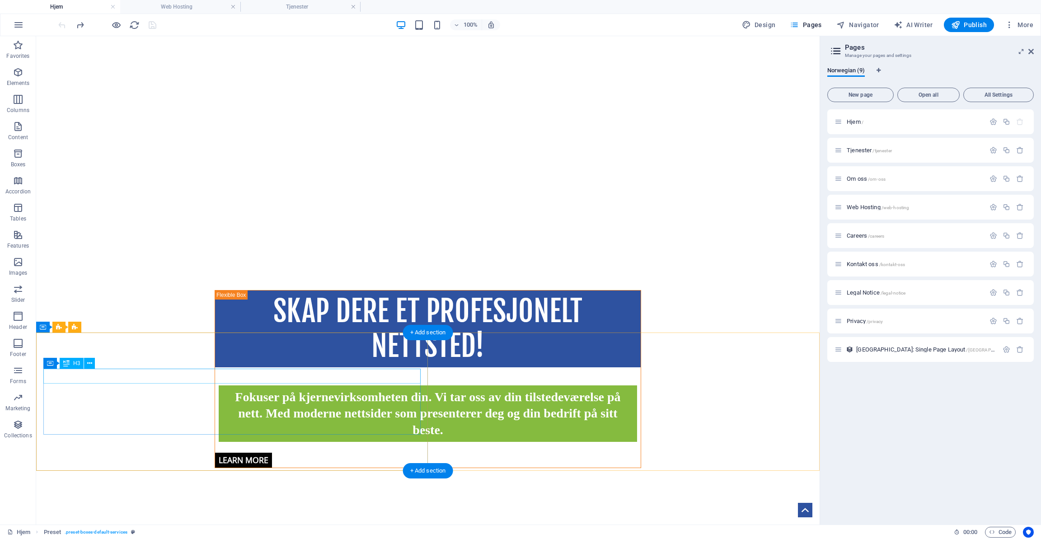
scroll to position [384, 0]
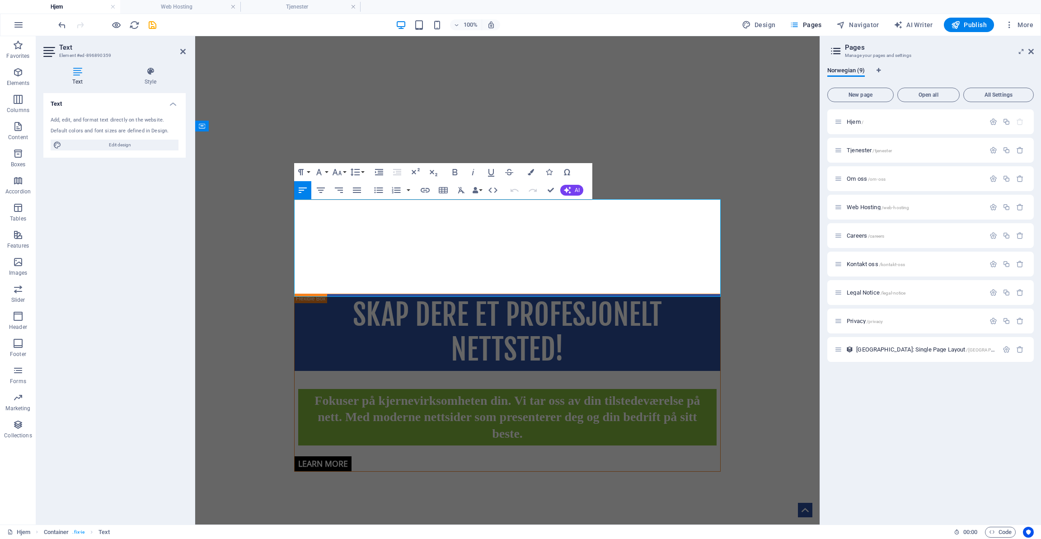
click at [442, 258] on div "SKAP dere ET PROFESJONELT NETTSTED! Fokuser på kjernevirksomheten din. Vi tar o…" at bounding box center [507, 383] width 625 height 250
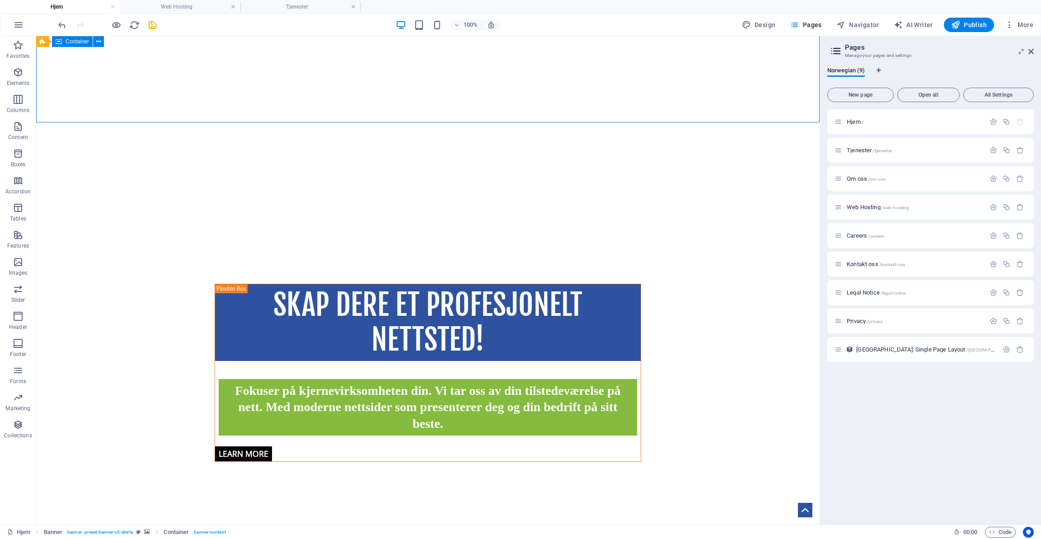
scroll to position [394, 0]
click at [367, 534] on div "Inter Pro data ble første gang etablert i 1992" at bounding box center [428, 546] width 427 height 24
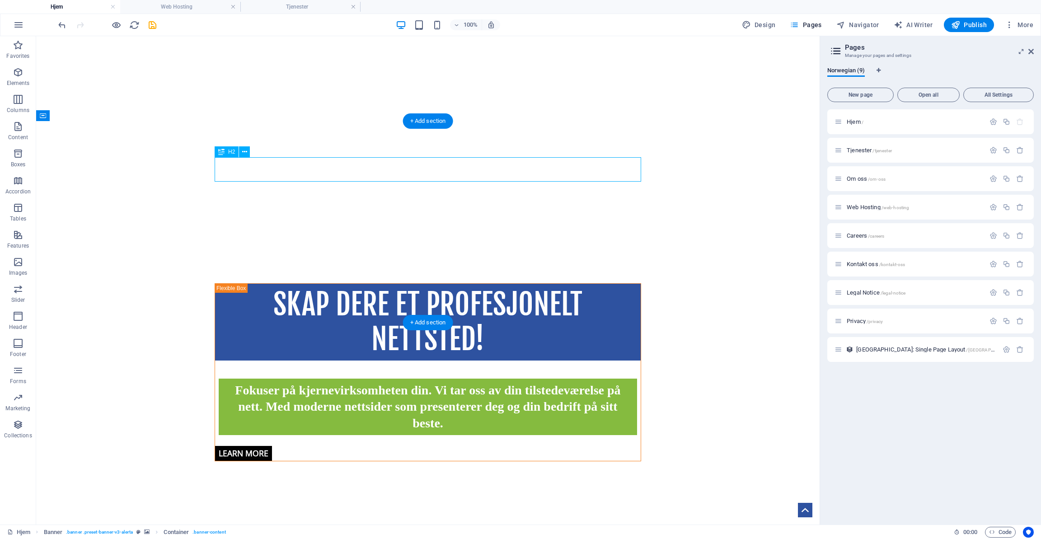
click at [367, 534] on div "Inter Pro data ble første gang etablert i 1992" at bounding box center [428, 546] width 427 height 24
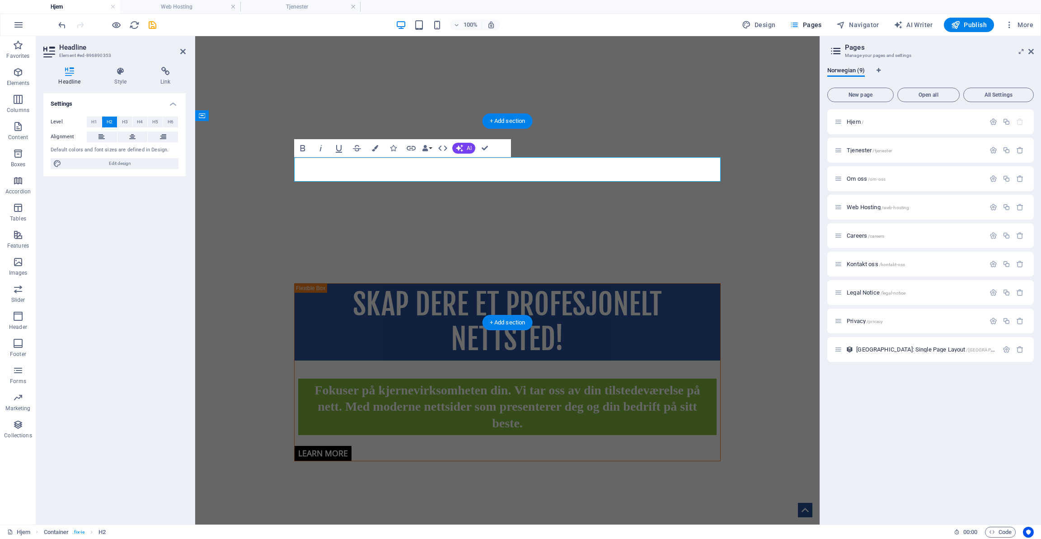
click at [367, 534] on h2 "Inter Pro data ble første gang etablert i 1992" at bounding box center [433, 546] width 279 height 24
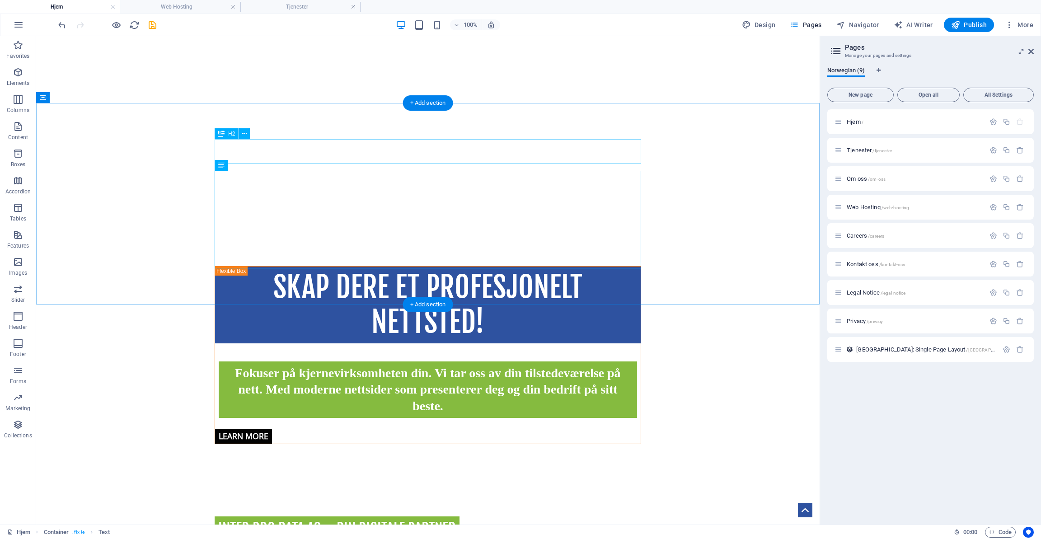
scroll to position [412, 0]
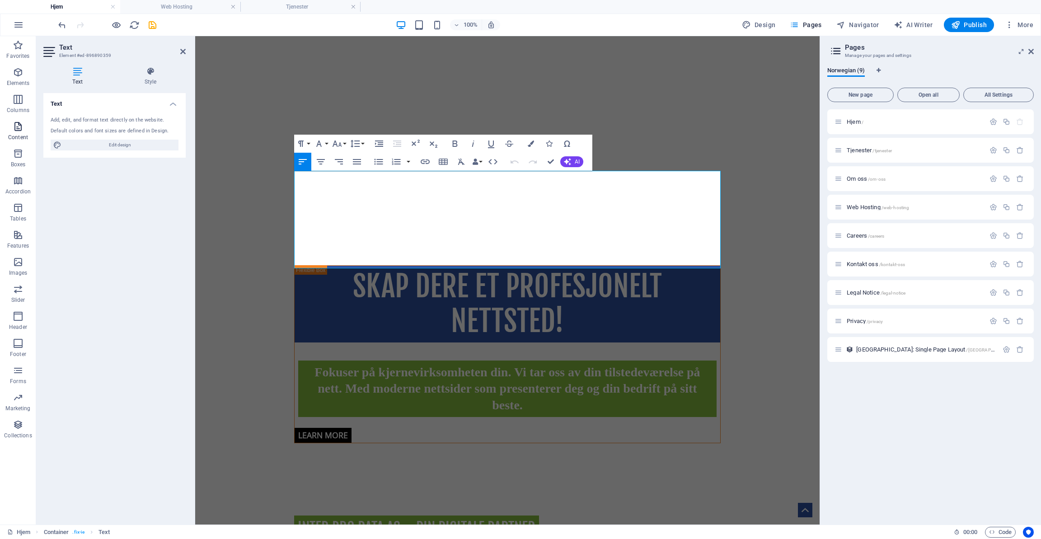
click at [15, 129] on icon "button" at bounding box center [18, 126] width 11 height 11
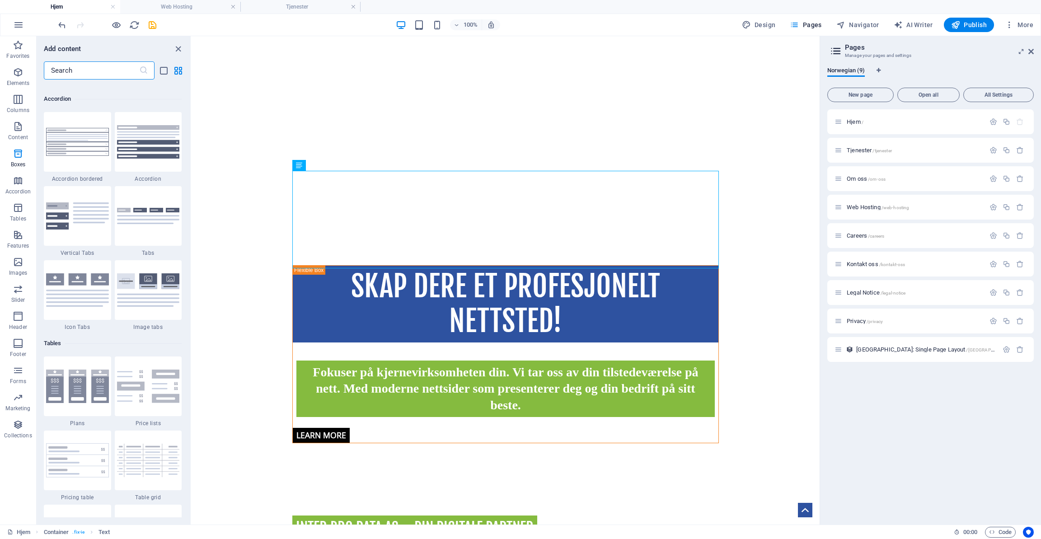
scroll to position [2881, 0]
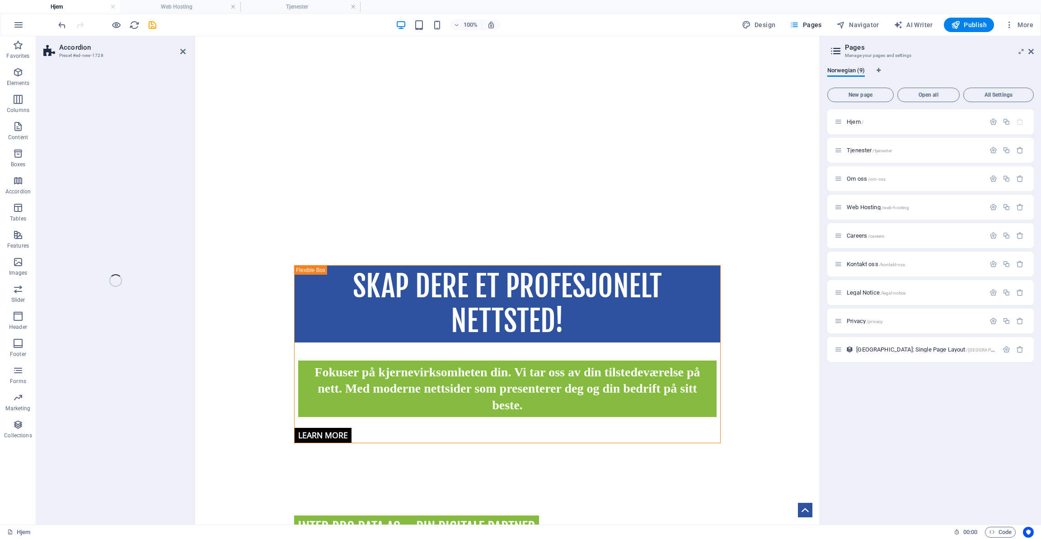
select select "rem"
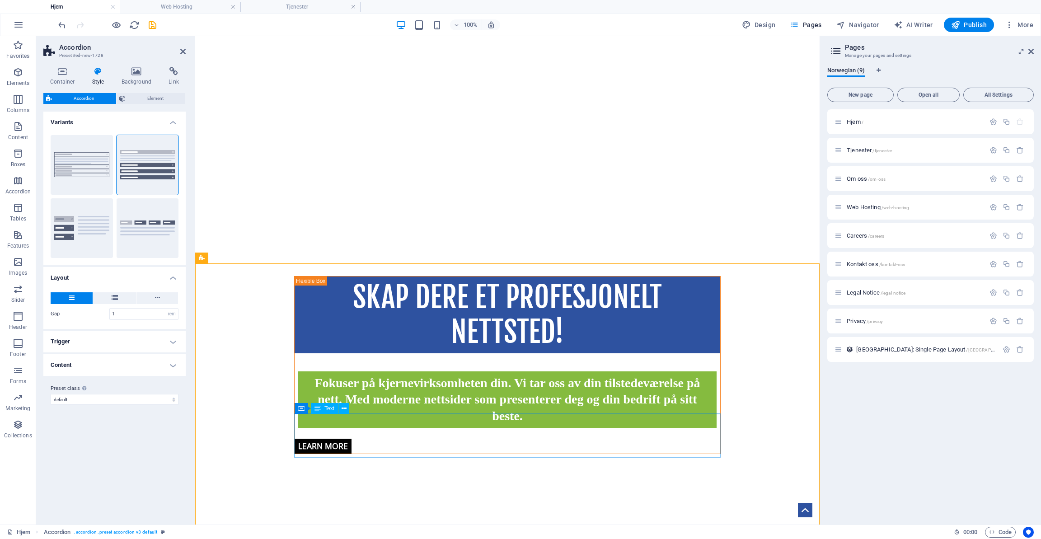
scroll to position [402, 0]
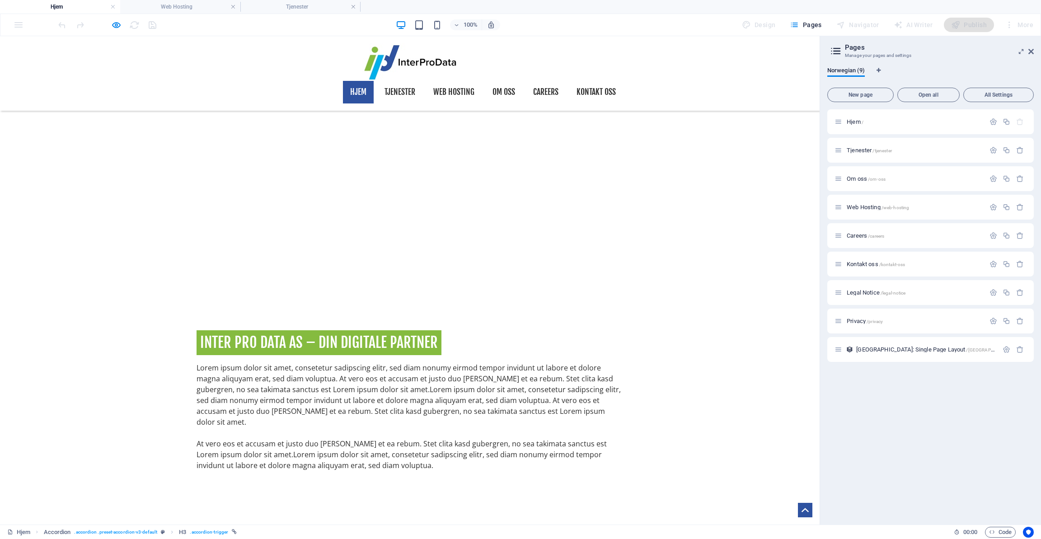
scroll to position [577, 0]
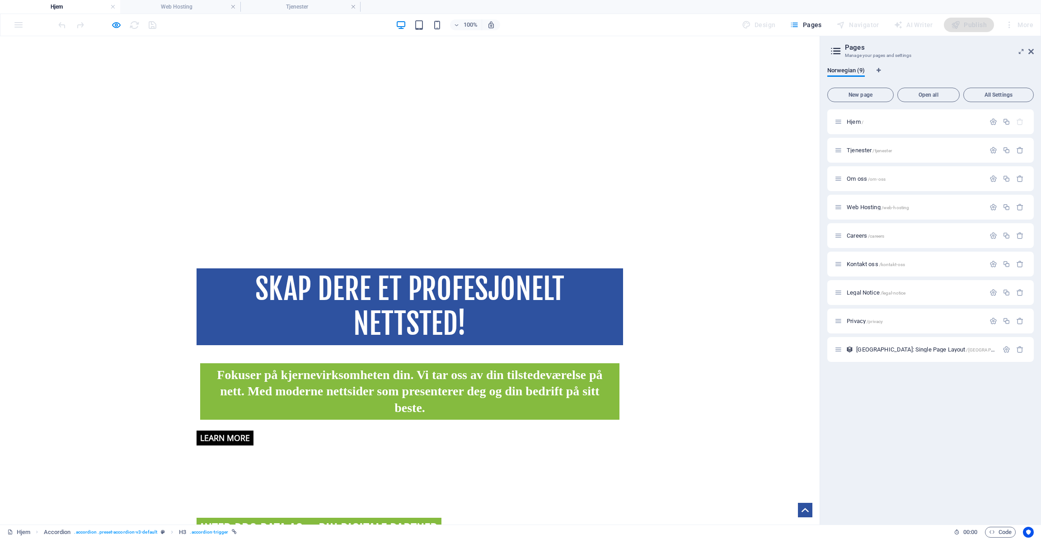
scroll to position [408, 0]
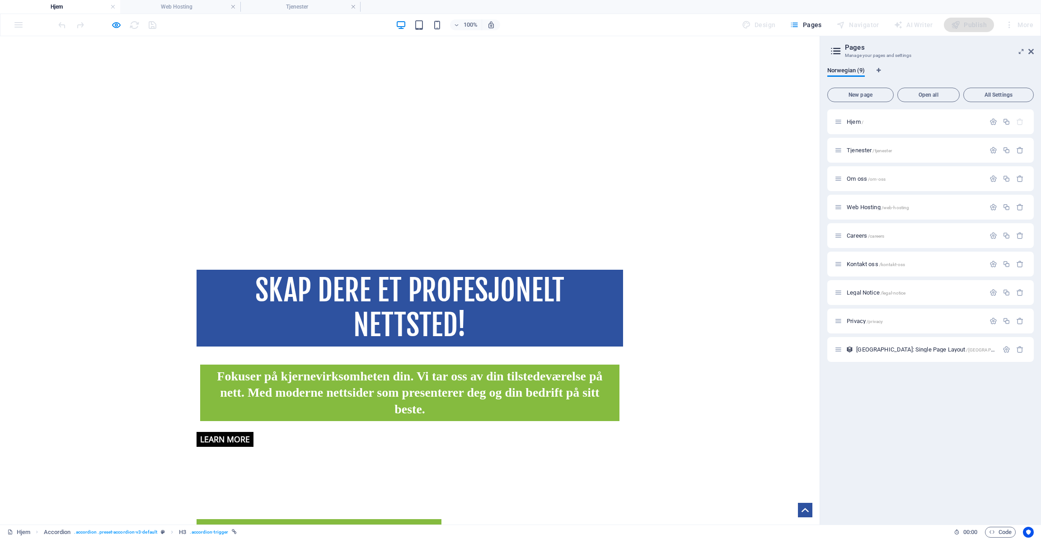
select select "rem"
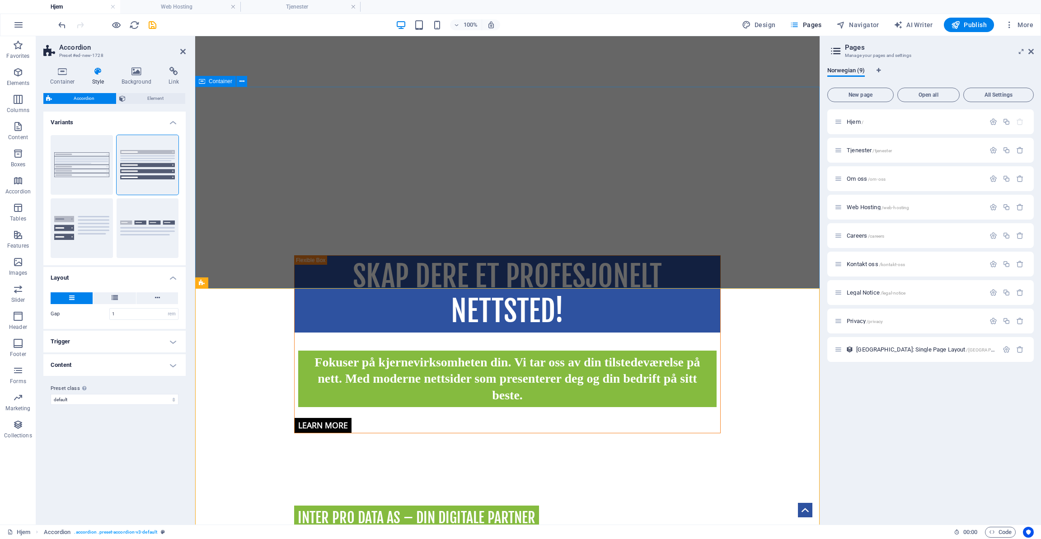
scroll to position [434, 0]
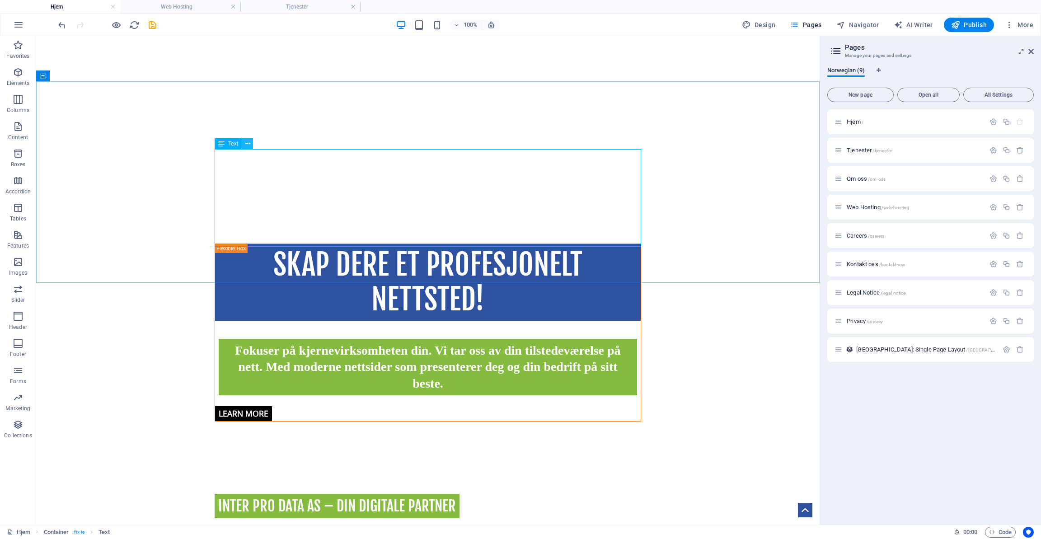
click at [249, 144] on icon at bounding box center [247, 143] width 5 height 9
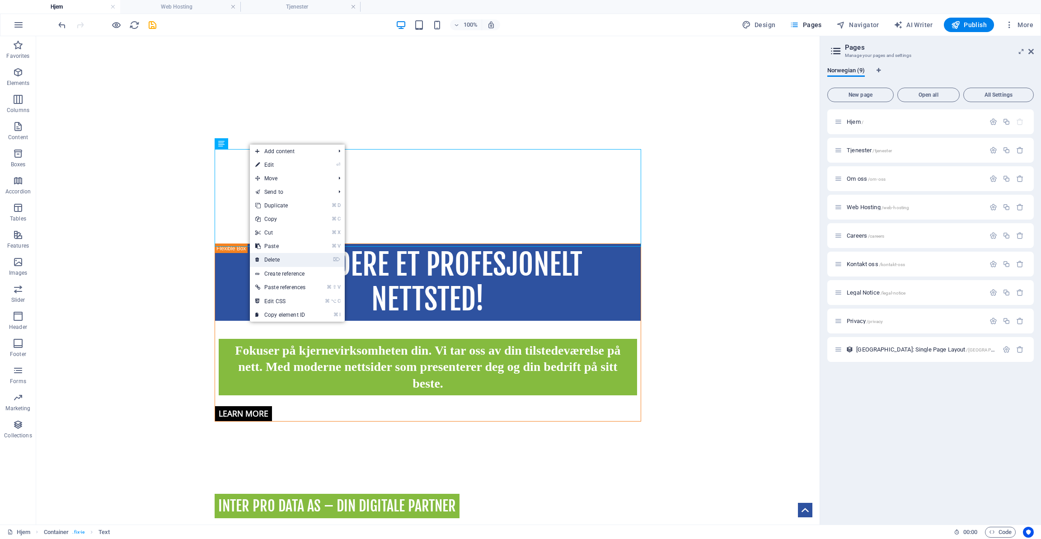
click at [281, 262] on link "⌦ Delete" at bounding box center [280, 260] width 61 height 14
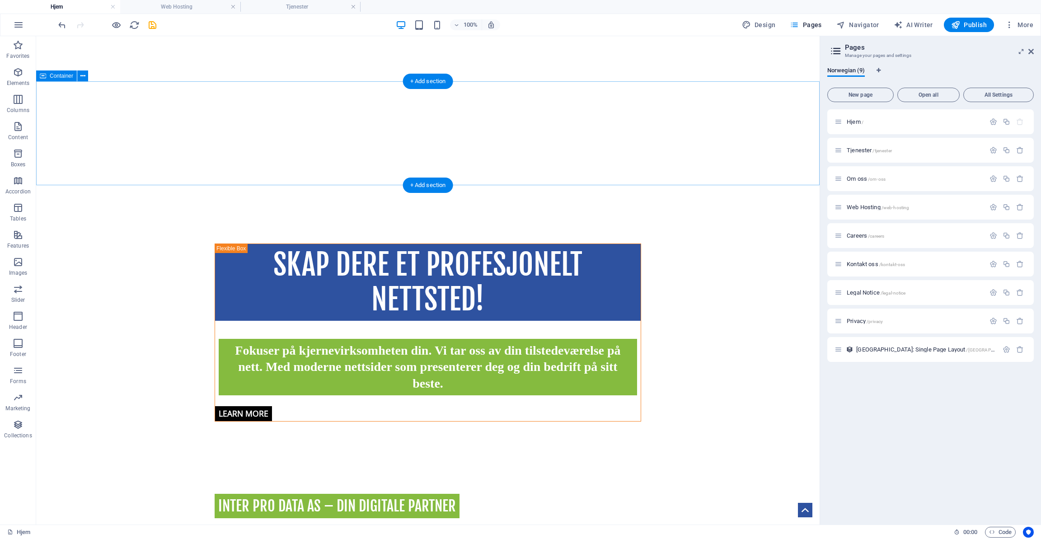
click at [282, 458] on div "Inter Pro Data AS – Din digitale partner" at bounding box center [428, 510] width 784 height 104
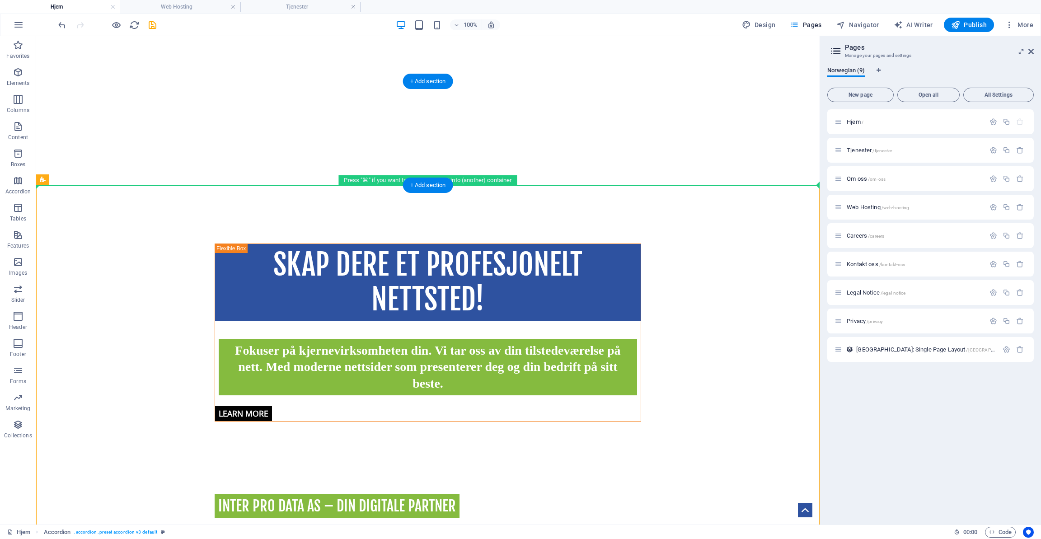
drag, startPoint x: 108, startPoint y: 216, endPoint x: 231, endPoint y: 157, distance: 136.3
drag, startPoint x: 82, startPoint y: 214, endPoint x: 257, endPoint y: 151, distance: 186.2
drag, startPoint x: 75, startPoint y: 216, endPoint x: 243, endPoint y: 167, distance: 174.8
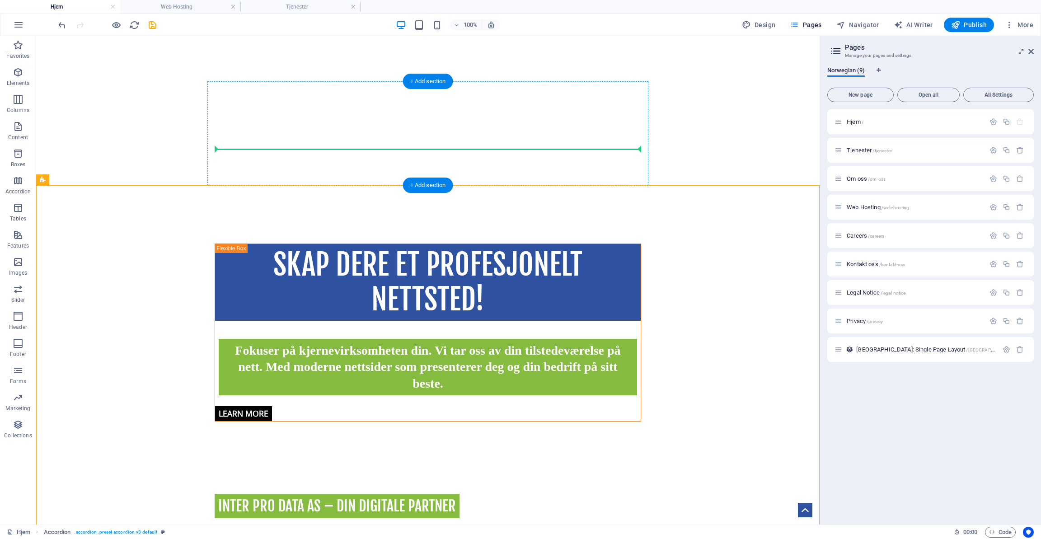
drag, startPoint x: 89, startPoint y: 218, endPoint x: 260, endPoint y: 148, distance: 185.1
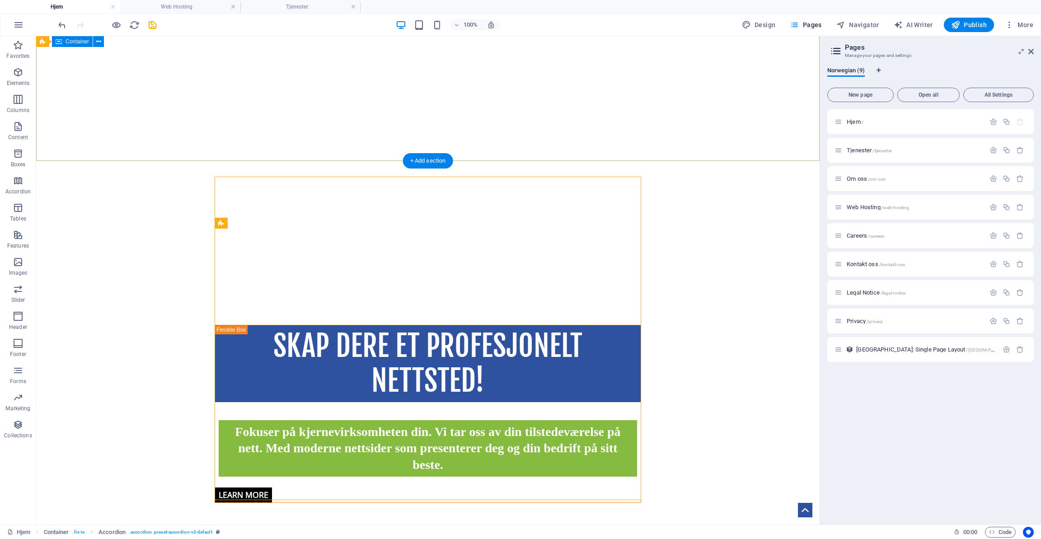
scroll to position [354, 0]
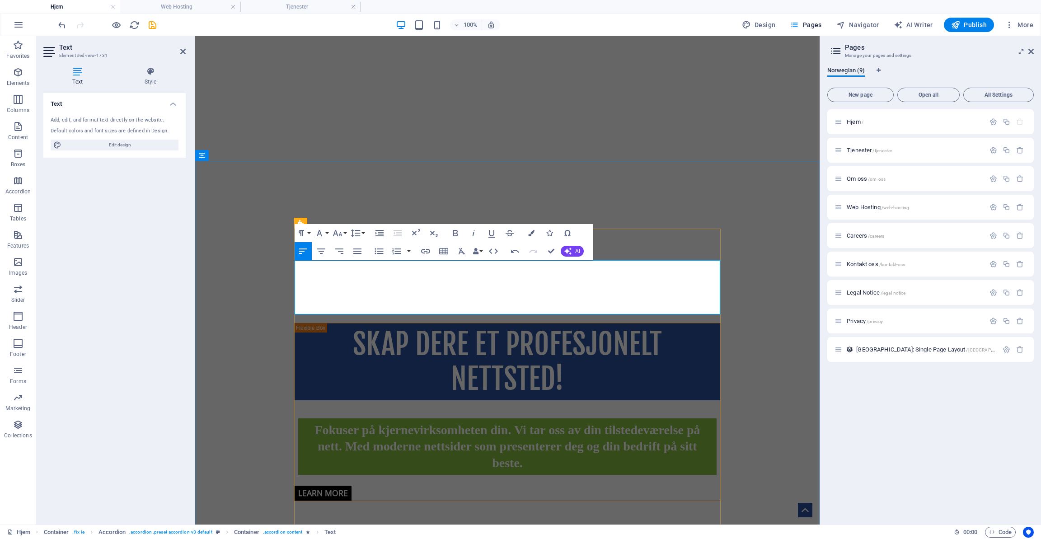
drag, startPoint x: 306, startPoint y: 272, endPoint x: 641, endPoint y: 297, distance: 335.0
click at [320, 250] on icon "button" at bounding box center [321, 251] width 11 height 11
click at [303, 252] on icon "button" at bounding box center [303, 251] width 8 height 5
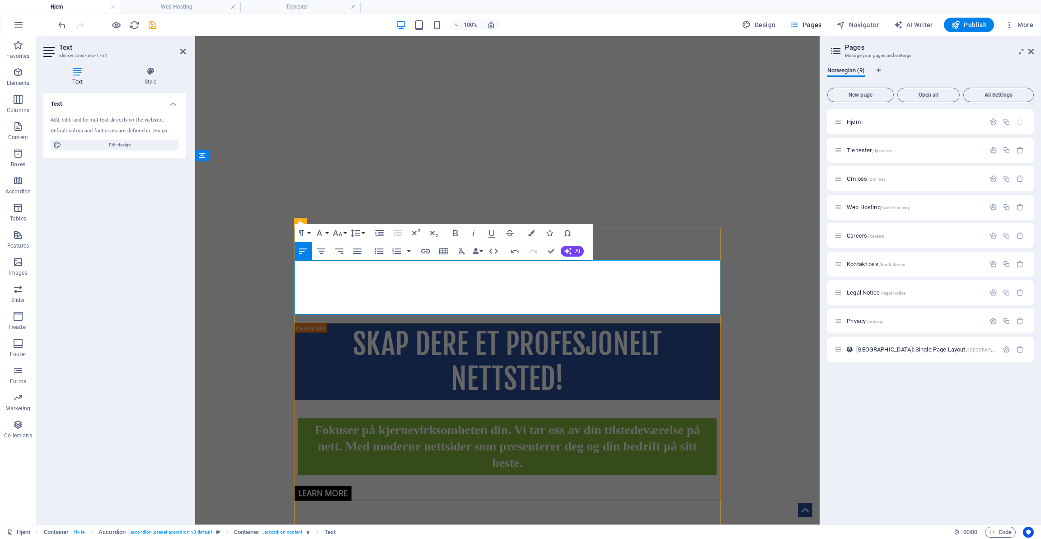
click at [154, 24] on icon "save" at bounding box center [152, 25] width 10 height 10
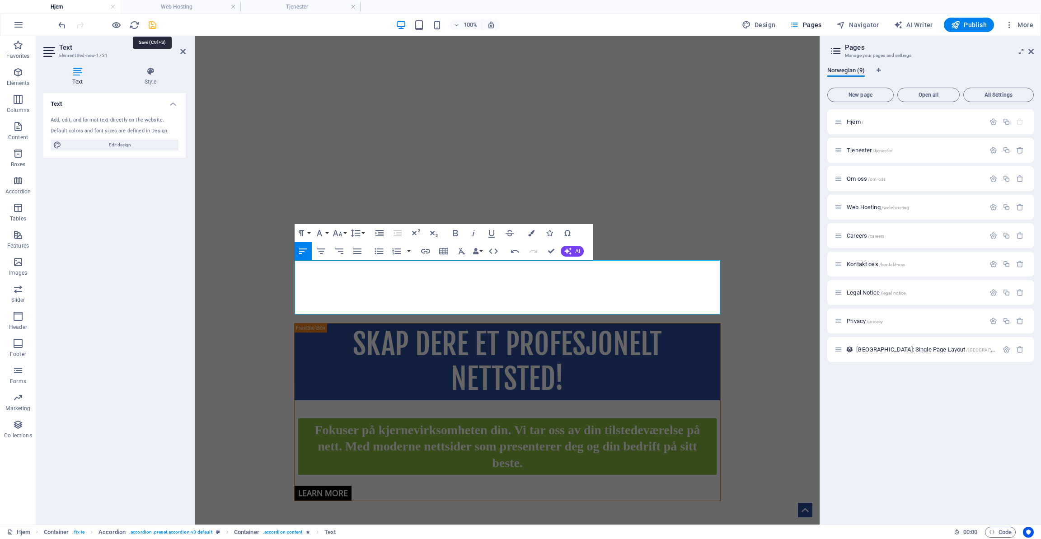
select select "rem"
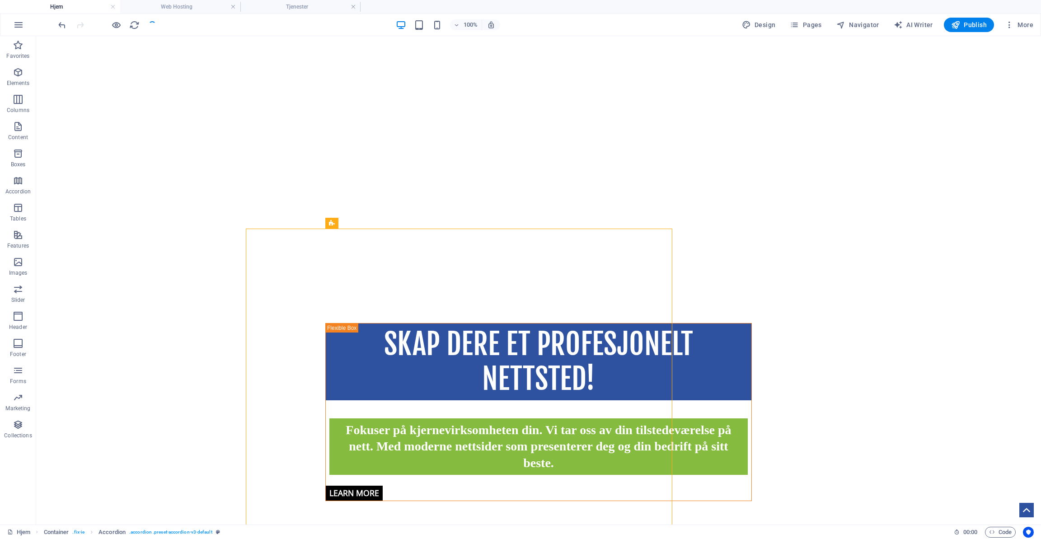
select select "rem"
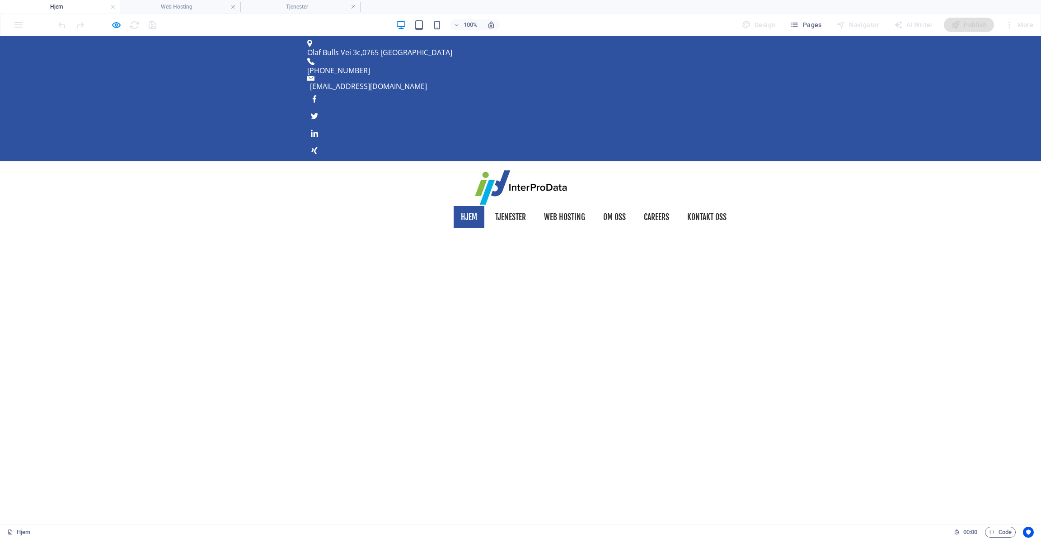
scroll to position [0, 0]
